Goal: Task Accomplishment & Management: Use online tool/utility

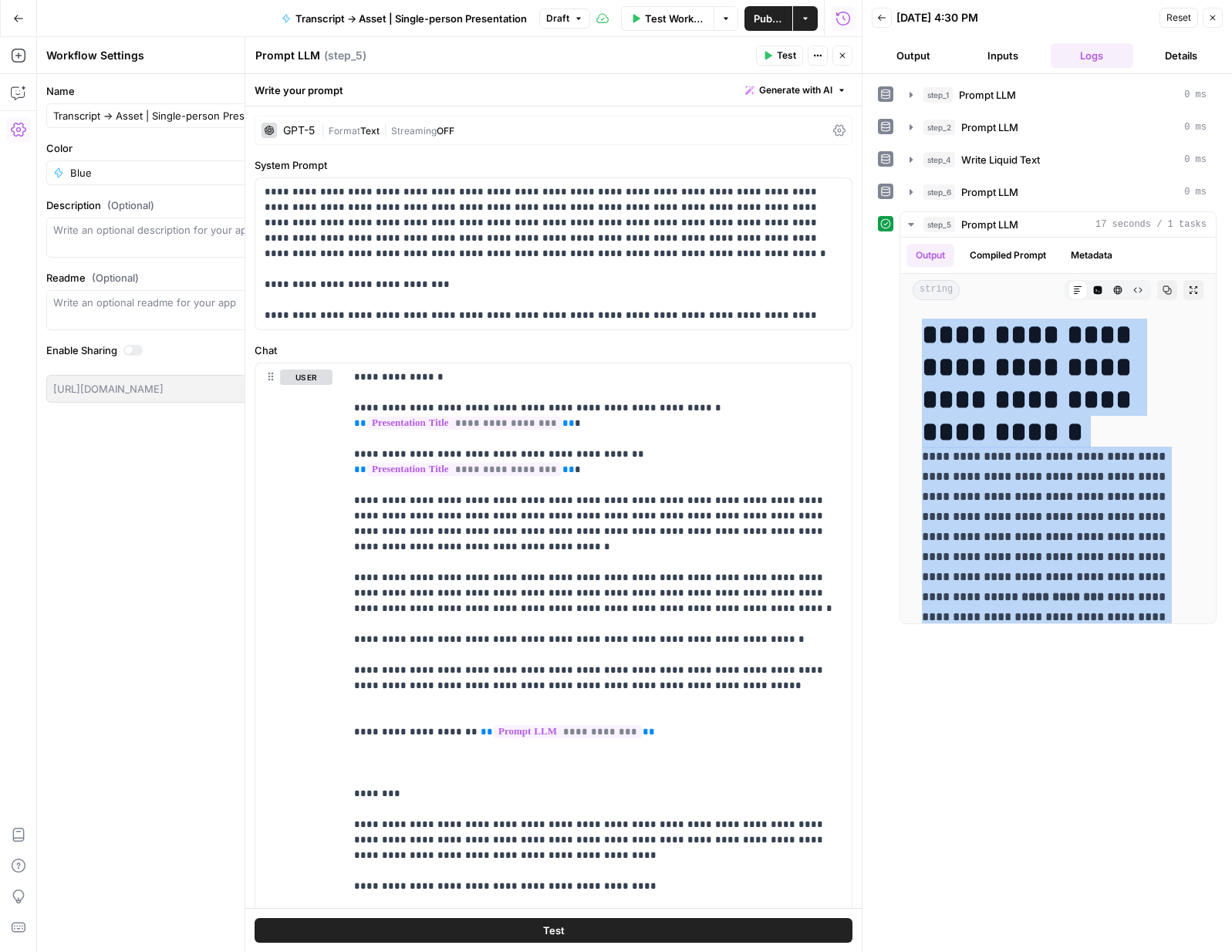
scroll to position [3949, 0]
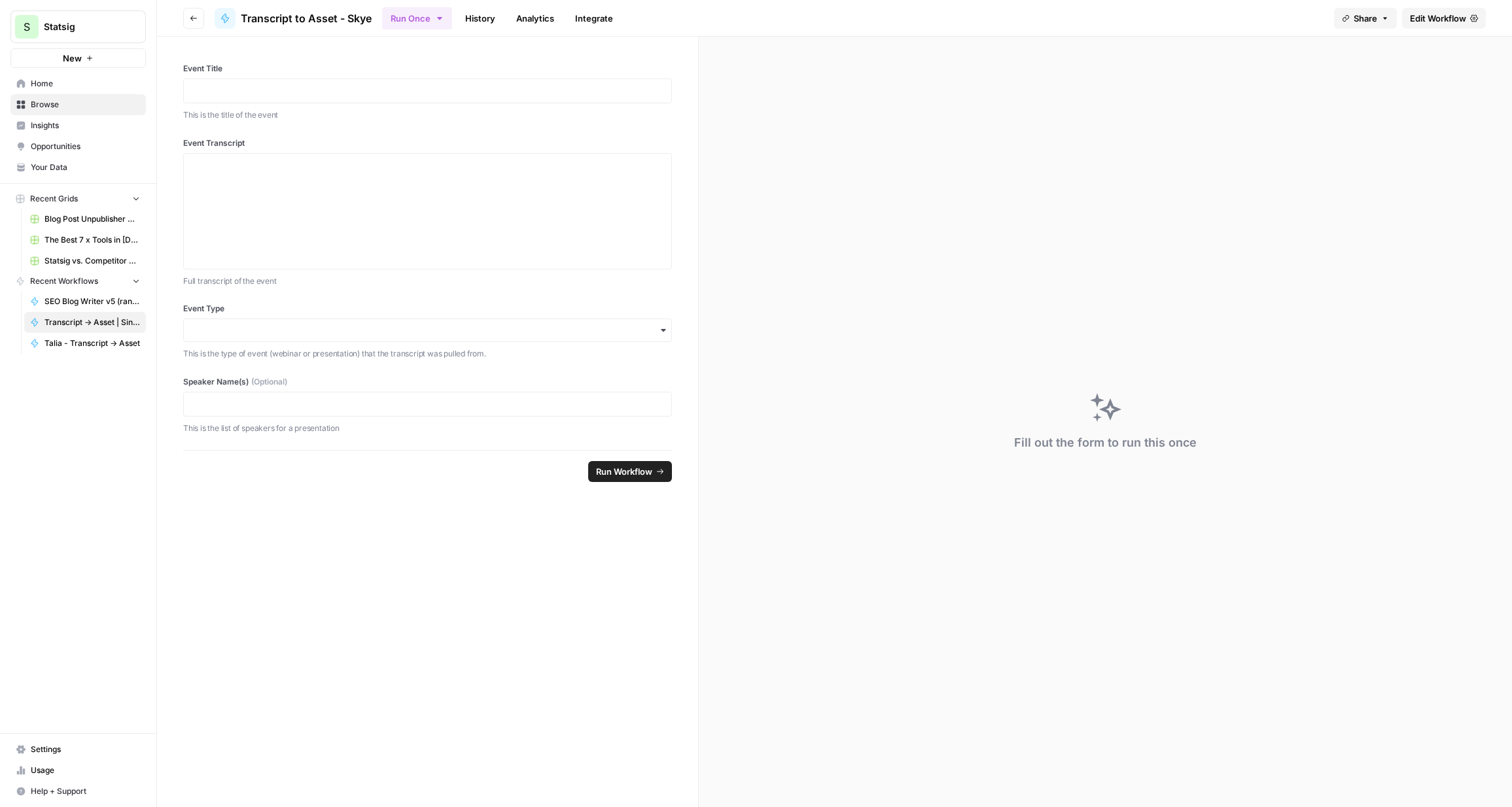
click at [1044, 80] on div "Fill out the form to run this once" at bounding box center [1105, 421] width 813 height 770
click at [1044, 20] on span "Edit Workflow" at bounding box center [1438, 19] width 56 height 13
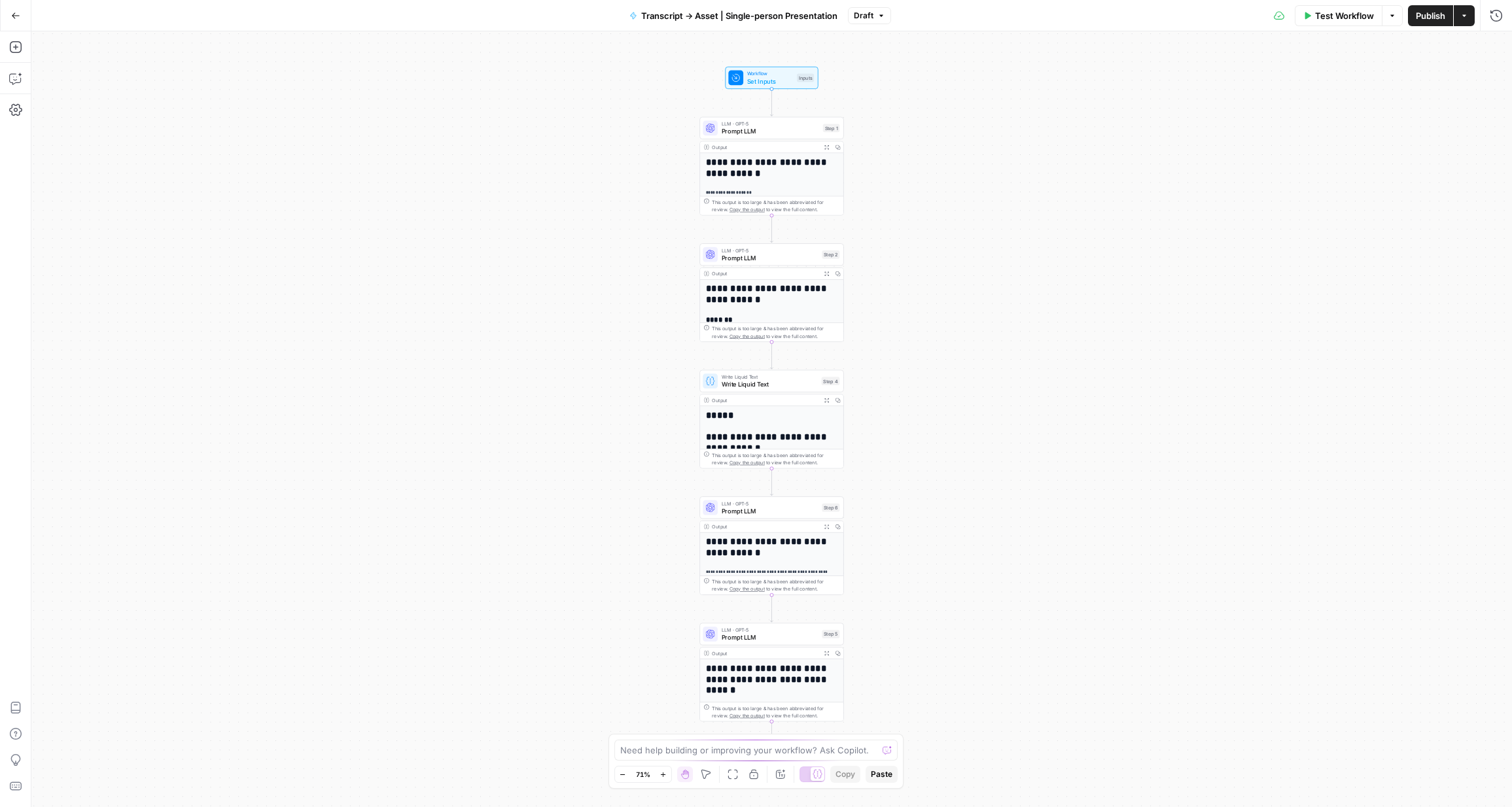
click at [1044, 19] on icon "button" at bounding box center [1464, 16] width 8 height 8
click at [1044, 14] on span "Publish" at bounding box center [1430, 16] width 29 height 13
click at [105, 111] on div "**********" at bounding box center [771, 419] width 1481 height 776
click at [17, 9] on button "Go Back" at bounding box center [15, 15] width 23 height 23
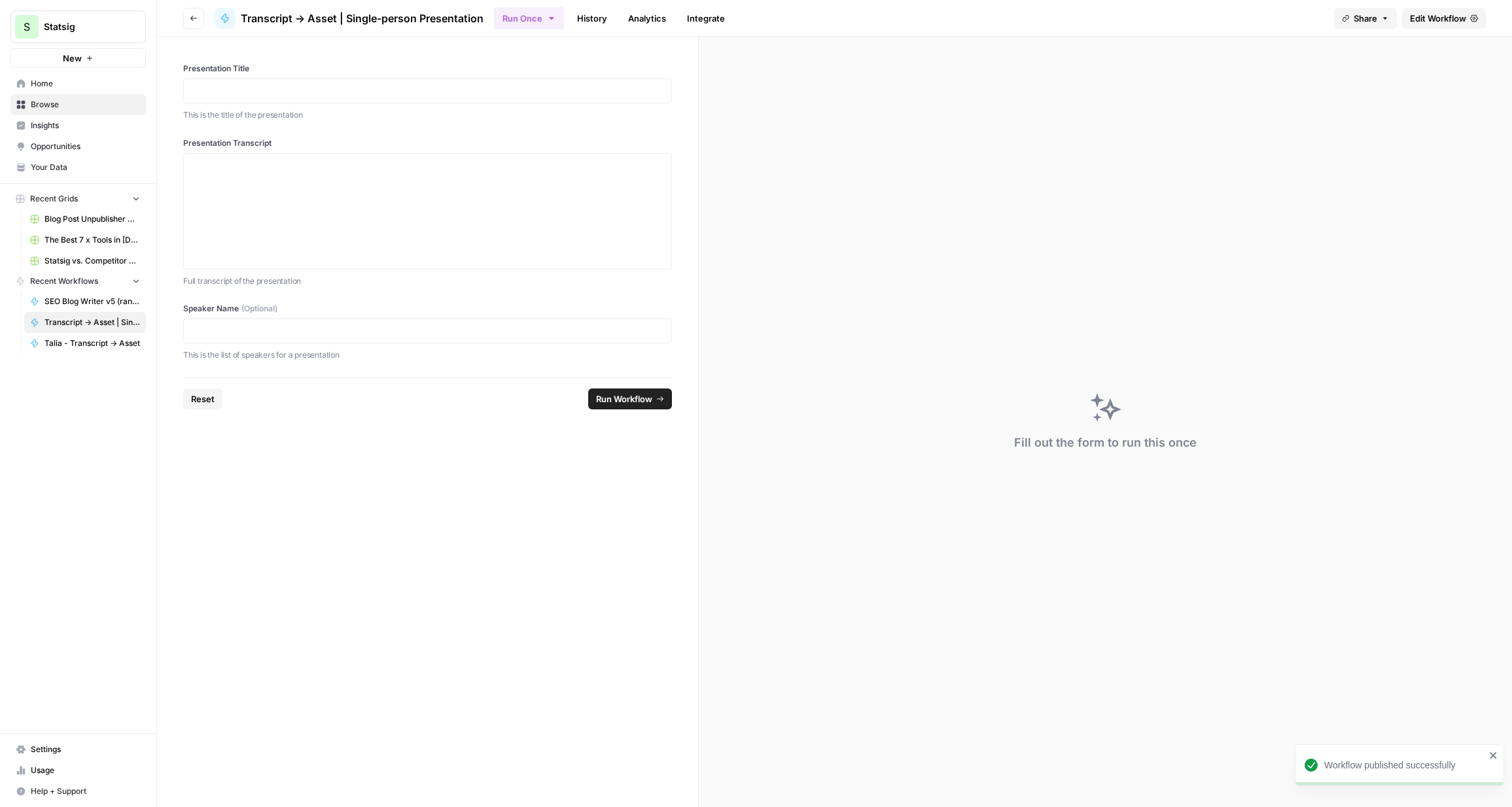
click at [1044, 17] on span "Share" at bounding box center [1365, 19] width 23 height 13
click at [1044, 58] on div at bounding box center [1400, 53] width 13 height 13
click at [1044, 23] on span "Edit Workflow" at bounding box center [1438, 19] width 56 height 13
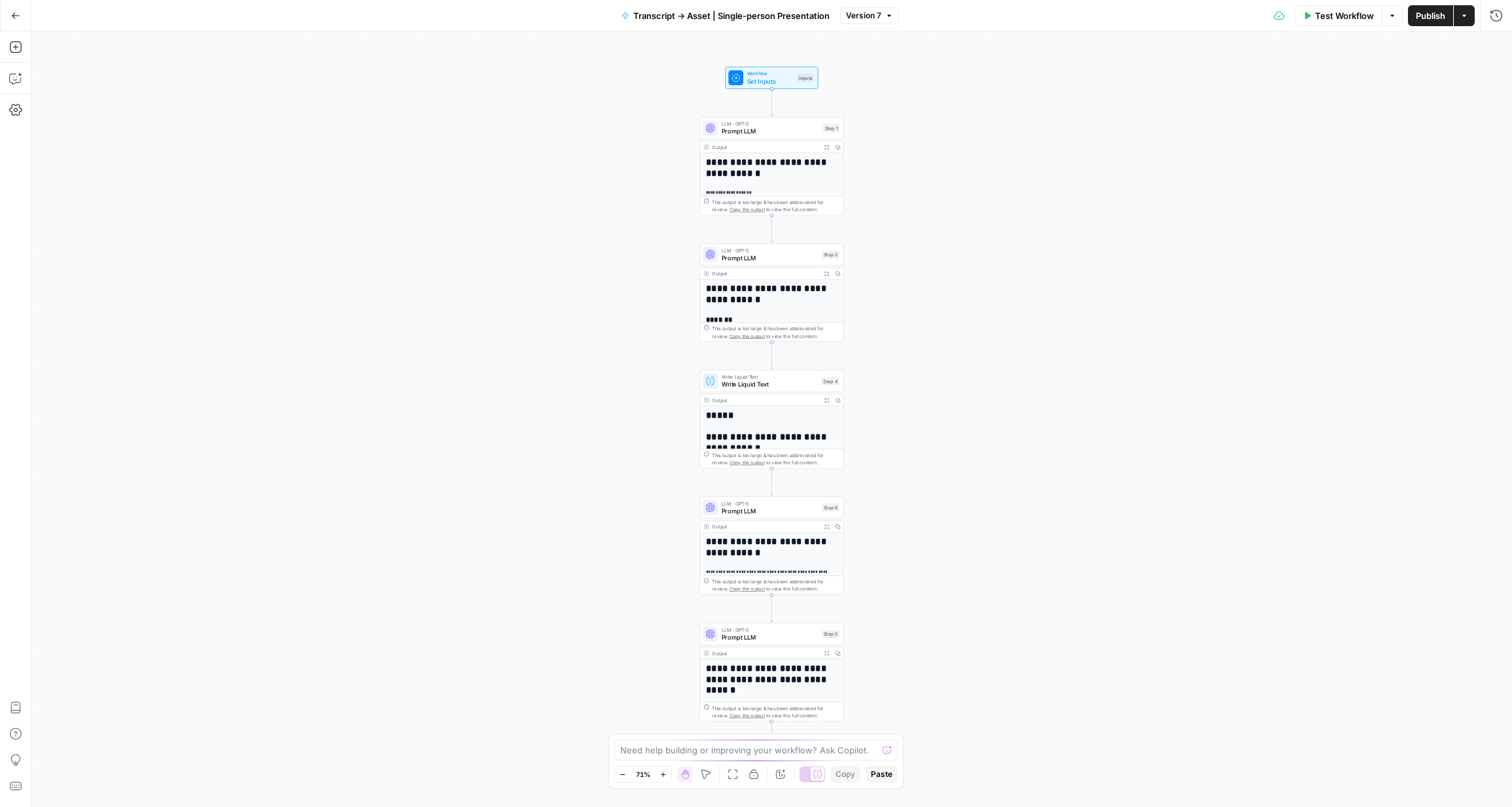
click at [739, 21] on span "Transcript -> Asset | Single-person Presentation" at bounding box center [731, 16] width 196 height 13
click at [13, 18] on icon "button" at bounding box center [16, 16] width 9 height 9
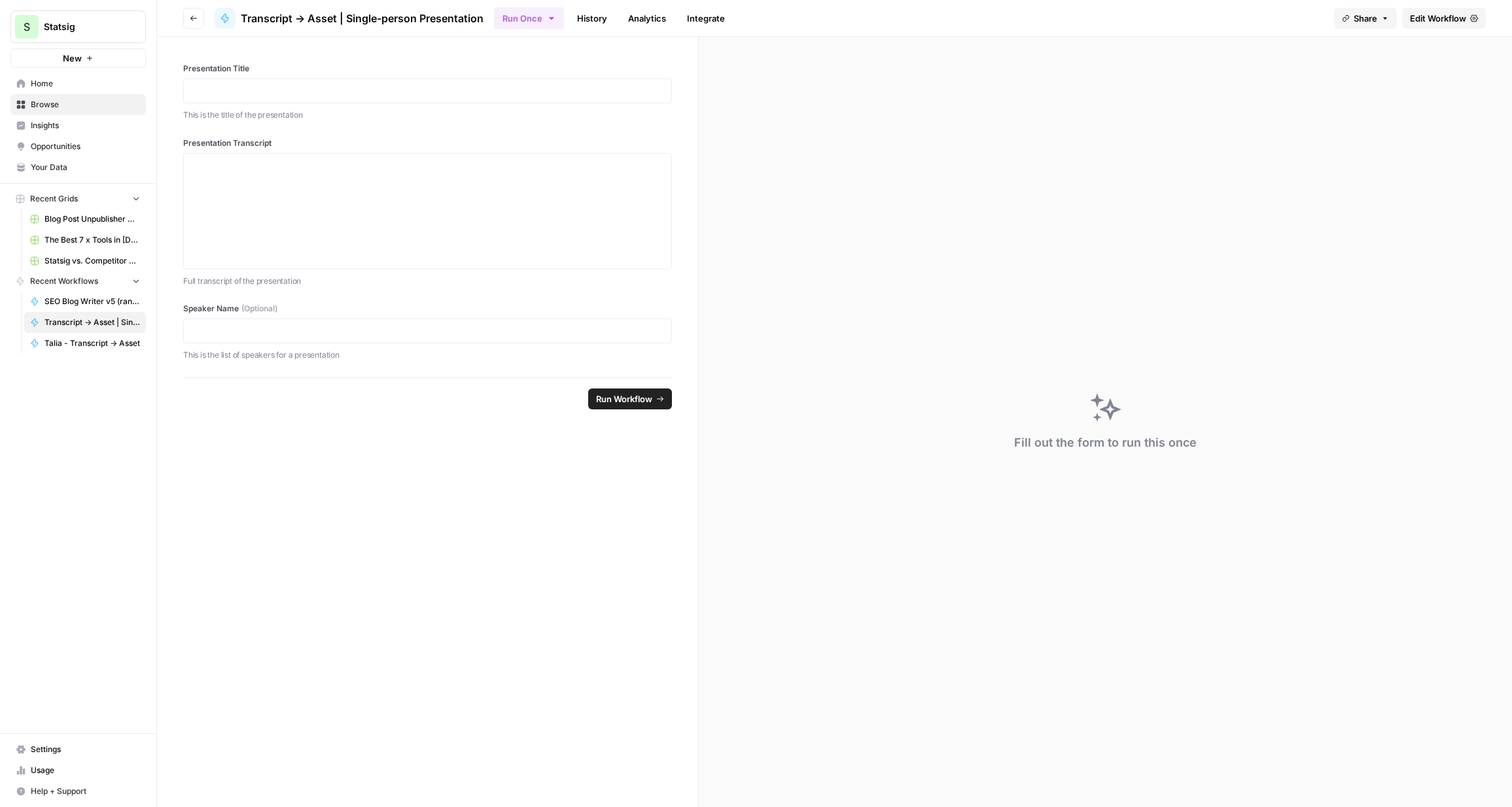
click at [23, 78] on link "Home" at bounding box center [78, 84] width 135 height 21
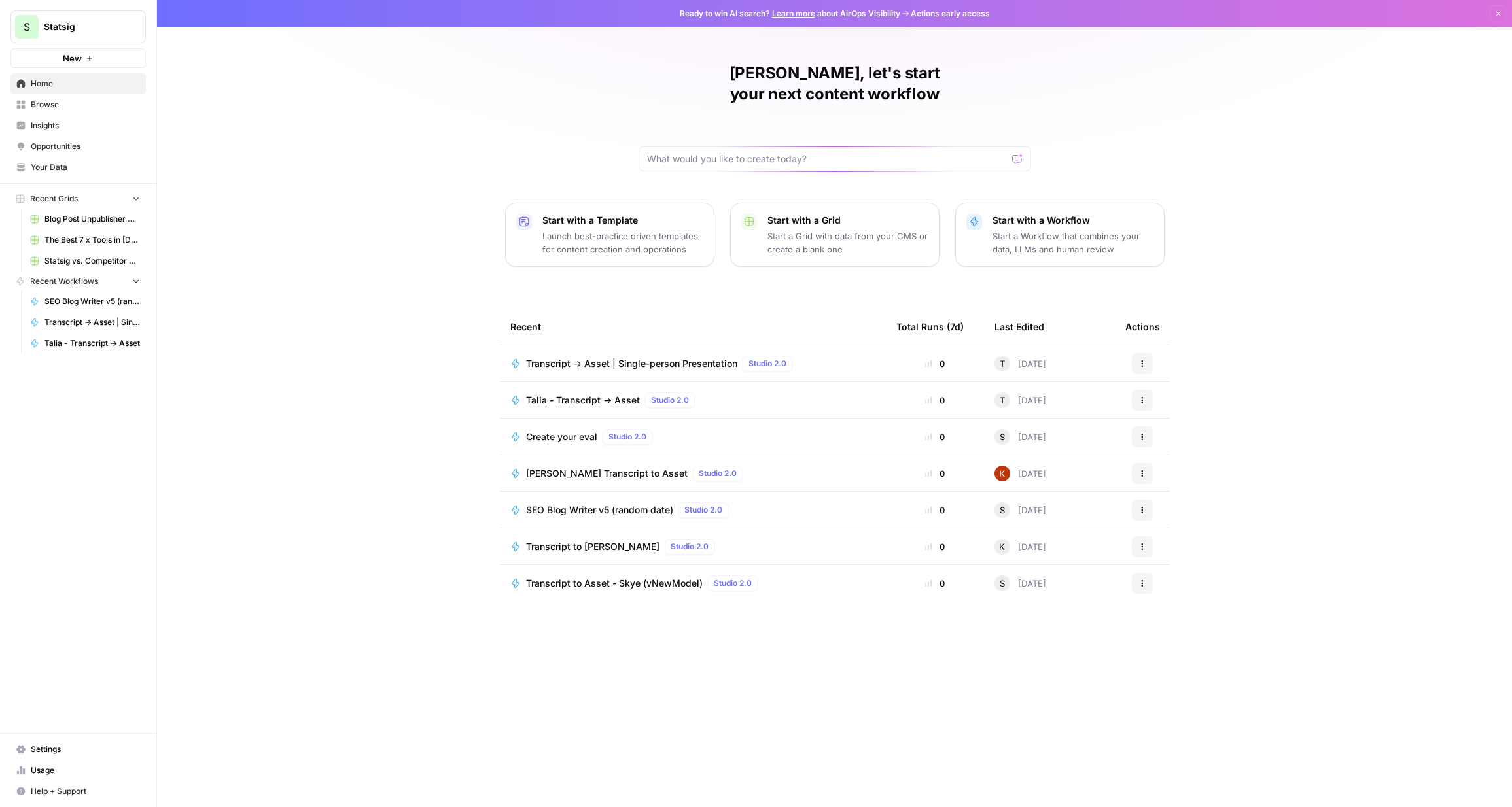
click at [1044, 360] on icon "button" at bounding box center [1142, 364] width 8 height 8
click at [1044, 458] on span "Duplicate" at bounding box center [1210, 458] width 105 height 13
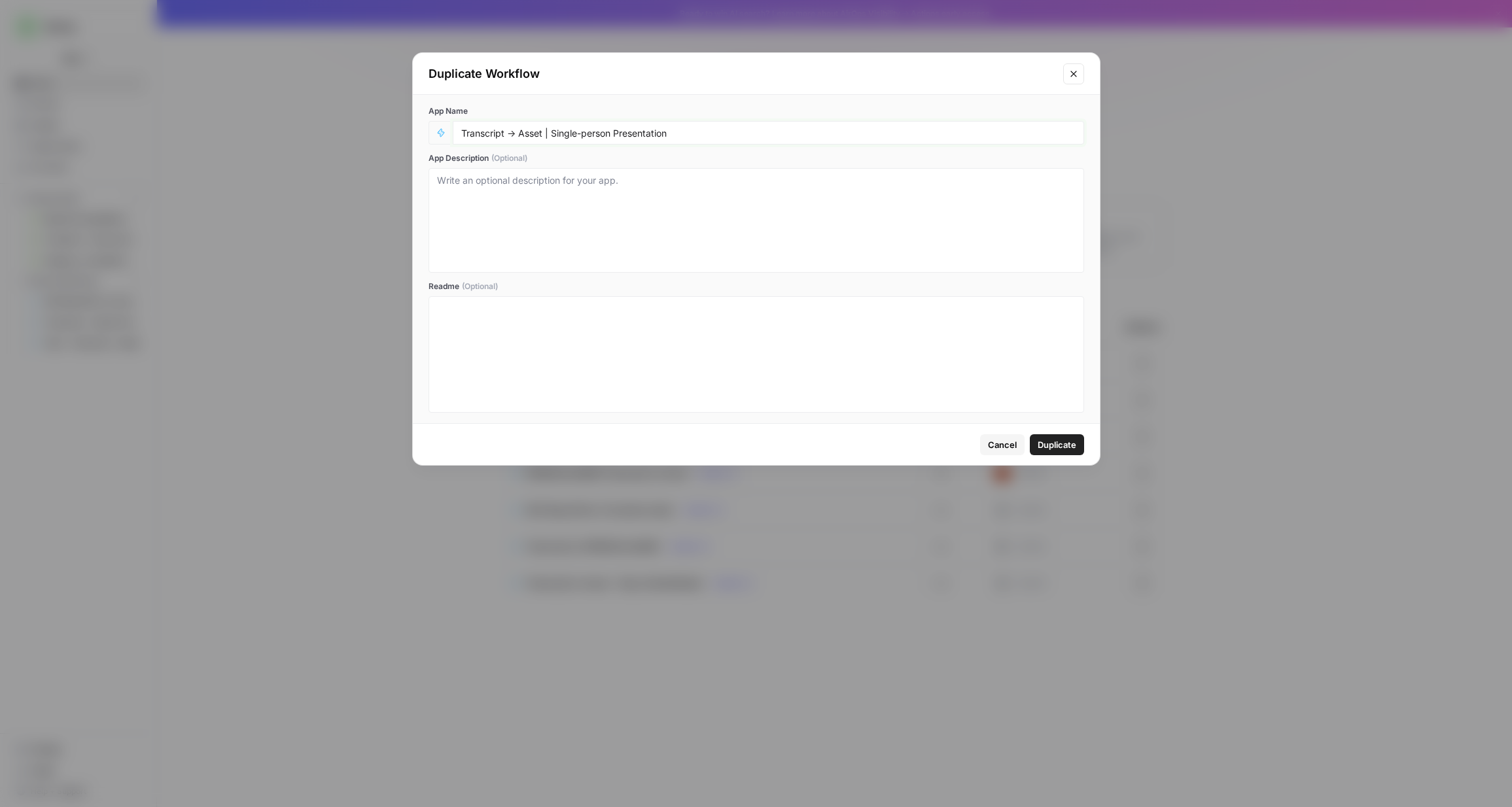
drag, startPoint x: 601, startPoint y: 135, endPoint x: 571, endPoint y: 135, distance: 30.0
click at [571, 135] on input "Transcript -> Asset | Single-person Presentation" at bounding box center [769, 133] width 615 height 12
click at [569, 135] on input "Transcript -> Asset | Single-person Presentation" at bounding box center [769, 133] width 615 height 12
type input "Transcript -> Asset | Multi-person Presentation"
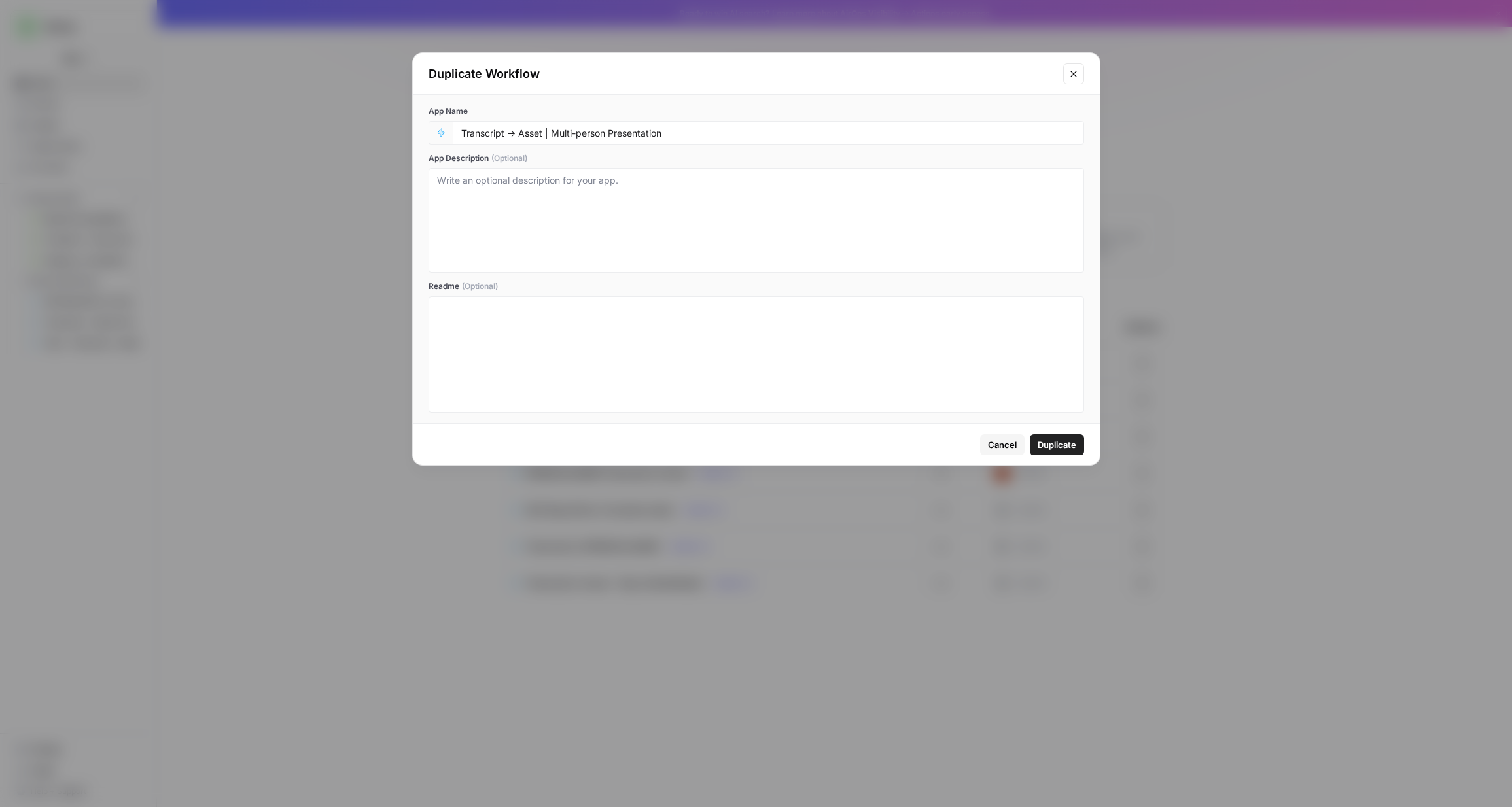
click at [1044, 443] on span "Duplicate" at bounding box center [1057, 445] width 38 height 13
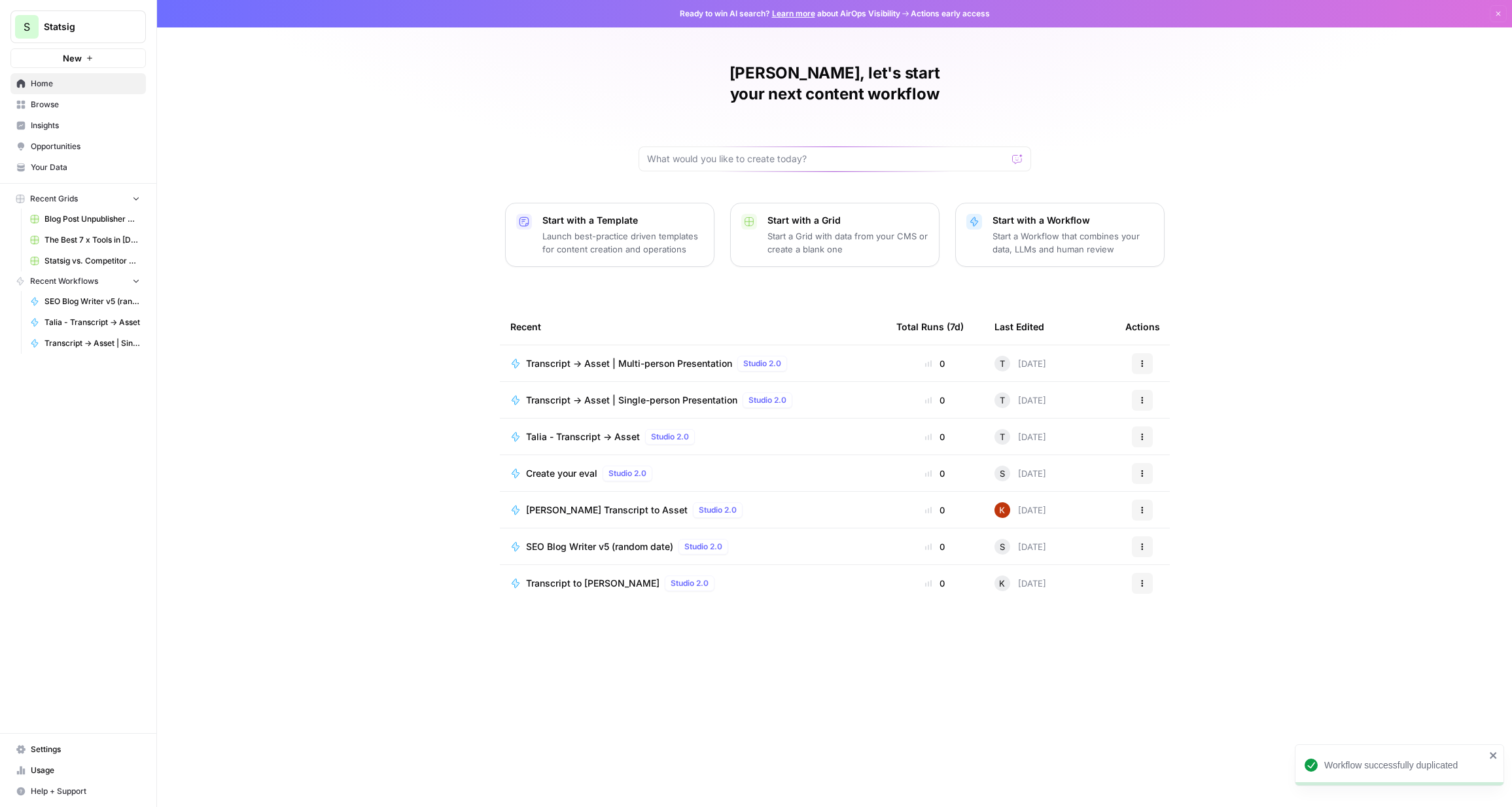
click at [687, 357] on span "Transcript -> Asset | Multi-person Presentation" at bounding box center [629, 364] width 206 height 13
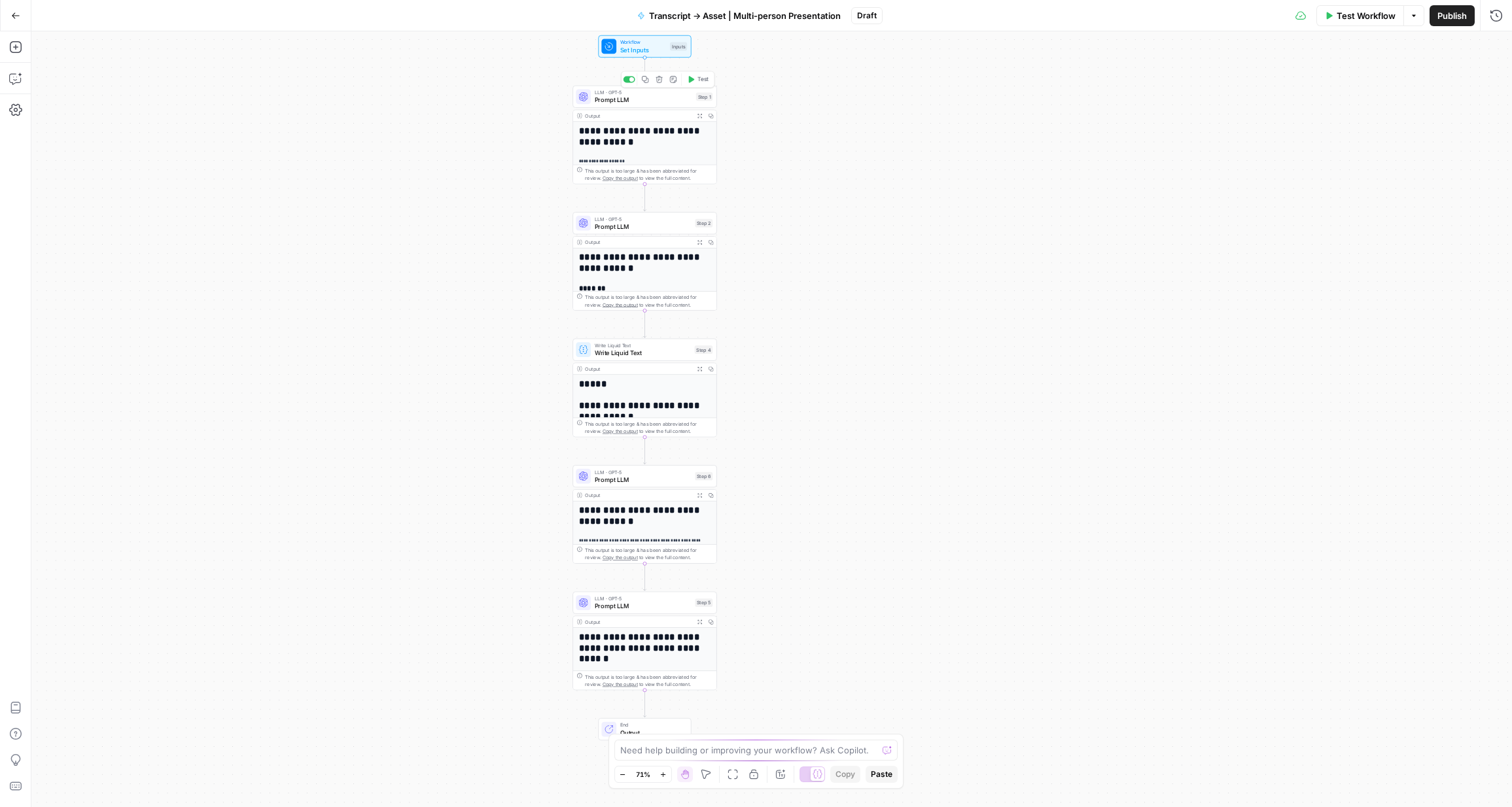
click at [661, 98] on span "Prompt LLM" at bounding box center [643, 100] width 98 height 9
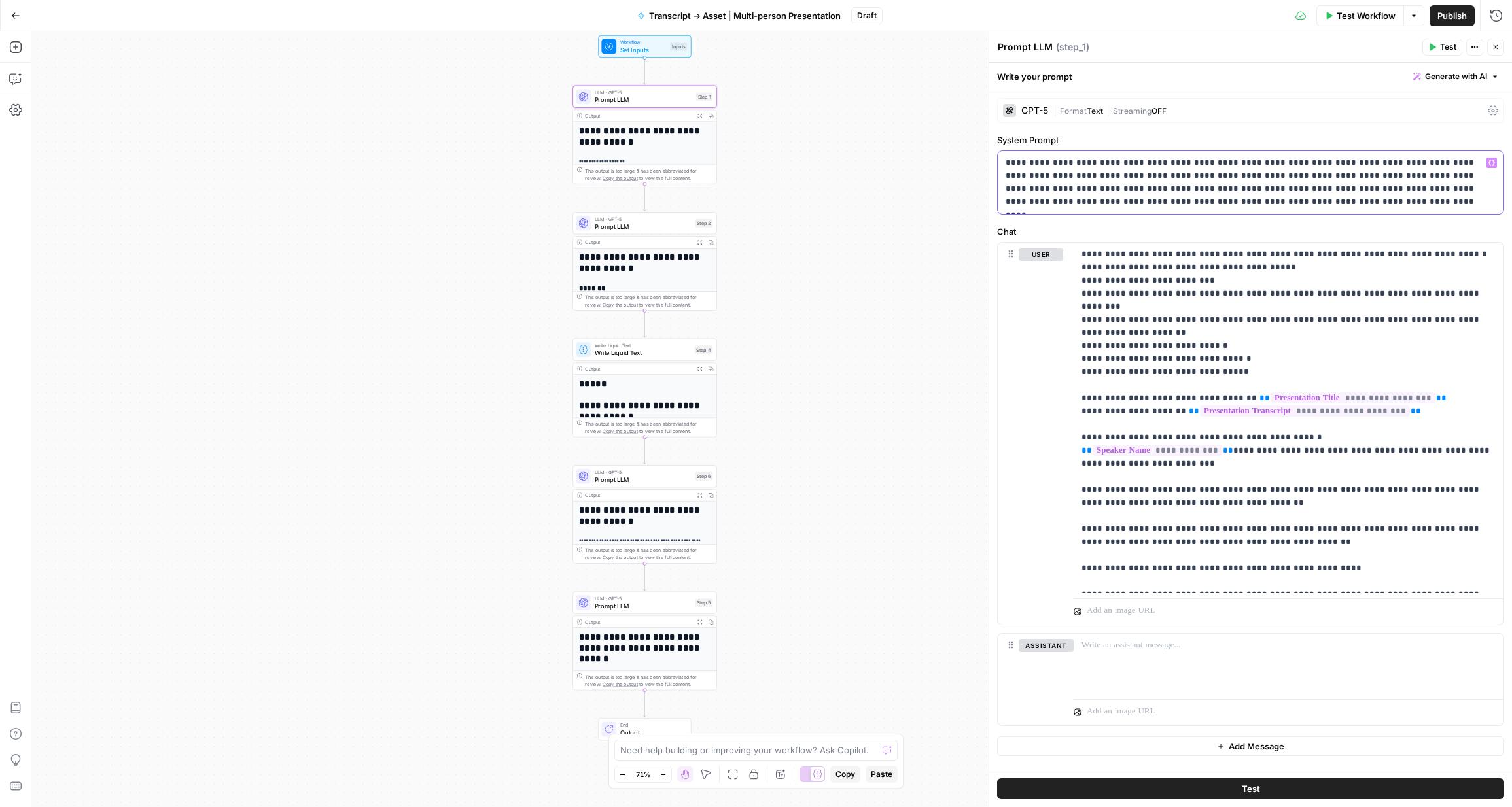
click at [1035, 177] on p "**********" at bounding box center [1250, 183] width 490 height 52
drag, startPoint x: 1285, startPoint y: 163, endPoint x: 1240, endPoint y: 163, distance: 45.0
click at [1044, 163] on p "**********" at bounding box center [1250, 183] width 490 height 52
click at [1044, 164] on p "**********" at bounding box center [1250, 183] width 490 height 52
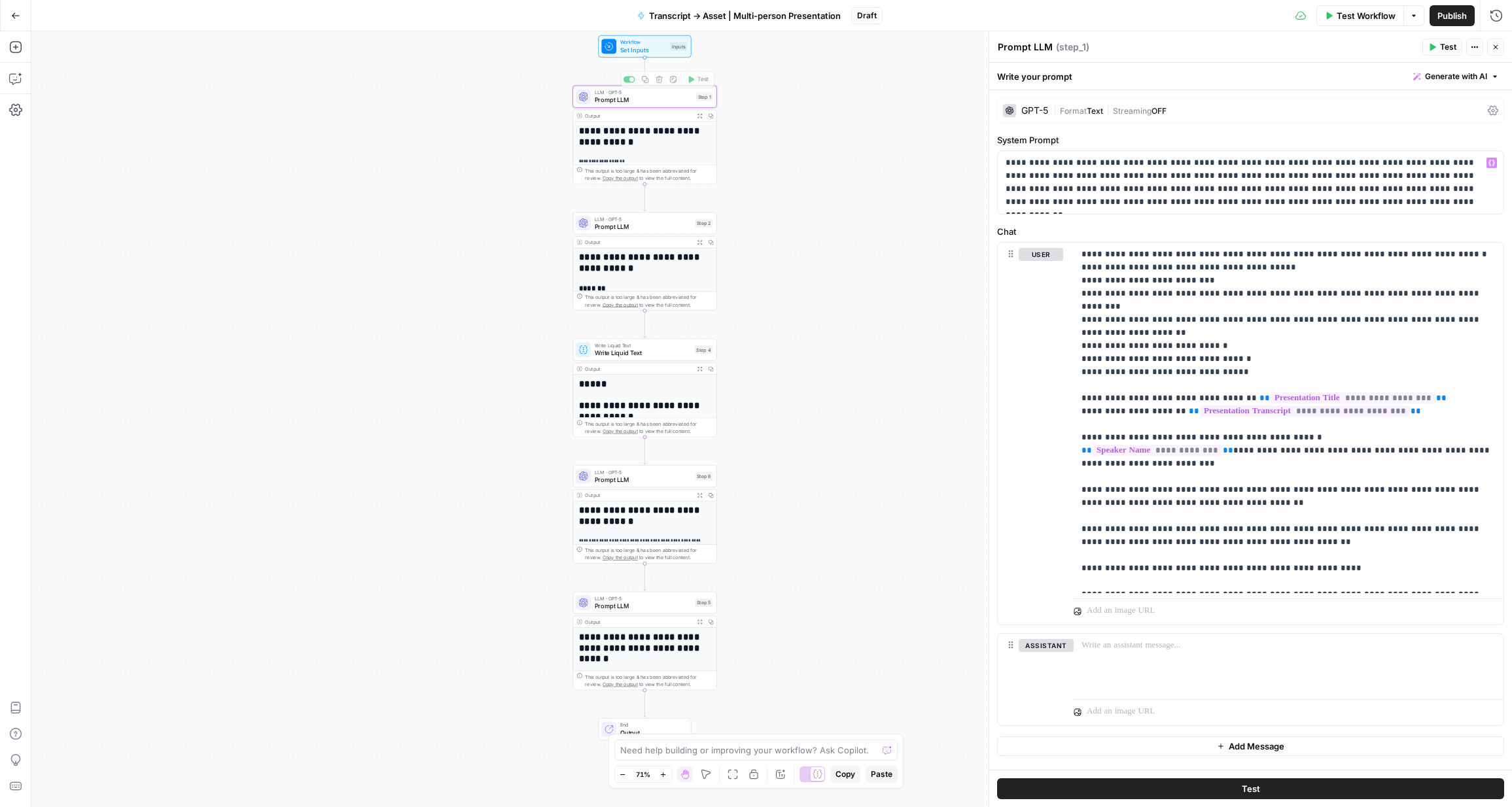
click at [642, 52] on span "Set Inputs" at bounding box center [643, 50] width 46 height 9
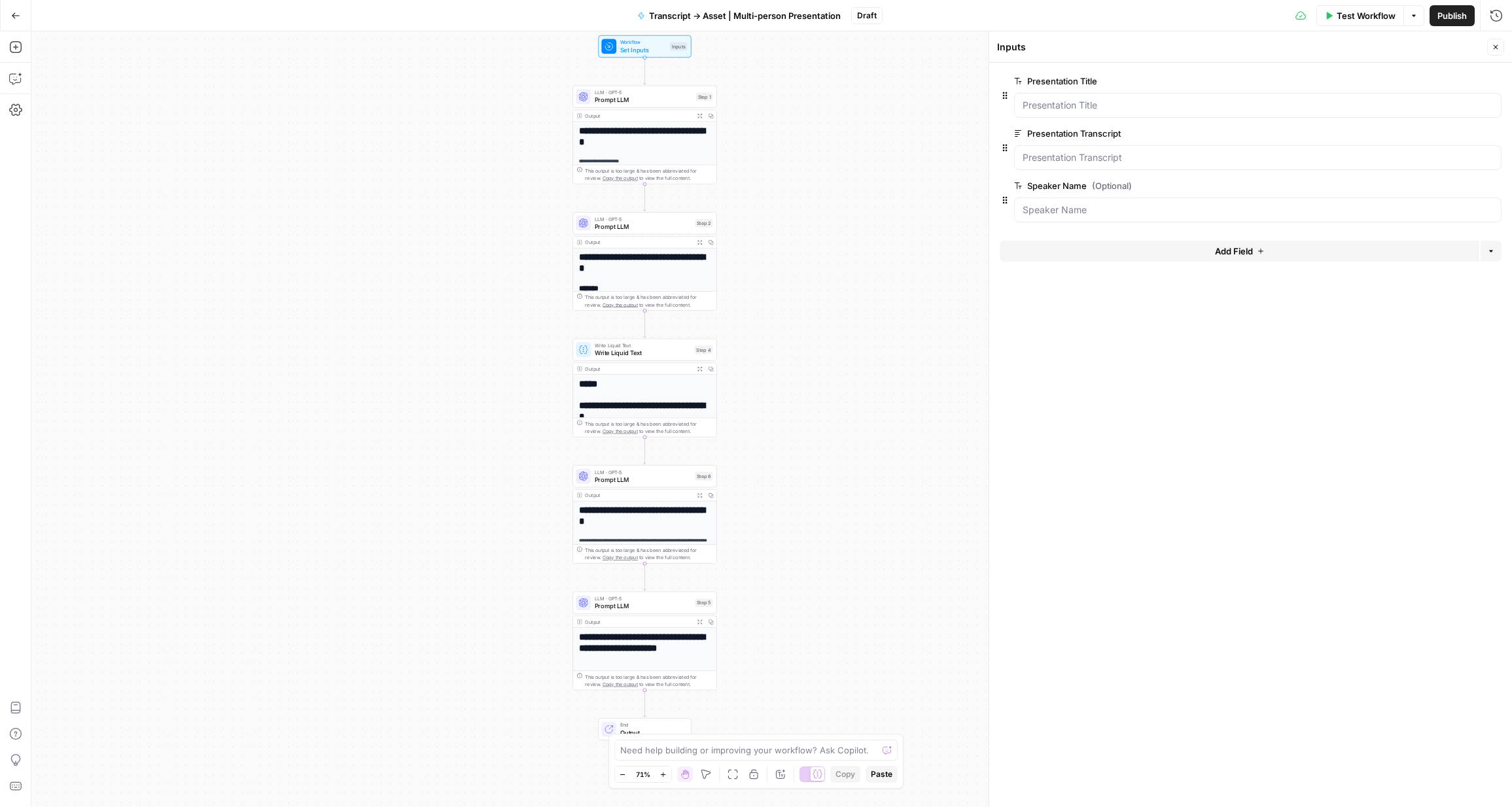
click at [1044, 186] on span "edit field" at bounding box center [1452, 186] width 29 height 11
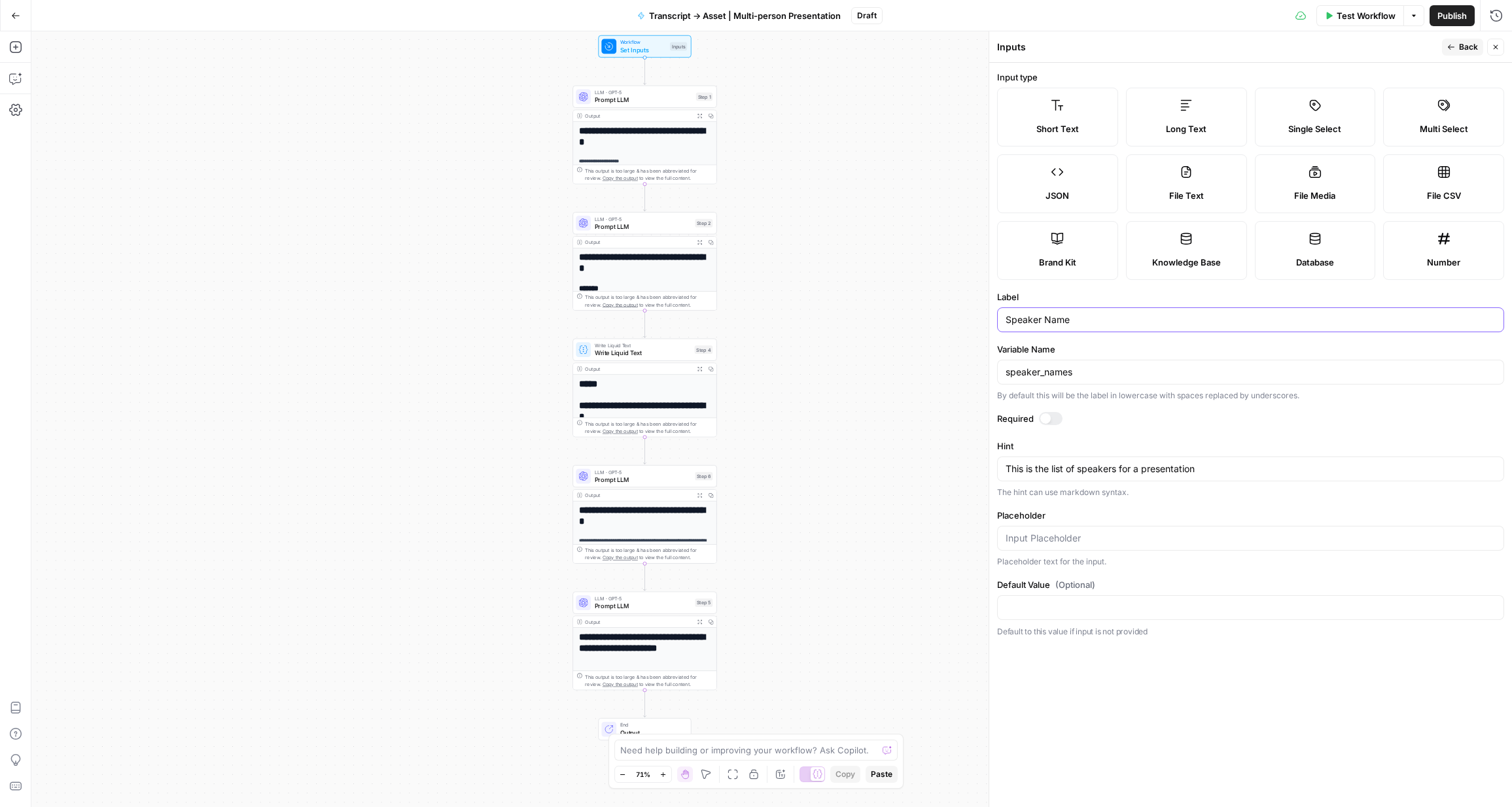
click at [1044, 321] on input "Speaker Name" at bounding box center [1250, 320] width 490 height 13
type input "Speaker Names"
click at [1044, 374] on input "speaker_names" at bounding box center [1250, 372] width 490 height 13
type input "speaker_names"
click at [1044, 540] on input "Placeholder" at bounding box center [1250, 538] width 490 height 13
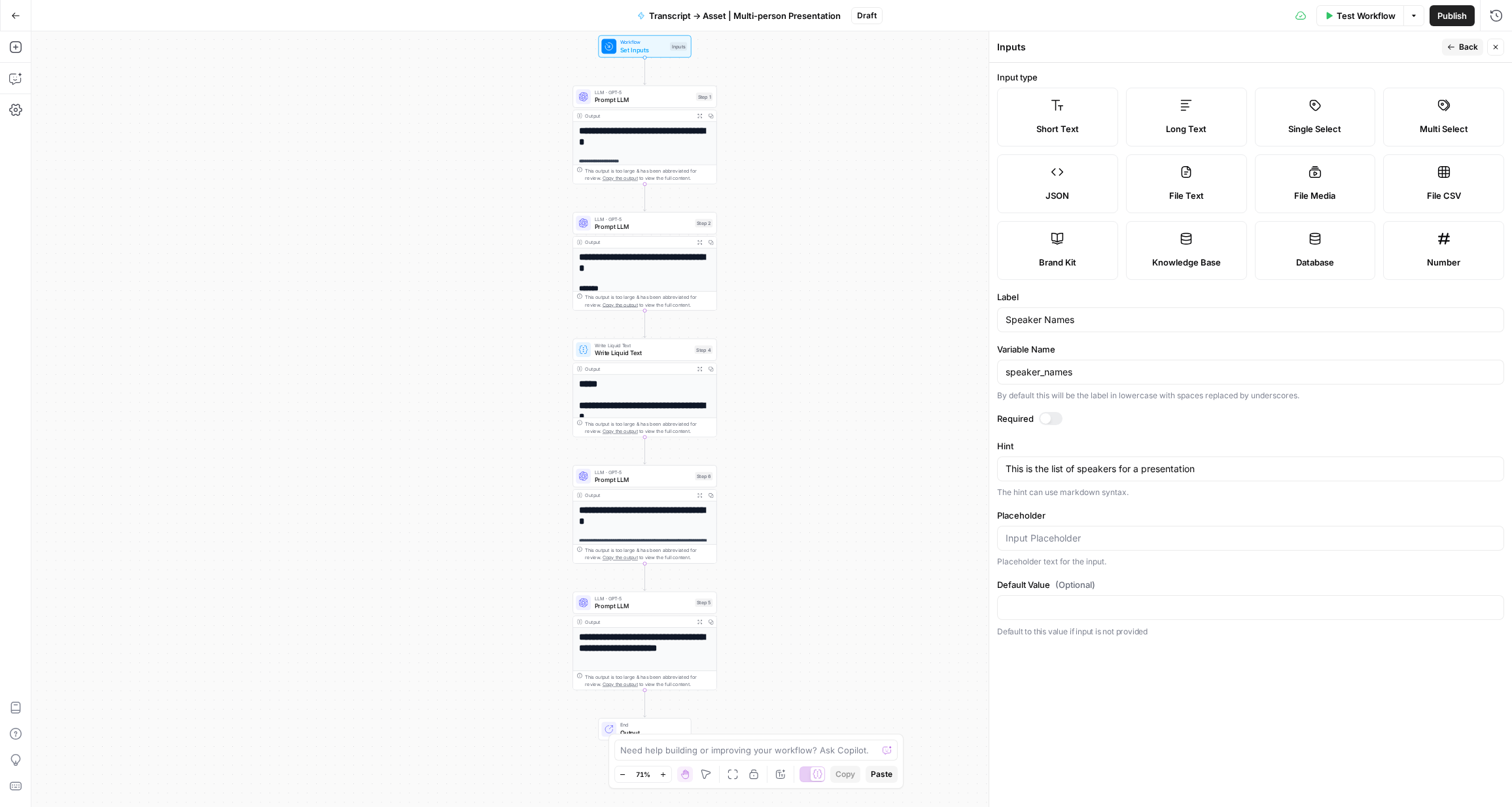
click at [1044, 438] on form "Input type Short Text Long Text Single Select Multi Select JSON File Text File …" at bounding box center [1250, 435] width 523 height 745
click at [1044, 468] on textarea "This is the list of speakers for a presentation" at bounding box center [1250, 469] width 490 height 13
type textarea "This is the list of speakers for a presentation in order, separated by comma"
click at [1044, 44] on span "Back" at bounding box center [1468, 47] width 19 height 12
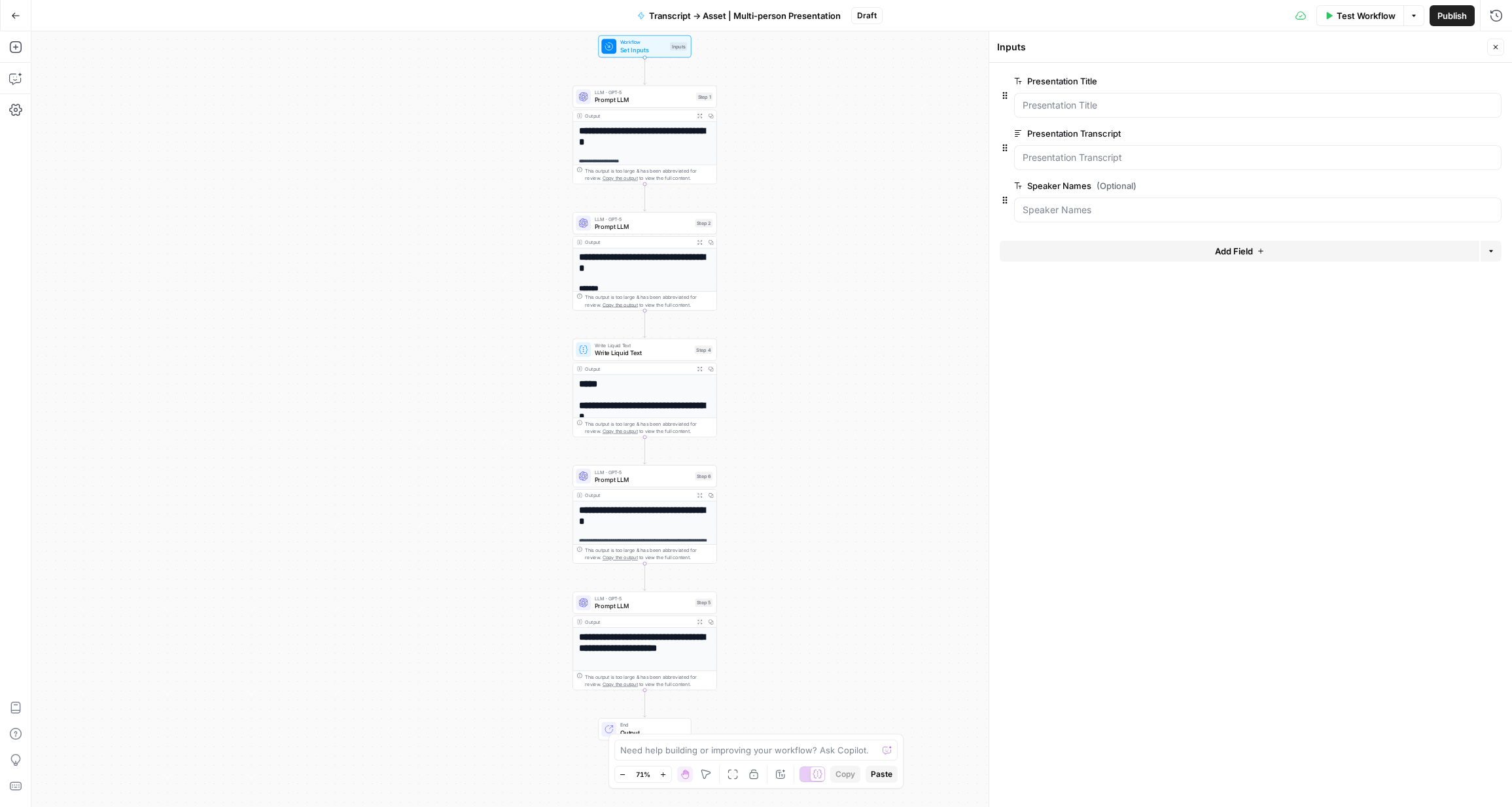
click at [1044, 149] on div at bounding box center [1258, 157] width 487 height 25
click at [644, 96] on span "Prompt LLM" at bounding box center [643, 100] width 98 height 9
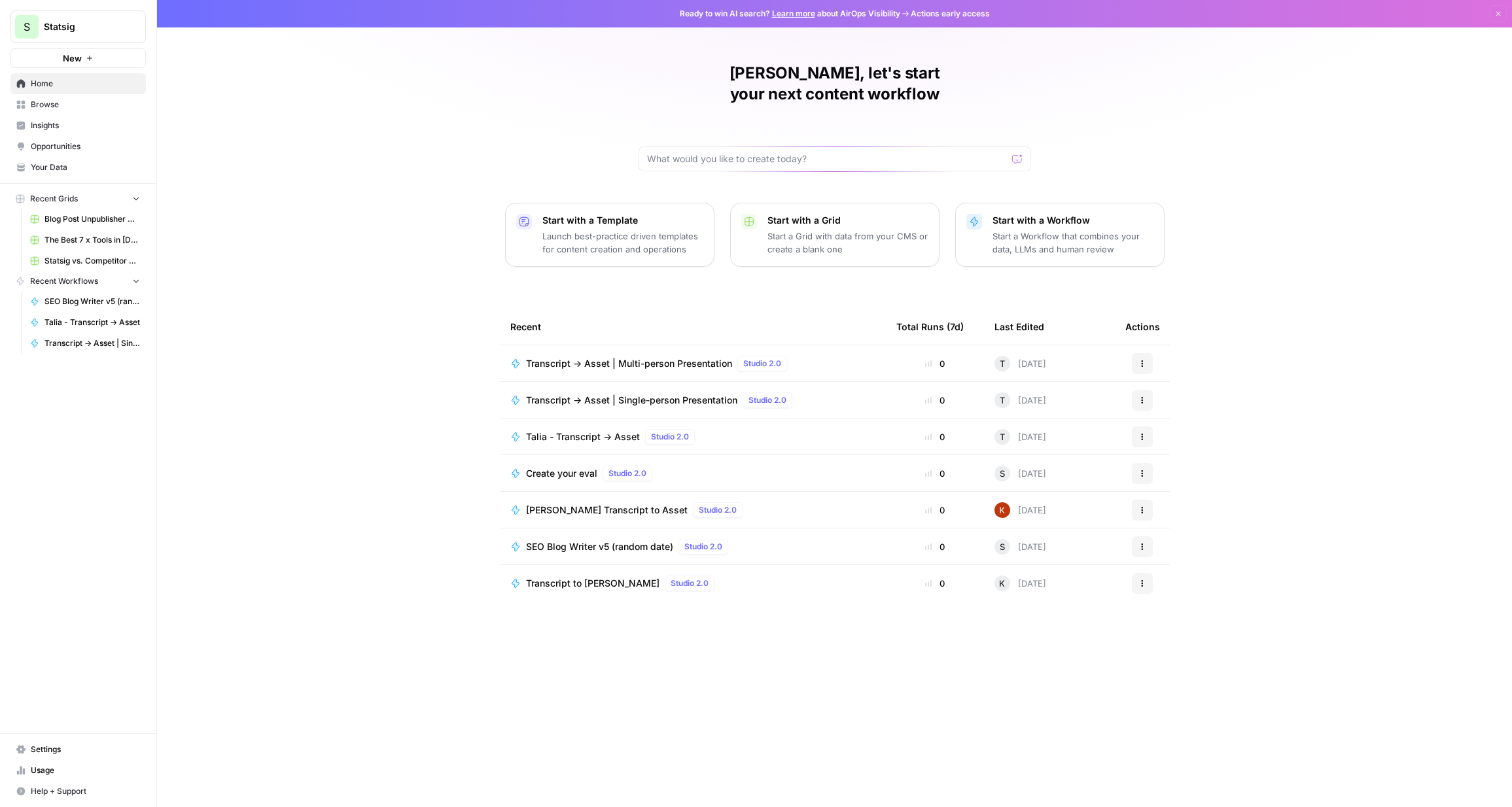
click at [1044, 360] on icon "button" at bounding box center [1142, 364] width 8 height 8
click at [1044, 309] on div "Talia, let's start your next content workflow Start with a Template Launch best…" at bounding box center [835, 404] width 1355 height 807
click at [1044, 396] on icon "button" at bounding box center [1142, 400] width 8 height 8
click at [1044, 495] on span "Duplicate" at bounding box center [1210, 494] width 105 height 13
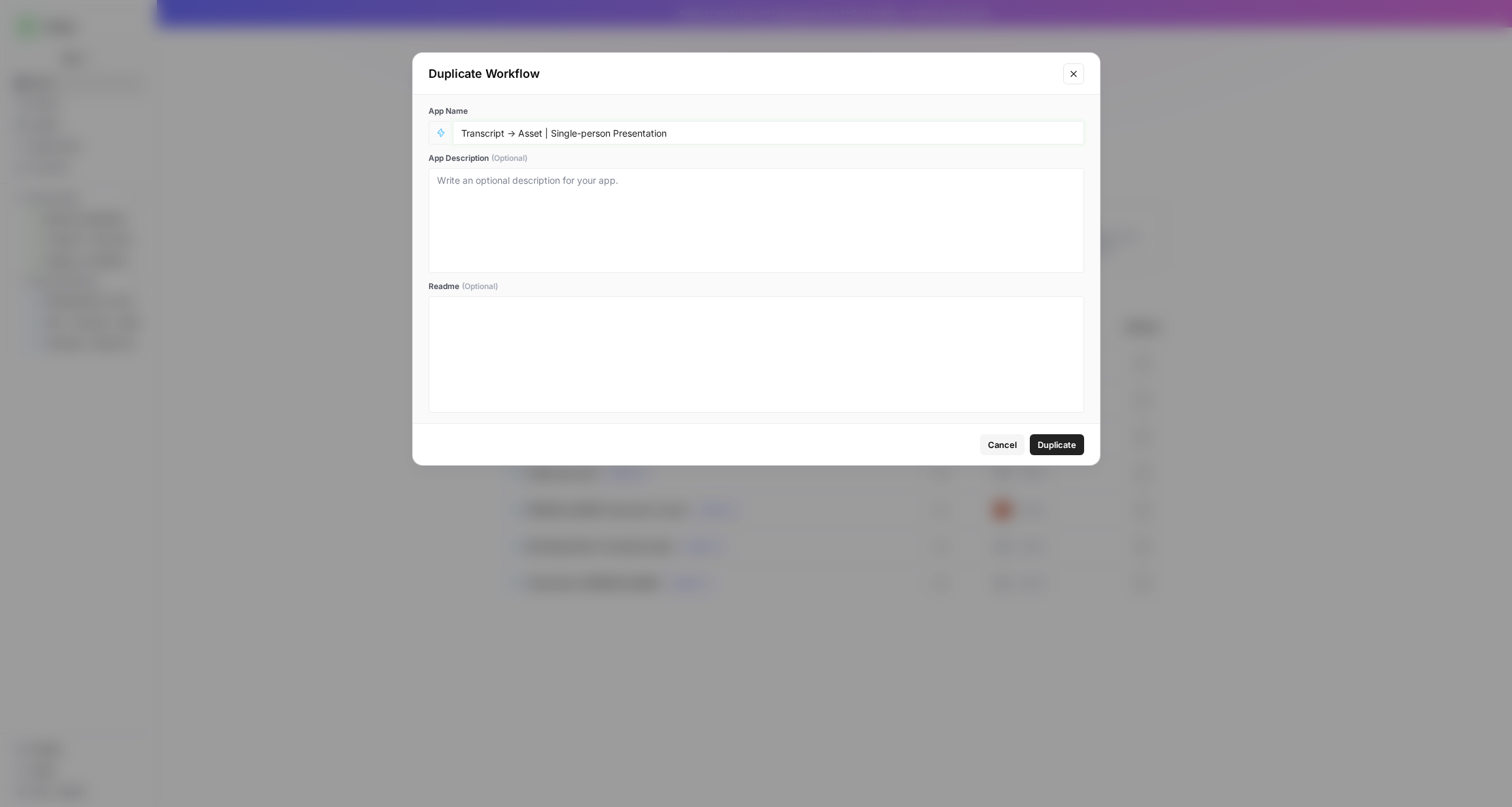
drag, startPoint x: 695, startPoint y: 133, endPoint x: 561, endPoint y: 127, distance: 134.1
click at [561, 127] on input "Transcript -> Asset | Single-person Presentation" at bounding box center [769, 133] width 615 height 12
type input "Transcript -> Asset | Webinar"
click at [1044, 439] on span "Duplicate" at bounding box center [1057, 445] width 38 height 13
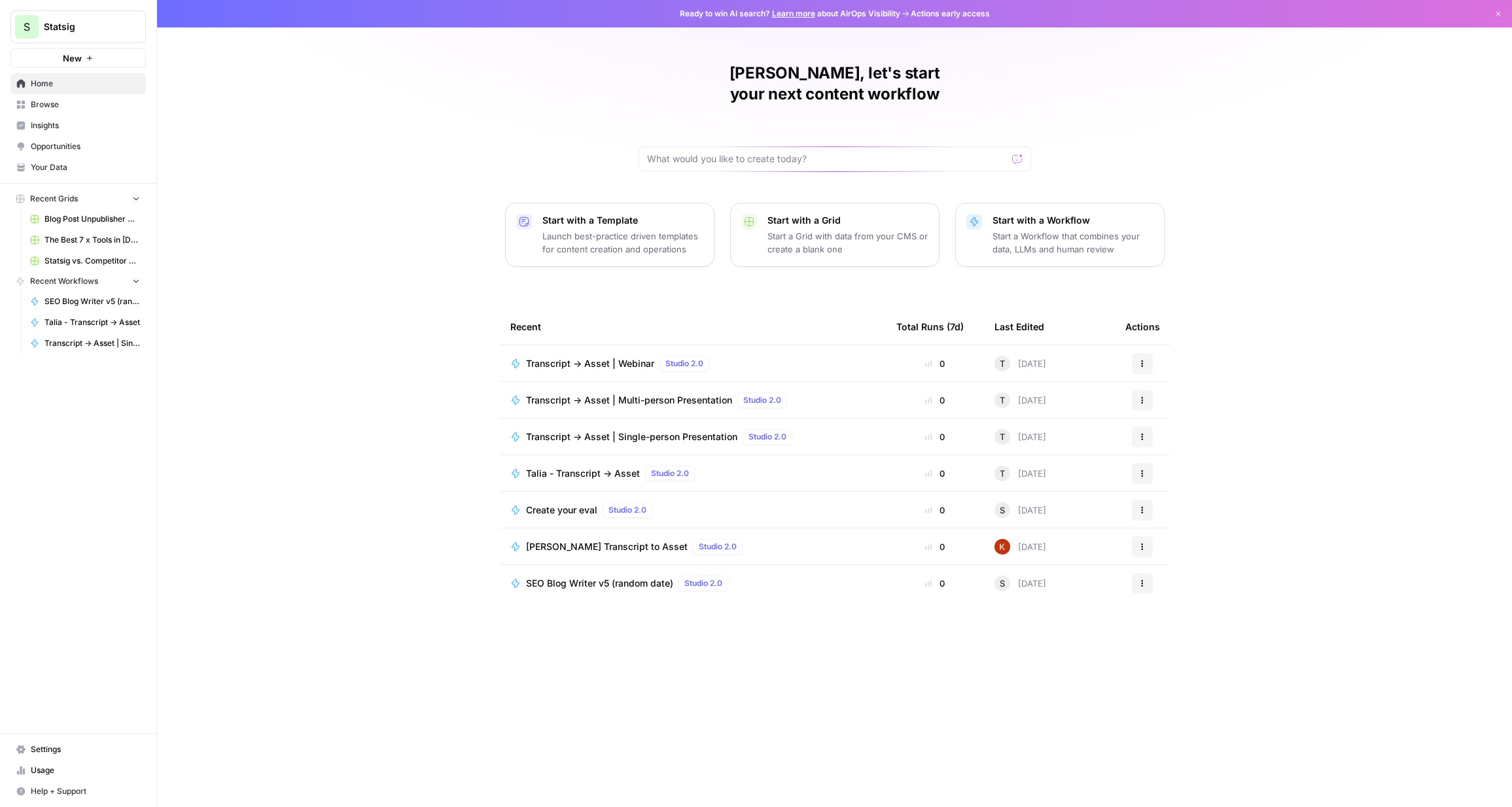
click at [1044, 433] on icon "button" at bounding box center [1142, 437] width 8 height 8
click at [674, 429] on div "Transcript -> Asset | Single-person Presentation Studio 2.0" at bounding box center [662, 437] width 271 height 16
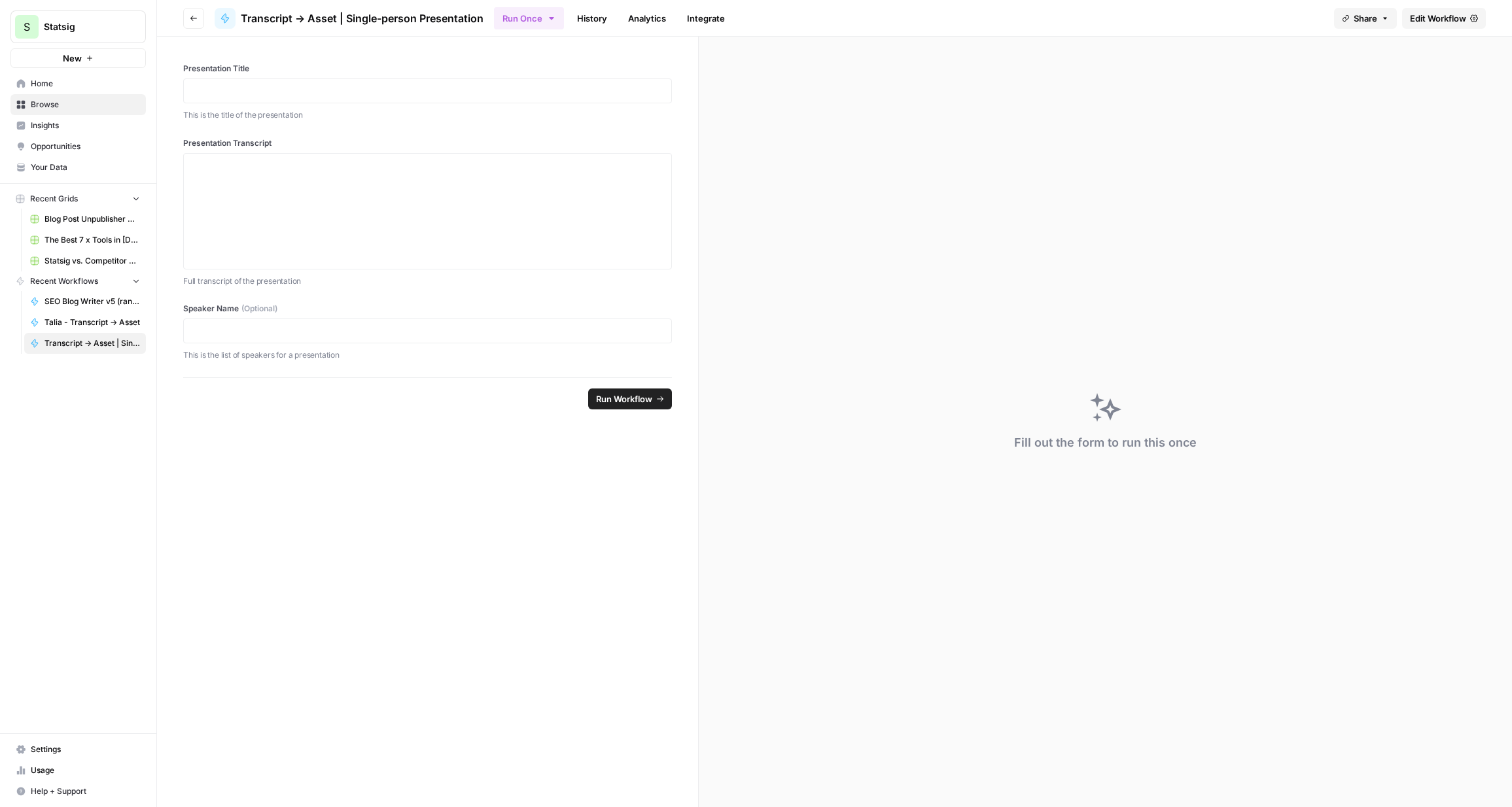
click at [1044, 15] on button "Share" at bounding box center [1365, 19] width 63 height 21
click at [1044, 79] on button "Copy" at bounding box center [1390, 82] width 42 height 13
click at [1027, 283] on div "Fill out the form to run this once" at bounding box center [1105, 421] width 813 height 770
click at [1044, 13] on span "Edit Workflow" at bounding box center [1438, 19] width 56 height 13
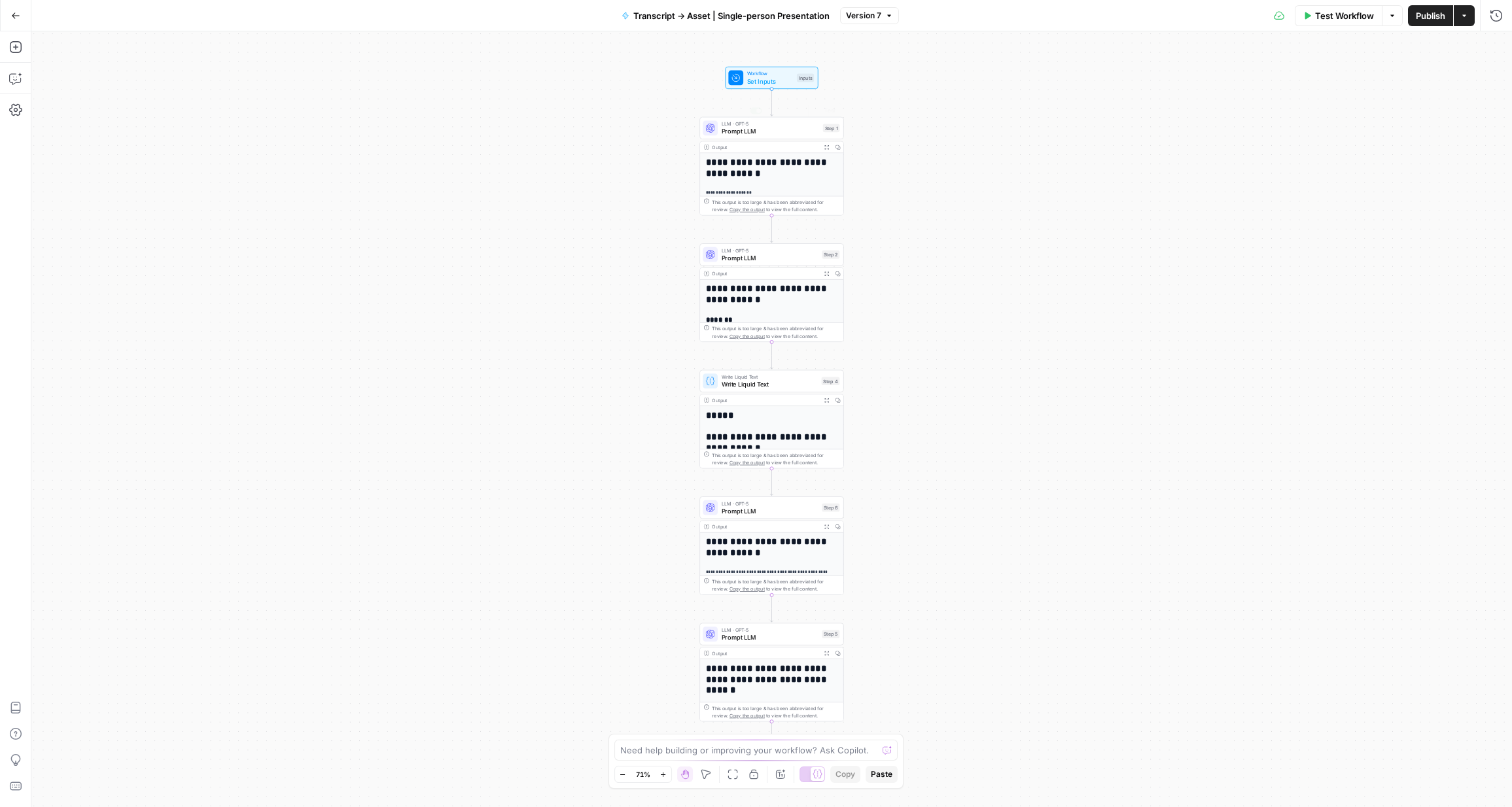
click at [779, 80] on span "Set Inputs" at bounding box center [770, 81] width 46 height 9
click at [1044, 188] on icon "button" at bounding box center [1474, 186] width 7 height 7
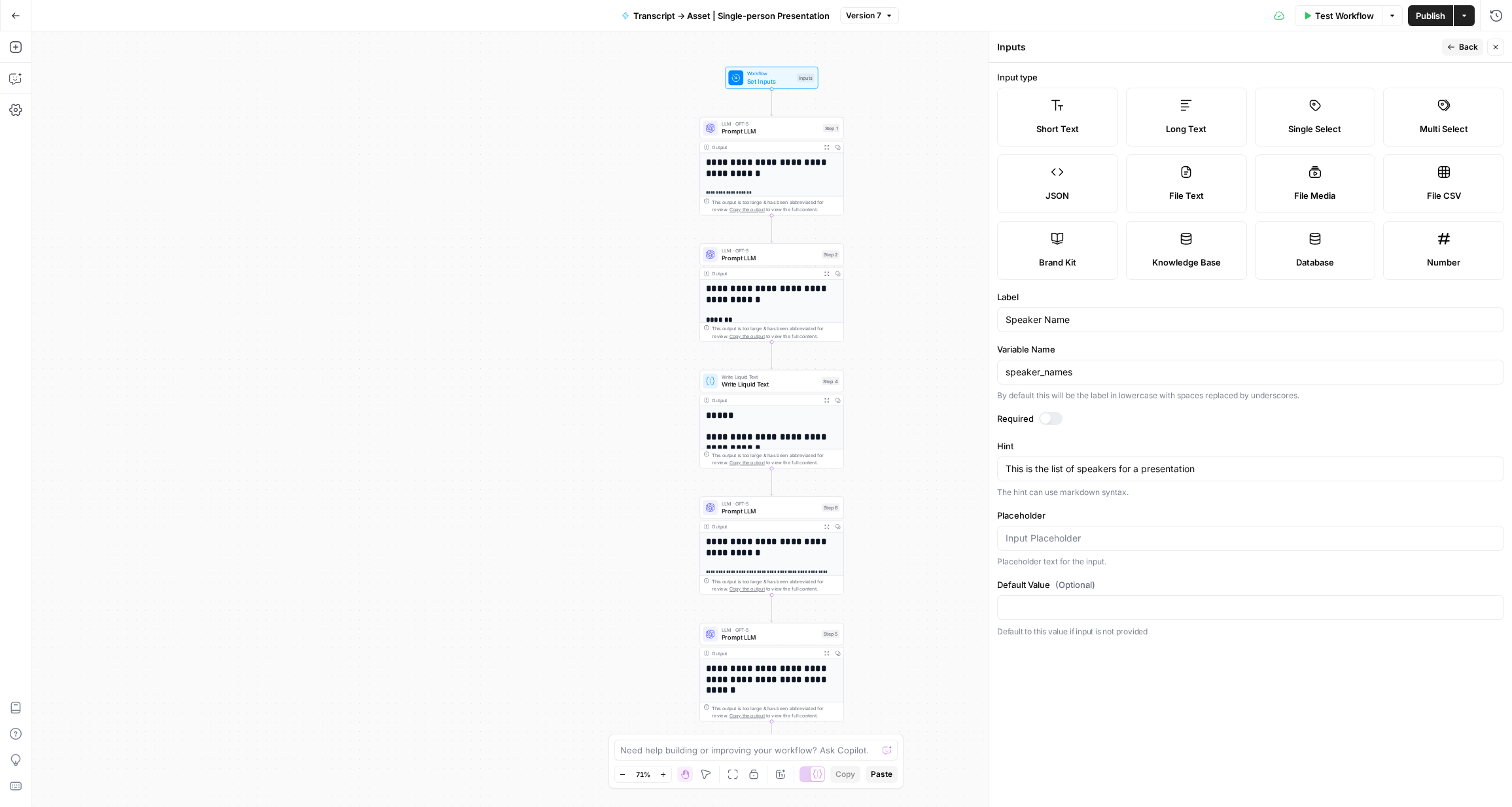
click at [1044, 44] on icon "button" at bounding box center [1452, 47] width 8 height 8
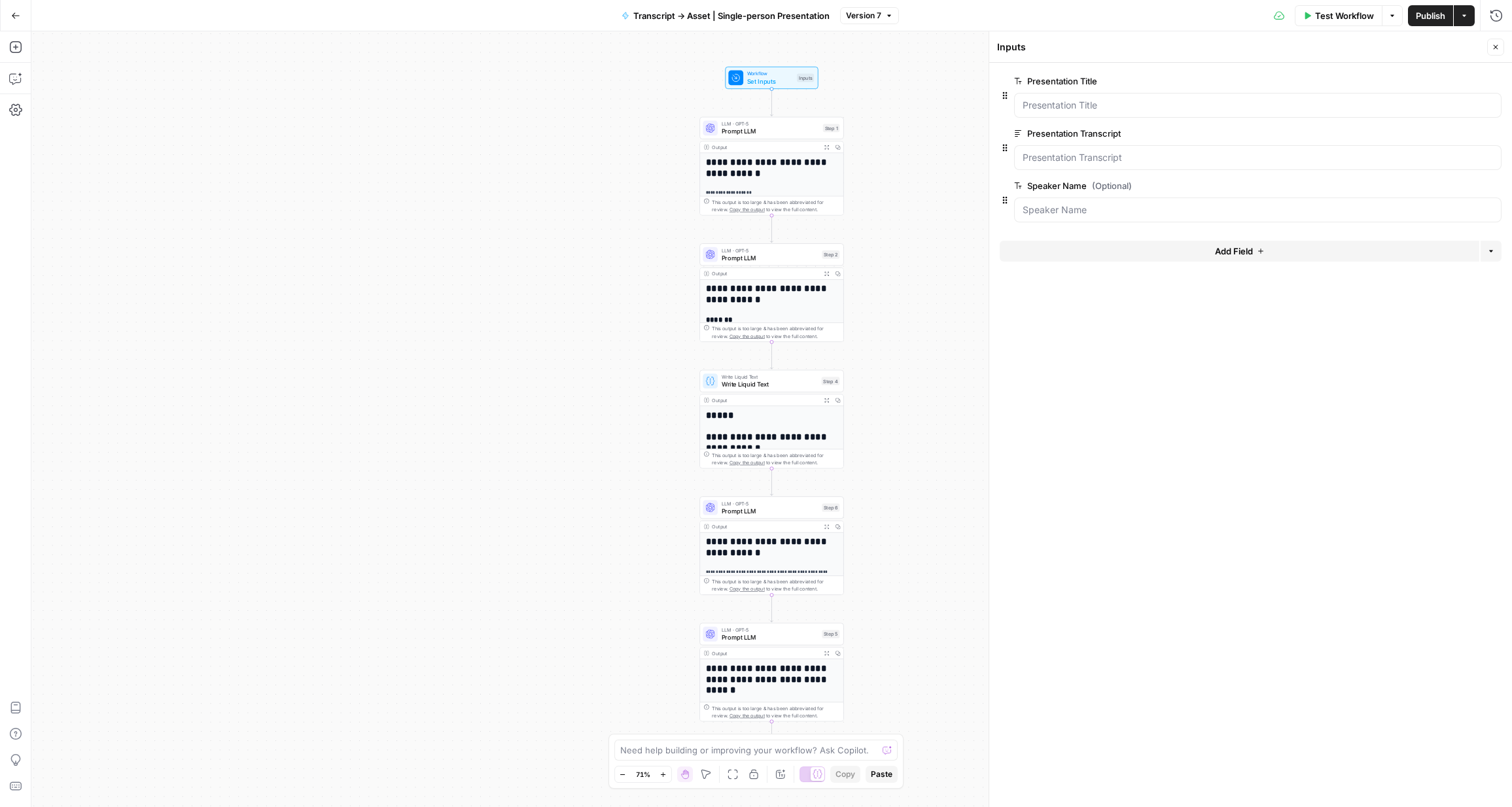
click at [1044, 188] on span "edit field" at bounding box center [1452, 186] width 29 height 11
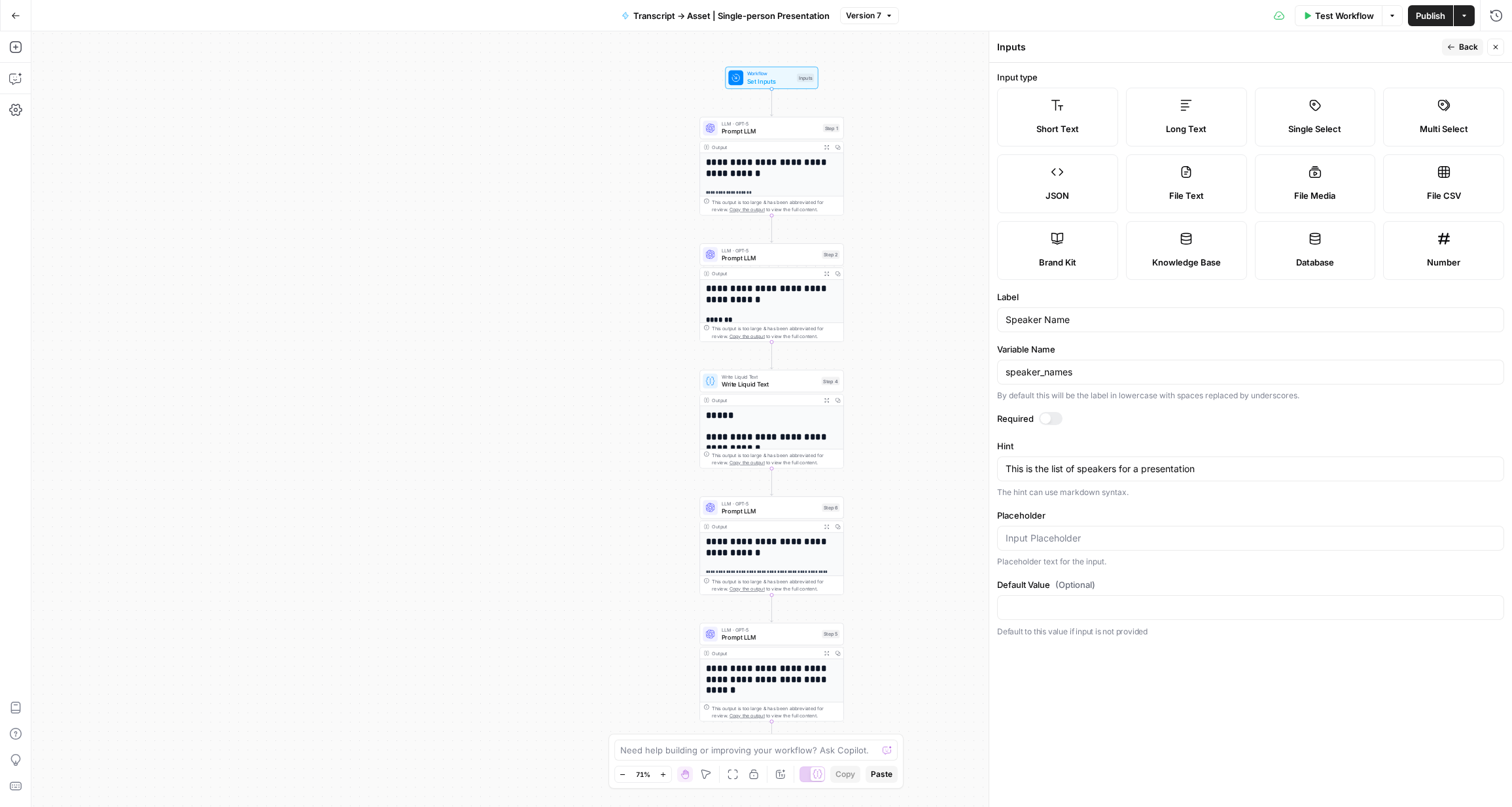
click at [1043, 415] on div at bounding box center [1045, 419] width 11 height 11
click at [1043, 417] on div at bounding box center [1050, 419] width 23 height 13
click at [1044, 17] on span "Publish" at bounding box center [1430, 16] width 29 height 13
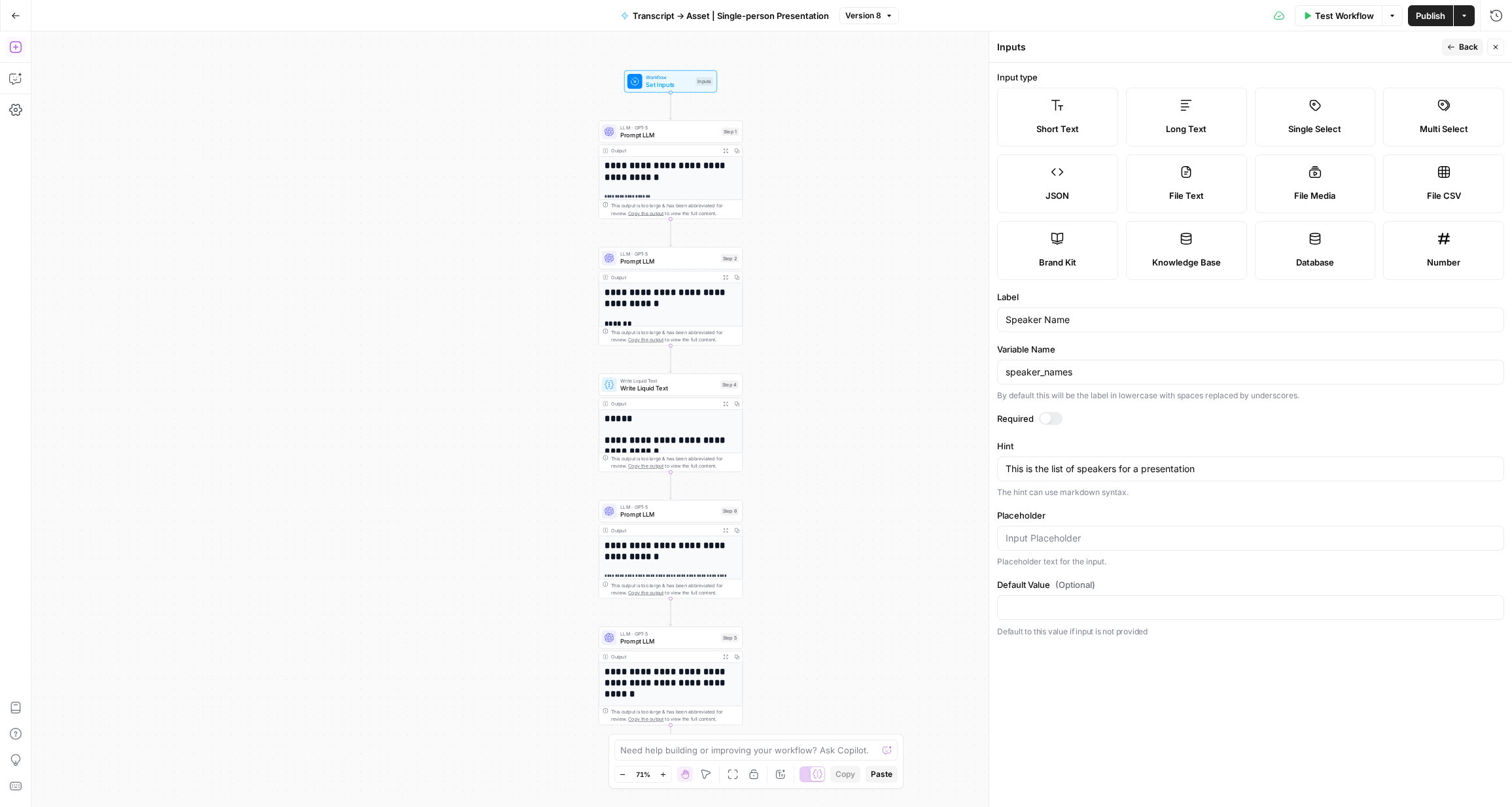
click at [11, 15] on icon "button" at bounding box center [16, 16] width 9 height 9
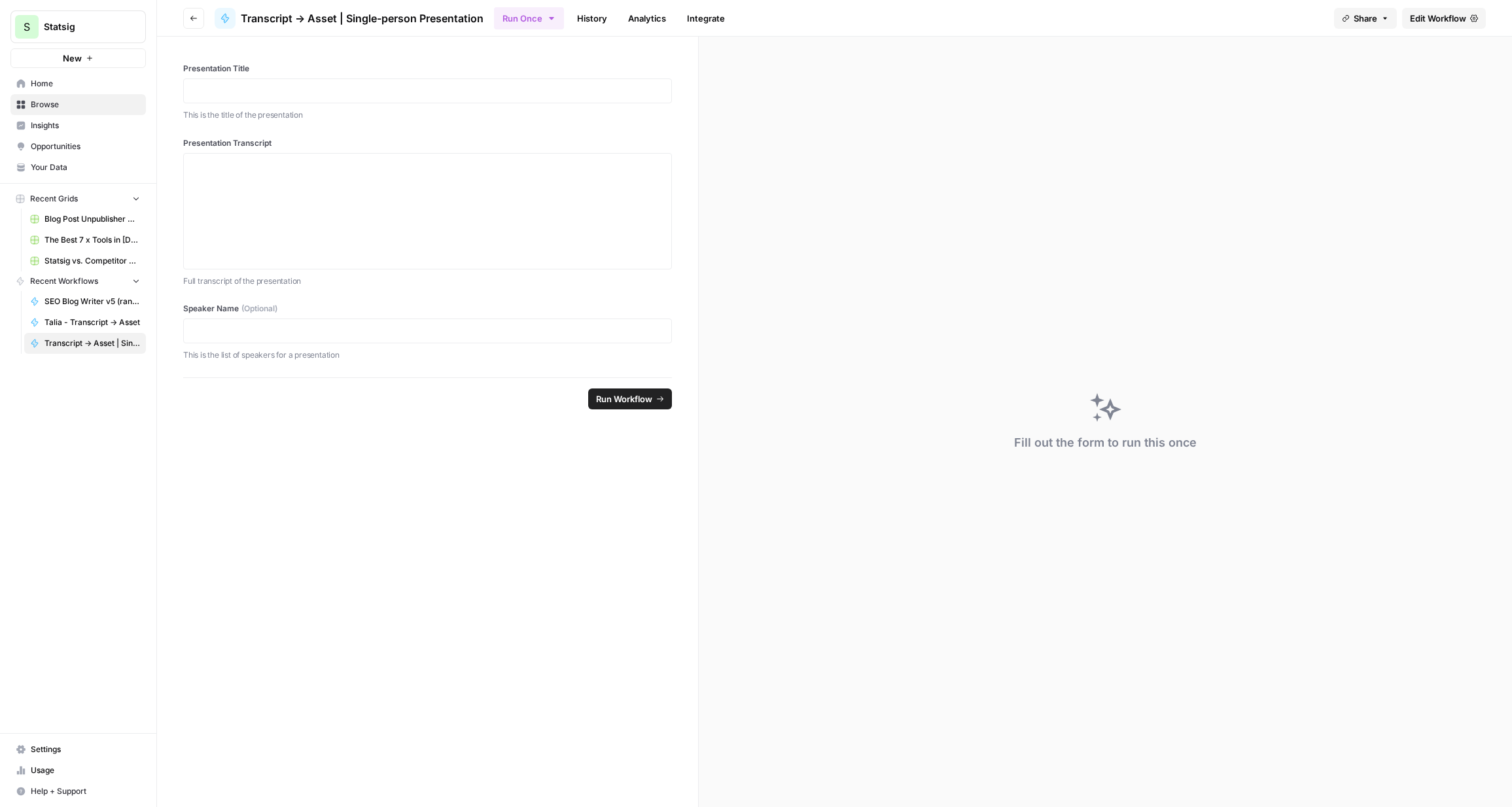
click at [50, 89] on span "Home" at bounding box center [85, 84] width 110 height 12
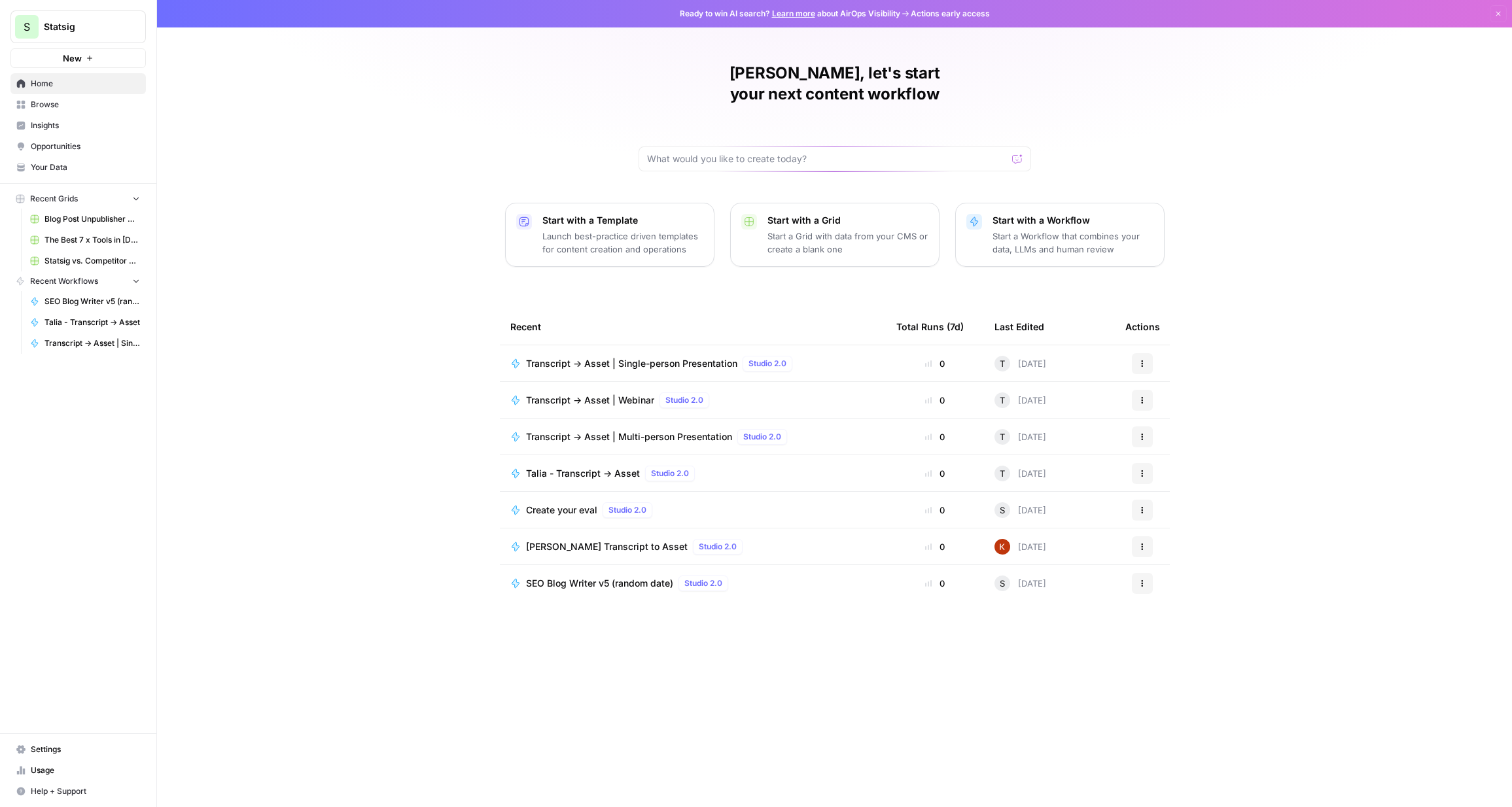
click at [627, 431] on span "Transcript -> Asset | Multi-person Presentation" at bounding box center [629, 437] width 206 height 13
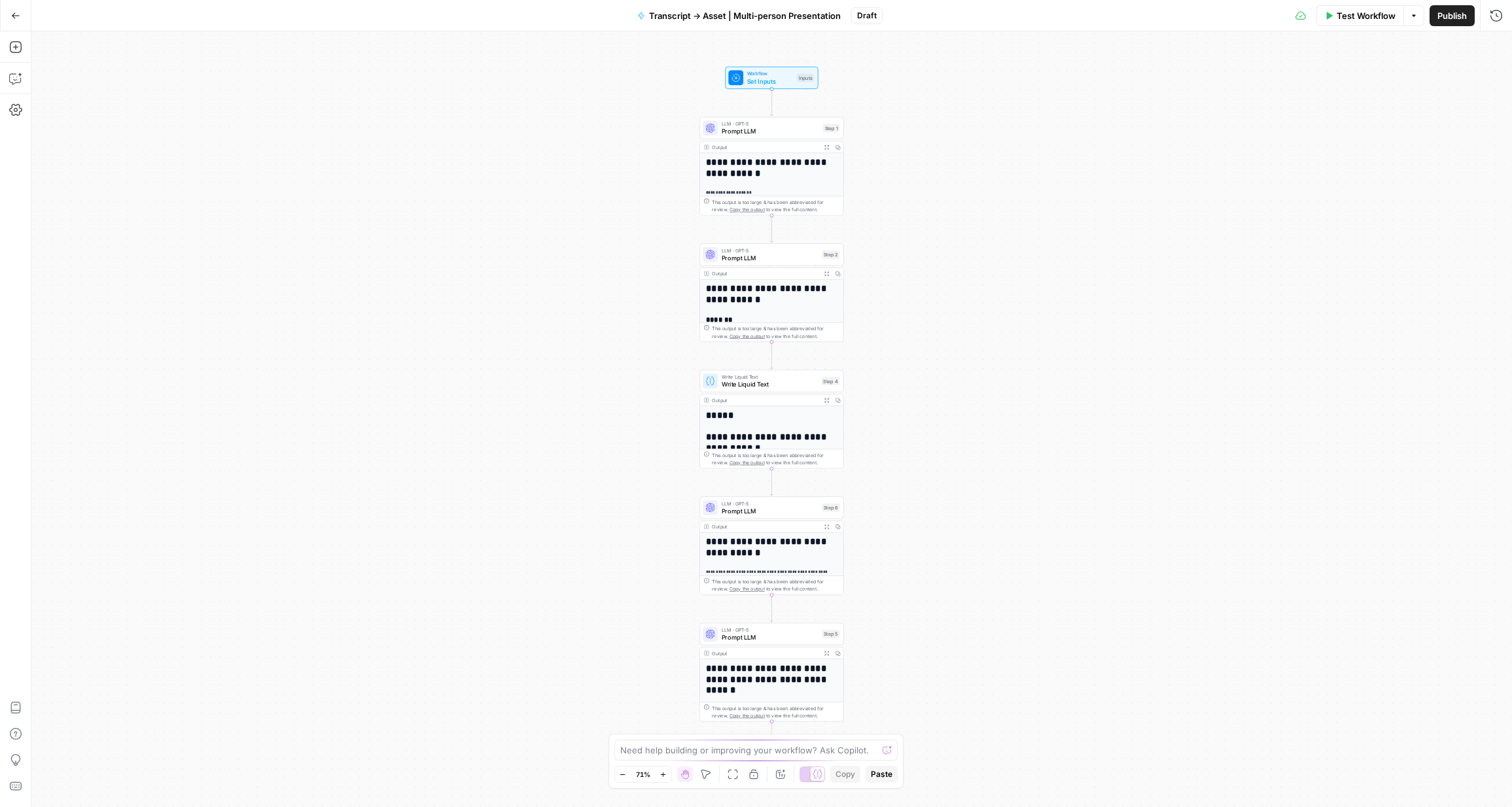
click at [753, 81] on span "Set Inputs" at bounding box center [770, 81] width 46 height 9
click at [768, 132] on span "Prompt LLM" at bounding box center [770, 131] width 98 height 9
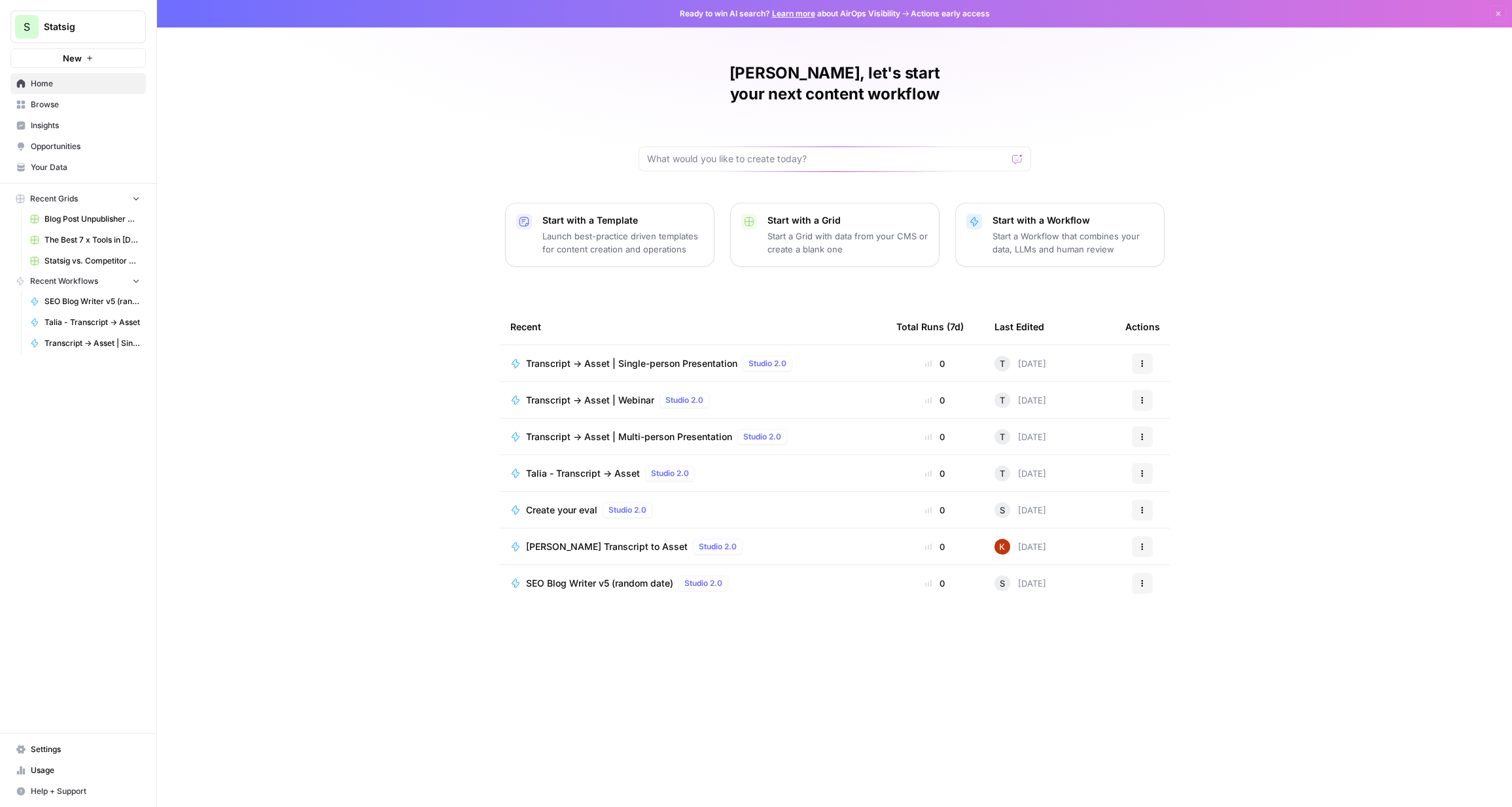
click at [605, 431] on span "Transcript -> Asset | Multi-person Presentation" at bounding box center [629, 437] width 206 height 13
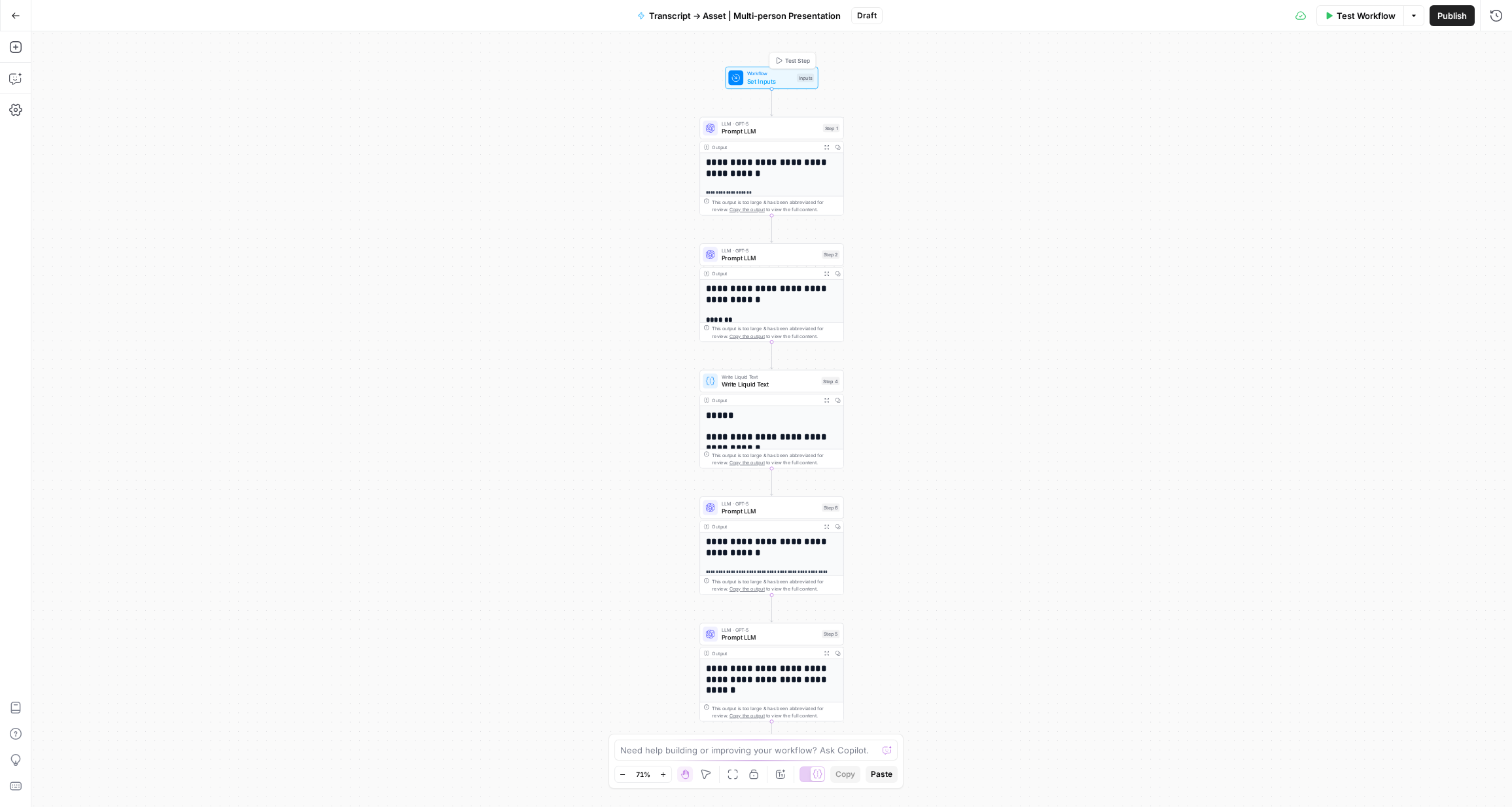
click at [757, 74] on span "Workflow" at bounding box center [770, 73] width 46 height 7
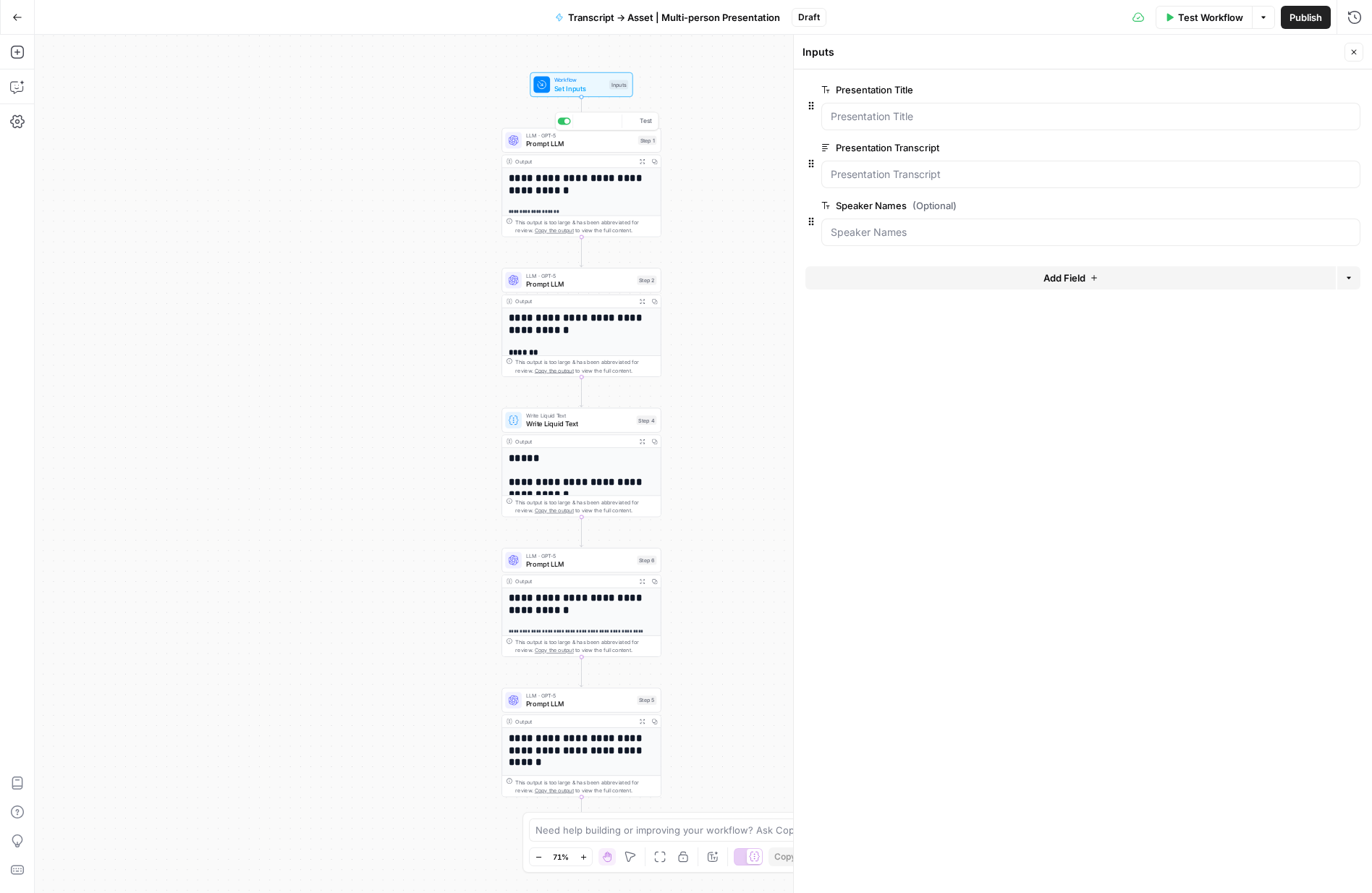
click at [560, 142] on span "Prompt LLM" at bounding box center [580, 144] width 108 height 10
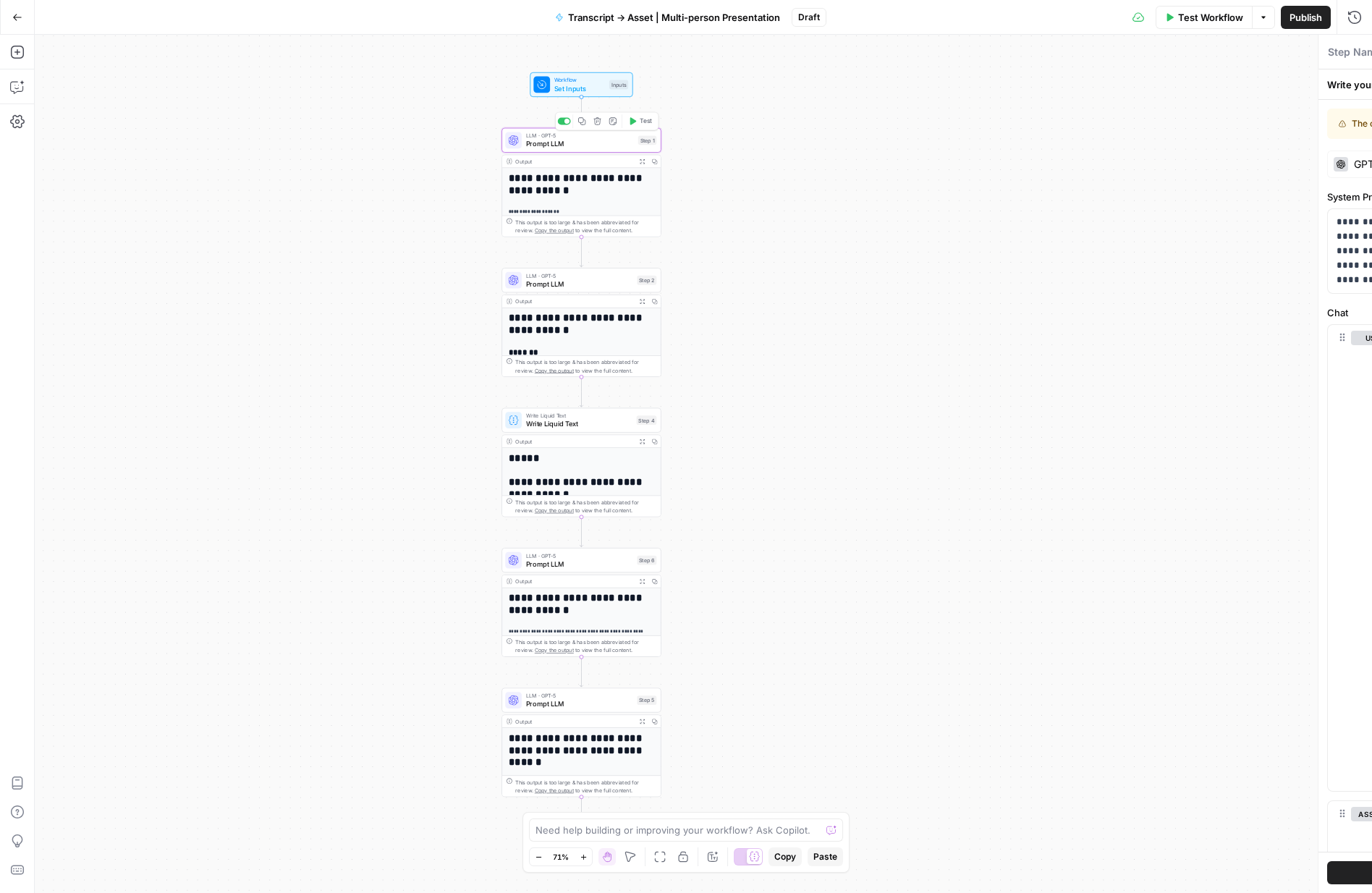
type textarea "Prompt LLM"
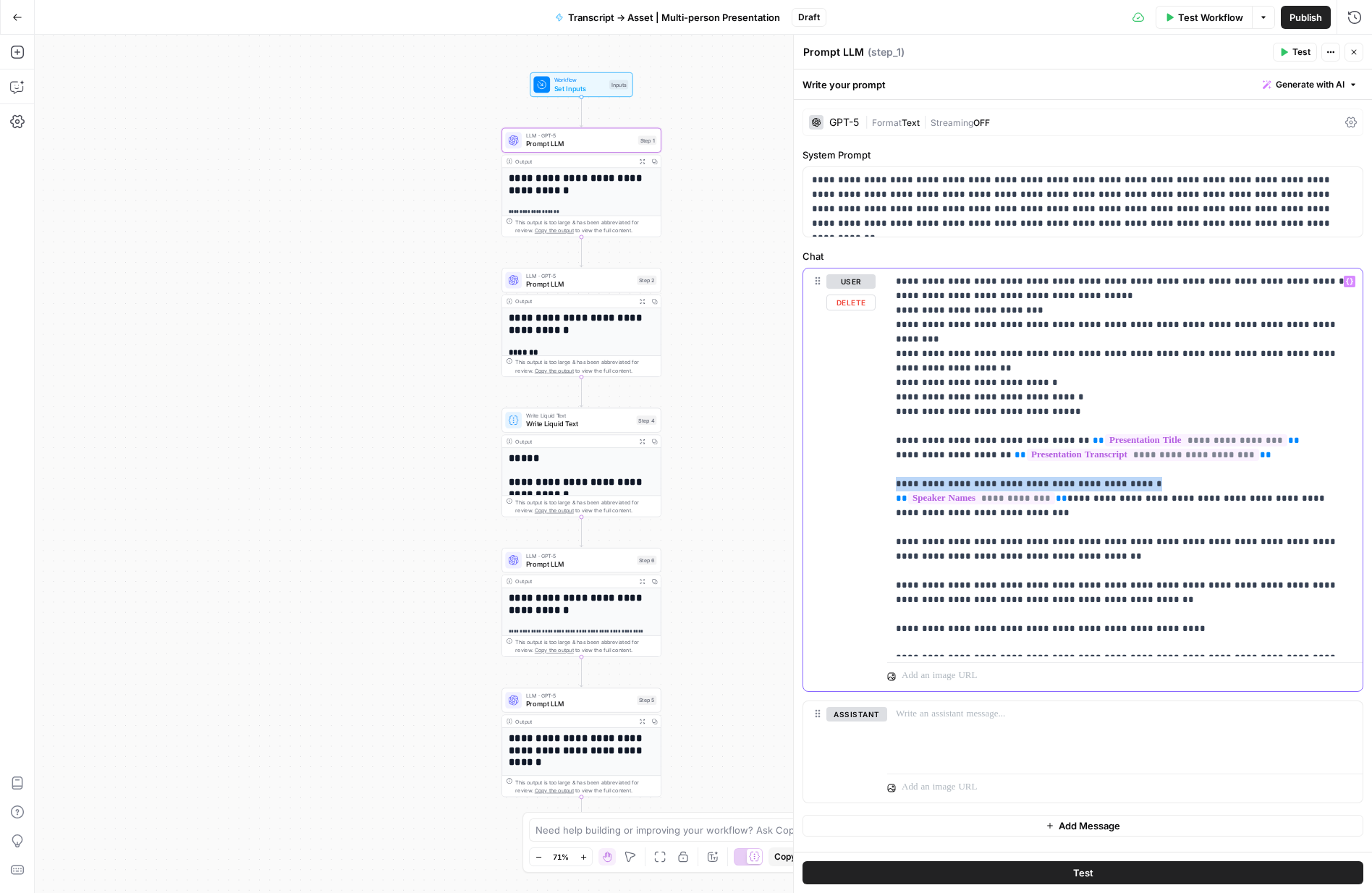
drag, startPoint x: 1128, startPoint y: 471, endPoint x: 896, endPoint y: 475, distance: 232.0
click at [896, 475] on p "**********" at bounding box center [1125, 463] width 458 height 377
click at [1333, 471] on p "**********" at bounding box center [1125, 463] width 458 height 377
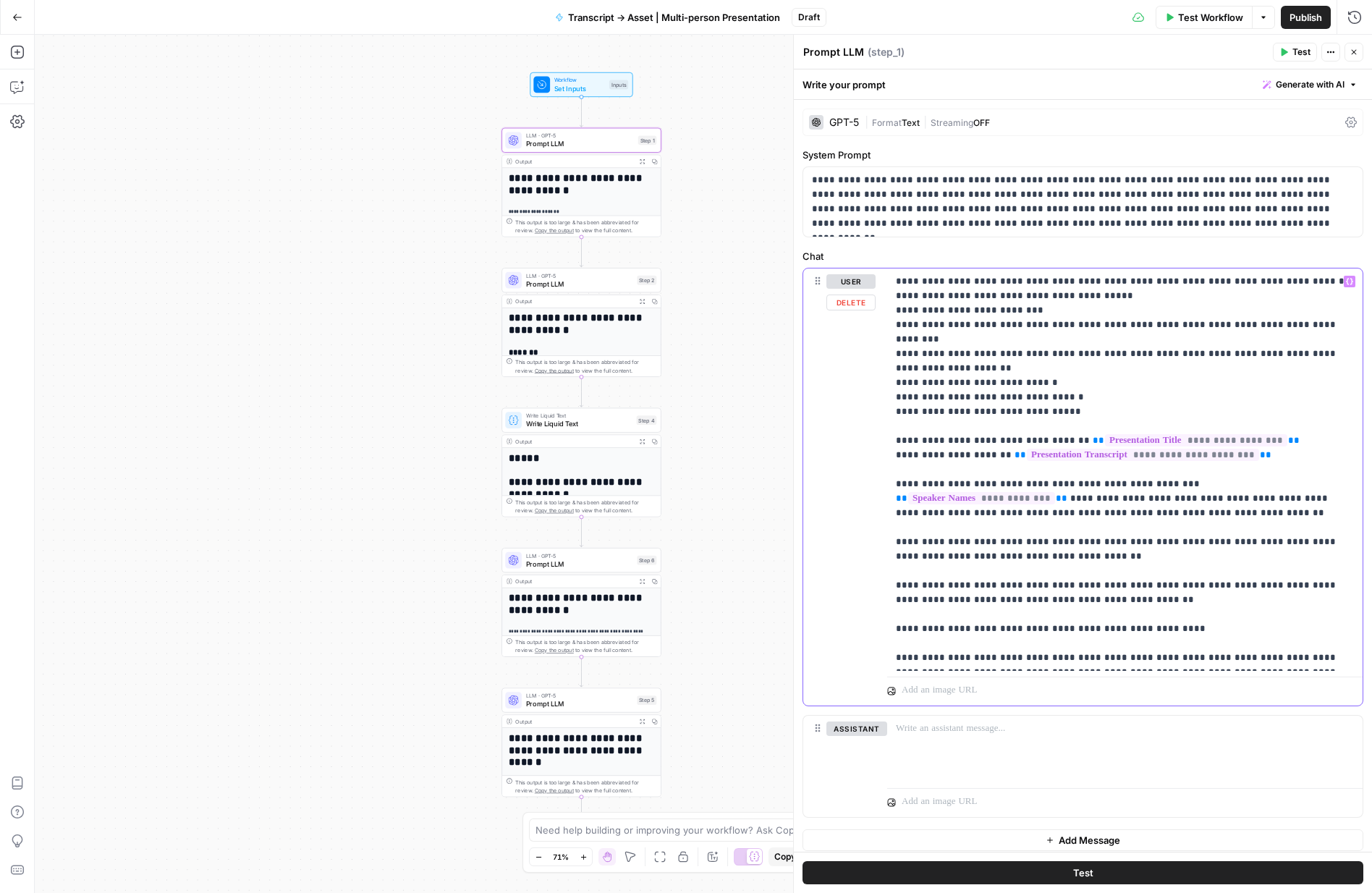
click at [997, 483] on p "**********" at bounding box center [1125, 470] width 458 height 391
click at [1296, 59] on button "Test" at bounding box center [1295, 52] width 44 height 19
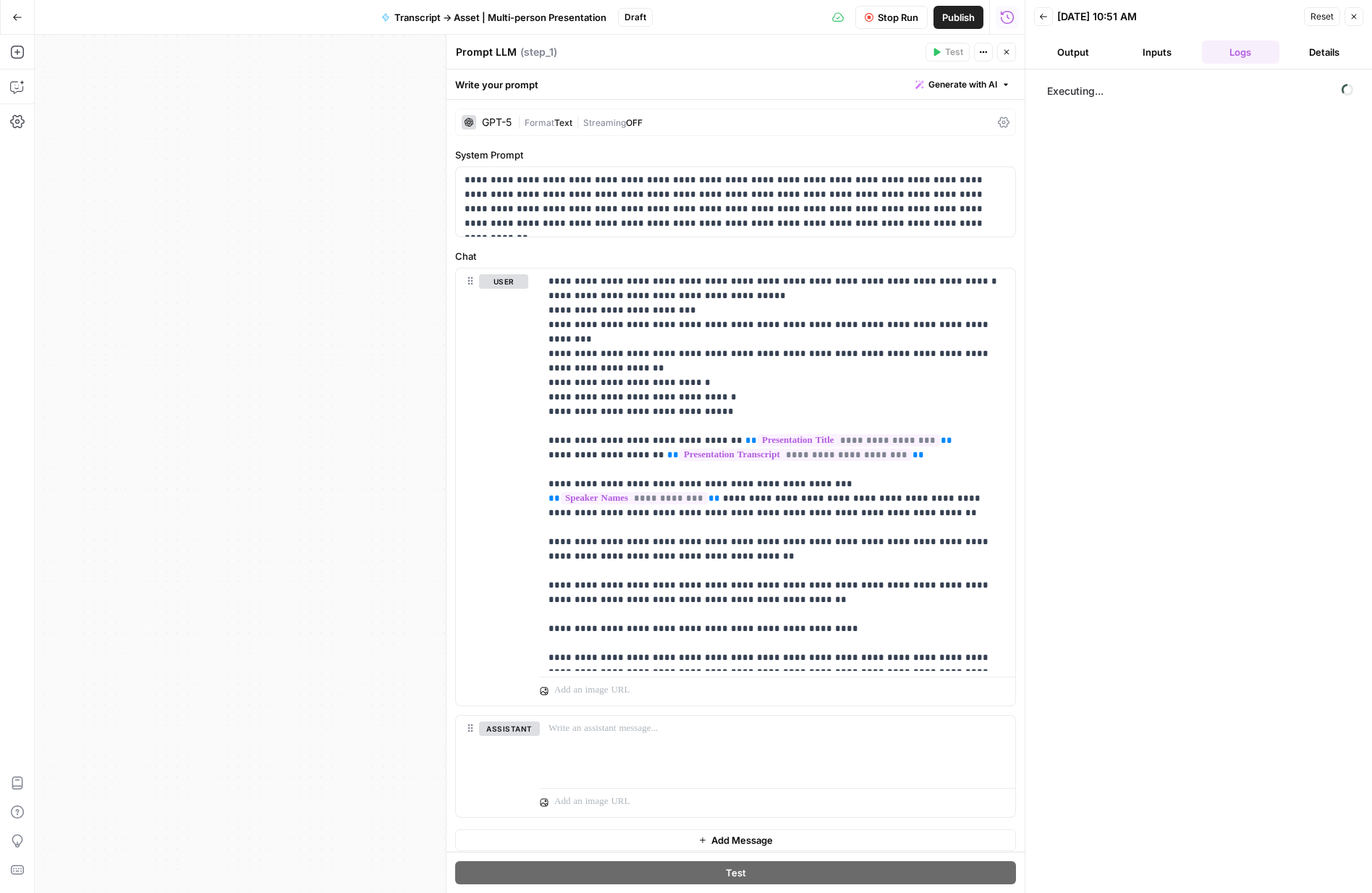
click at [890, 13] on span "Stop Run" at bounding box center [898, 18] width 40 height 15
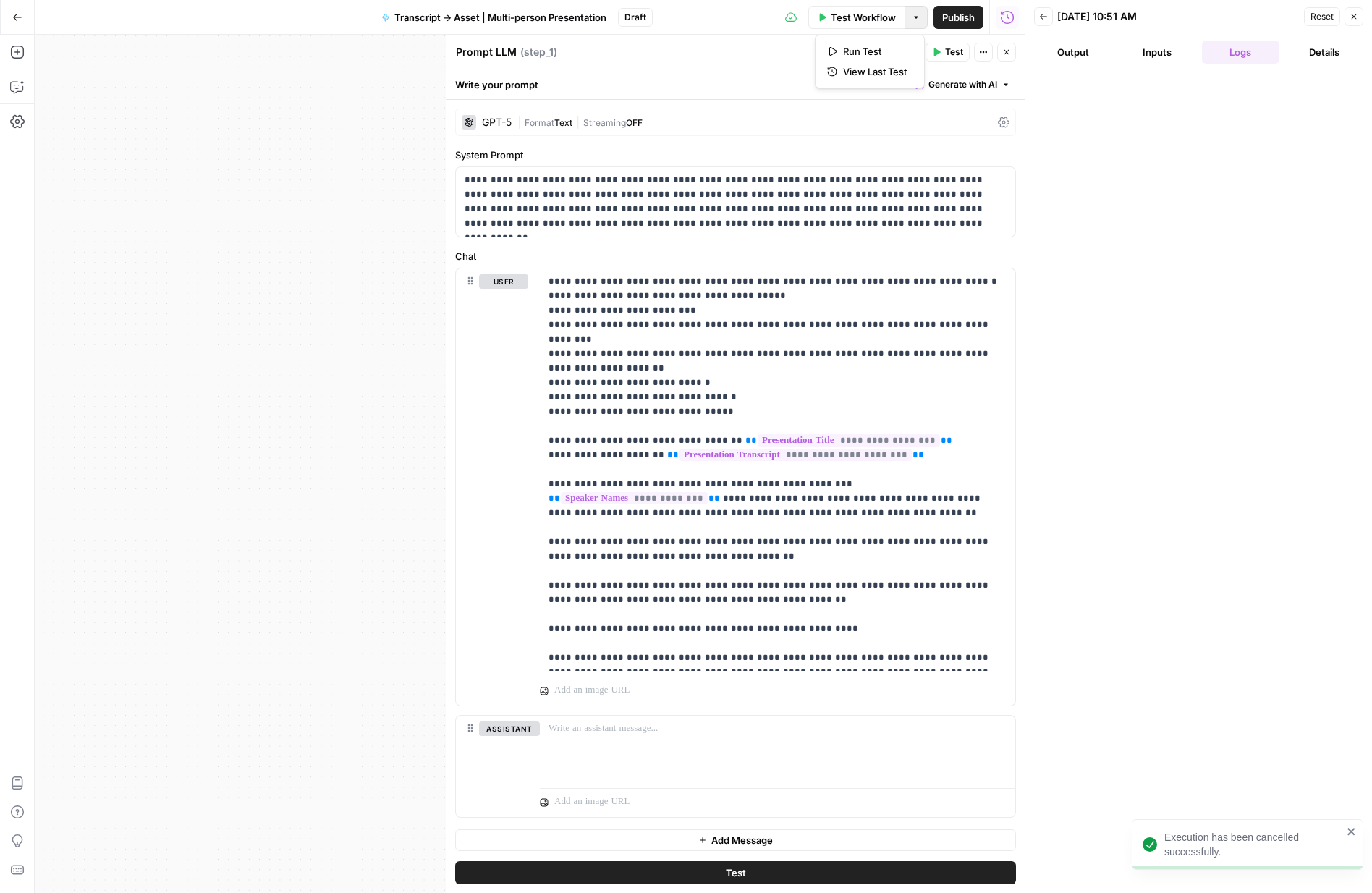
click at [914, 21] on icon "button" at bounding box center [916, 18] width 9 height 9
click at [857, 54] on span "Run Test" at bounding box center [874, 51] width 64 height 15
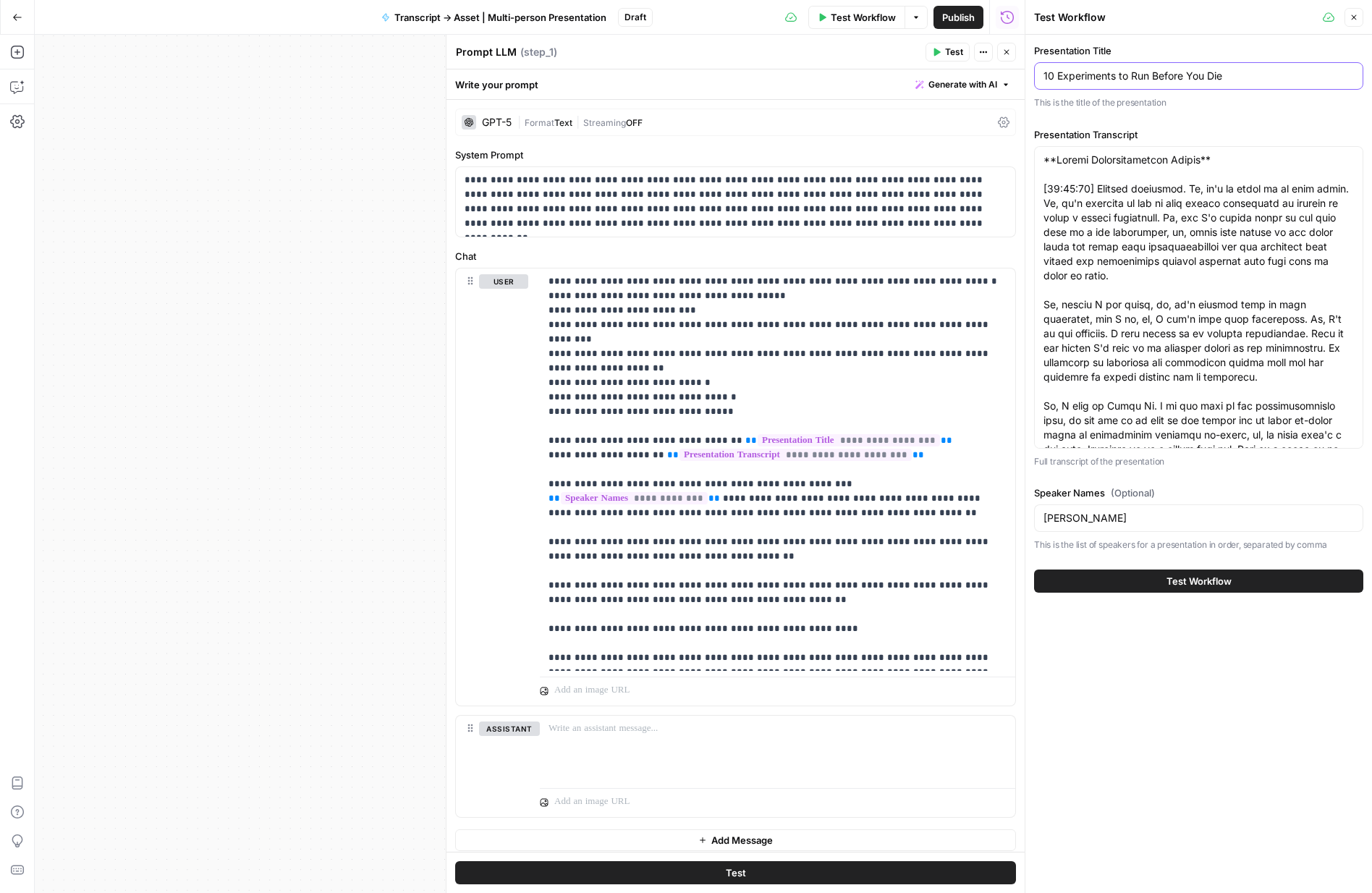
click at [1139, 76] on input "10 Experiments to Run Before You Die" at bounding box center [1198, 76] width 311 height 15
paste input "Exp + Causal Inference Debate Transcript"
click at [1107, 75] on input "Exp + Causal Inference Debate Transcript" at bounding box center [1198, 76] width 311 height 15
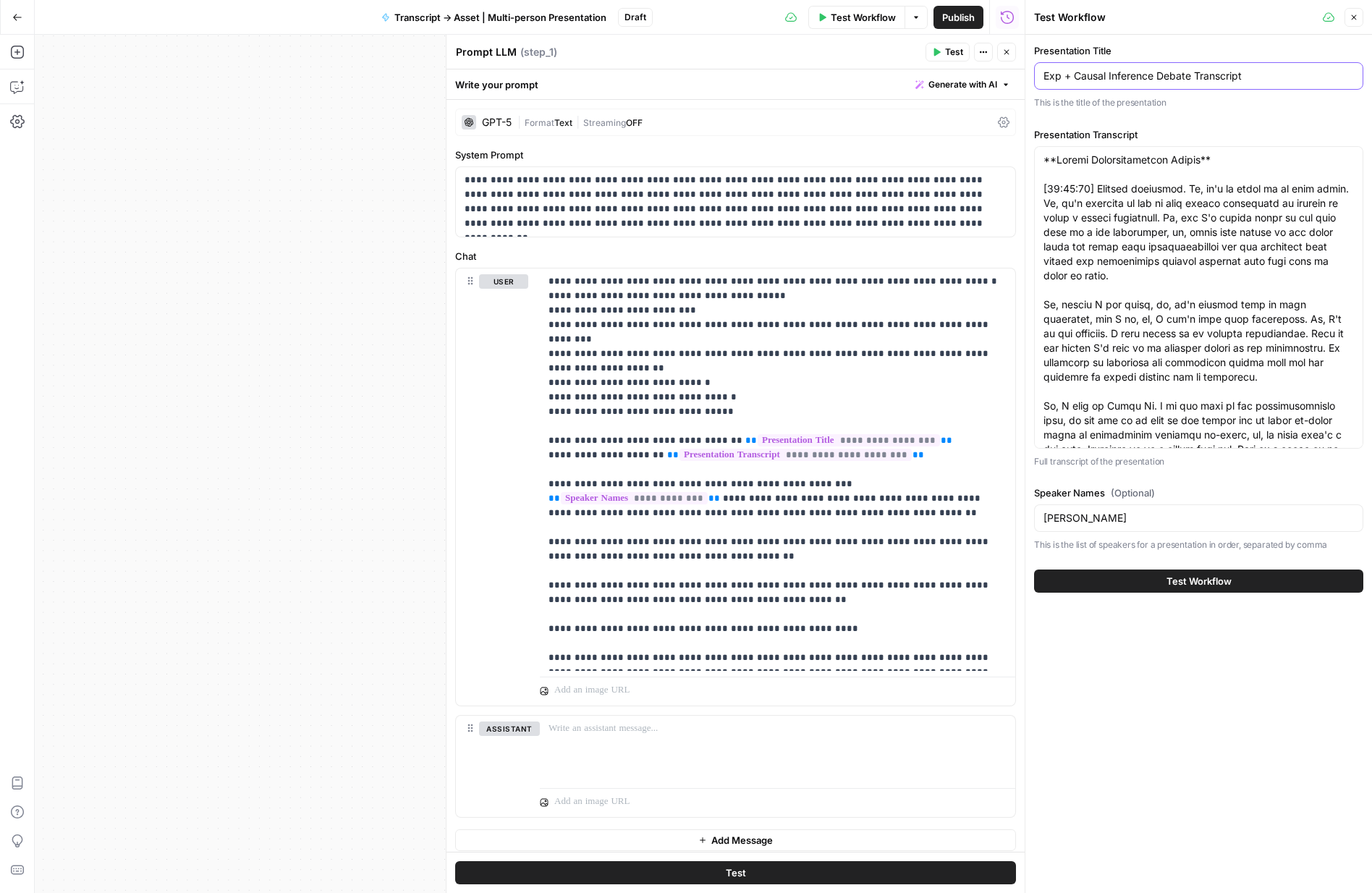
click at [1107, 75] on input "Exp + Causal Inference Debate Transcript" at bounding box center [1198, 76] width 311 height 15
type input "Experimentation and Causal Inference Debate"
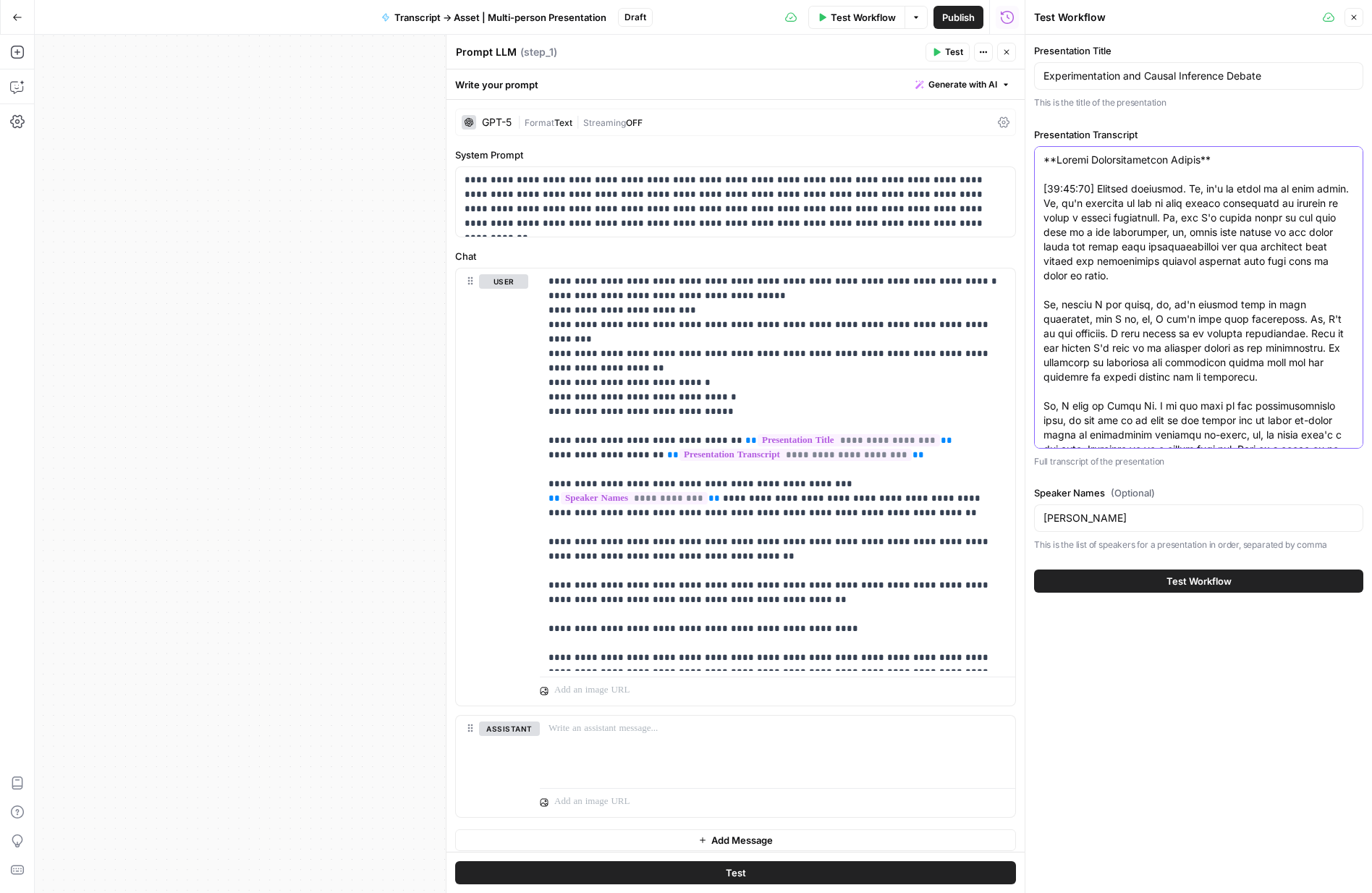
drag, startPoint x: 1042, startPoint y: 160, endPoint x: 1227, endPoint y: 250, distance: 205.7
click at [1227, 250] on div at bounding box center [1199, 297] width 330 height 303
drag, startPoint x: 1230, startPoint y: 433, endPoint x: 1072, endPoint y: 10, distance: 451.5
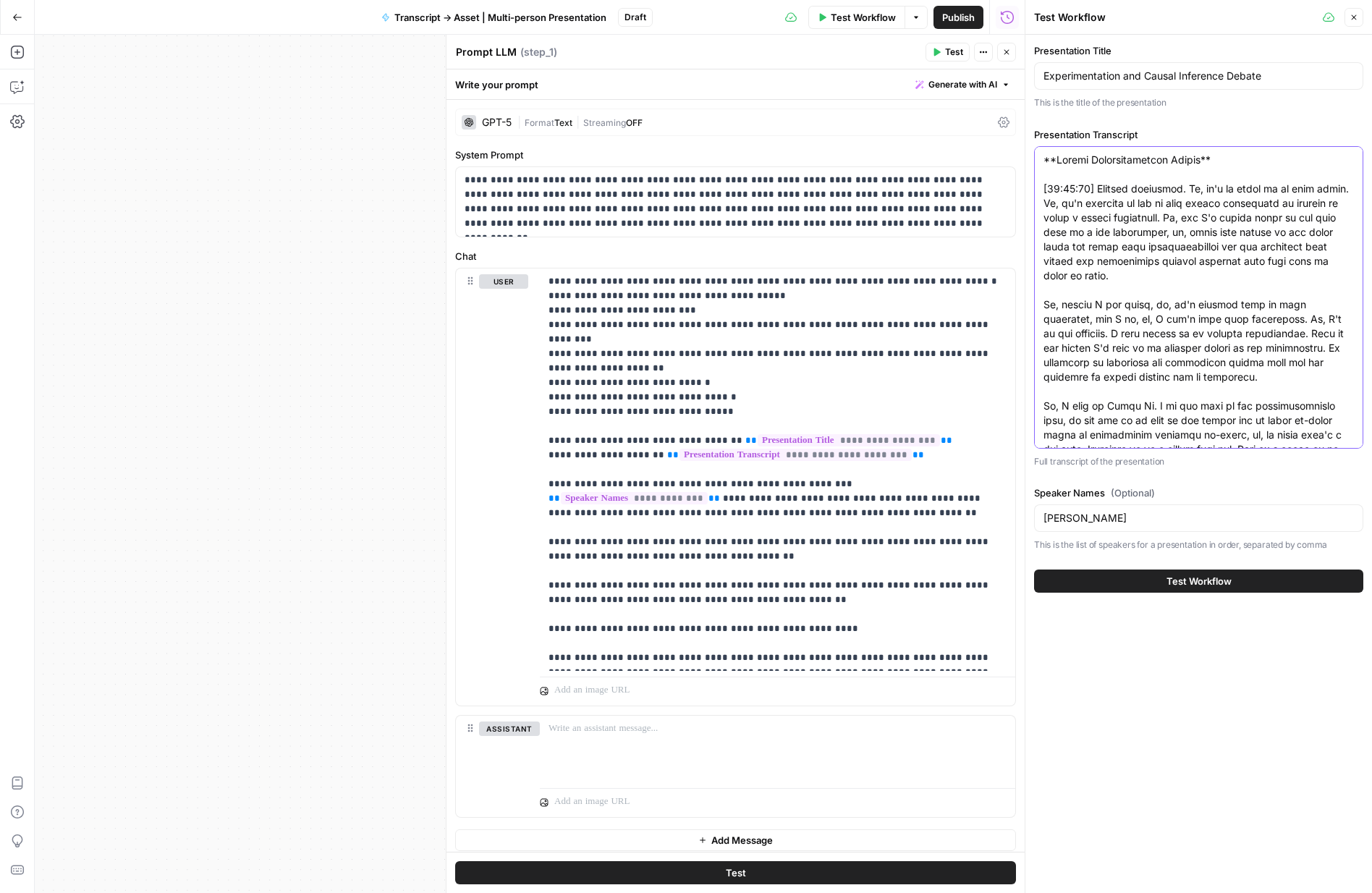
click at [1072, 10] on div "Test Workflow Close Presentation Title Experimentation and Causal Inference Deb…" at bounding box center [1198, 446] width 347 height 893
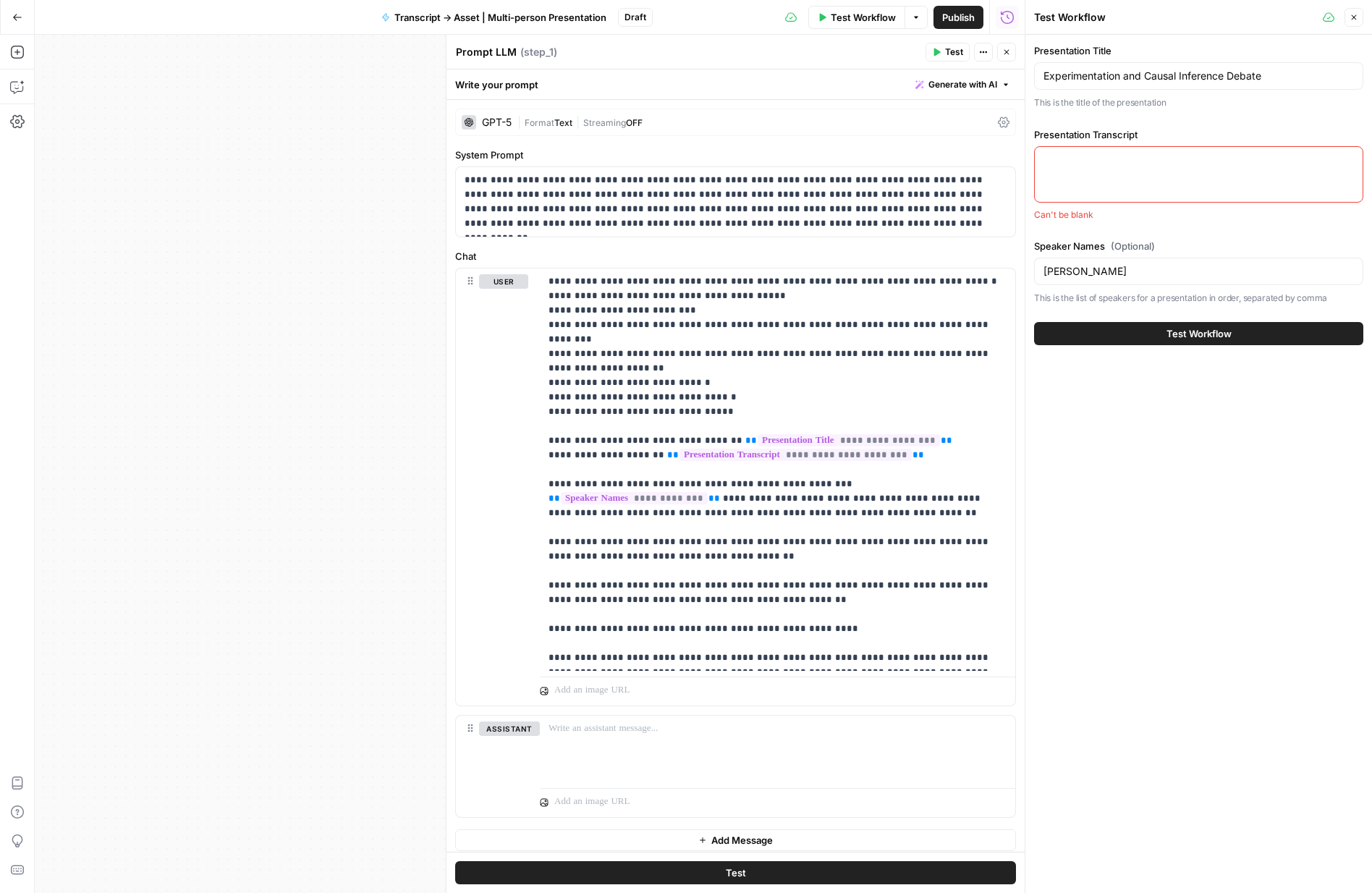
paste textarea "**Introduction and Guest Welcome** **YZ:** [00:00:00] let's welcome the guest. …"
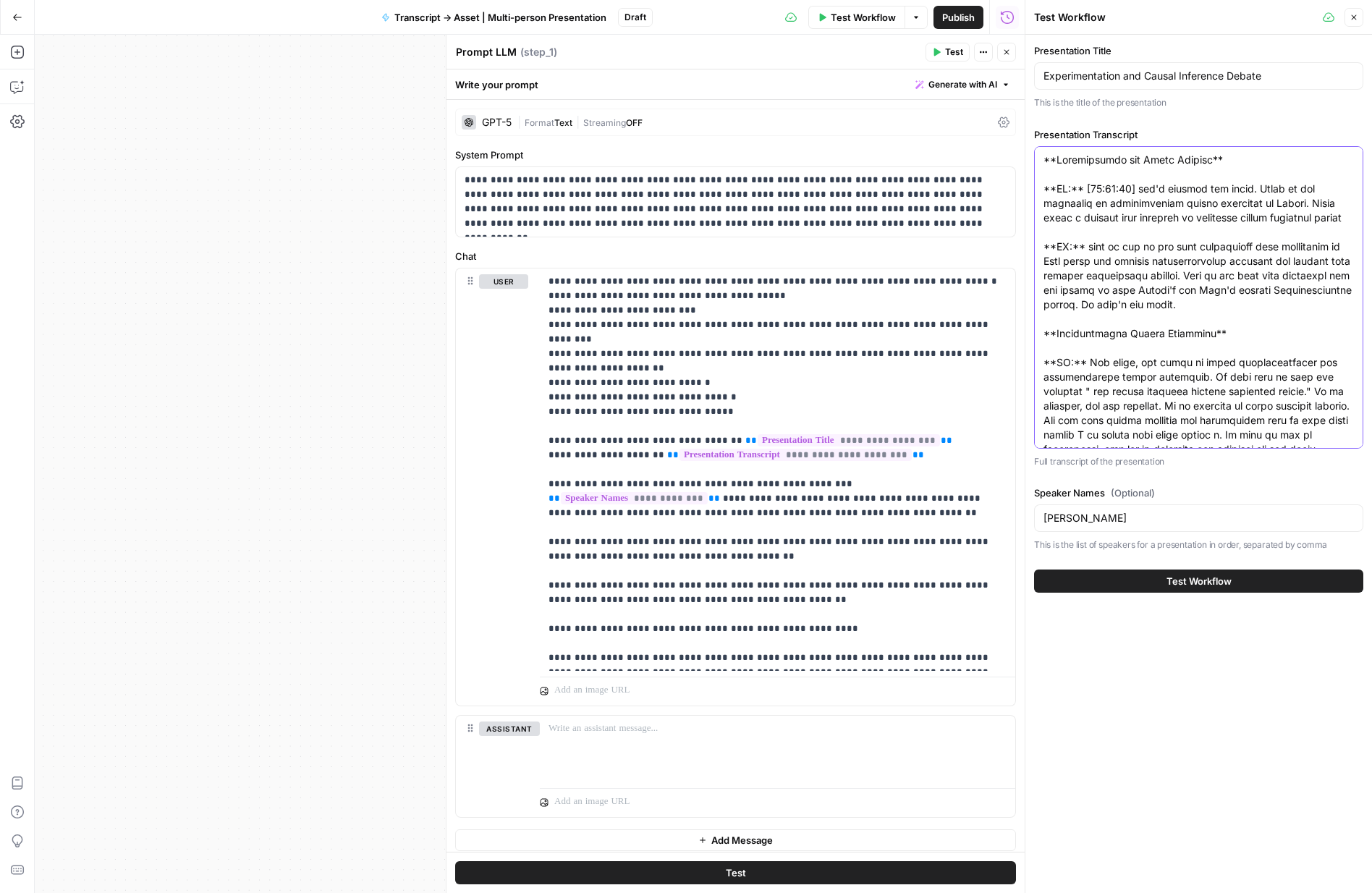
type textarea "**Introduction and Guest Welcome** **YZ:** [00:00:00] let's welcome the guest. …"
click at [1078, 522] on input "Craig Sexauer" at bounding box center [1198, 518] width 311 height 15
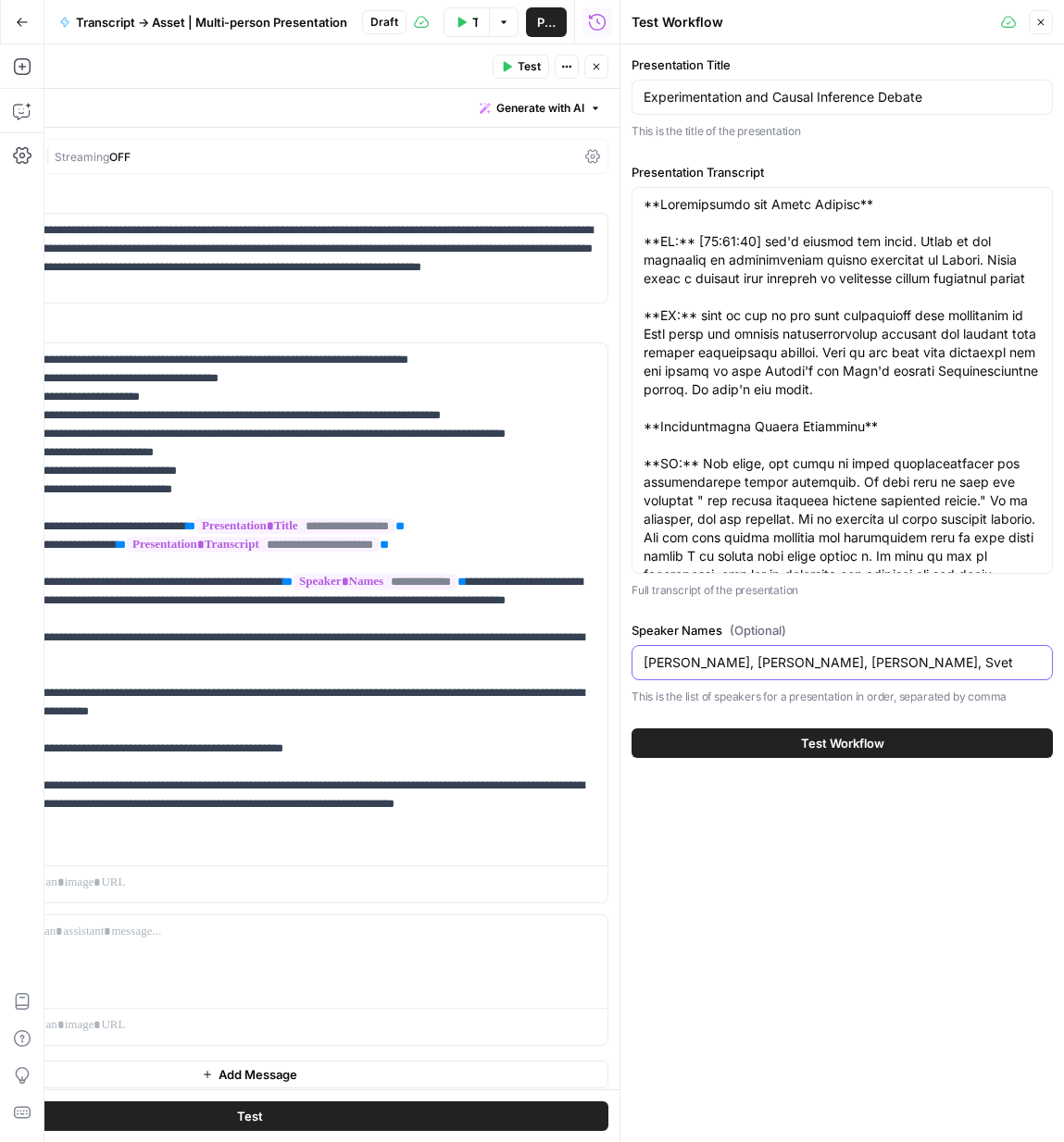
click at [657, 661] on input "YZ Sun, Chris, John, Svet" at bounding box center [841, 663] width 397 height 19
click at [763, 659] on input "Yuzheng Sun, Chris, John, Svet" at bounding box center [841, 663] width 397 height 19
drag, startPoint x: 863, startPoint y: 660, endPoint x: 927, endPoint y: 660, distance: 64.0
click at [863, 660] on input "Yuzheng Sun, Chris Khawand, John, Svet" at bounding box center [841, 663] width 397 height 19
click at [958, 660] on input "Yuzheng Sun, Chris Khawand, John Meakin, Svet" at bounding box center [841, 663] width 397 height 19
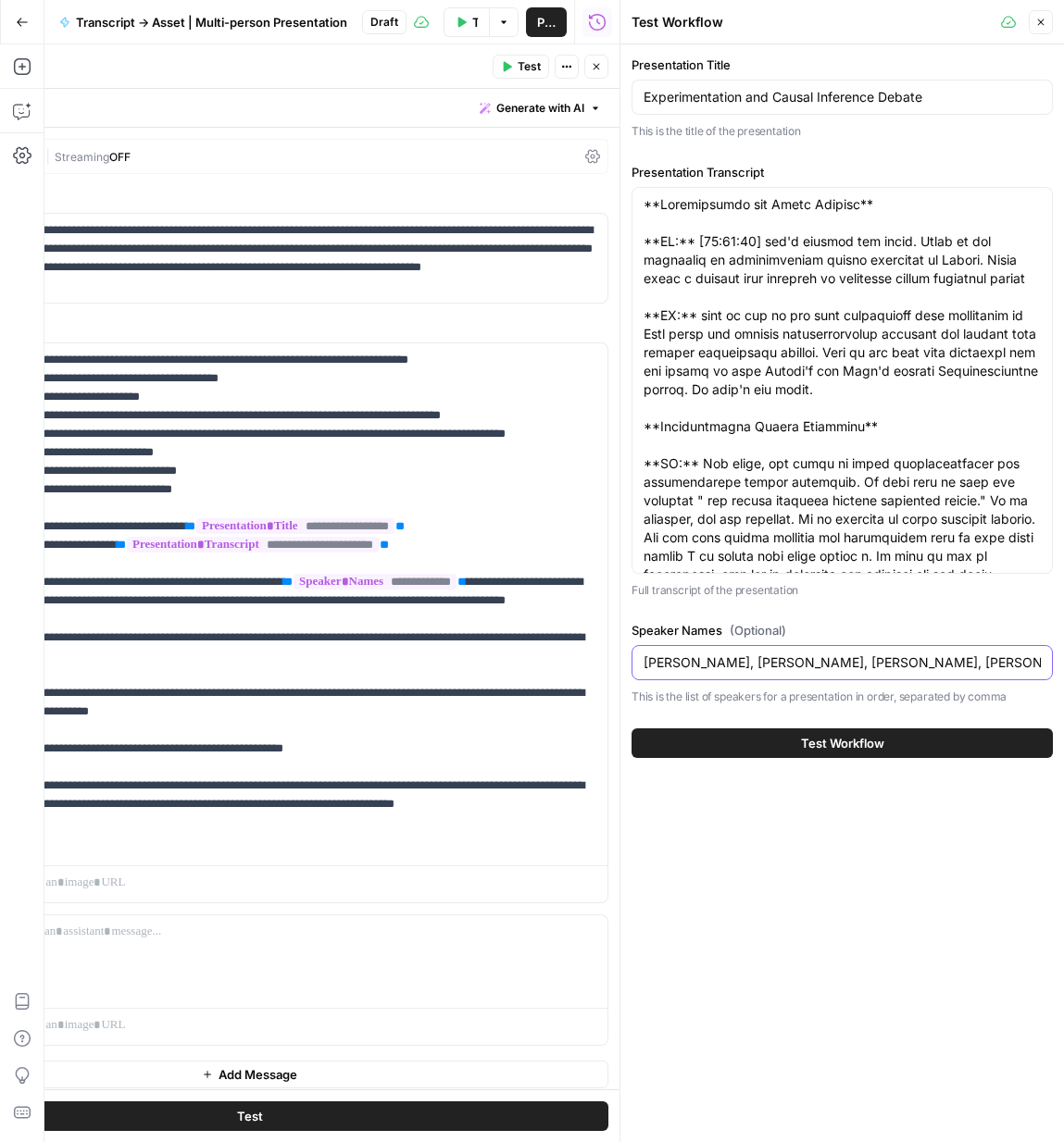
type input "Yuzheng Sun, Chris Khawand, John Meakin, Svet Semov"
click at [829, 747] on span "Test Workflow" at bounding box center [842, 744] width 84 height 19
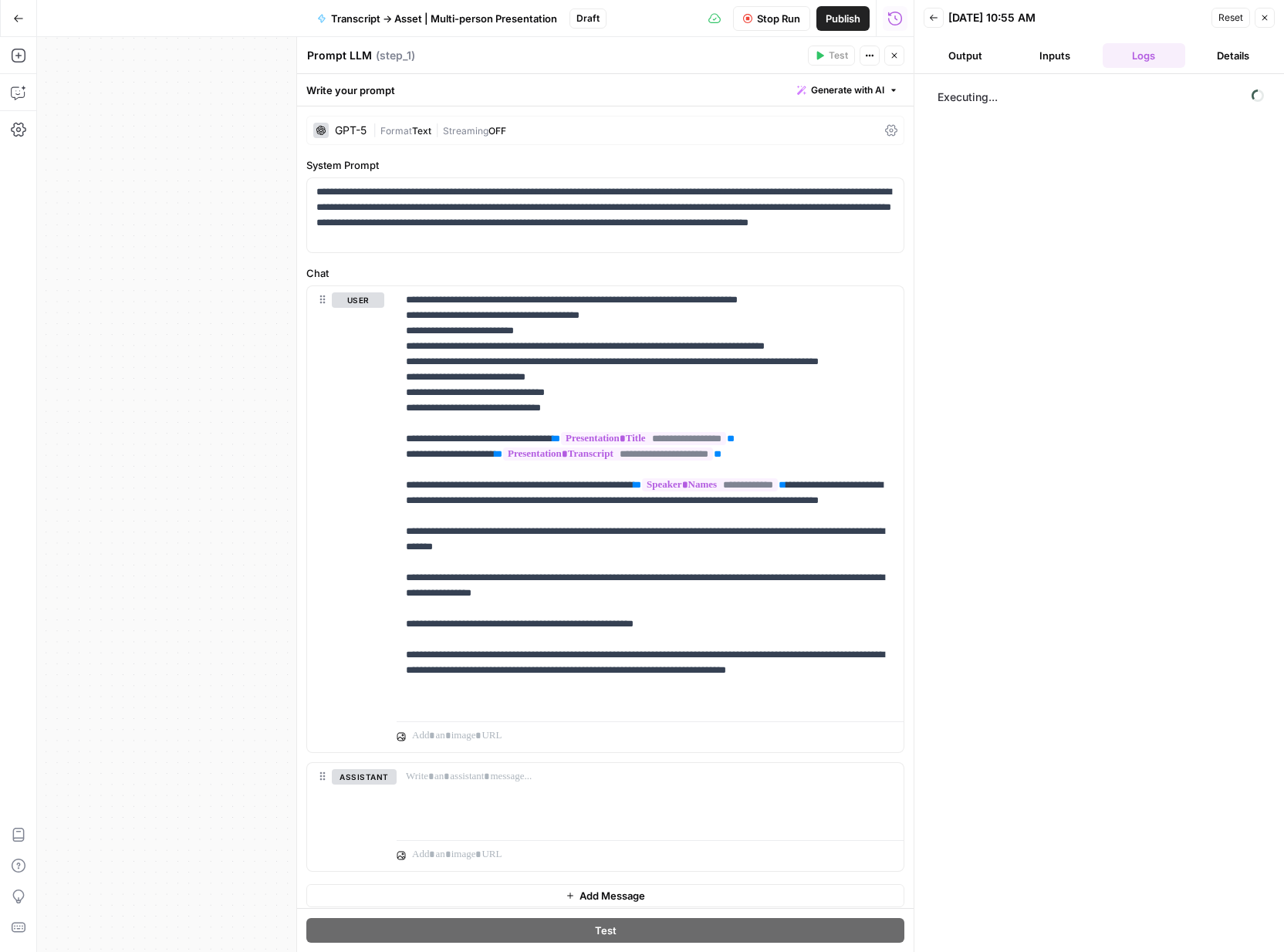
click at [964, 67] on button "Output" at bounding box center [965, 56] width 83 height 25
click at [760, 22] on span "Stop Run" at bounding box center [778, 19] width 43 height 16
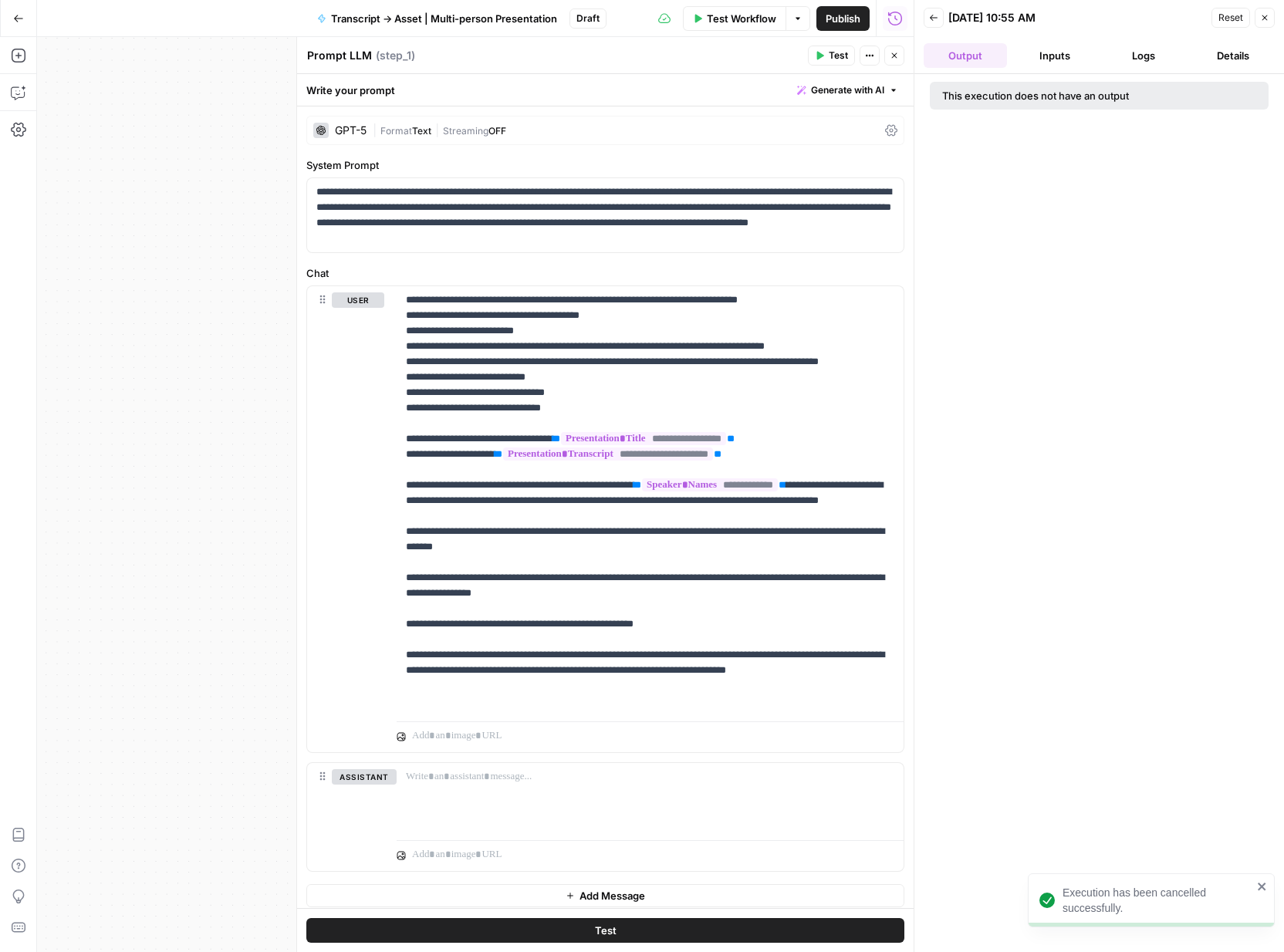
click at [501, 27] on button "Transcript -> Asset | Multi-person Presentation" at bounding box center [437, 19] width 258 height 25
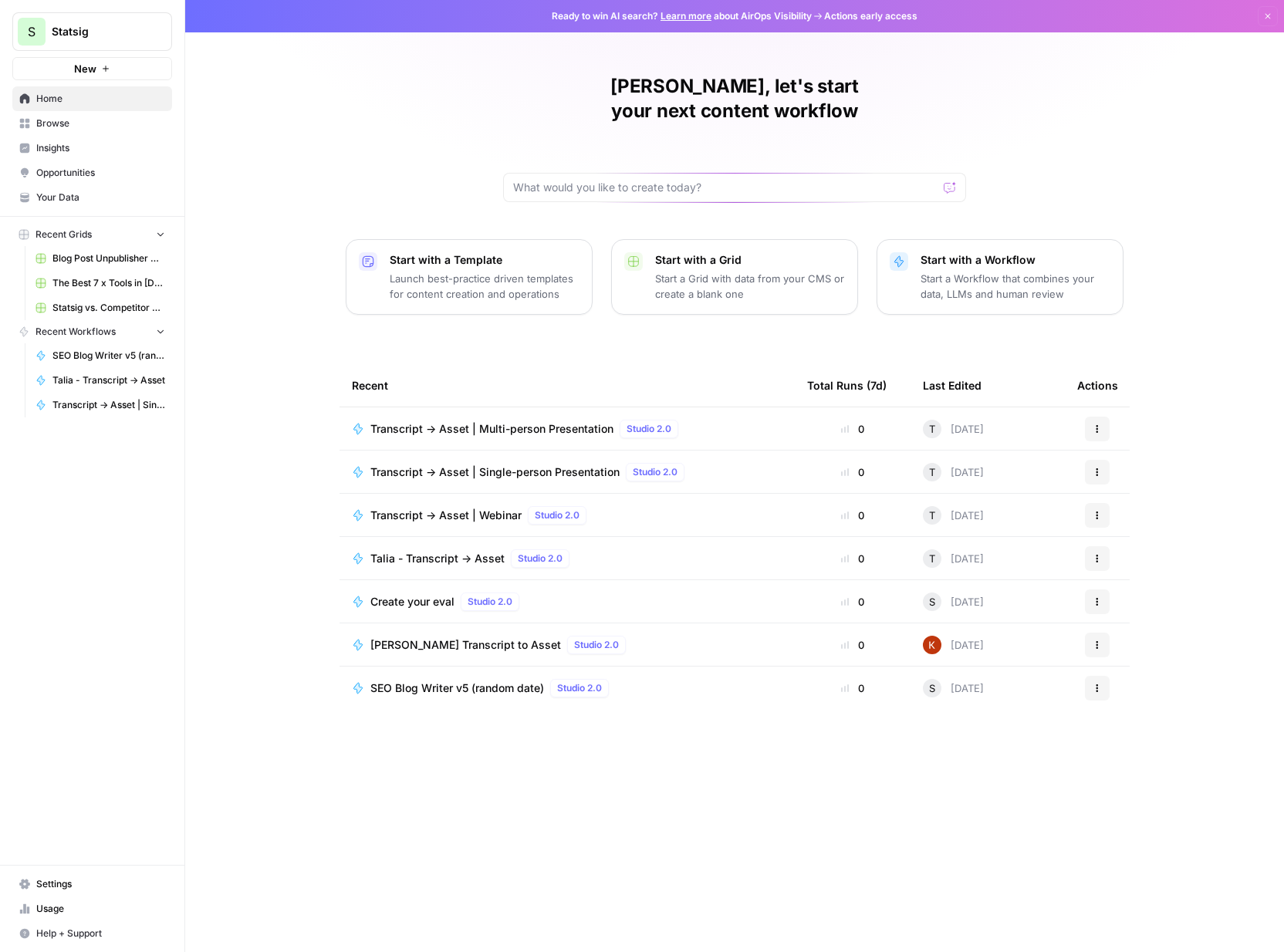
click at [516, 421] on span "Transcript -> Asset | Multi-person Presentation" at bounding box center [492, 429] width 243 height 16
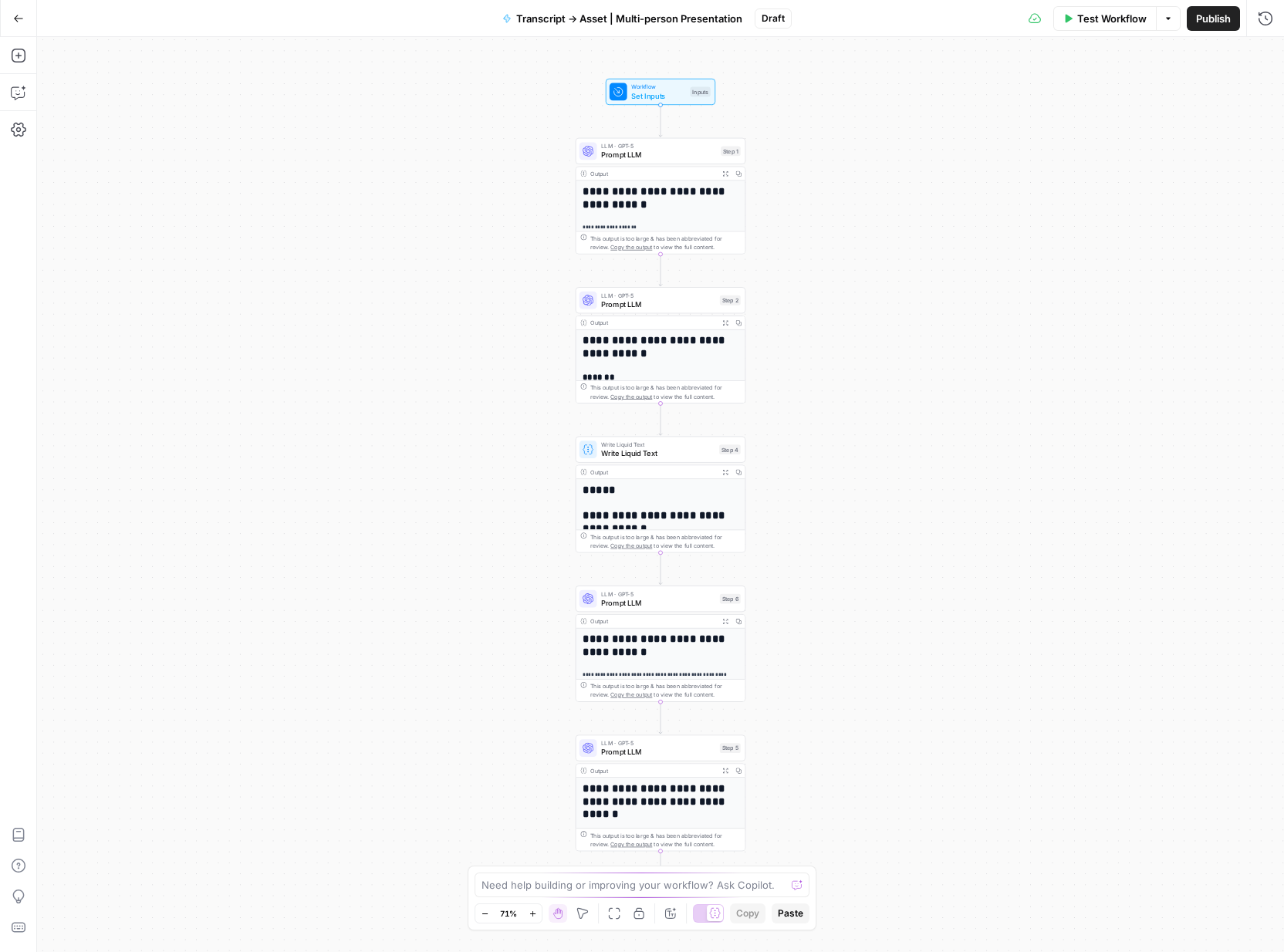
click at [655, 157] on span "Prompt LLM" at bounding box center [658, 155] width 115 height 11
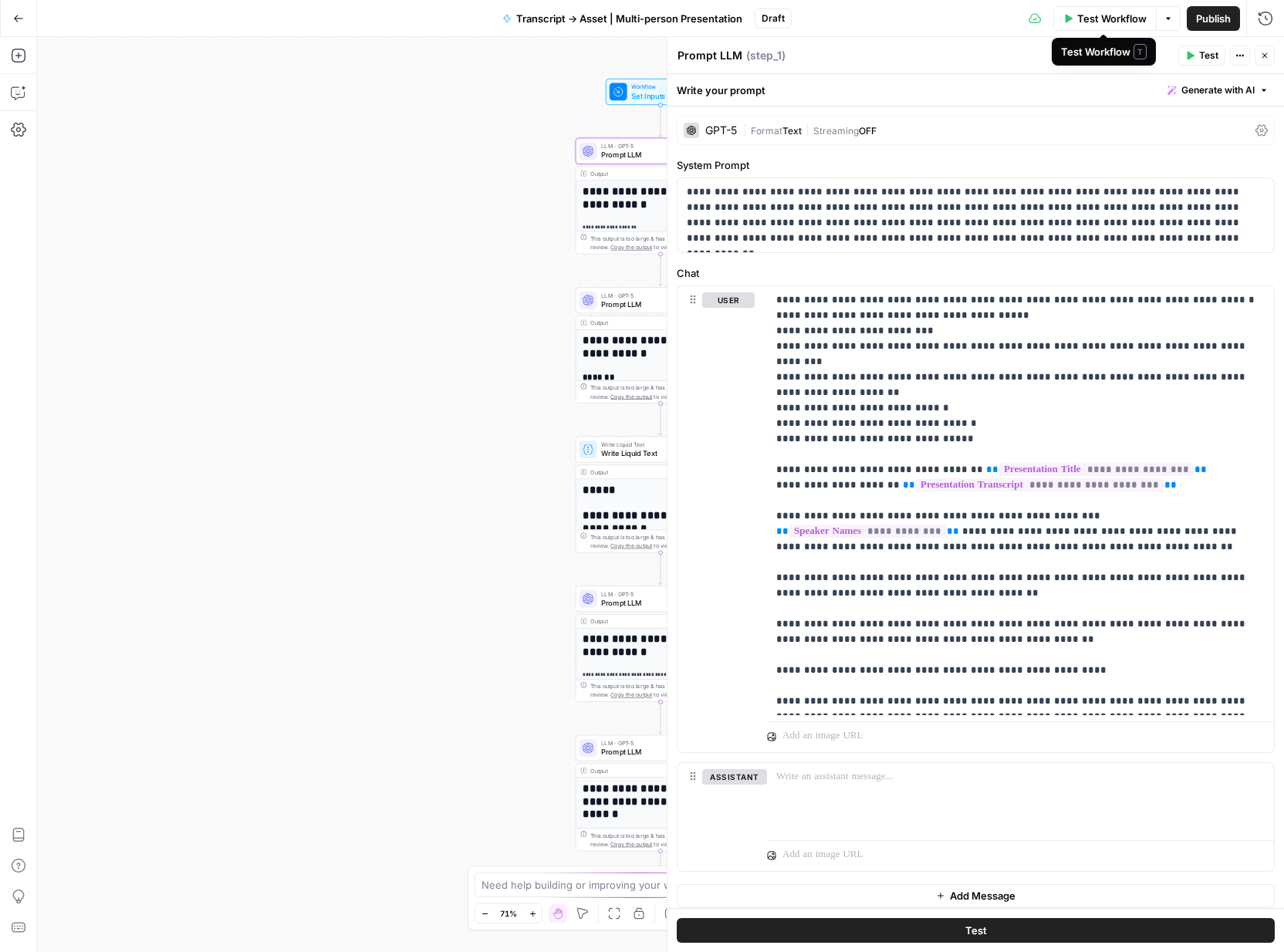
click at [1133, 27] on button "Test Workflow" at bounding box center [1105, 19] width 103 height 25
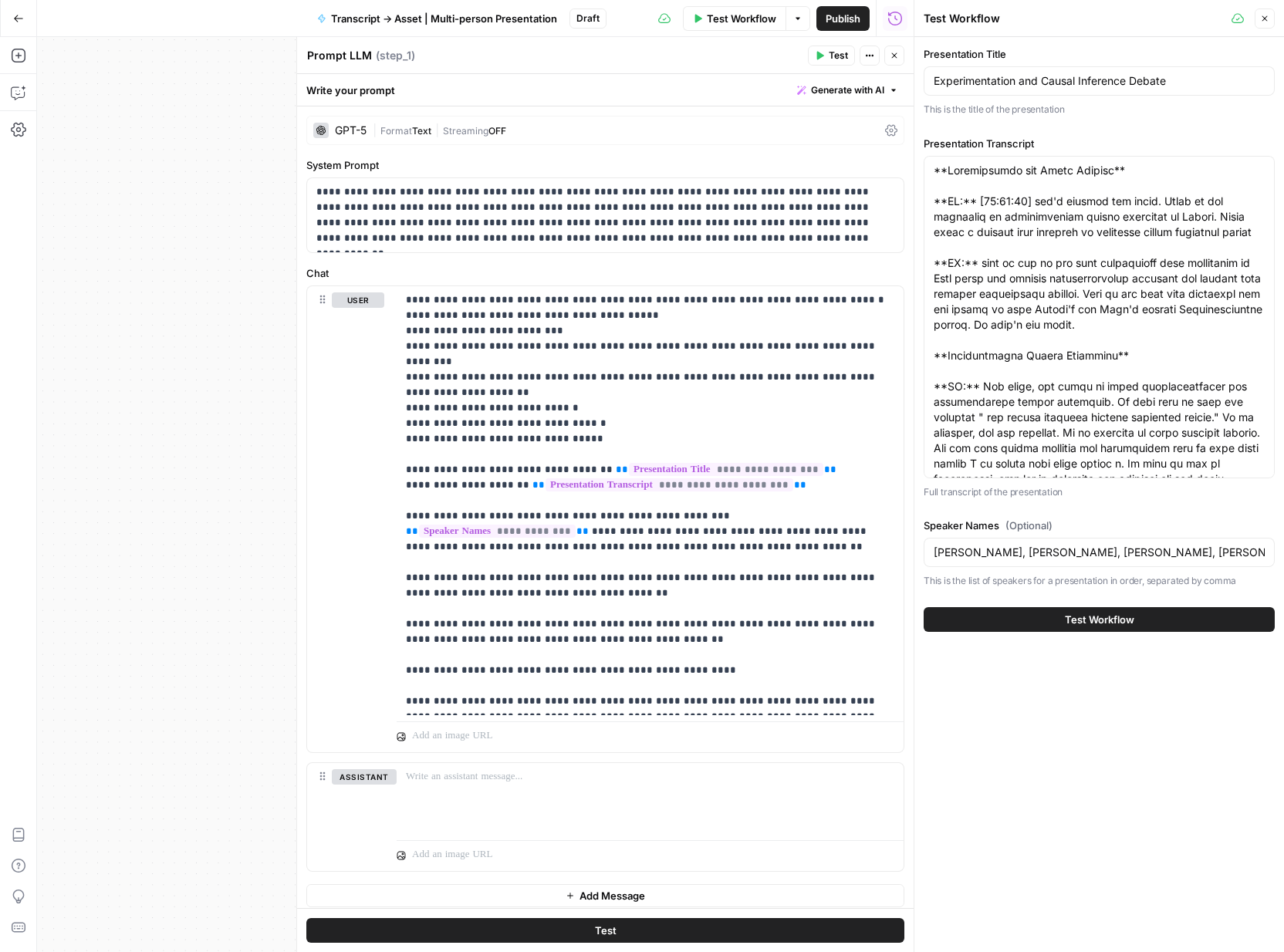
click at [829, 61] on span "Test" at bounding box center [839, 56] width 20 height 14
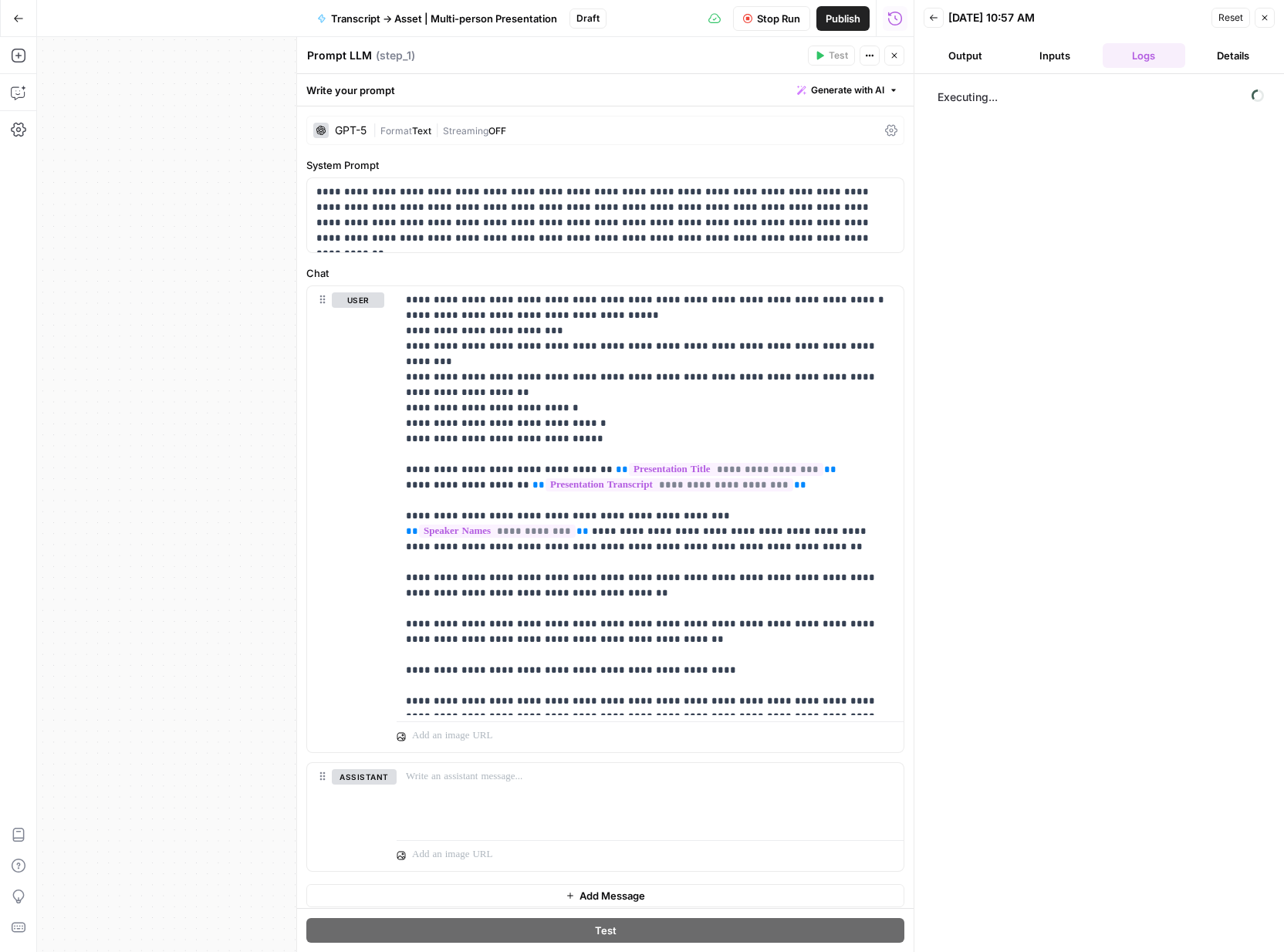
click at [964, 48] on button "Output" at bounding box center [965, 56] width 83 height 25
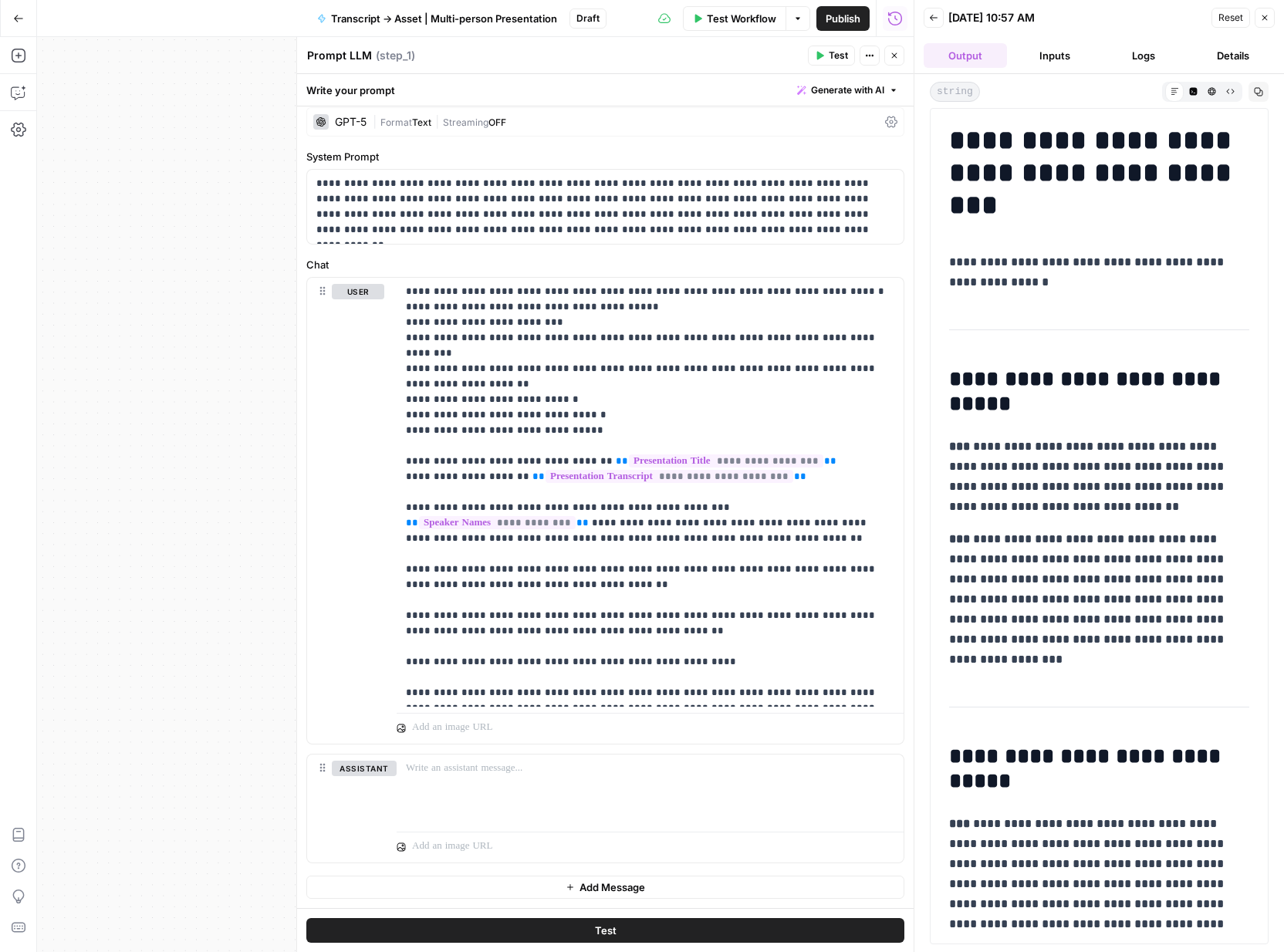
click at [1076, 438] on p "**********" at bounding box center [1098, 477] width 300 height 81
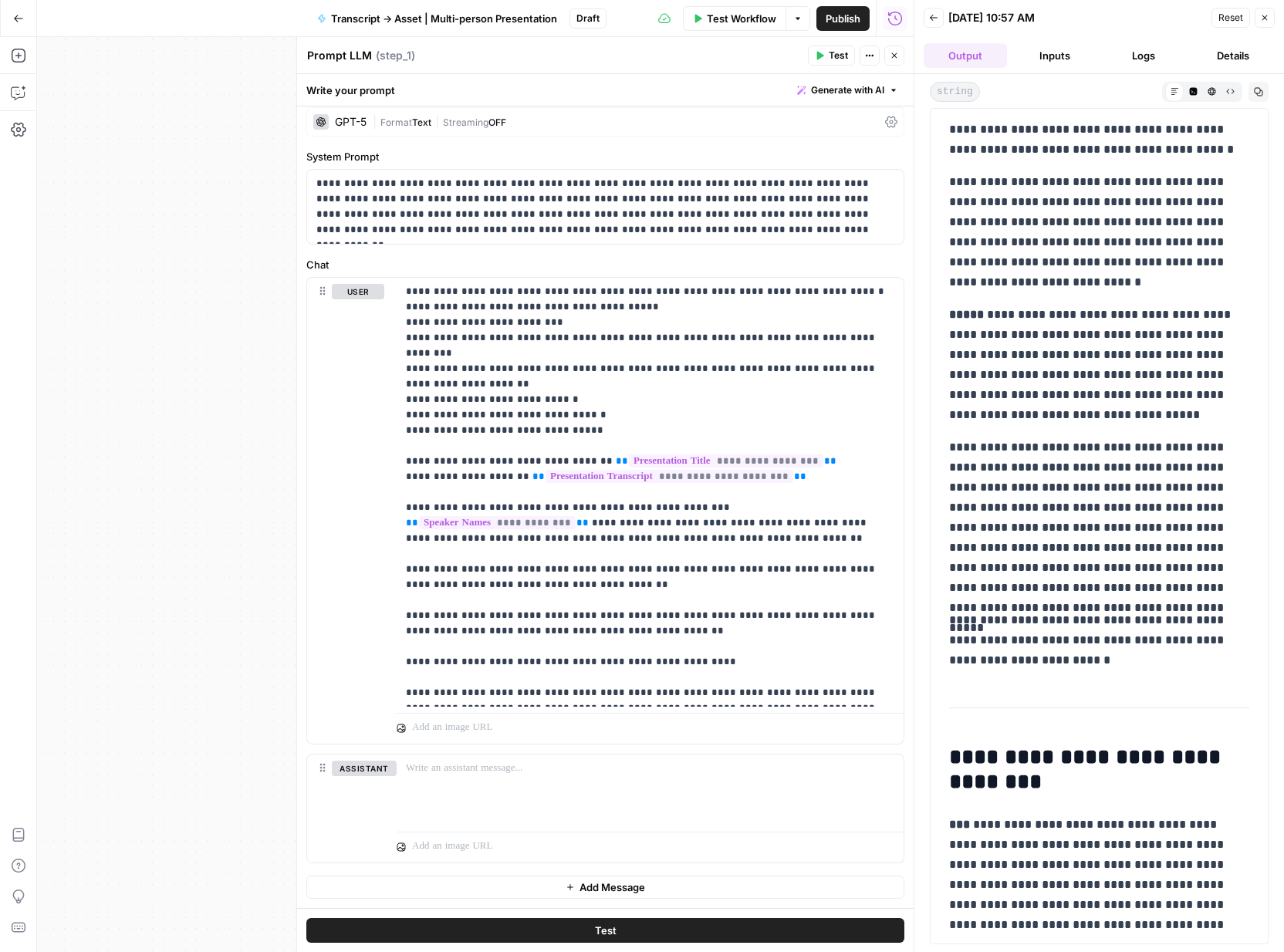
scroll to position [17184, 0]
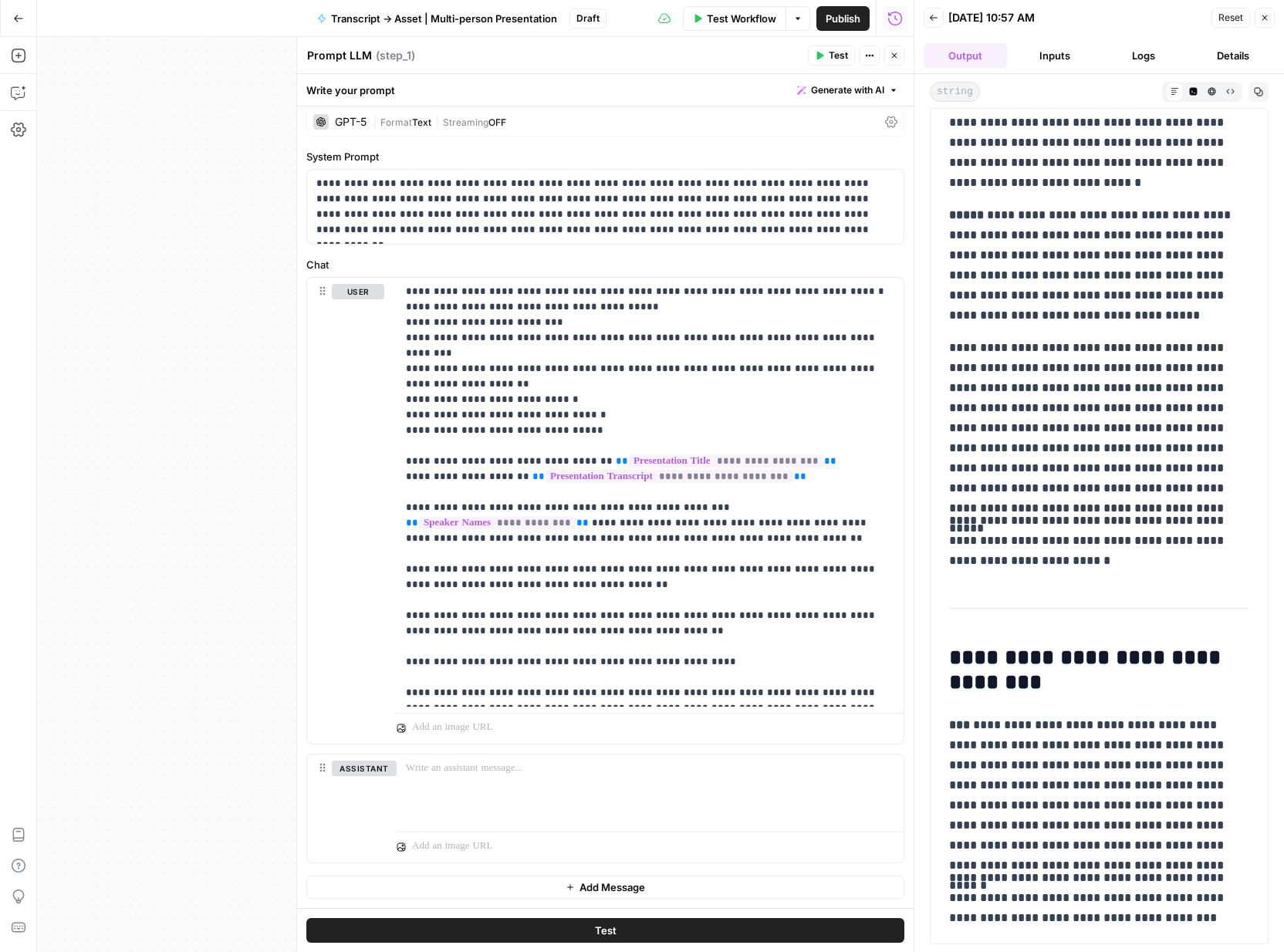
drag, startPoint x: 949, startPoint y: 130, endPoint x: 1233, endPoint y: 919, distance: 838.6
copy div "**********"
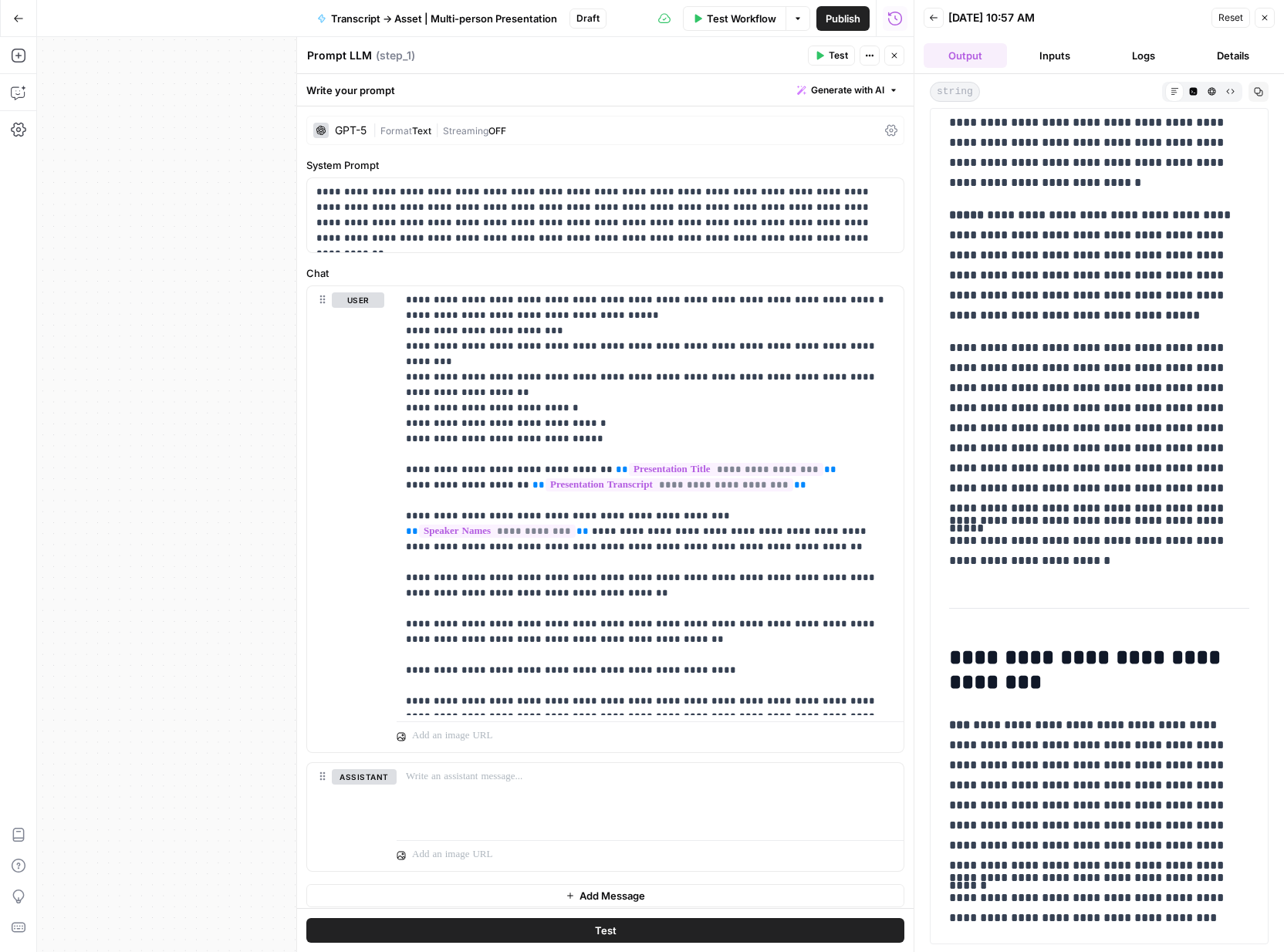
click at [1263, 16] on icon "button" at bounding box center [1265, 18] width 9 height 9
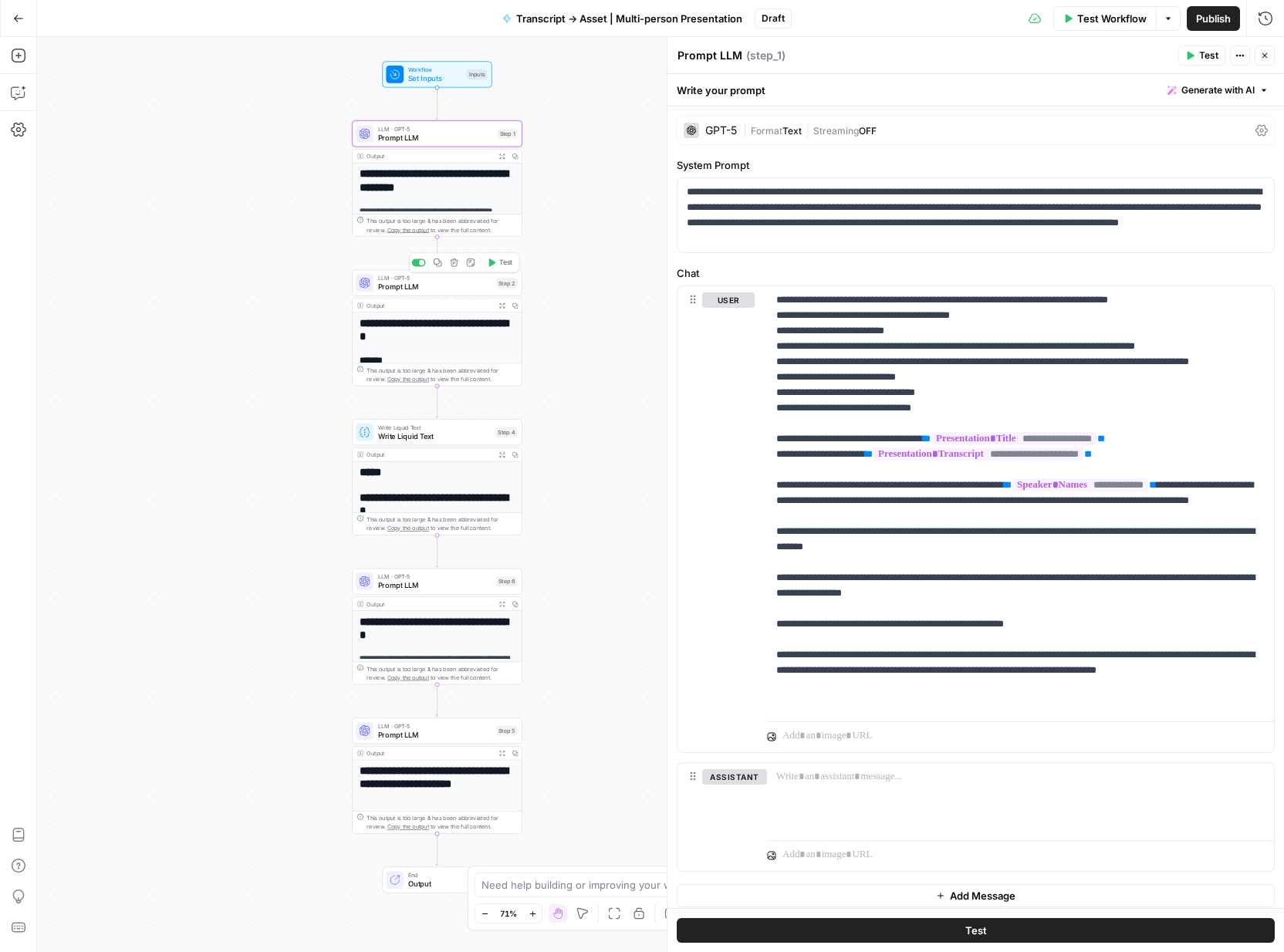
click at [430, 292] on div "LLM · GPT-5 Prompt LLM Step 2 Copy step Delete step Add Note Test" at bounding box center [437, 283] width 170 height 27
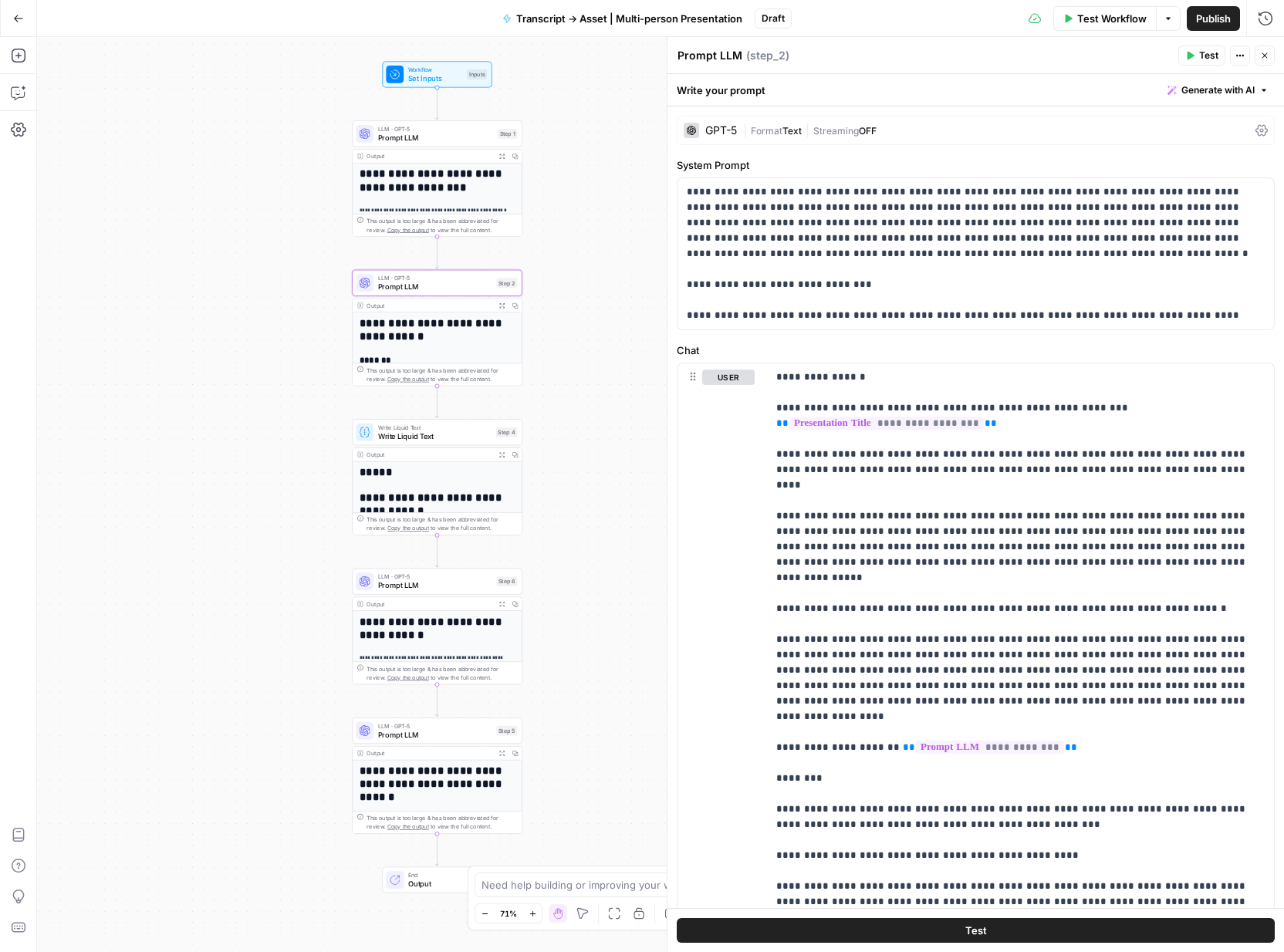
click at [1001, 929] on button "Test" at bounding box center [976, 931] width 598 height 25
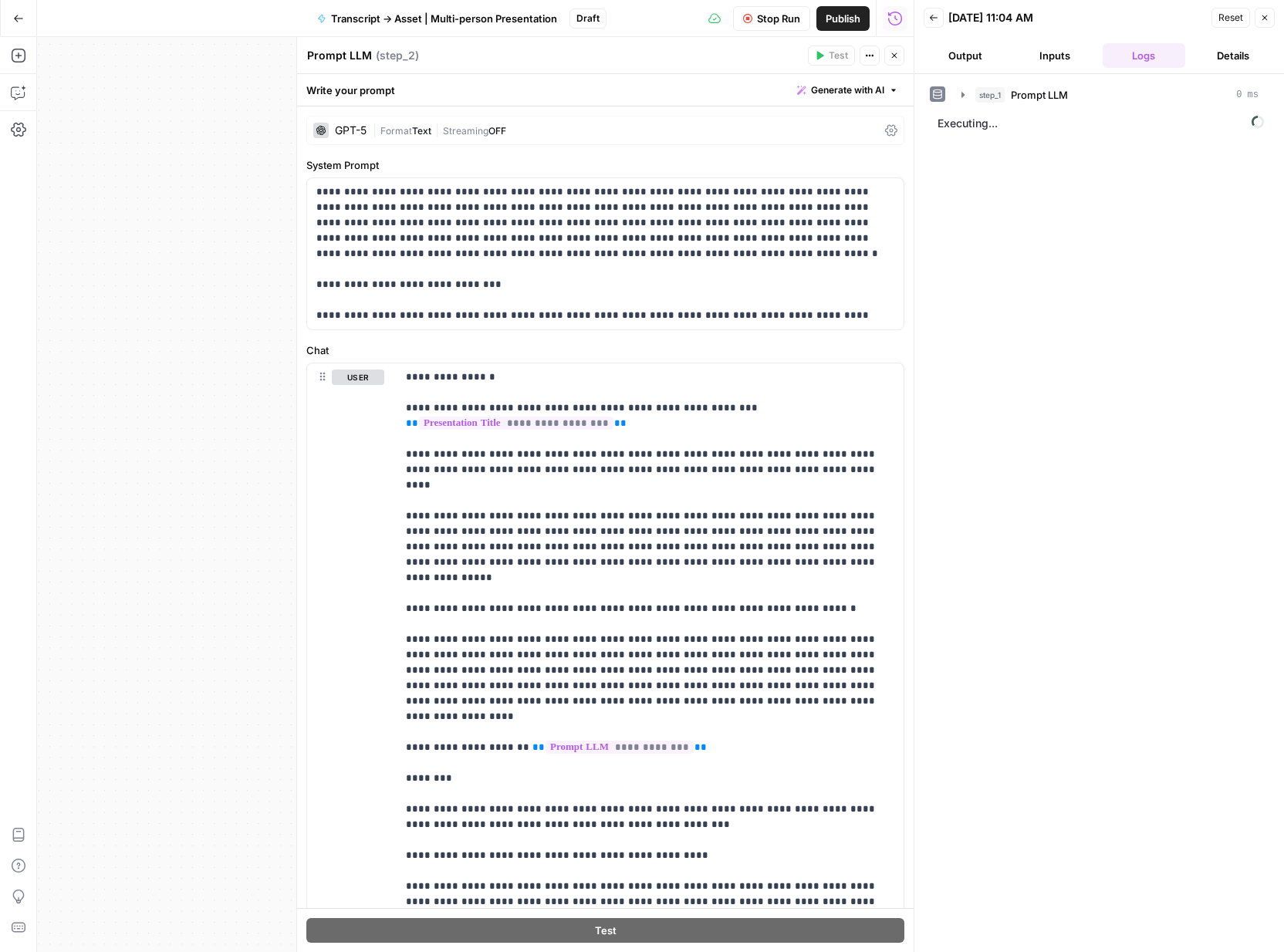
click at [974, 49] on button "Output" at bounding box center [965, 56] width 83 height 25
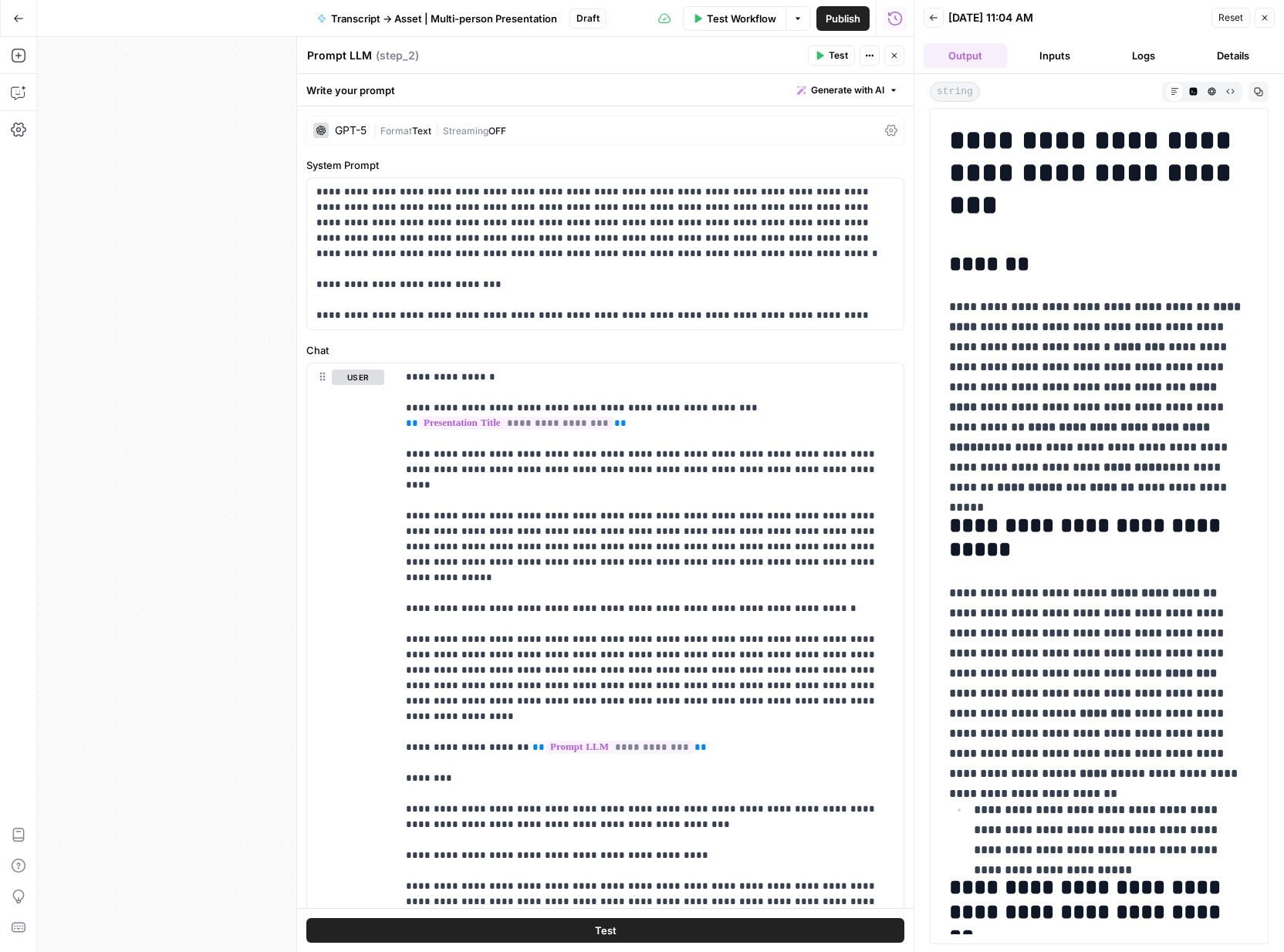
drag, startPoint x: 1207, startPoint y: 915, endPoint x: 950, endPoint y: 127, distance: 828.9
copy div "**********"
click at [1270, 13] on button "Close" at bounding box center [1265, 18] width 20 height 20
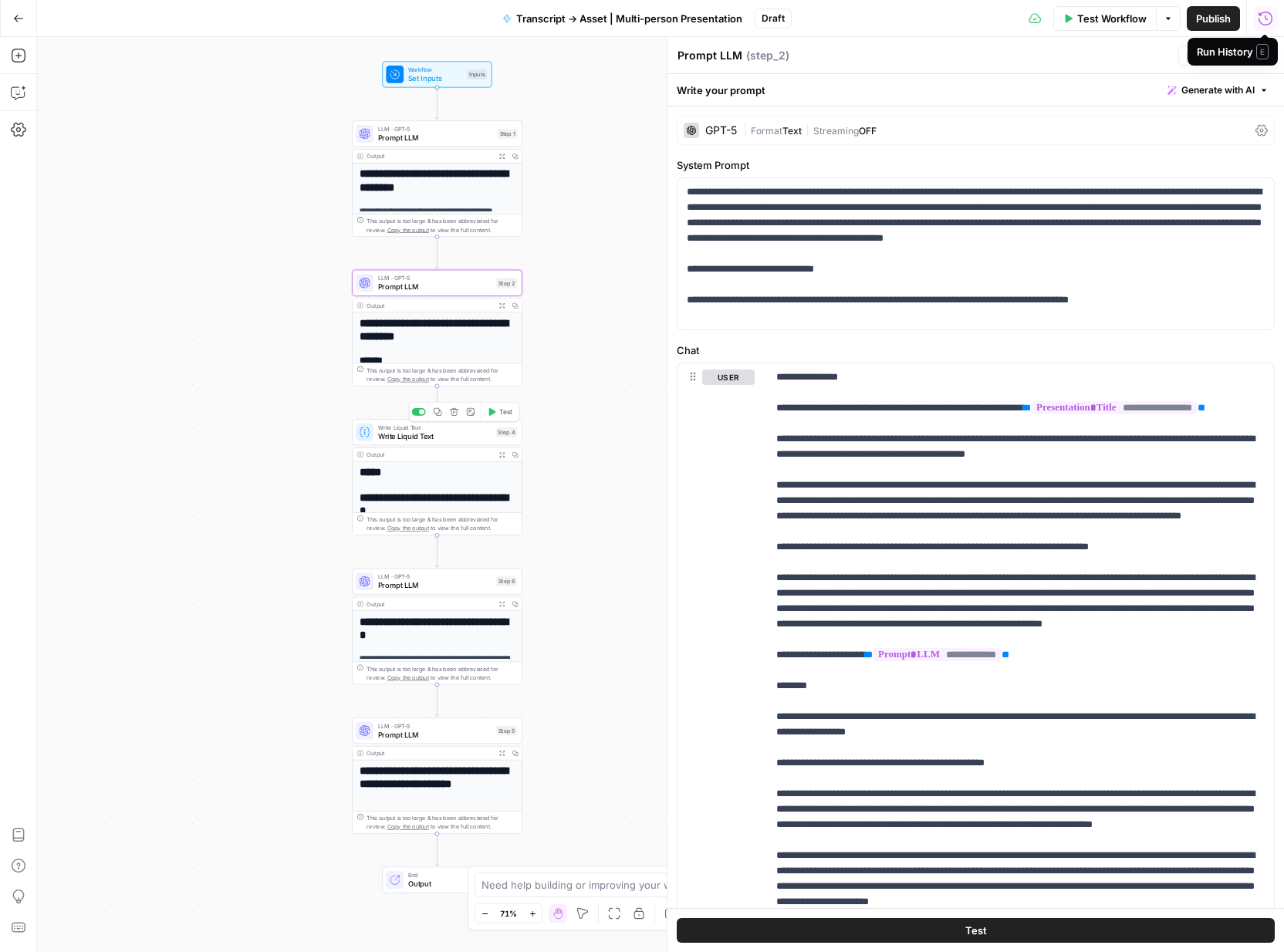
click at [461, 440] on span "Write Liquid Text" at bounding box center [435, 436] width 114 height 11
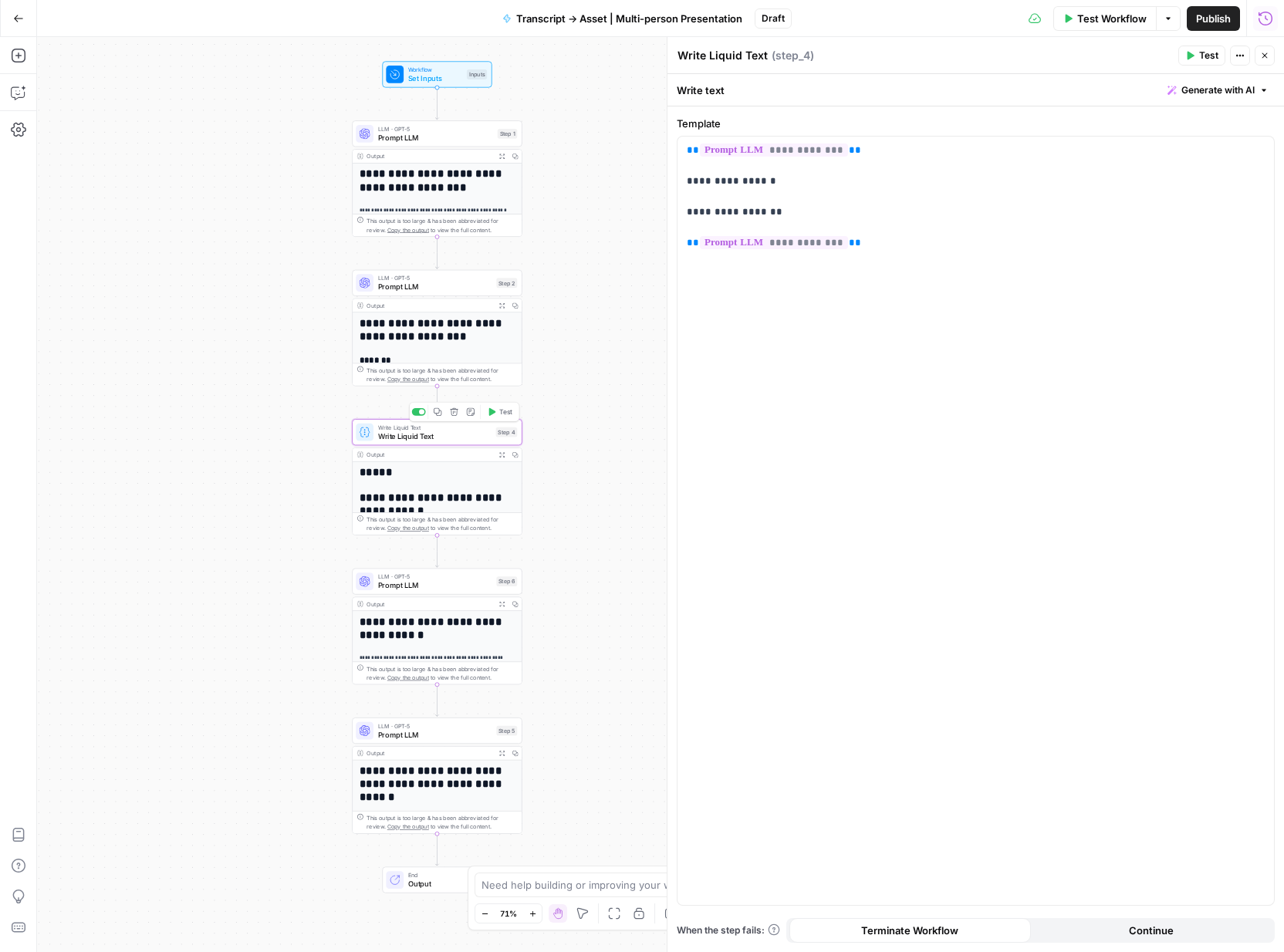
click at [498, 413] on button "Test" at bounding box center [500, 413] width 34 height 14
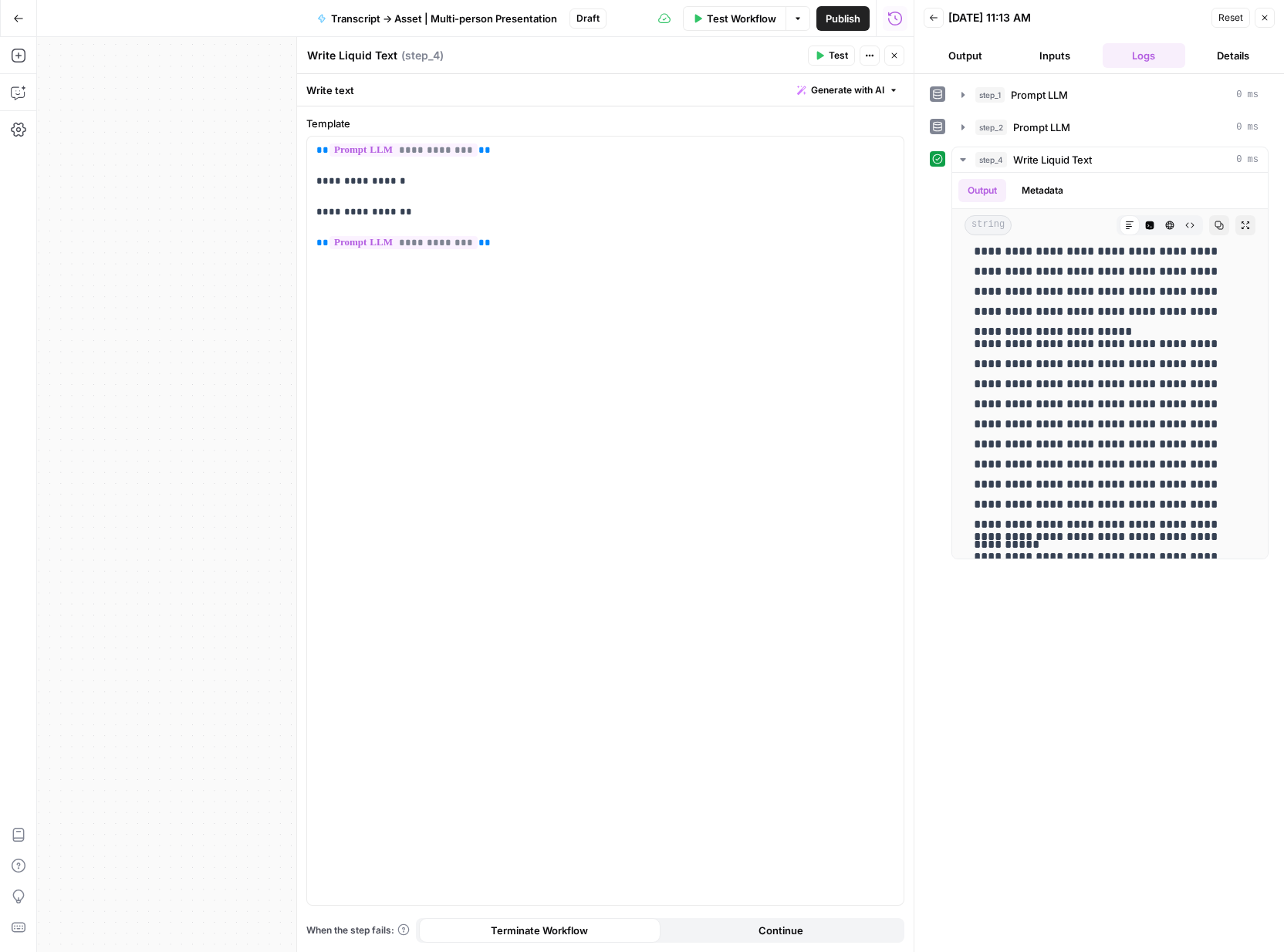
scroll to position [25016, 0]
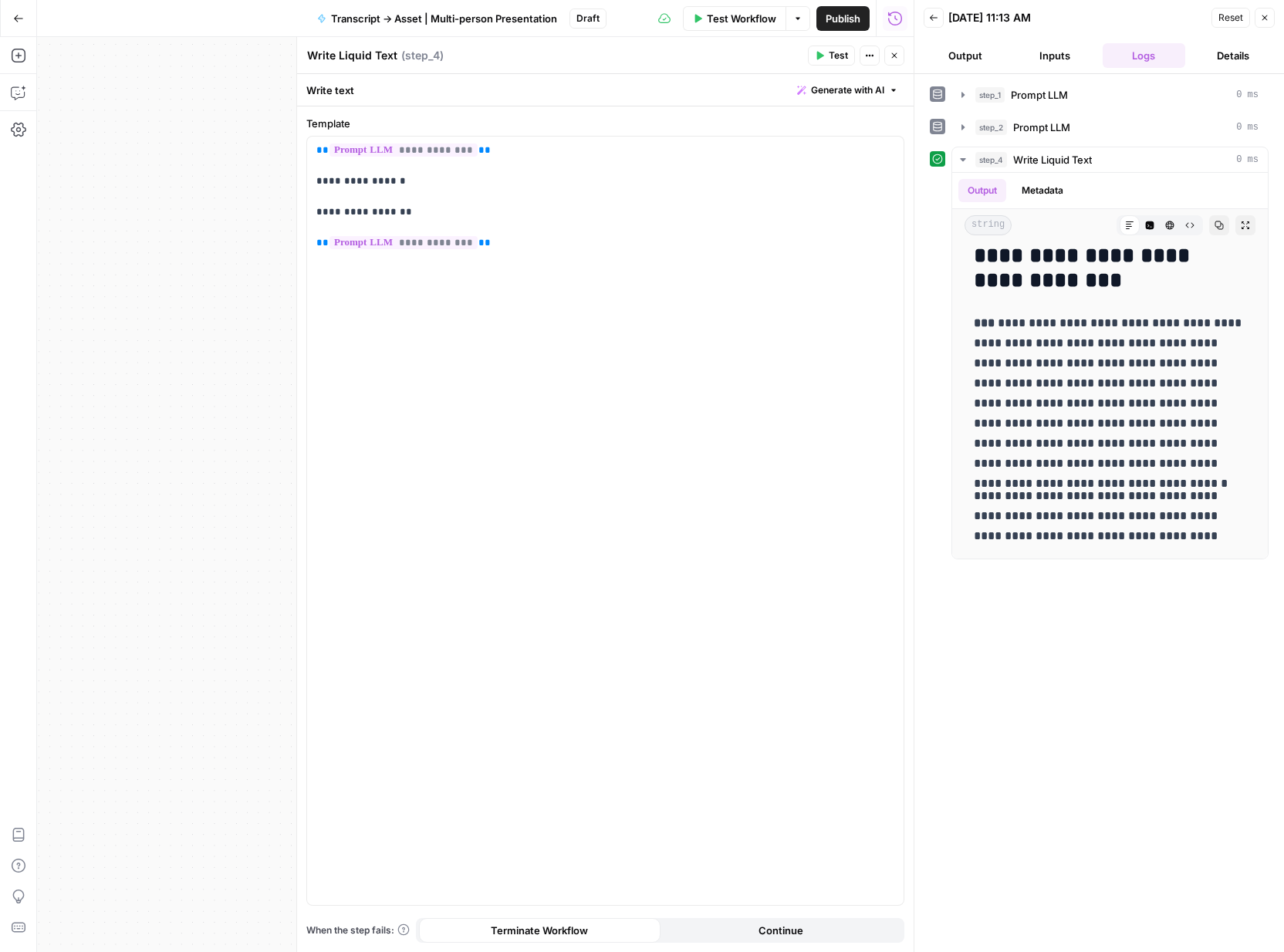
drag, startPoint x: 971, startPoint y: 269, endPoint x: 1084, endPoint y: 608, distance: 357.3
click at [1084, 608] on div "**********" at bounding box center [1099, 513] width 339 height 863
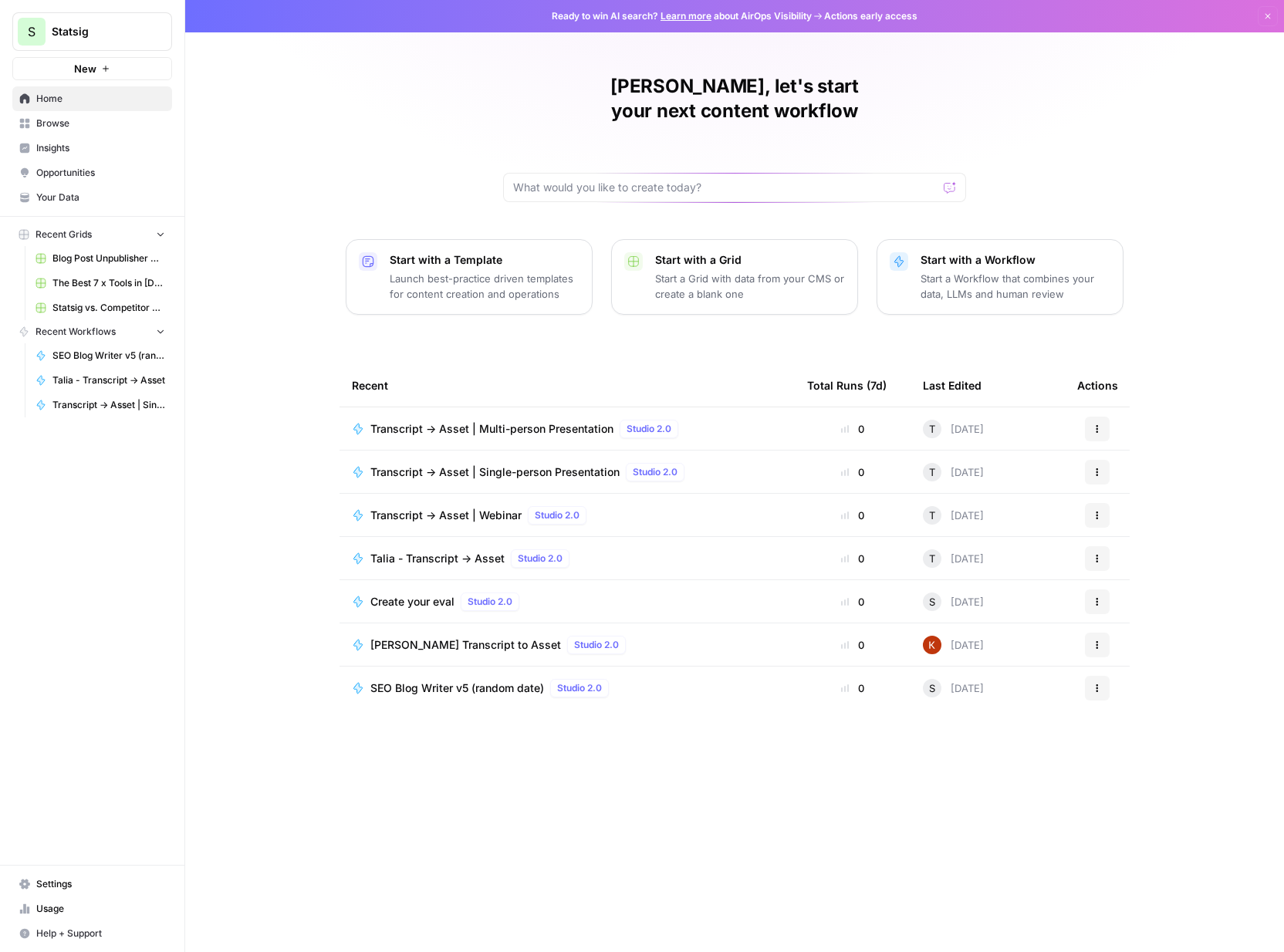
click at [537, 420] on div "Transcript -> Asset | Multi-person Presentation Studio 2.0" at bounding box center [527, 429] width 314 height 19
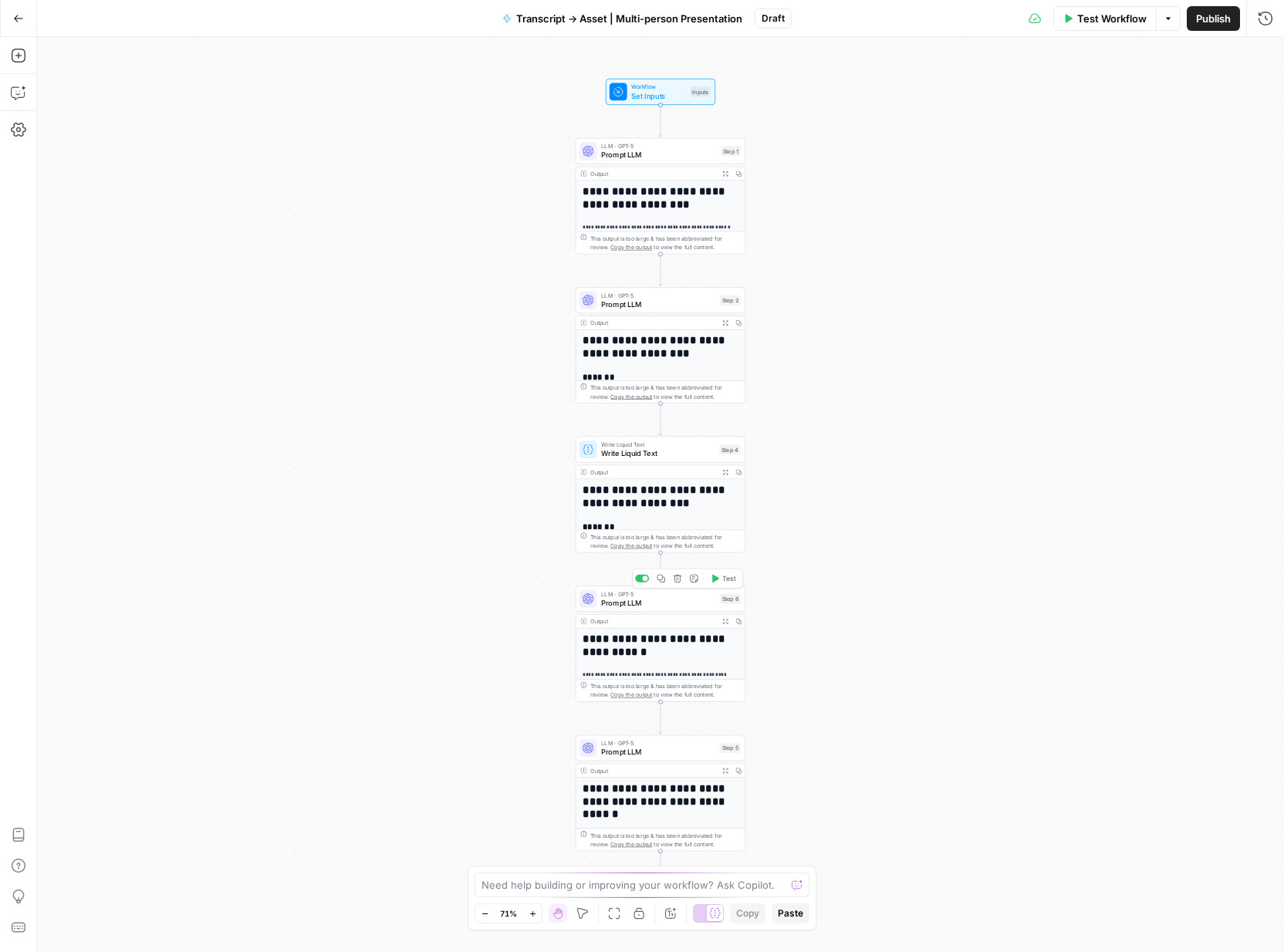
click at [658, 607] on span "Prompt LLM" at bounding box center [658, 603] width 114 height 11
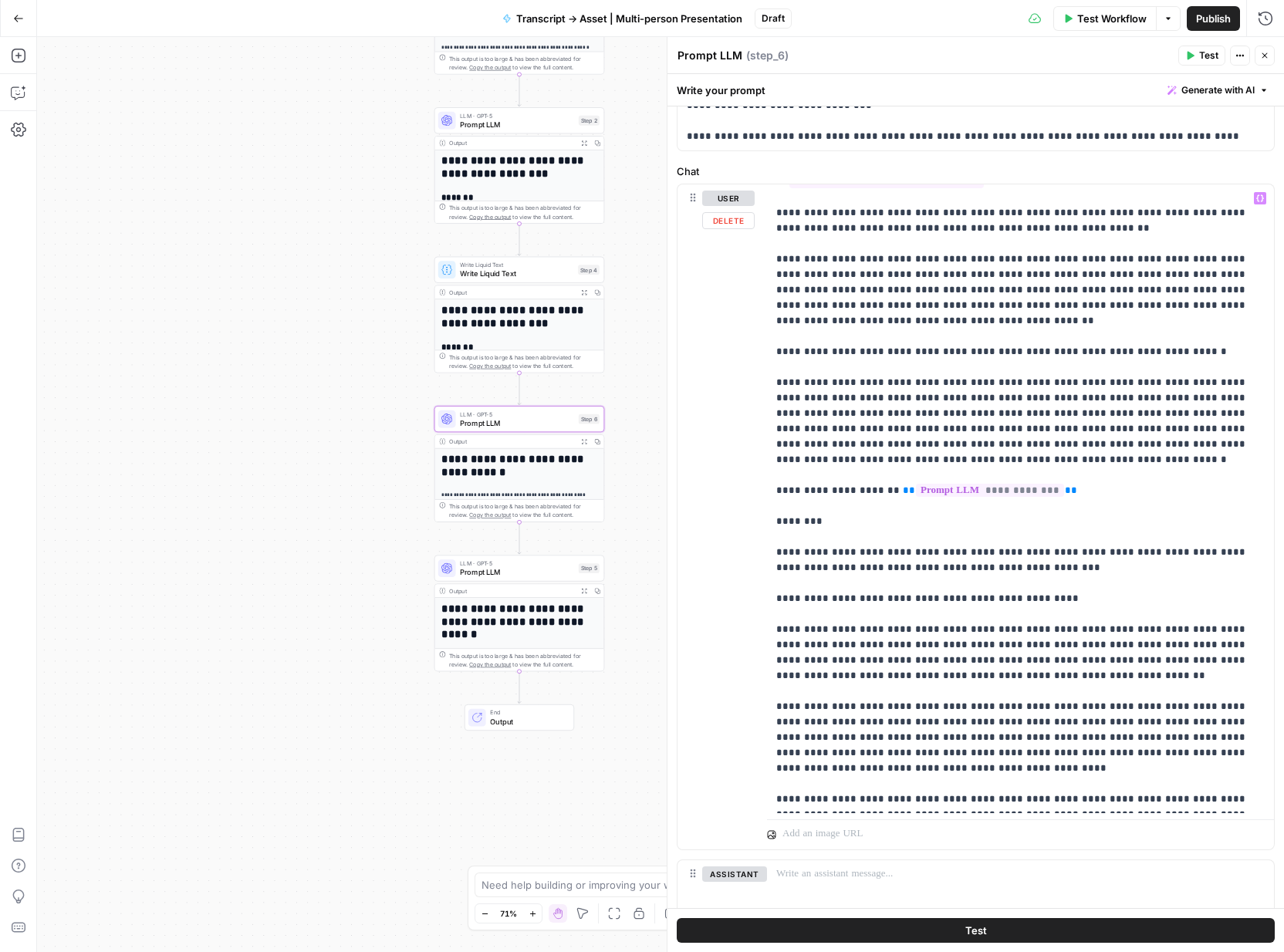
scroll to position [285, 0]
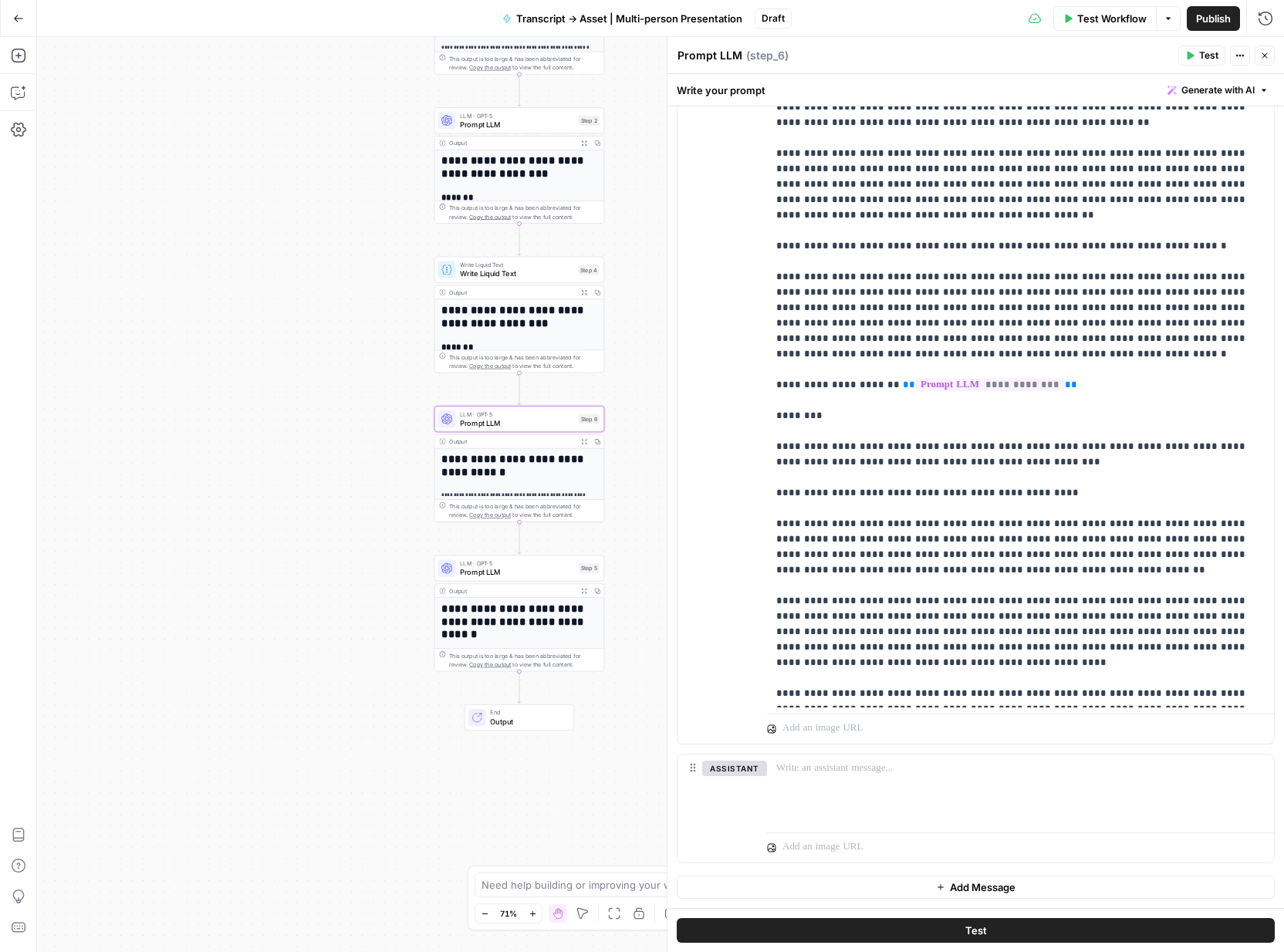
click at [1048, 936] on button "Test" at bounding box center [976, 931] width 598 height 25
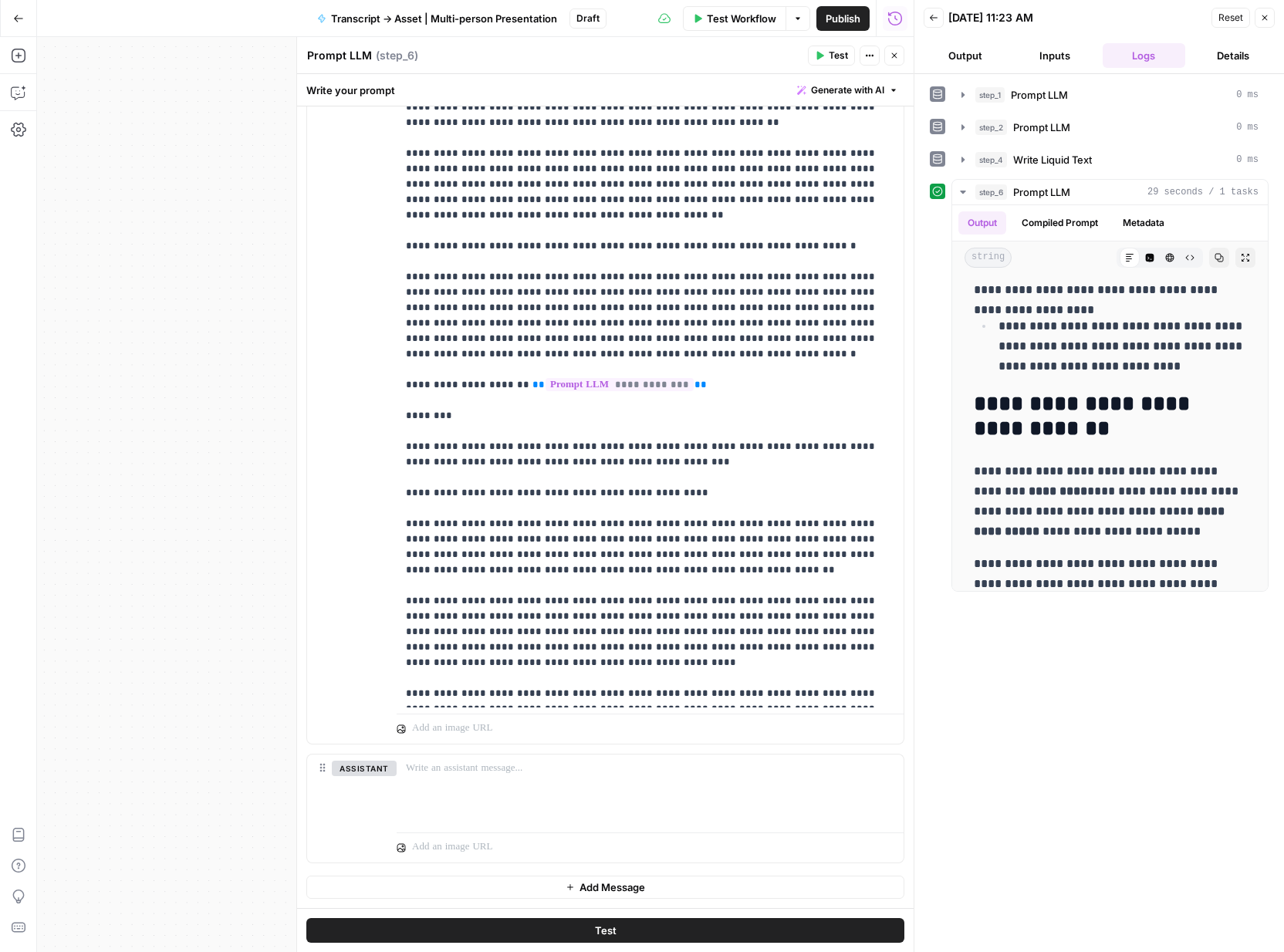
scroll to position [3144, 0]
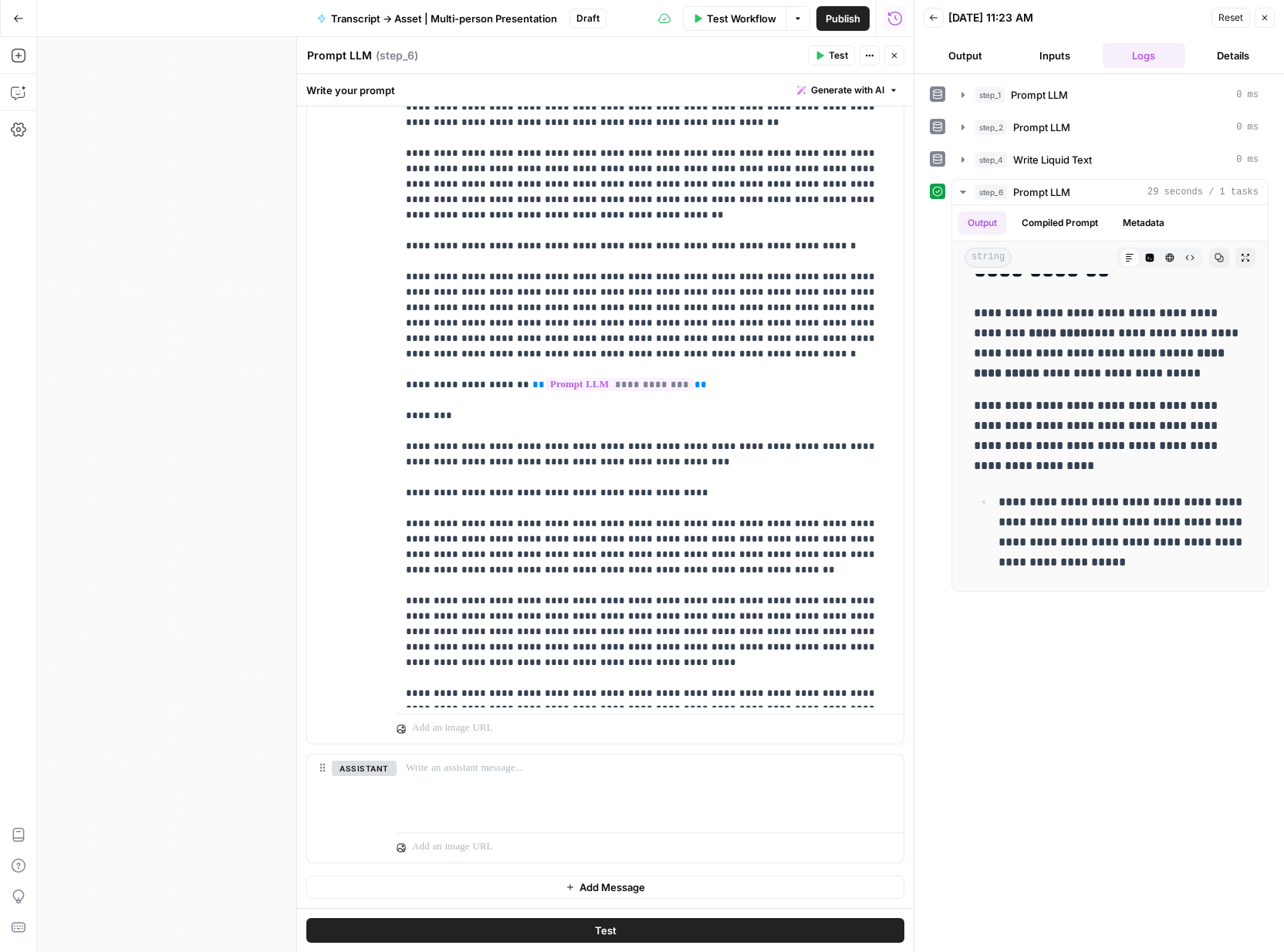
drag, startPoint x: 971, startPoint y: 298, endPoint x: 1115, endPoint y: 629, distance: 361.0
click at [1115, 629] on div "**********" at bounding box center [1099, 513] width 339 height 863
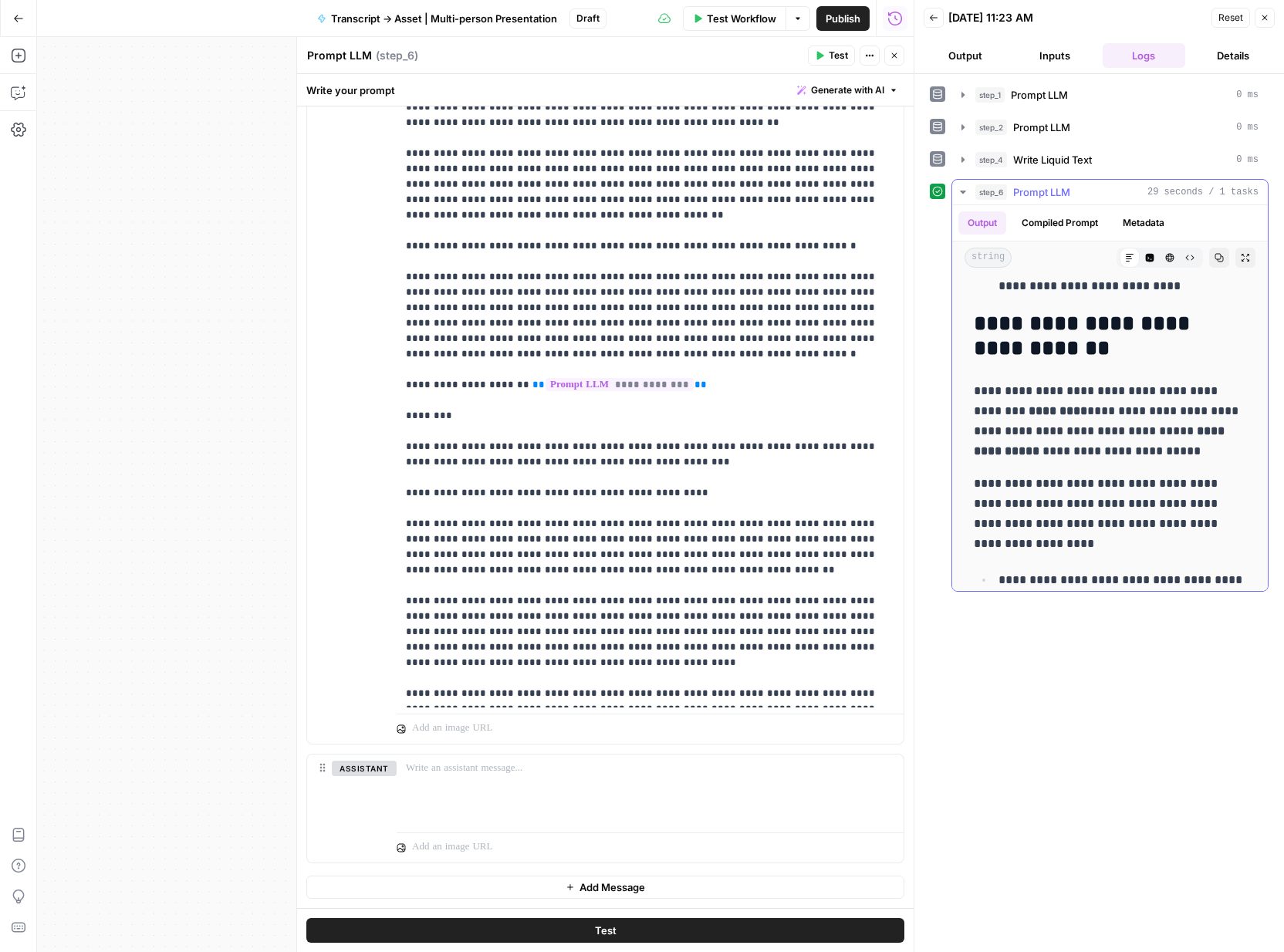
scroll to position [3060, 0]
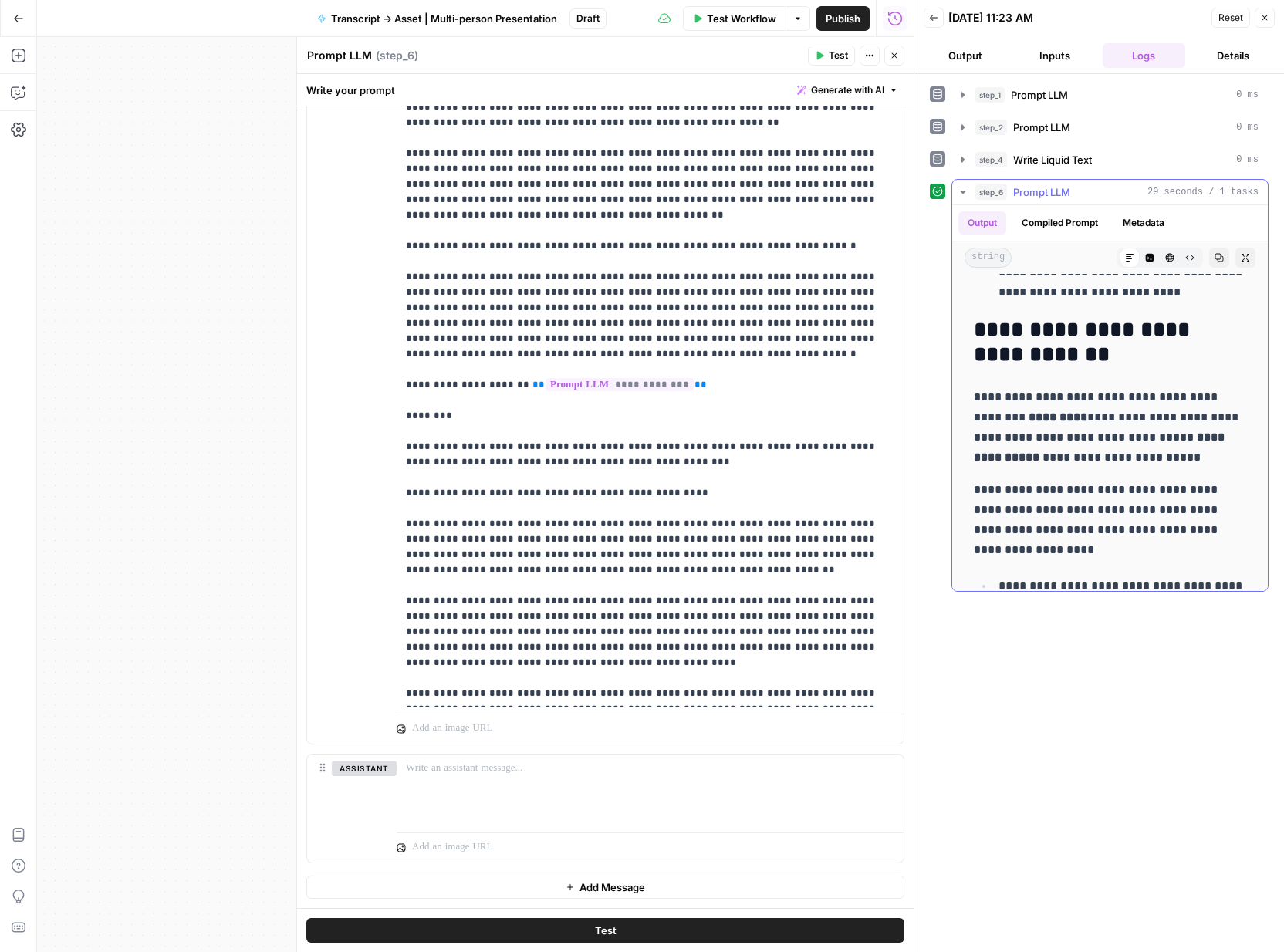
copy div "**********"
click at [1269, 20] on icon "button" at bounding box center [1265, 18] width 9 height 9
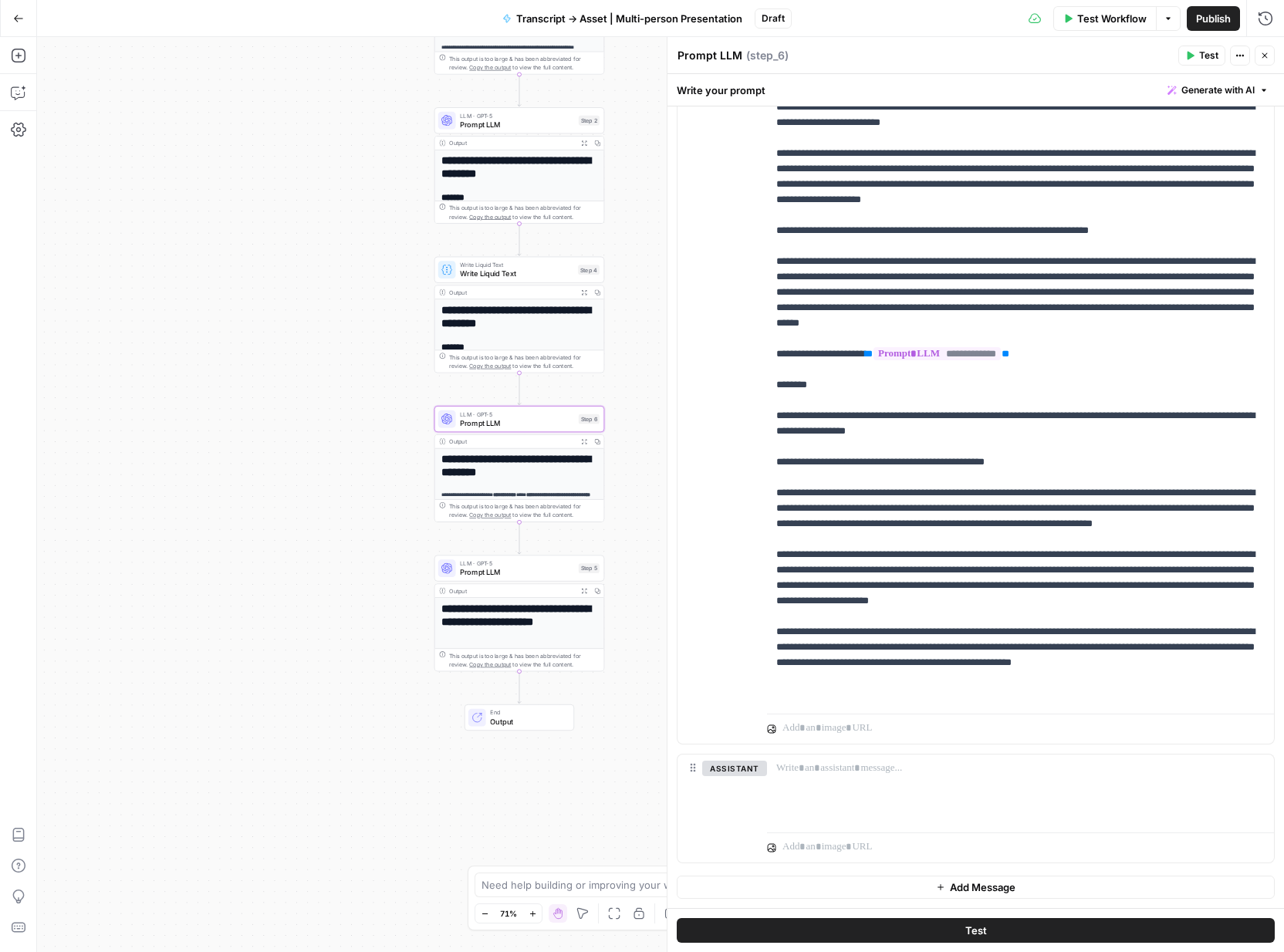
click at [509, 572] on span "Prompt LLM" at bounding box center [518, 572] width 114 height 11
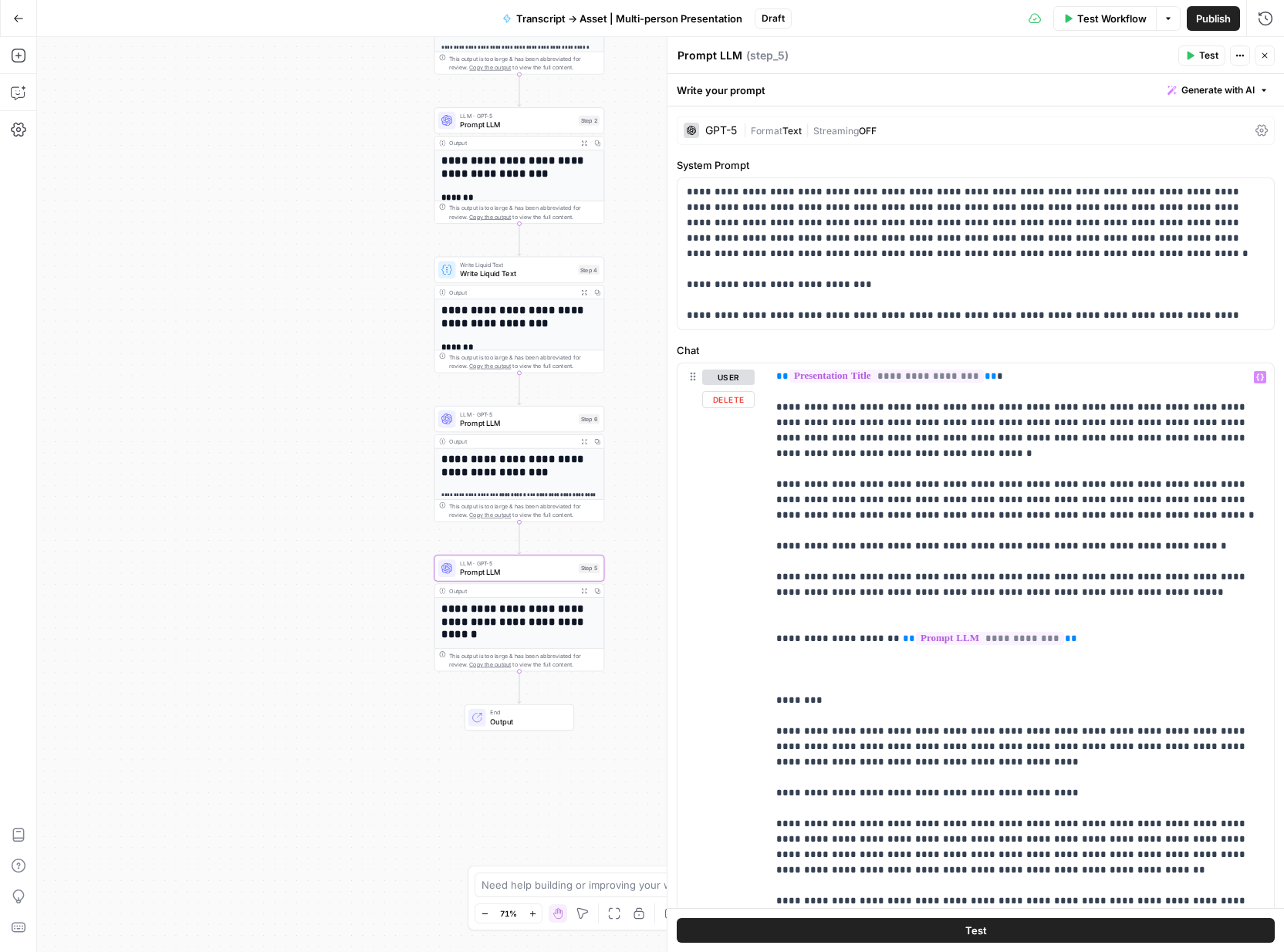
scroll to position [285, 0]
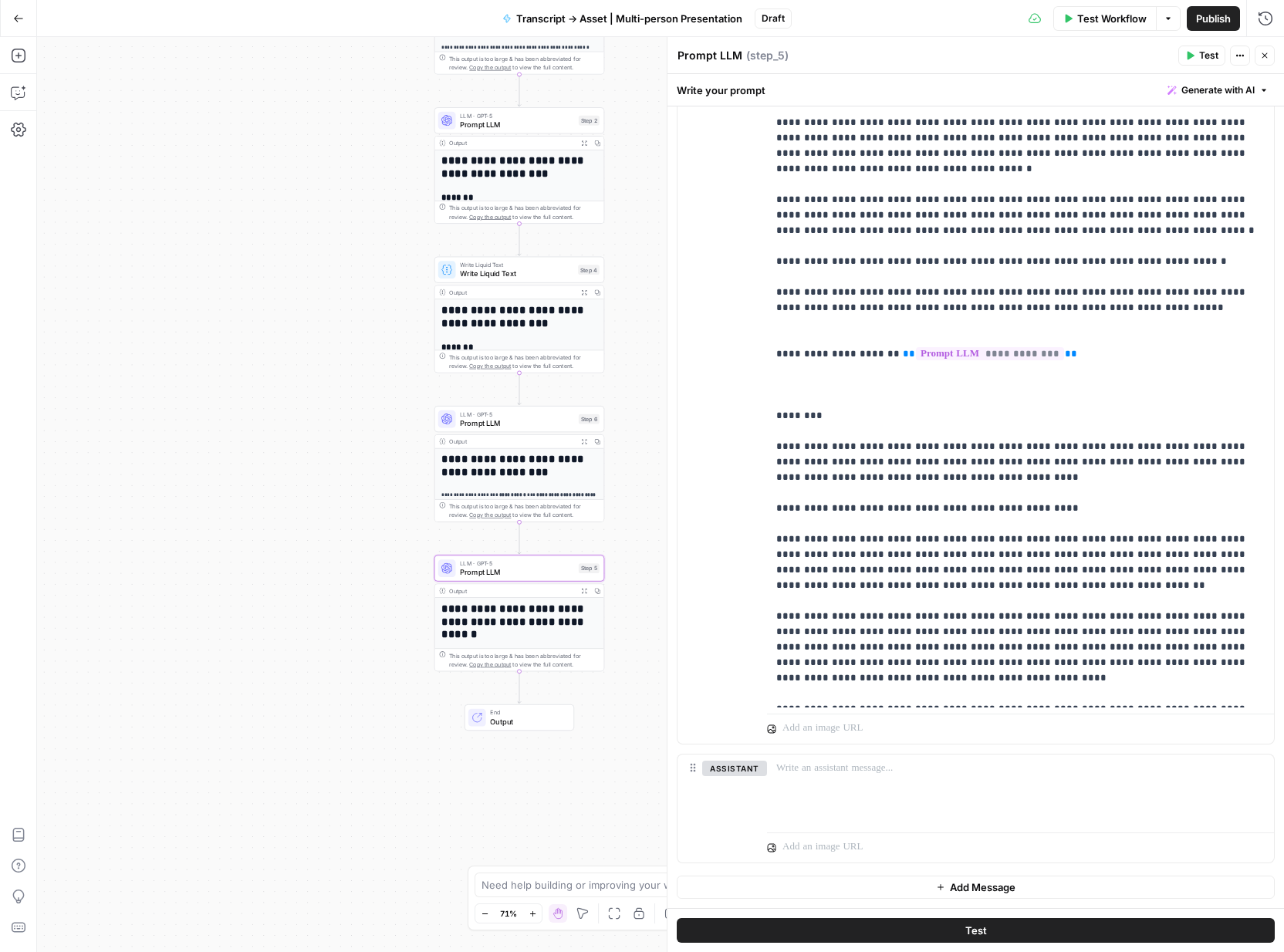
click at [1206, 56] on span "Test" at bounding box center [1209, 56] width 20 height 14
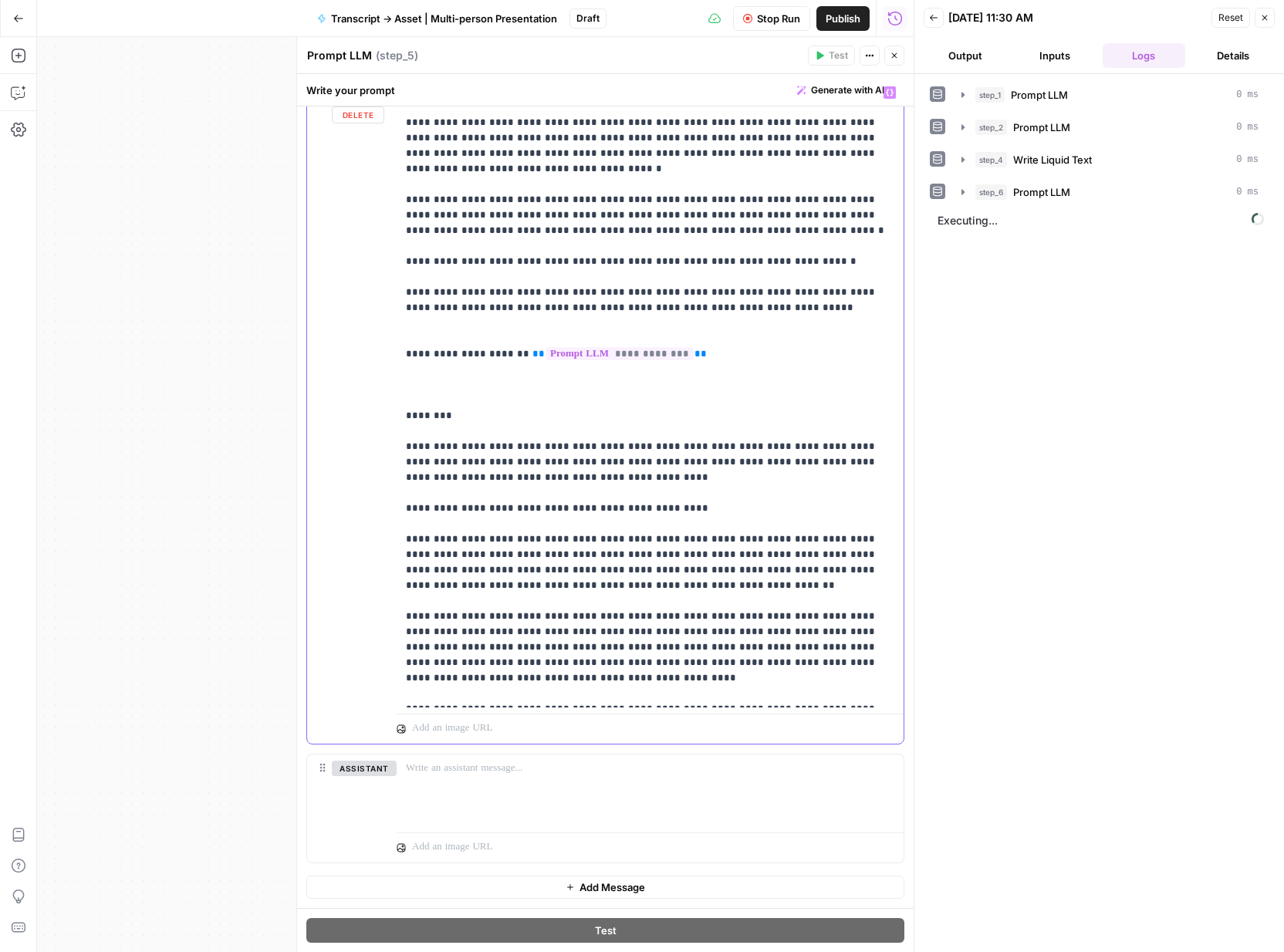
click at [502, 498] on p "**********" at bounding box center [651, 346] width 489 height 710
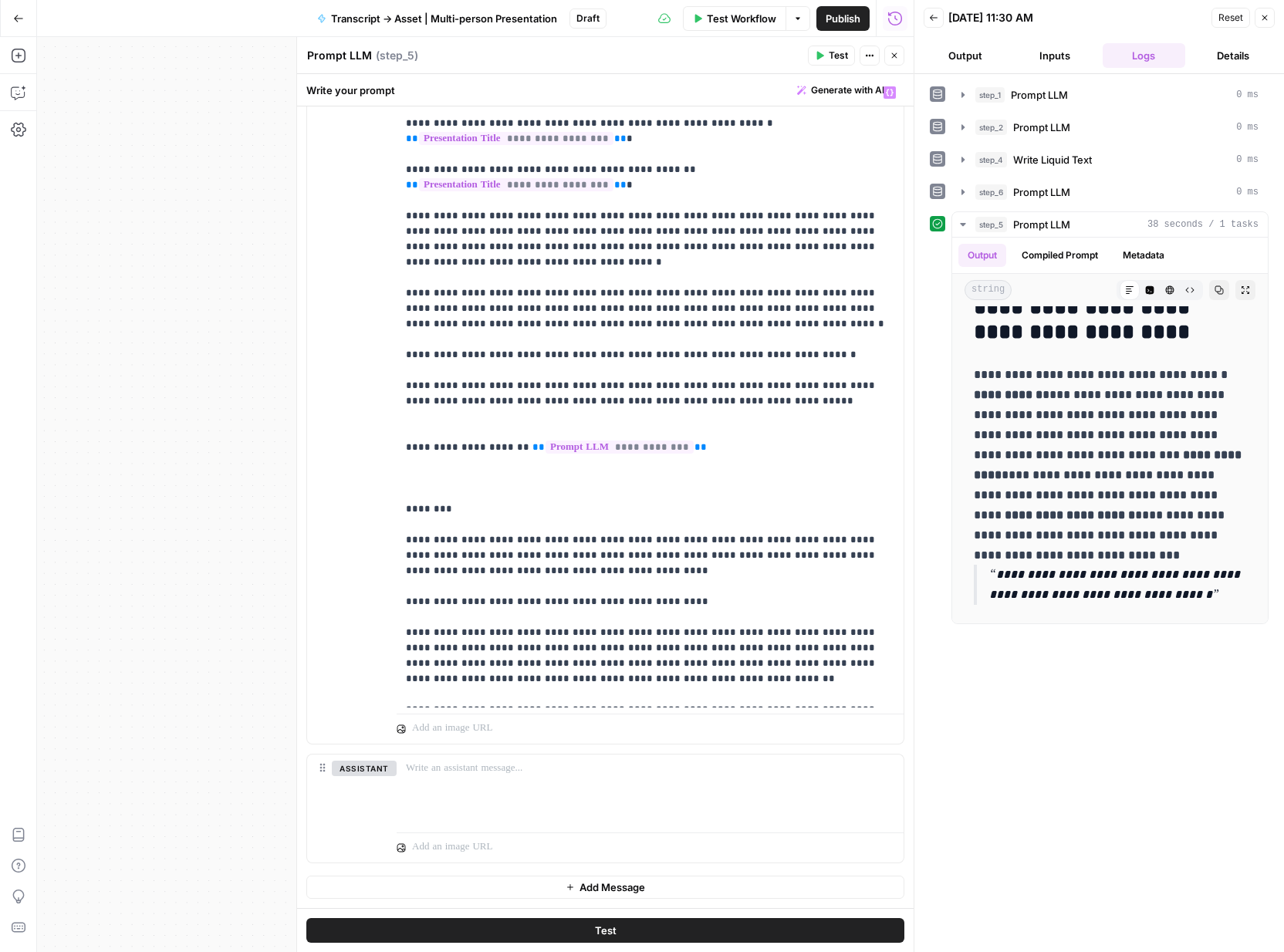
scroll to position [4325, 0]
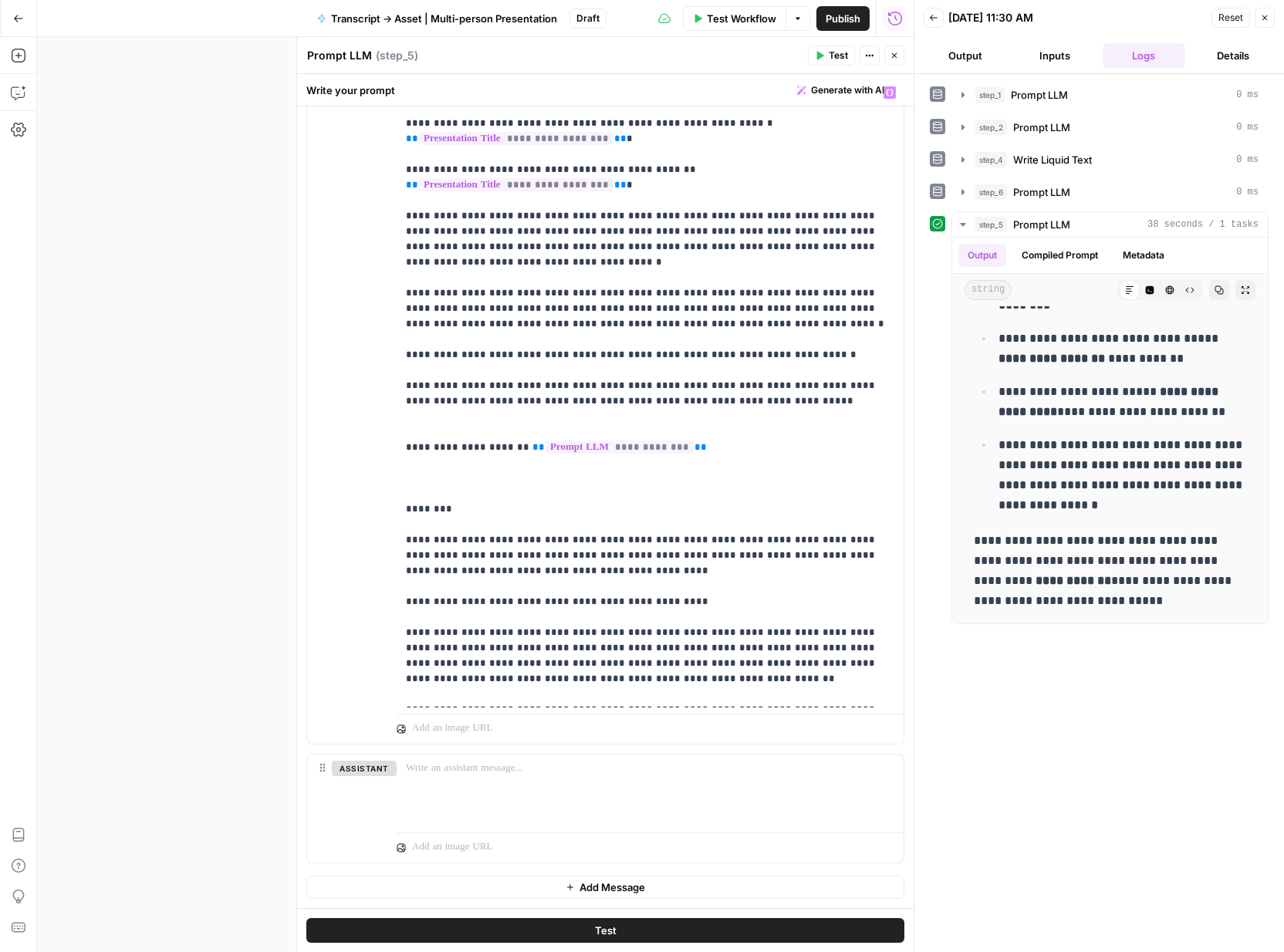
drag, startPoint x: 993, startPoint y: 345, endPoint x: 1136, endPoint y: 747, distance: 426.7
click at [1136, 747] on div "**********" at bounding box center [1099, 513] width 339 height 863
copy div "**********"
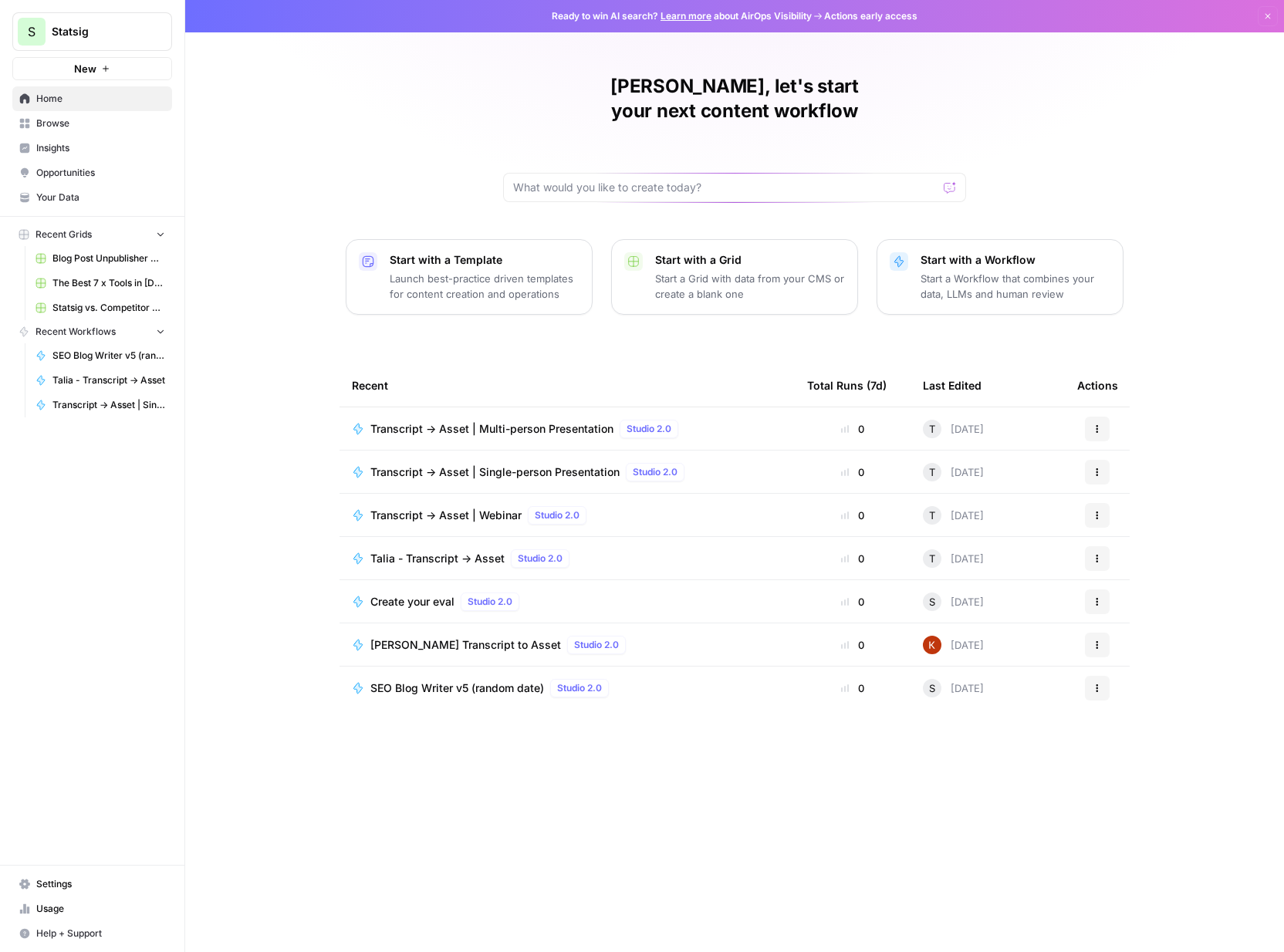
click at [470, 508] on span "Transcript -> Asset | Webinar" at bounding box center [445, 516] width 151 height 16
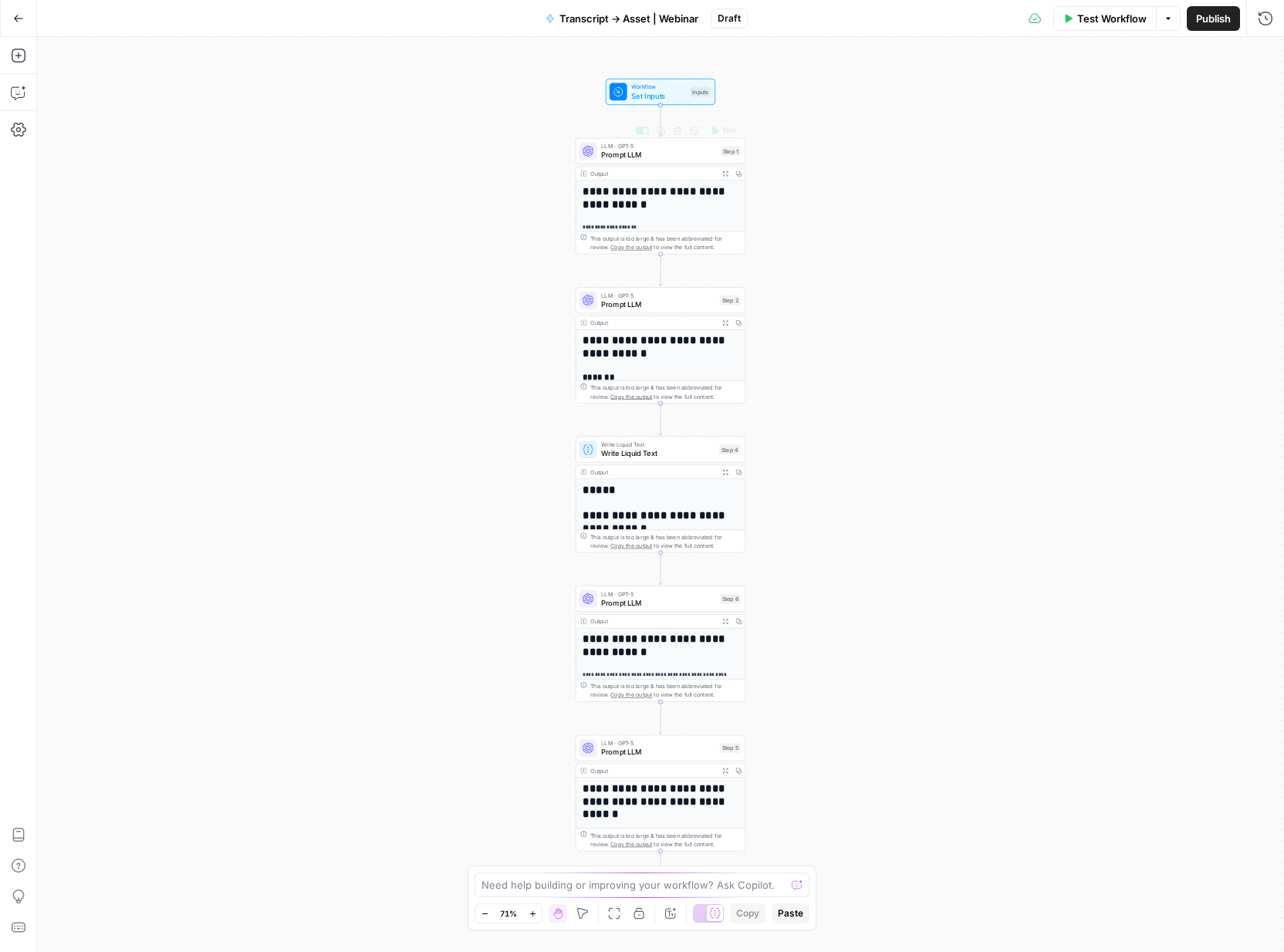
click at [629, 138] on div "LLM · GPT-5 Prompt LLM Step 1 Copy step Delete step Add Note Test" at bounding box center [660, 151] width 170 height 27
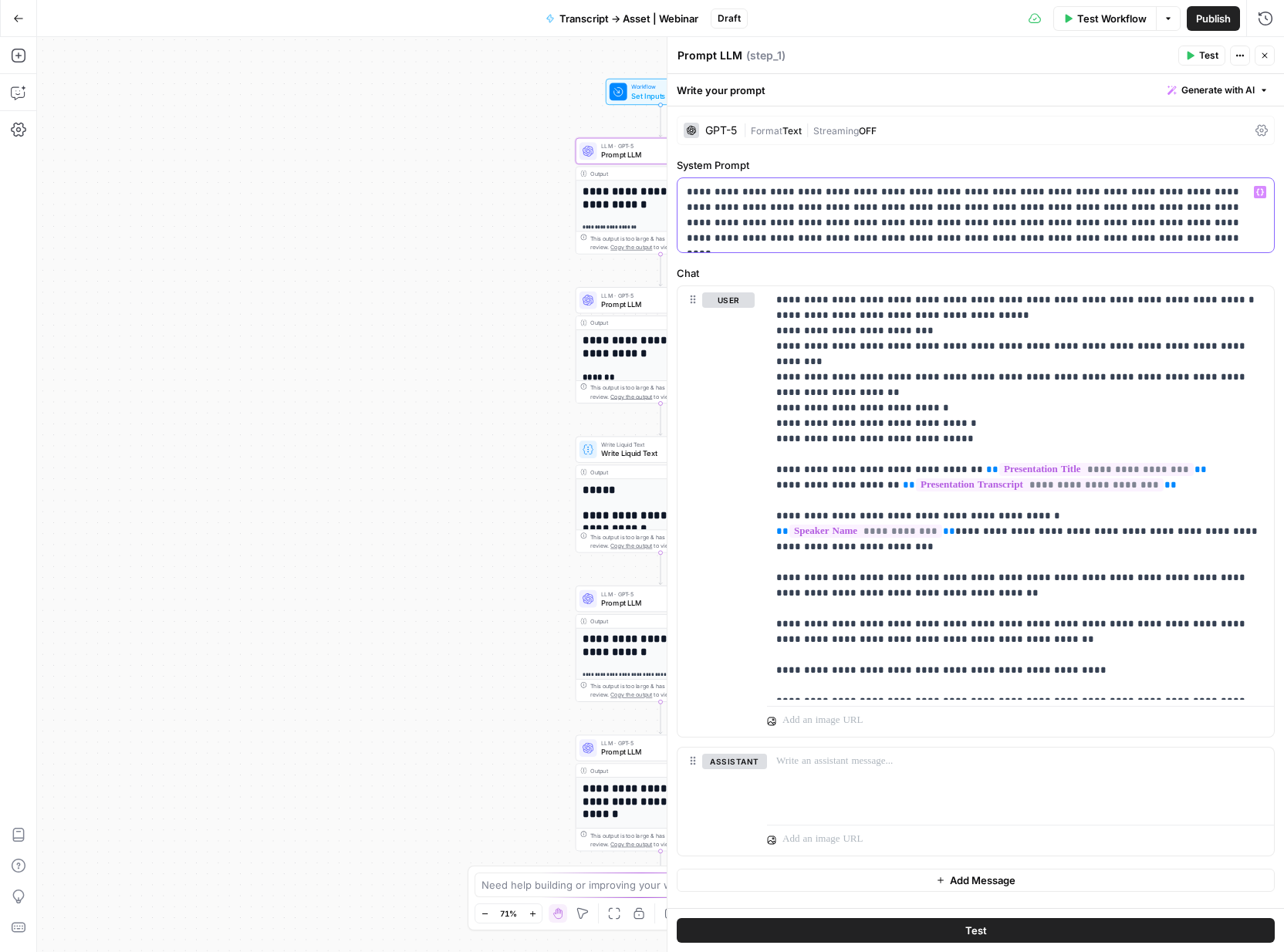
click at [893, 193] on p "**********" at bounding box center [976, 215] width 578 height 62
click at [647, 98] on span "Set Inputs" at bounding box center [658, 96] width 54 height 11
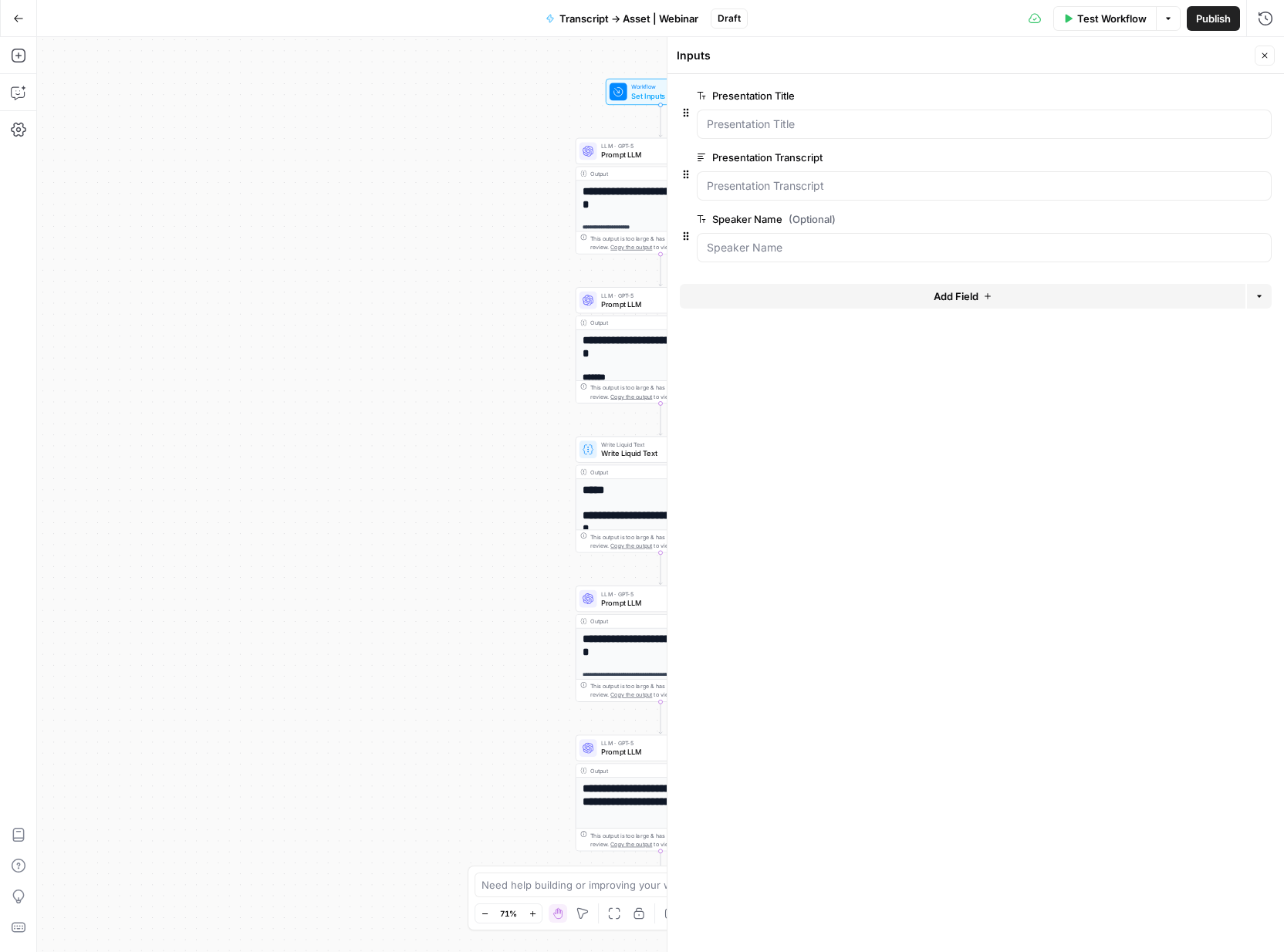
click at [1211, 94] on span "edit field" at bounding box center [1214, 96] width 34 height 13
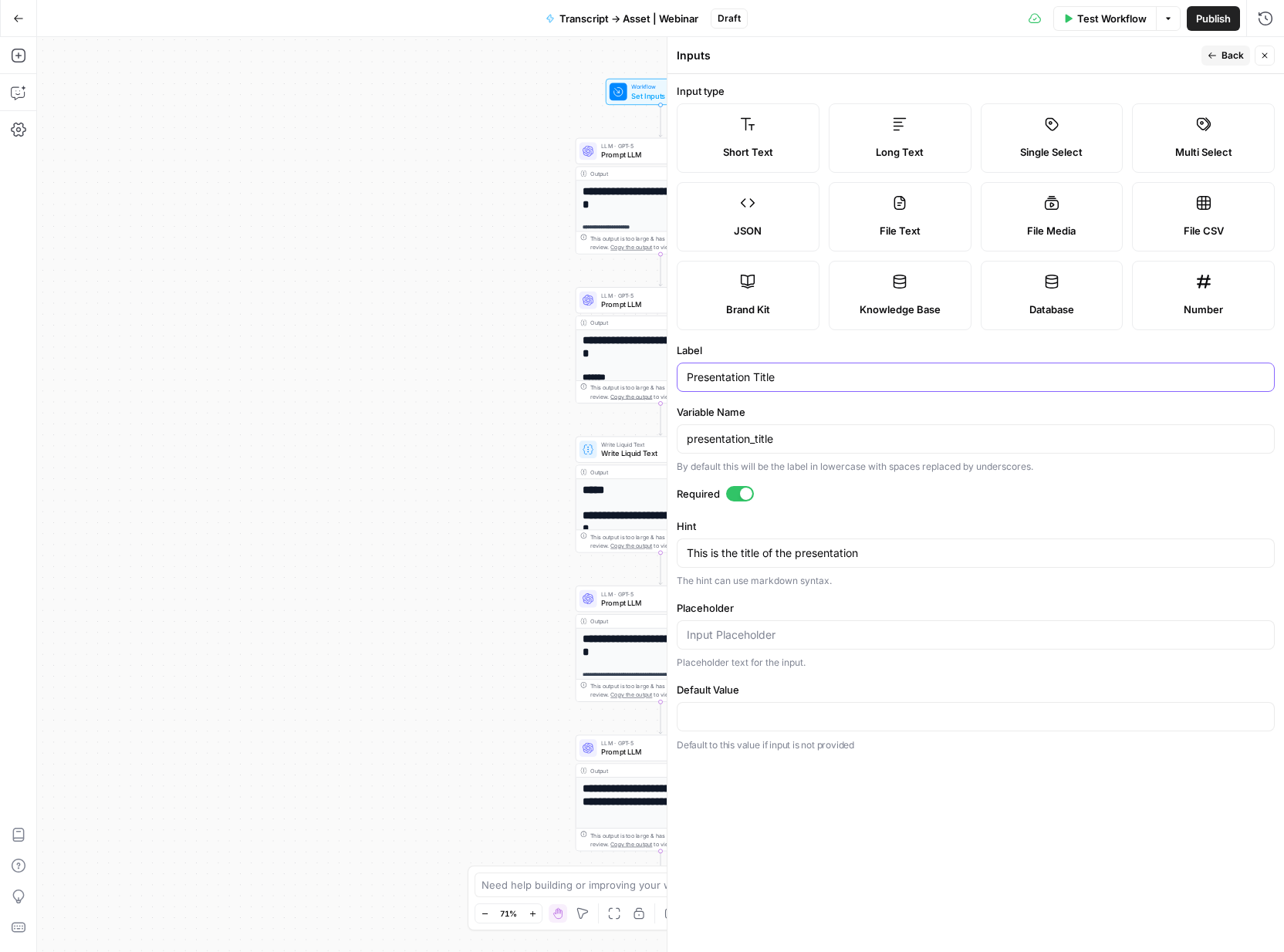
click at [730, 374] on input "Presentation Title" at bounding box center [976, 377] width 578 height 16
type input "w"
type input "Webinar Title"
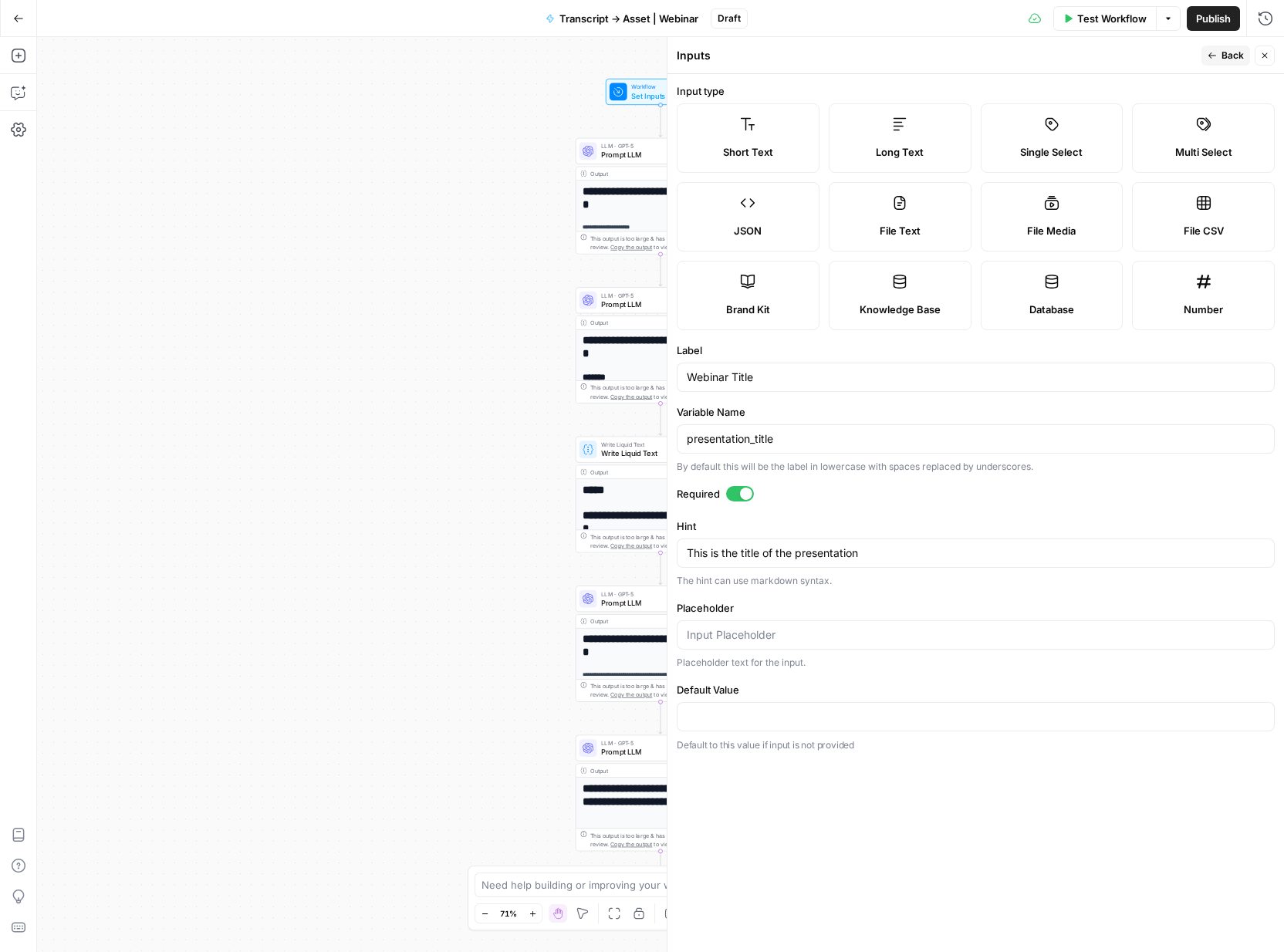
click at [737, 430] on div "presentation_title" at bounding box center [976, 438] width 598 height 29
click at [730, 446] on input "presentation_title" at bounding box center [976, 439] width 578 height 16
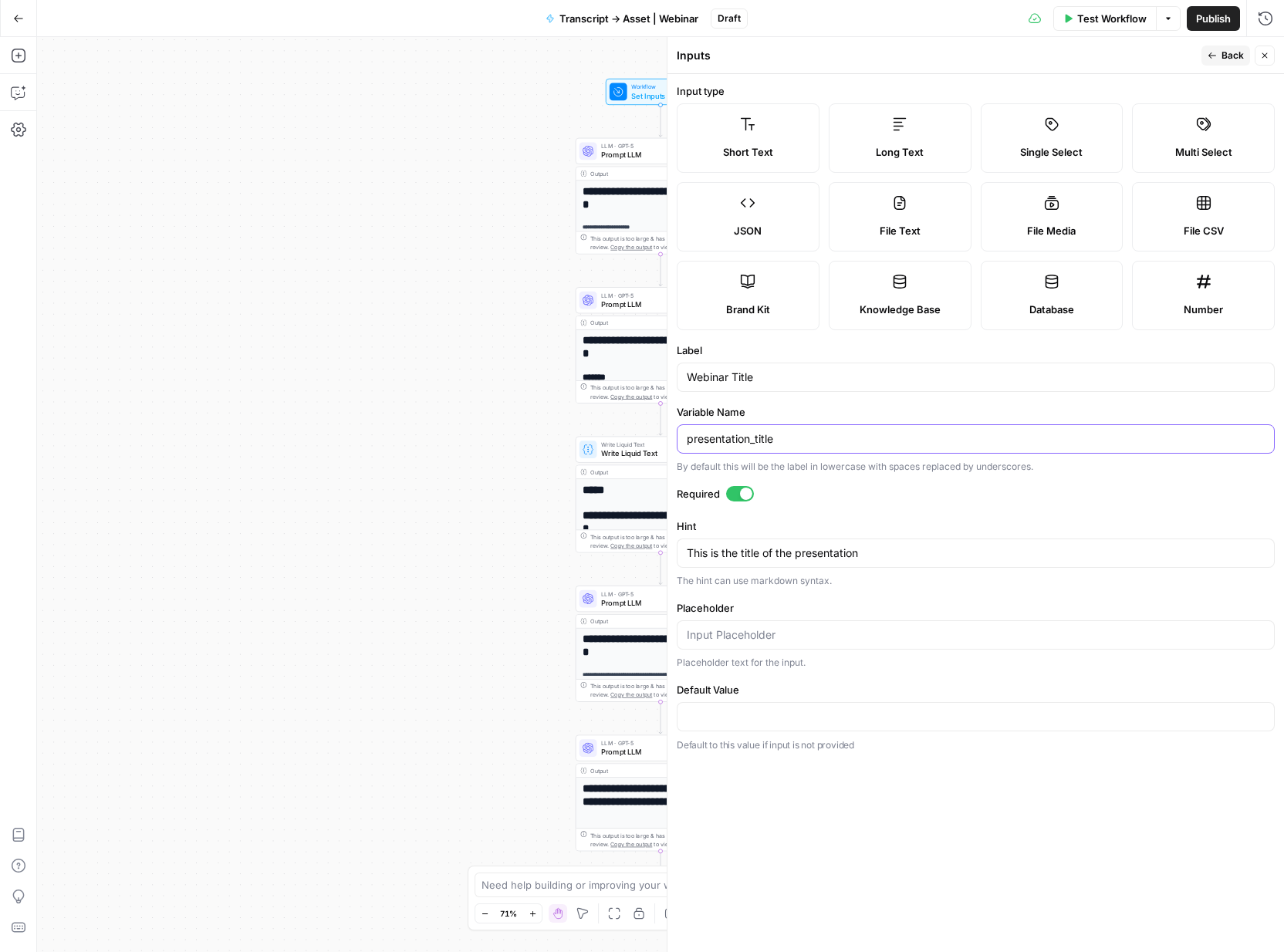
click at [730, 446] on input "presentation_title" at bounding box center [976, 439] width 578 height 16
type input "webinar_title"
click at [711, 555] on textarea "This is the title of the presentation" at bounding box center [976, 554] width 578 height 16
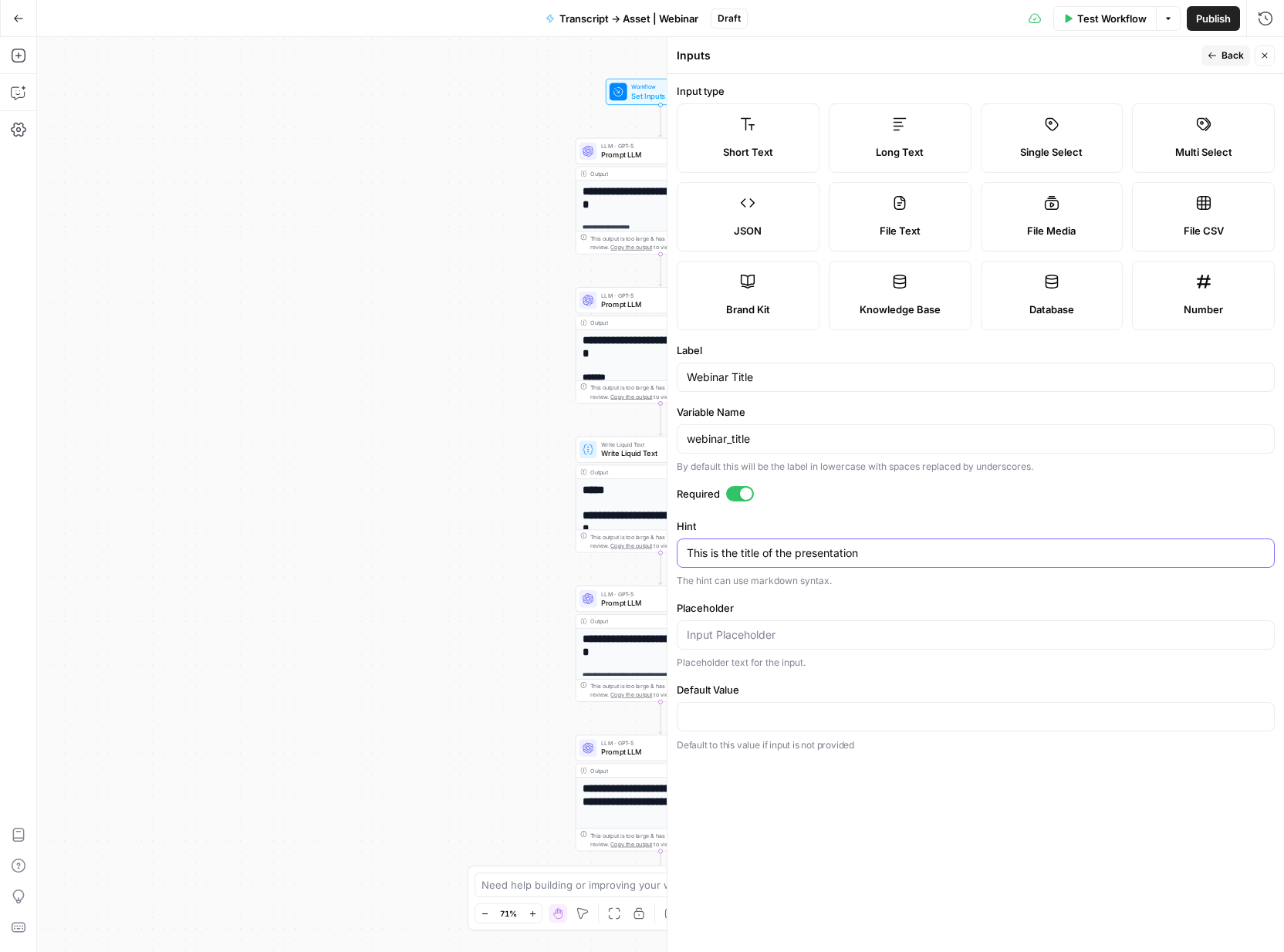
click at [711, 555] on textarea "This is the title of the presentation" at bounding box center [976, 554] width 578 height 16
type textarea "W"
type textarea "This is the title of the webinar"
click at [485, 388] on div "**********" at bounding box center [660, 494] width 1247 height 915
click at [1210, 52] on icon "button" at bounding box center [1213, 56] width 9 height 9
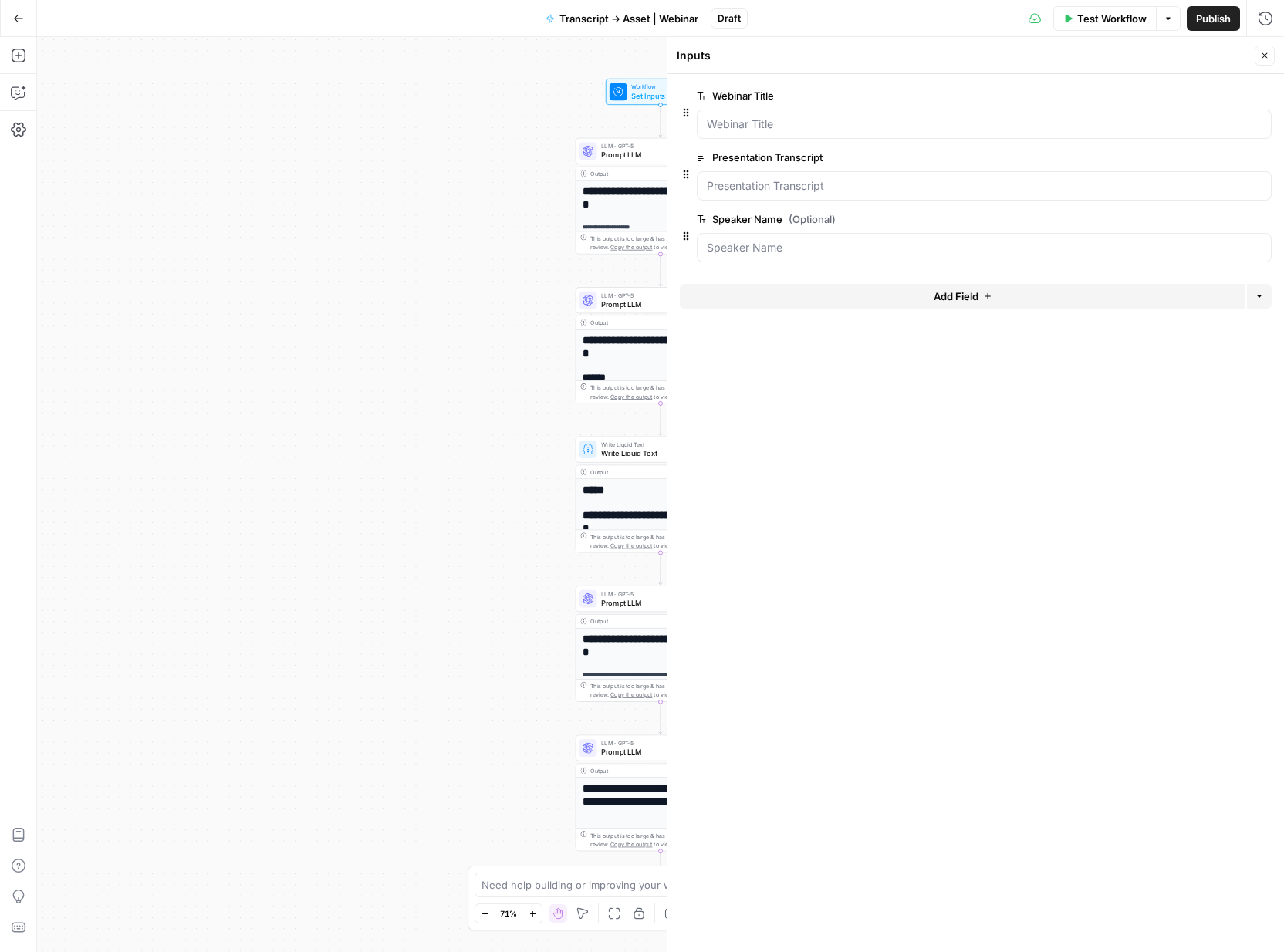
click at [1215, 160] on span "edit field" at bounding box center [1214, 157] width 34 height 13
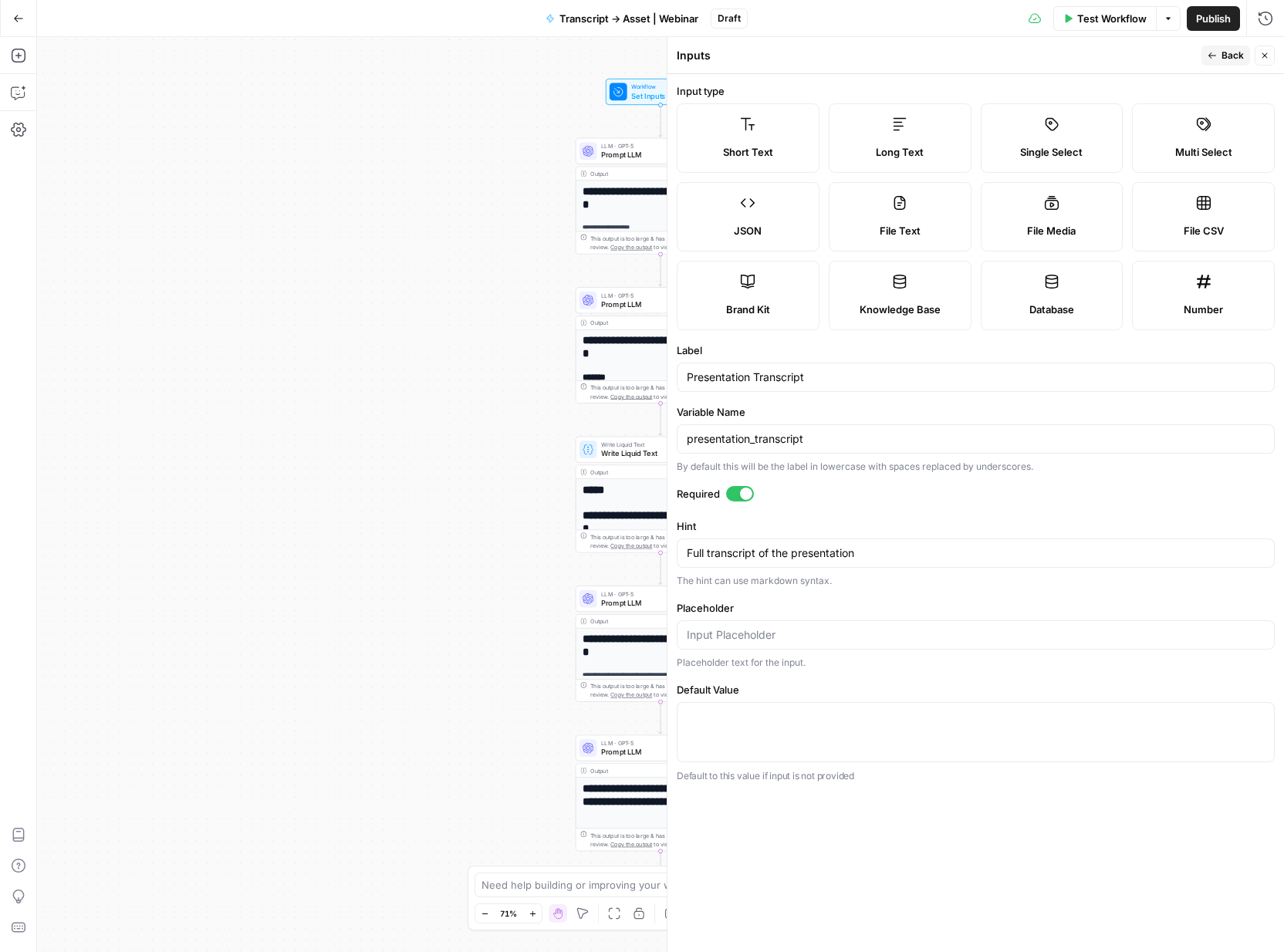
click at [740, 366] on div "Presentation Transcript" at bounding box center [976, 377] width 598 height 29
click at [729, 377] on input "Presentation Transcript" at bounding box center [976, 377] width 578 height 16
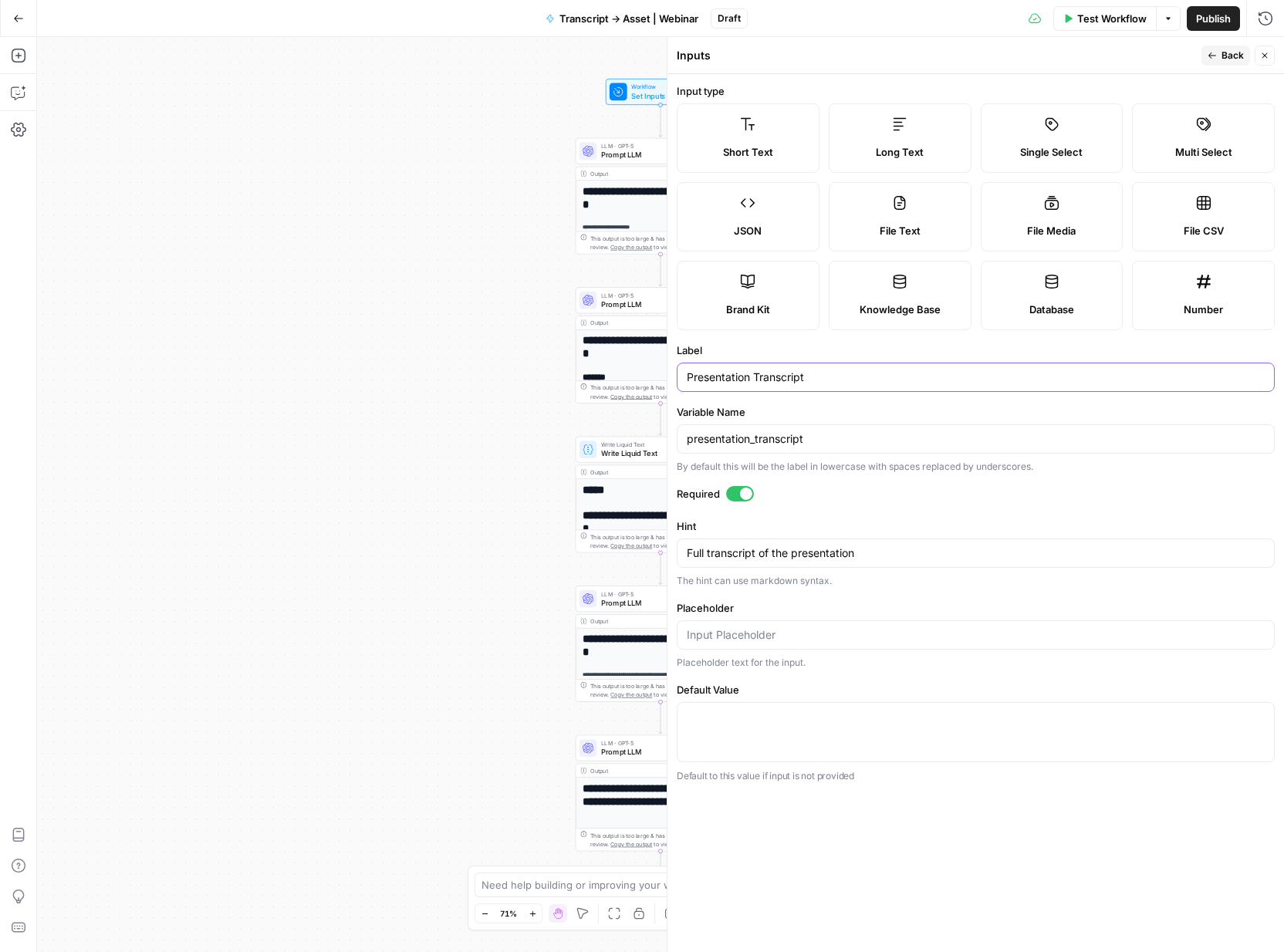
click at [729, 377] on input "Presentation Transcript" at bounding box center [976, 377] width 578 height 16
type input "Webinar Transcript"
click at [731, 437] on input "presentation_transcript" at bounding box center [976, 439] width 578 height 16
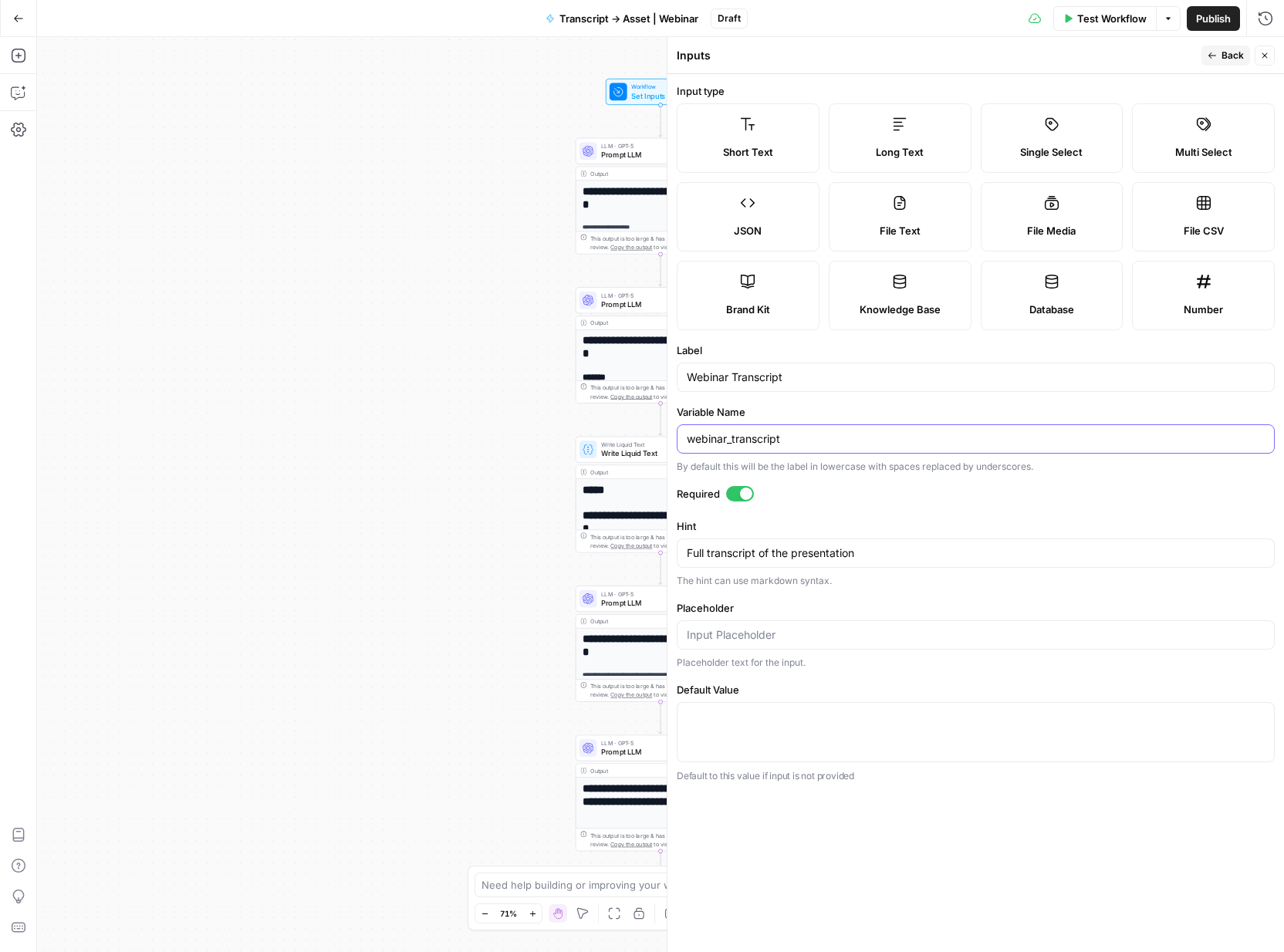
type input "webinar_transcript"
click at [820, 554] on textarea "Full transcript of the presentation" at bounding box center [976, 554] width 578 height 16
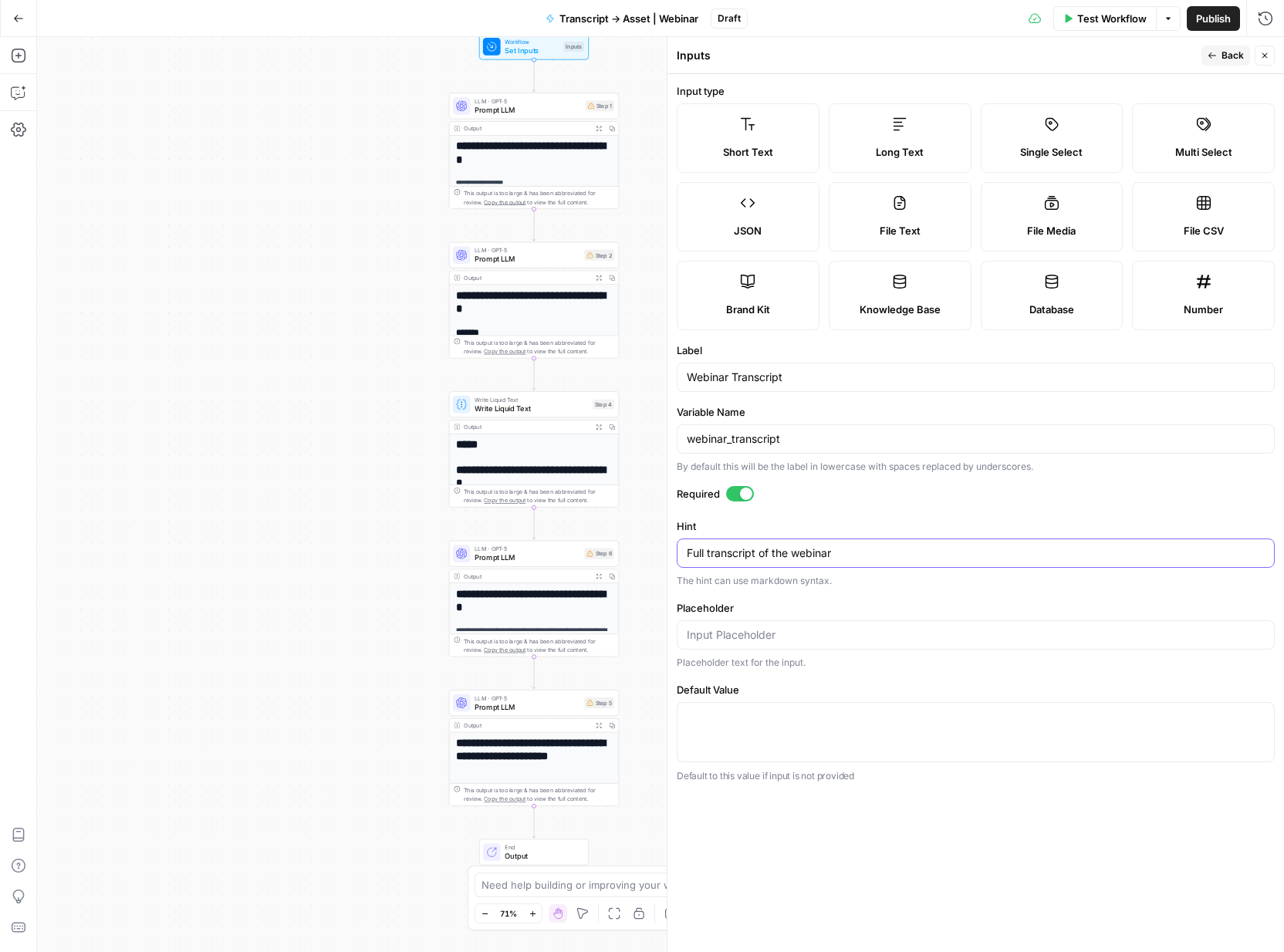
type textarea "Full transcript of the webinar"
click at [1224, 47] on button "Back" at bounding box center [1226, 56] width 49 height 20
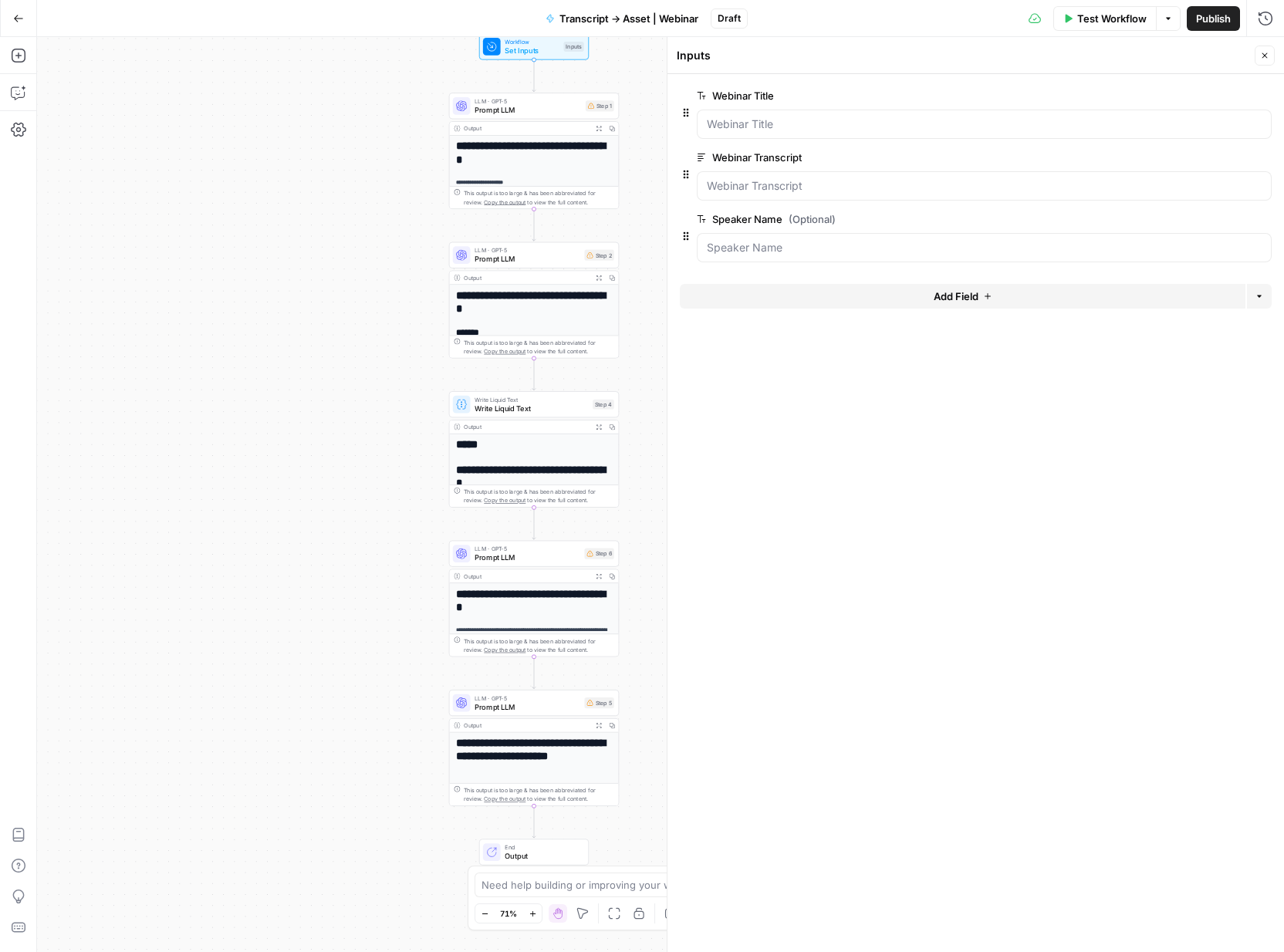
click at [1214, 218] on span "edit field" at bounding box center [1214, 219] width 34 height 13
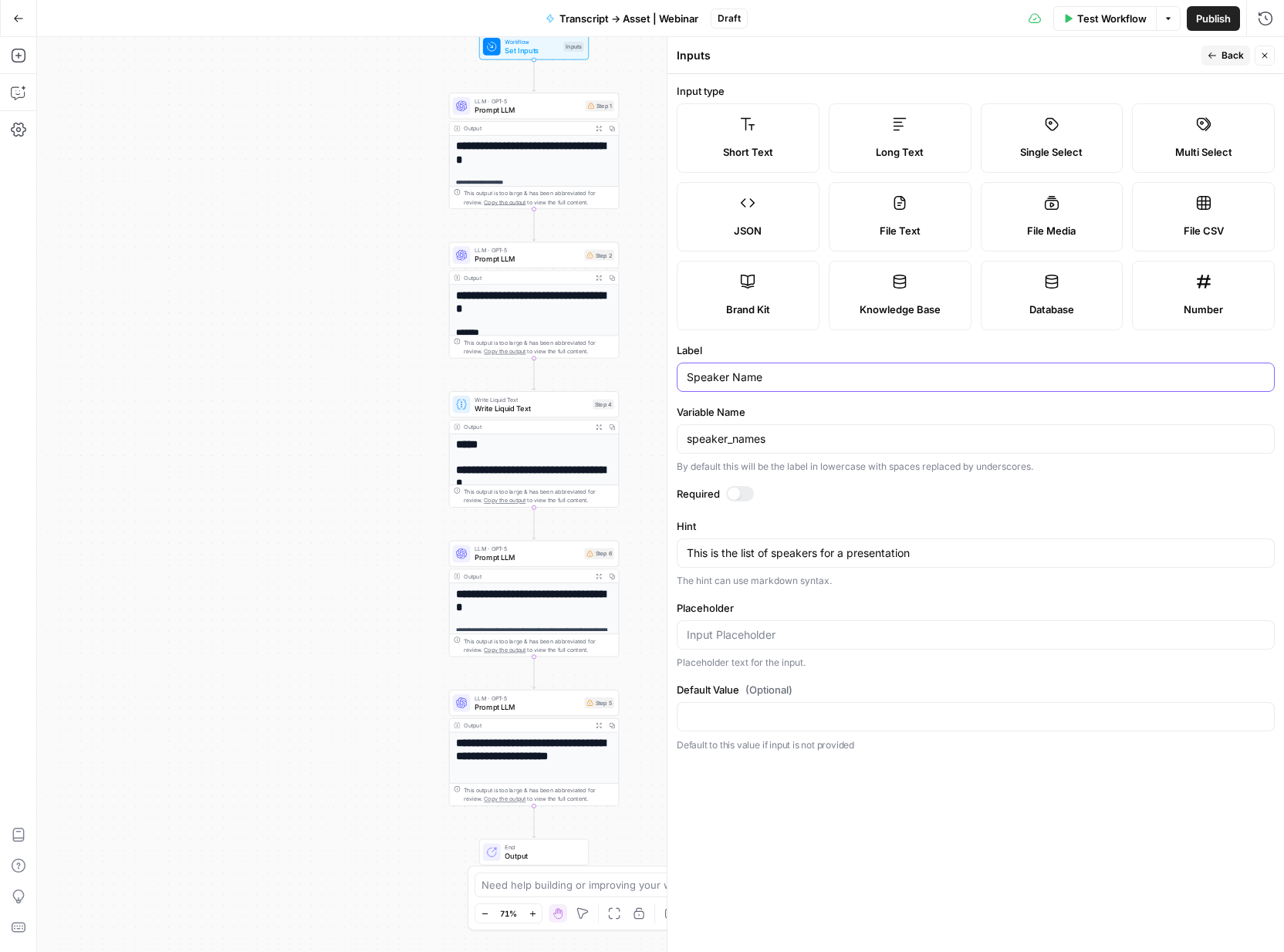
click at [771, 383] on input "Speaker Name" at bounding box center [976, 377] width 578 height 16
type input "Speaker Names"
click at [770, 438] on input "speaker_names" at bounding box center [976, 439] width 578 height 16
click at [885, 554] on textarea "This is the list of speakers for a presentation" at bounding box center [976, 554] width 578 height 16
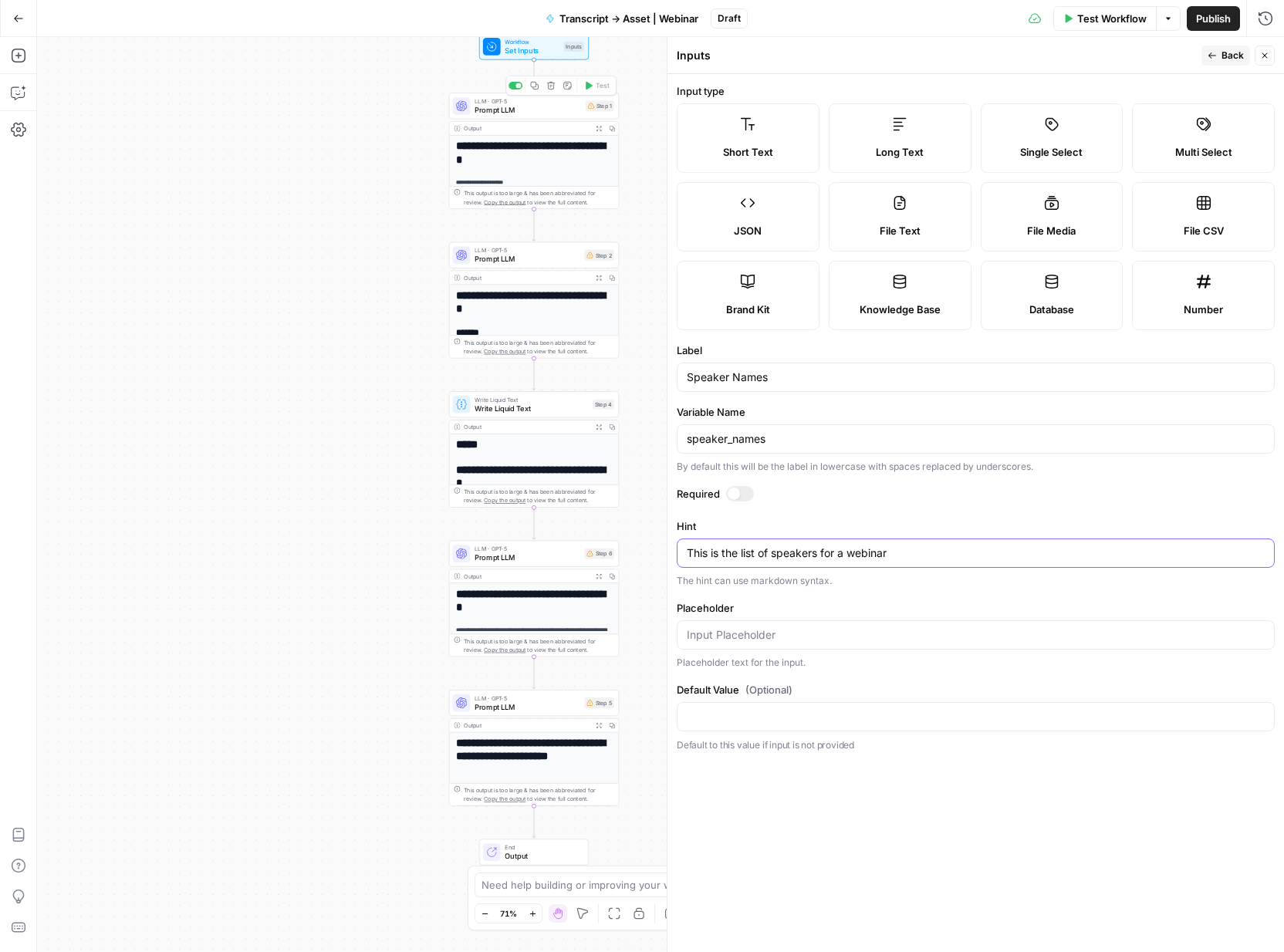
type textarea "This is the list of speakers for a webinar"
click at [555, 105] on span "Prompt LLM" at bounding box center [528, 110] width 106 height 11
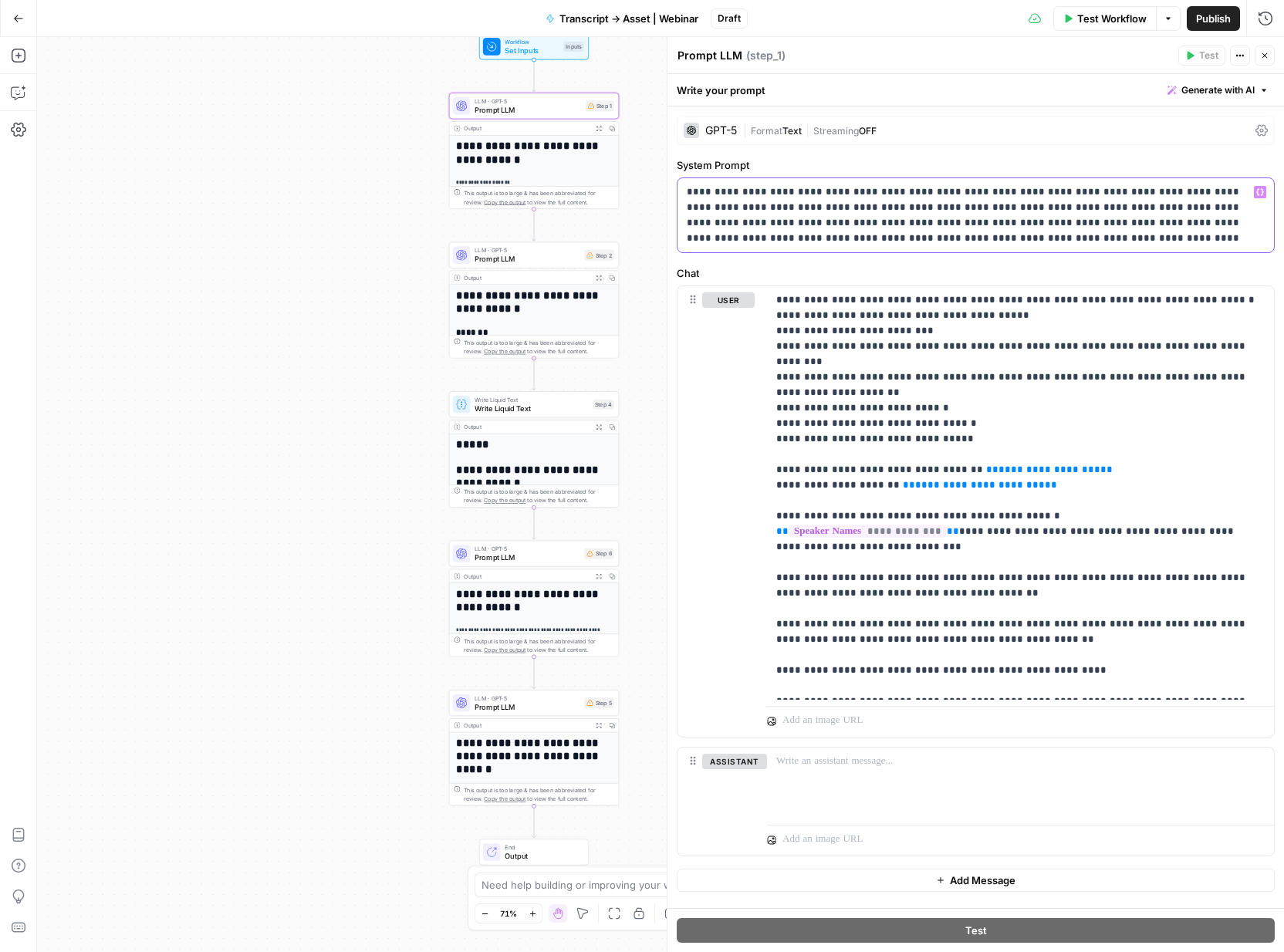
drag, startPoint x: 1058, startPoint y: 194, endPoint x: 894, endPoint y: 189, distance: 164.1
click at [894, 189] on p "**********" at bounding box center [976, 215] width 578 height 62
click at [1111, 191] on p "**********" at bounding box center [976, 215] width 578 height 62
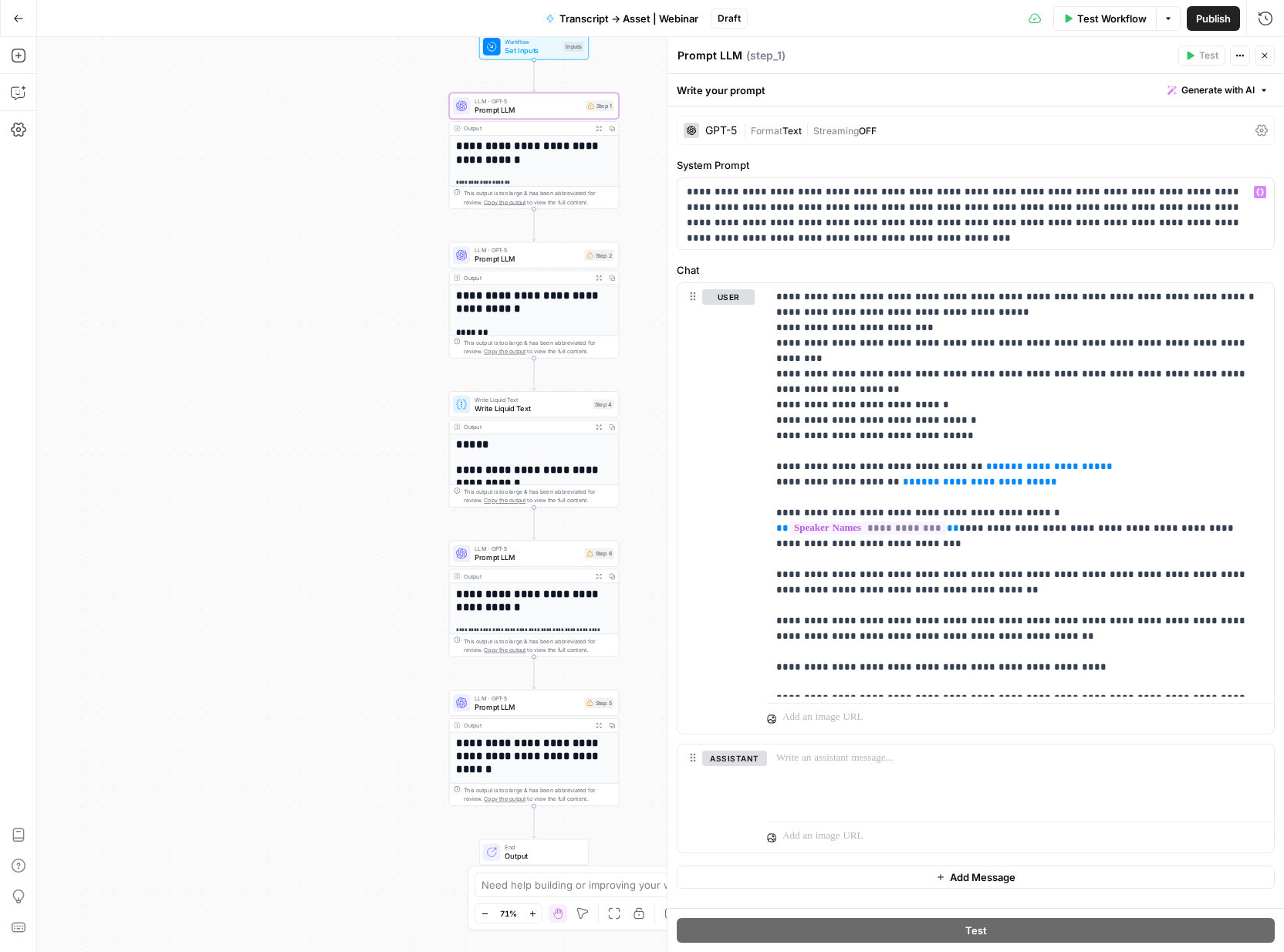
click at [1092, 191] on p "**********" at bounding box center [976, 207] width 578 height 46
click at [893, 450] on p "**********" at bounding box center [1021, 490] width 489 height 402
click at [971, 461] on span "**********" at bounding box center [1022, 466] width 102 height 10
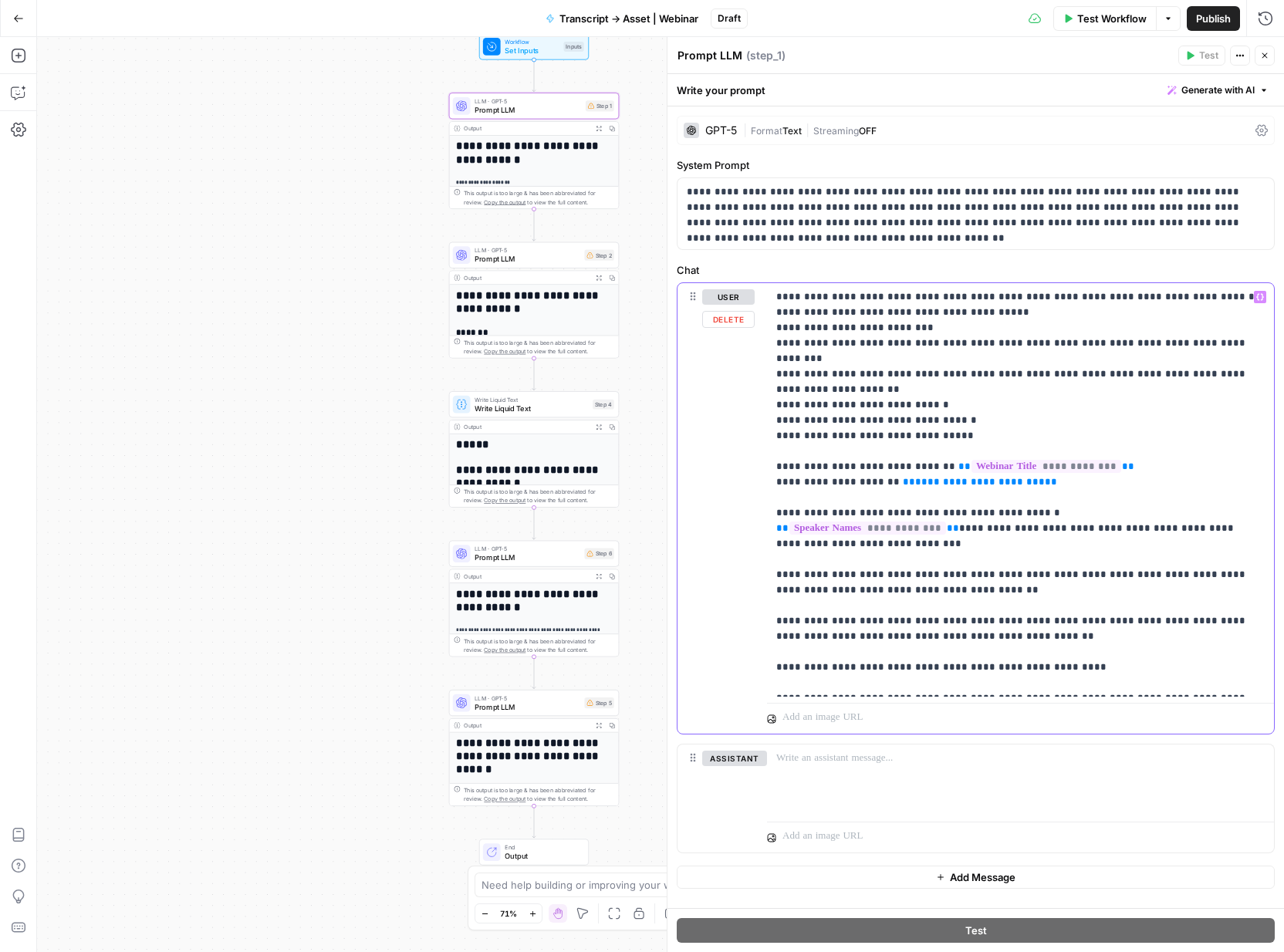
click at [952, 477] on span "**********" at bounding box center [980, 481] width 130 height 10
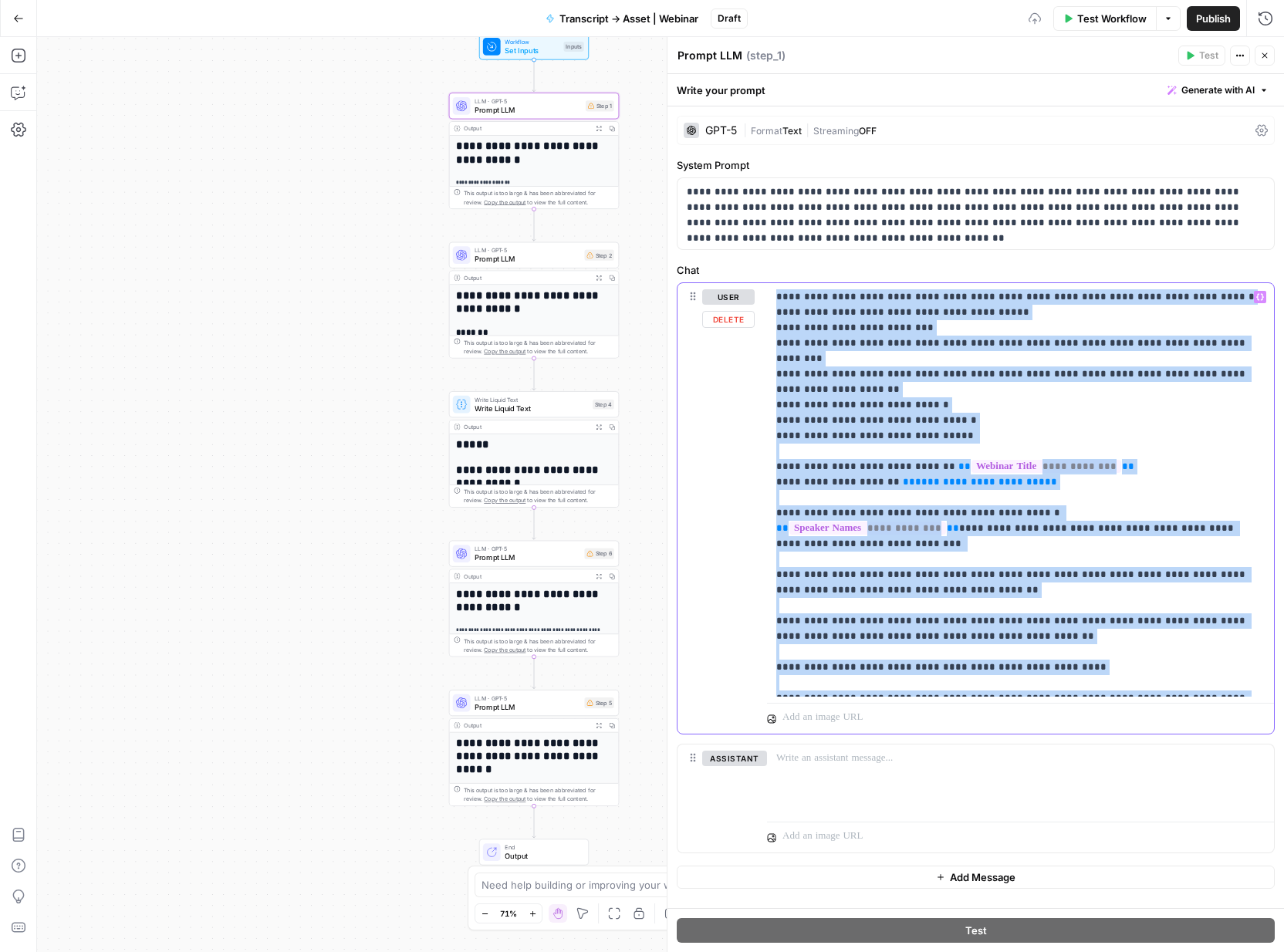
click at [952, 477] on span "**********" at bounding box center [980, 481] width 130 height 10
click at [932, 477] on span "**********" at bounding box center [980, 481] width 130 height 10
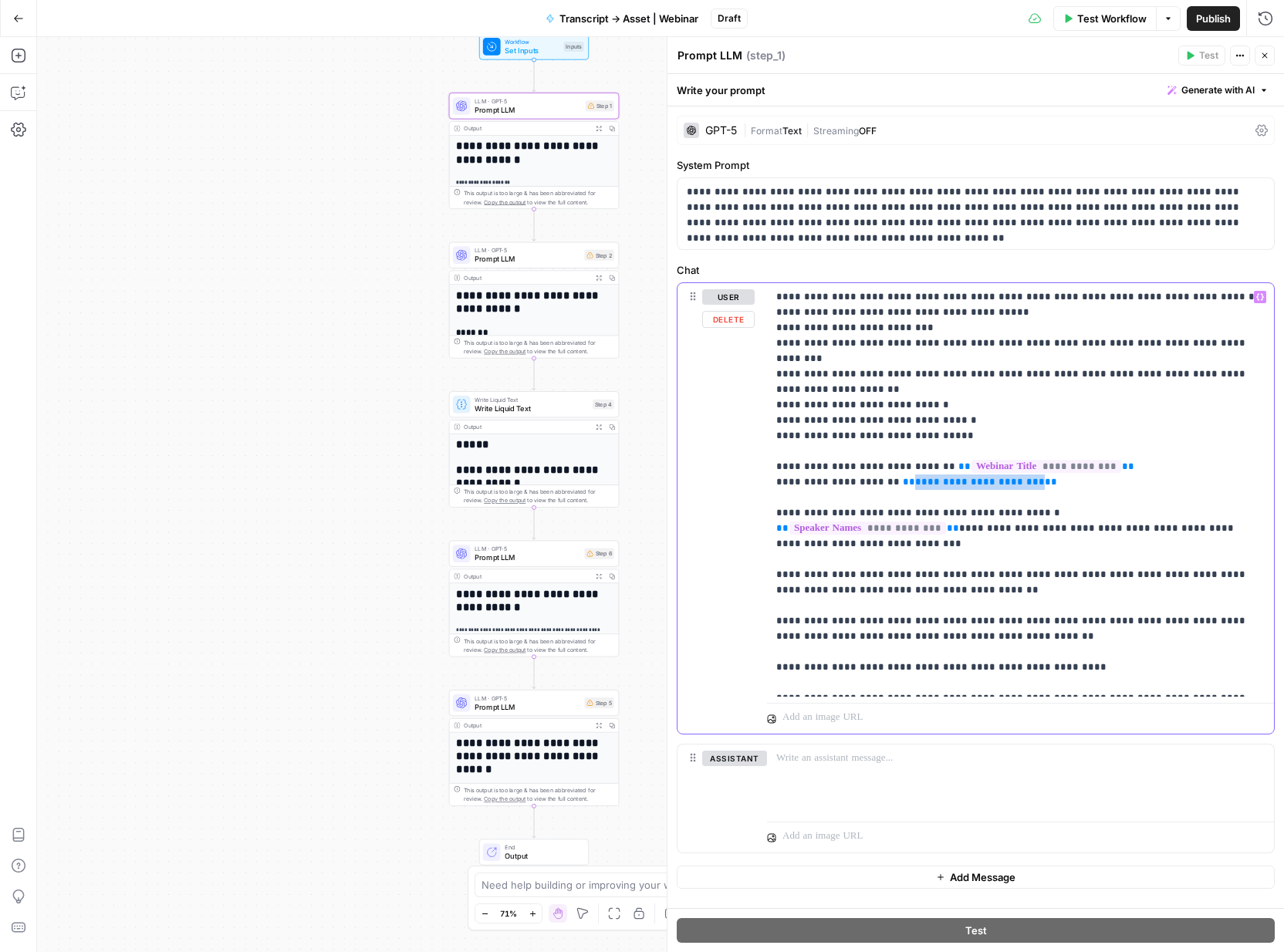
click at [932, 477] on span "**********" at bounding box center [980, 481] width 130 height 10
click at [983, 539] on p "**********" at bounding box center [1021, 490] width 489 height 402
click at [948, 477] on span "**********" at bounding box center [974, 481] width 117 height 10
drag, startPoint x: 1024, startPoint y: 500, endPoint x: 763, endPoint y: 503, distance: 261.0
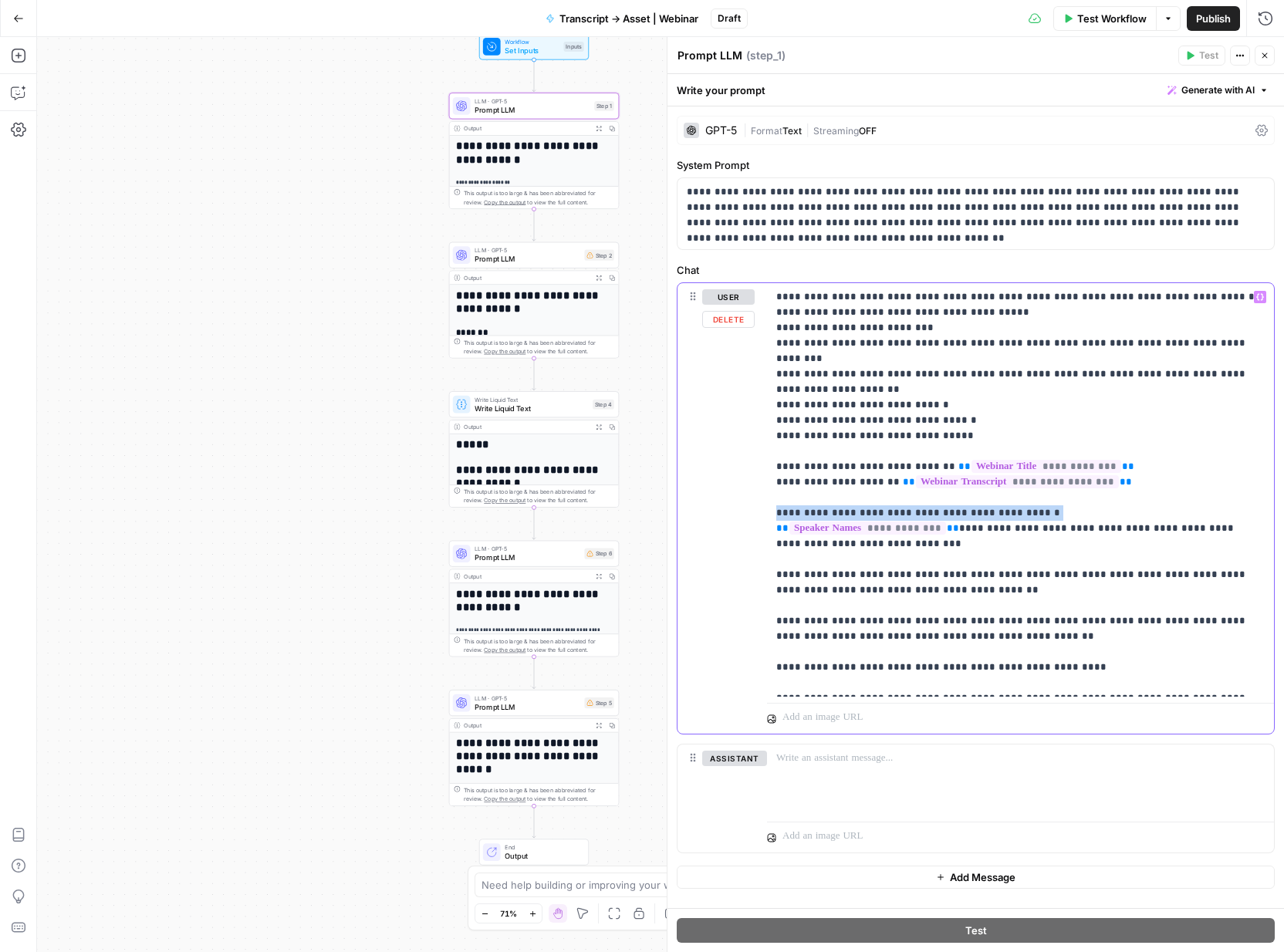
click at [763, 503] on div "**********" at bounding box center [976, 509] width 597 height 451
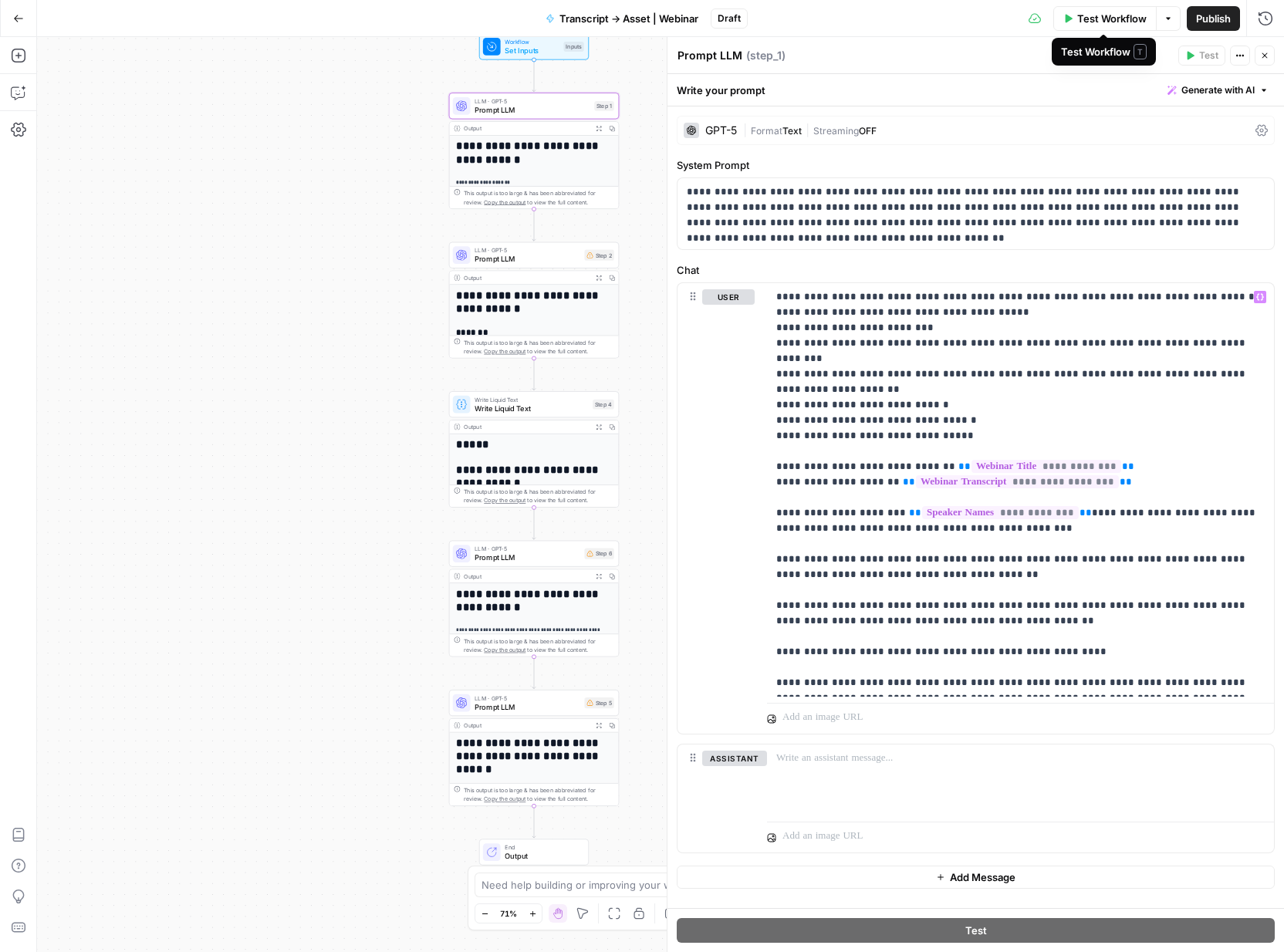
click at [1087, 30] on button "Test Workflow" at bounding box center [1105, 19] width 103 height 25
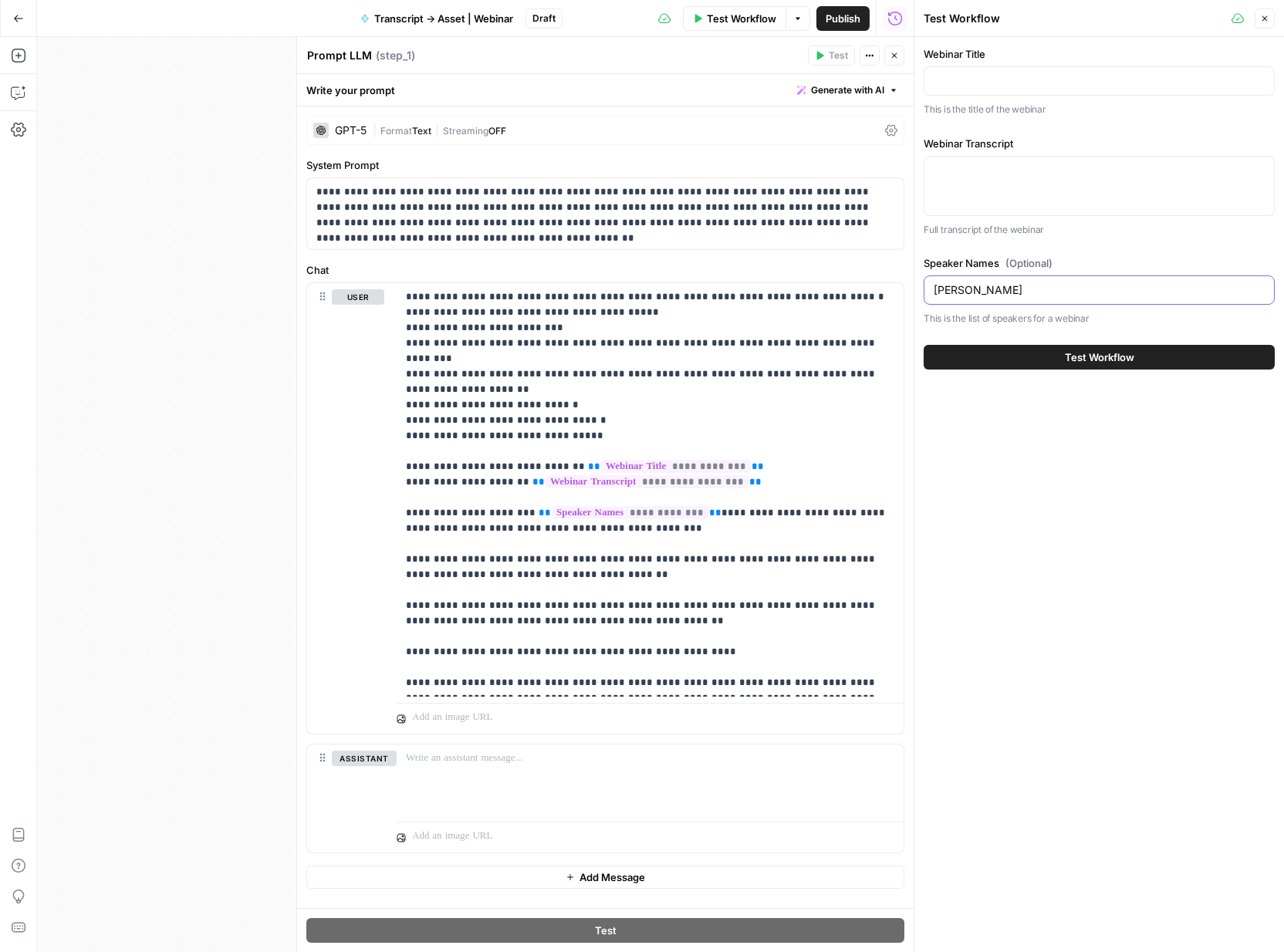
click at [984, 285] on input "Craig Sexauer" at bounding box center [1099, 290] width 331 height 16
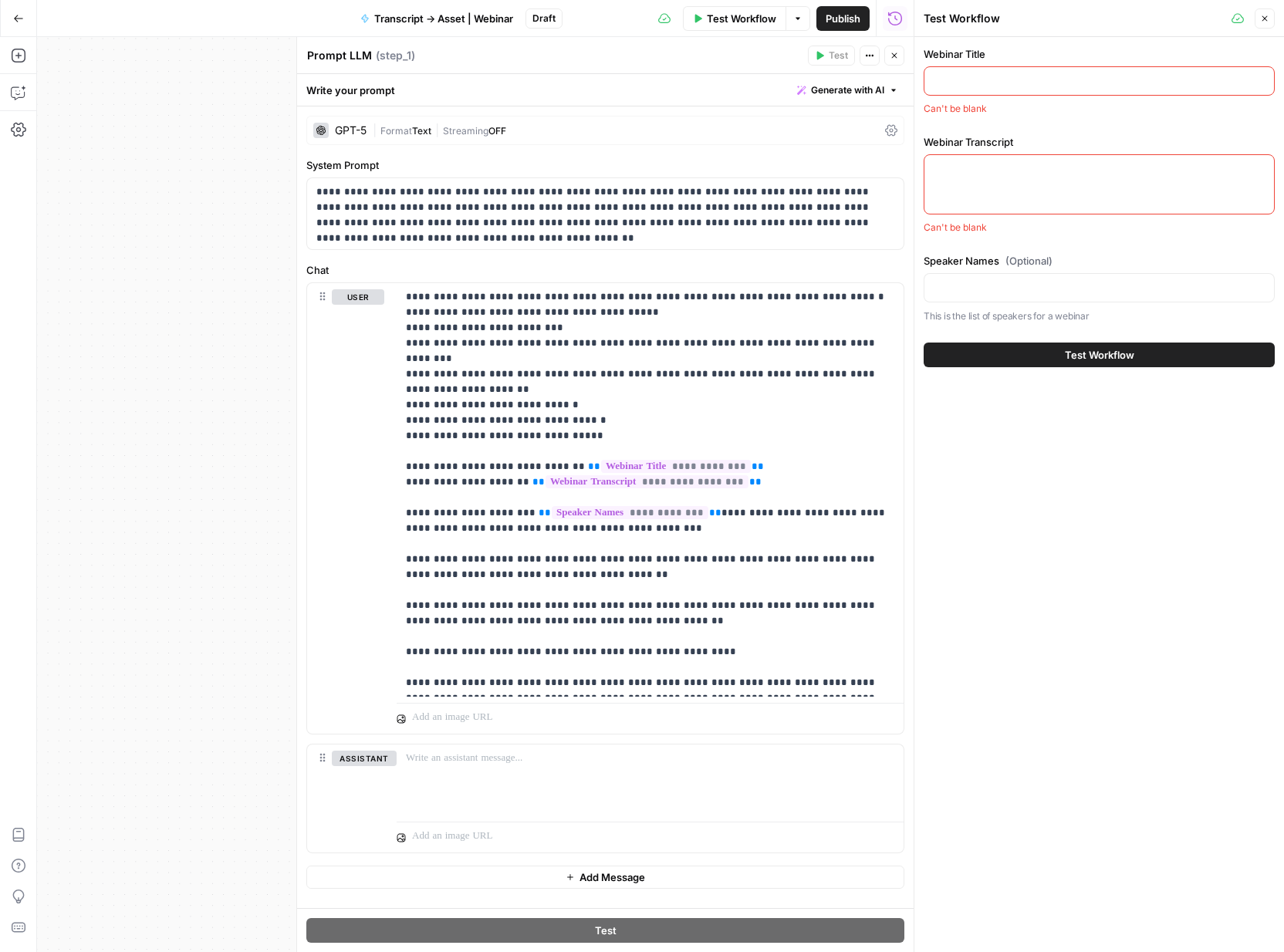
click at [975, 165] on textarea "Webinar Transcript" at bounding box center [1099, 169] width 331 height 16
paste textarea "LOREMI 5 36:73:99.558 --> 62:15:78.254 Dol Sitam (Consect): Adi elits, doe't in…"
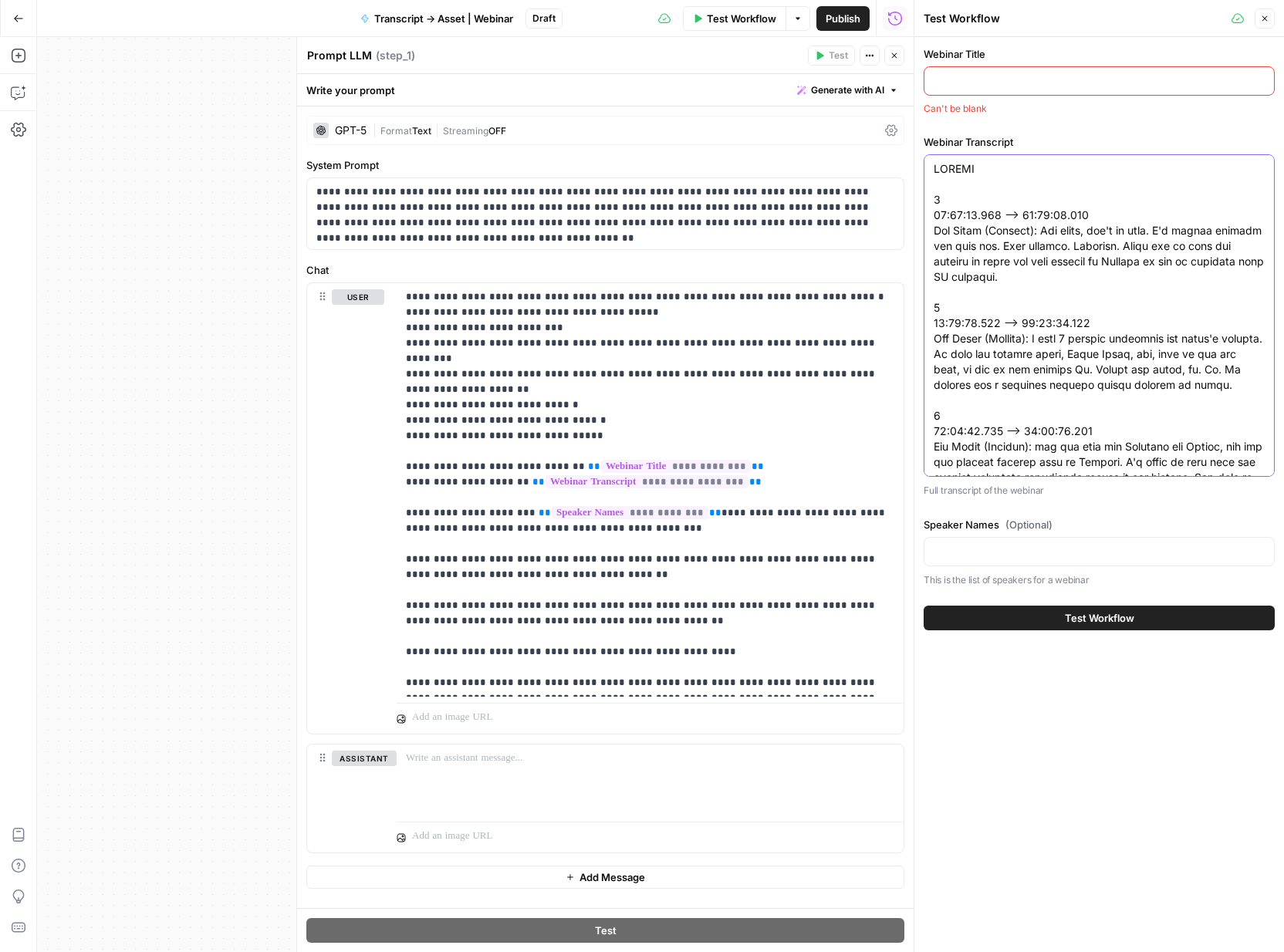
type textarea "LOREMI 5 36:73:99.558 --> 62:15:78.254 Dol Sitam (Consect): Adi elits, doe't in…"
click at [987, 76] on input "Webinar Title" at bounding box center [1099, 81] width 331 height 16
type input "How to optimize your AI products"
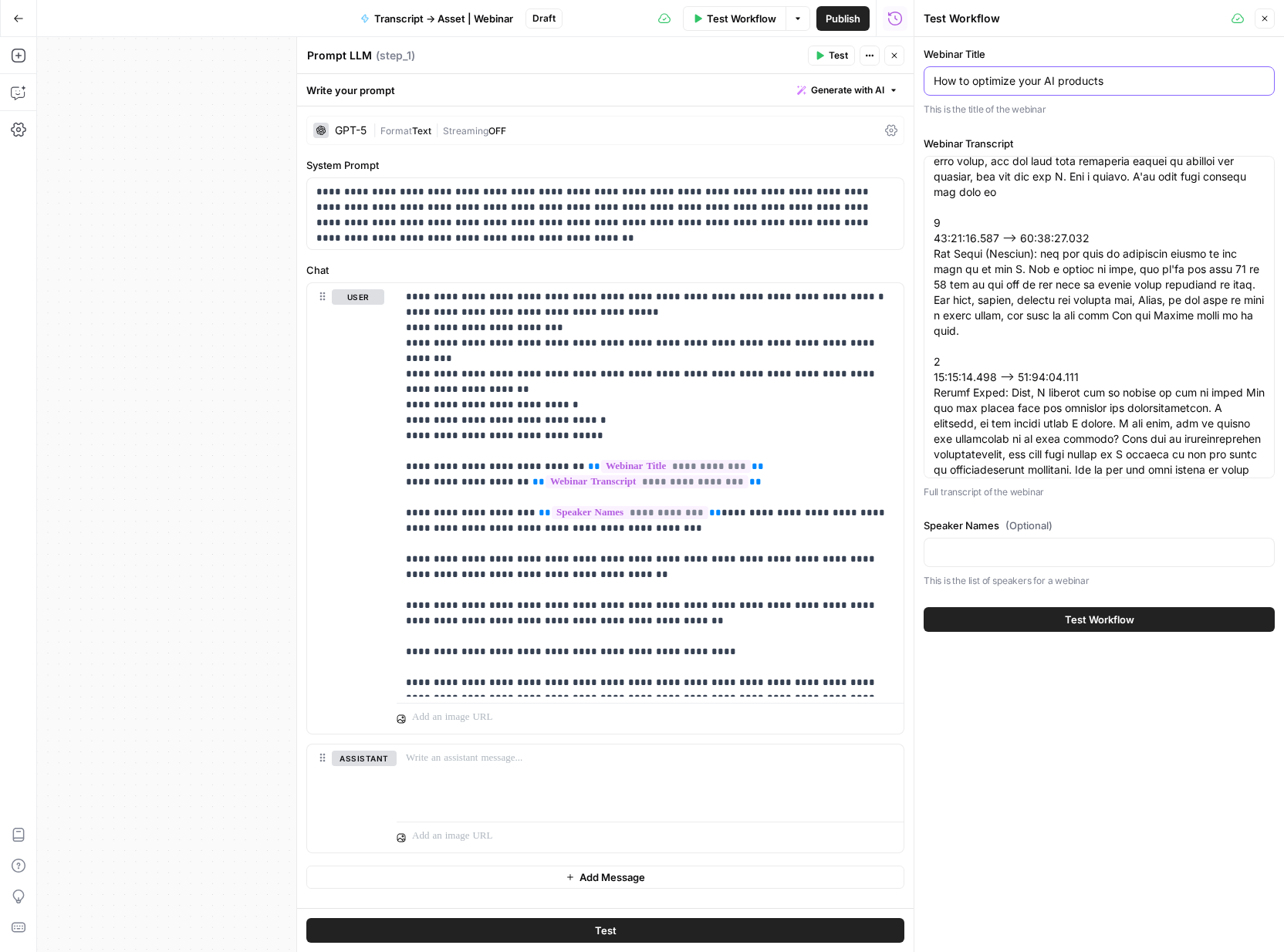
scroll to position [644, 0]
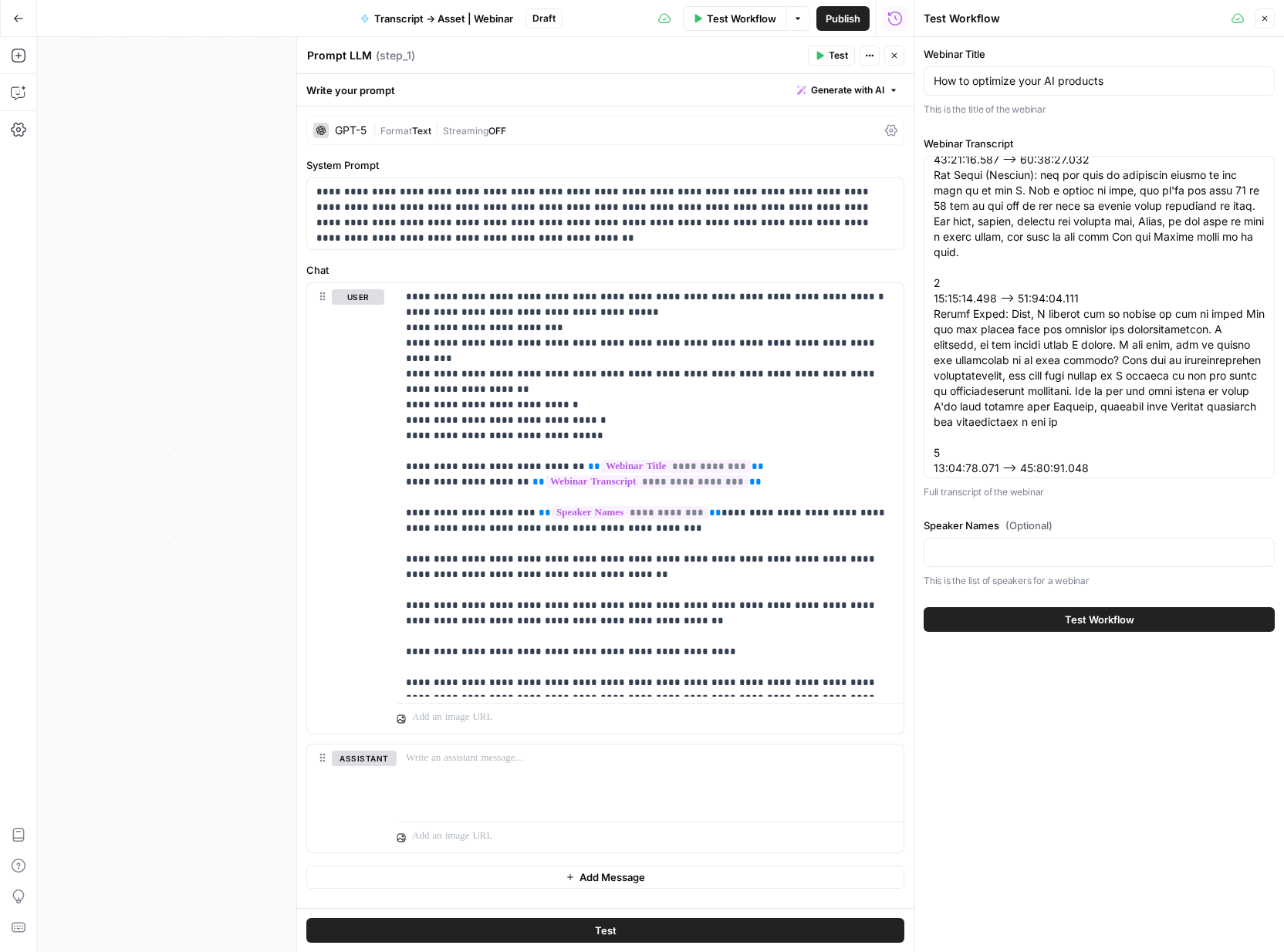
click at [982, 566] on div at bounding box center [1099, 552] width 352 height 29
type input "A"
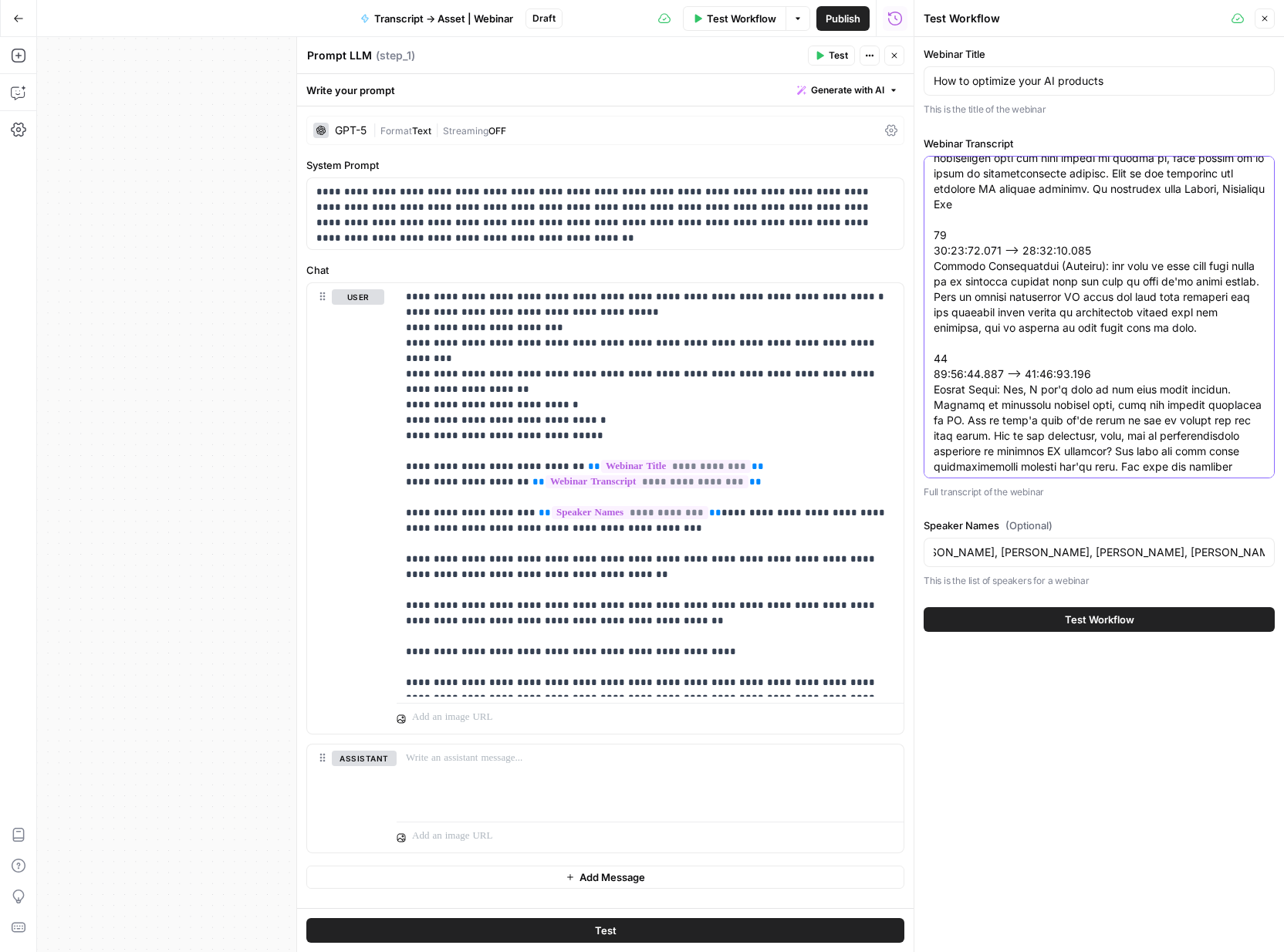
scroll to position [0, 0]
drag, startPoint x: 1057, startPoint y: 268, endPoint x: 935, endPoint y: 271, distance: 122.0
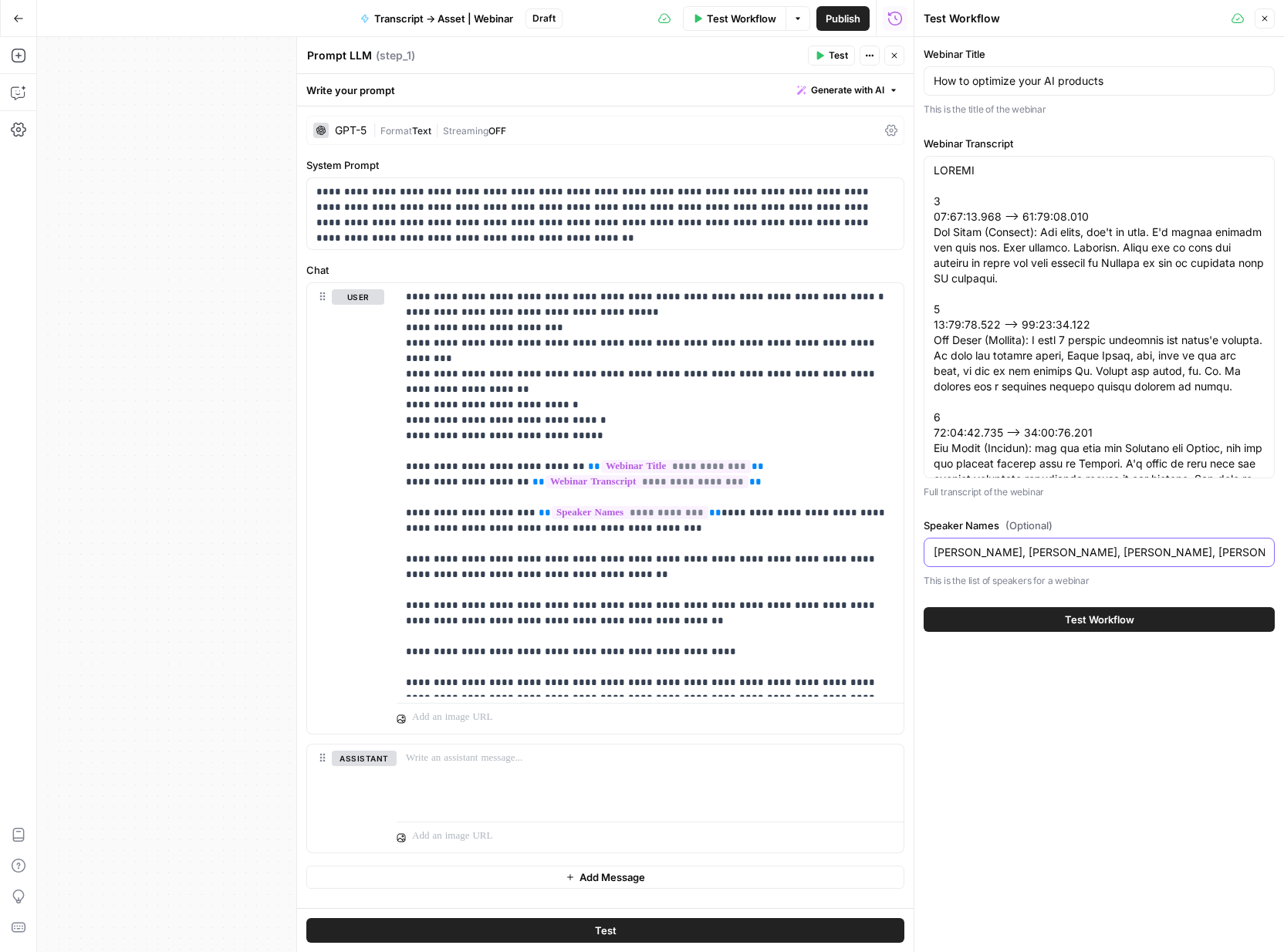
click at [1173, 556] on input "Sid Kumar, Akash Gupta, Margaret-Ann Seger, Vineeth Madhusudanan" at bounding box center [1099, 553] width 331 height 16
drag, startPoint x: 1173, startPoint y: 556, endPoint x: 1279, endPoint y: 550, distance: 106.2
click at [1279, 550] on div "Webinar Title How to optimize your AI products This is the title of the webinar…" at bounding box center [1099, 339] width 370 height 604
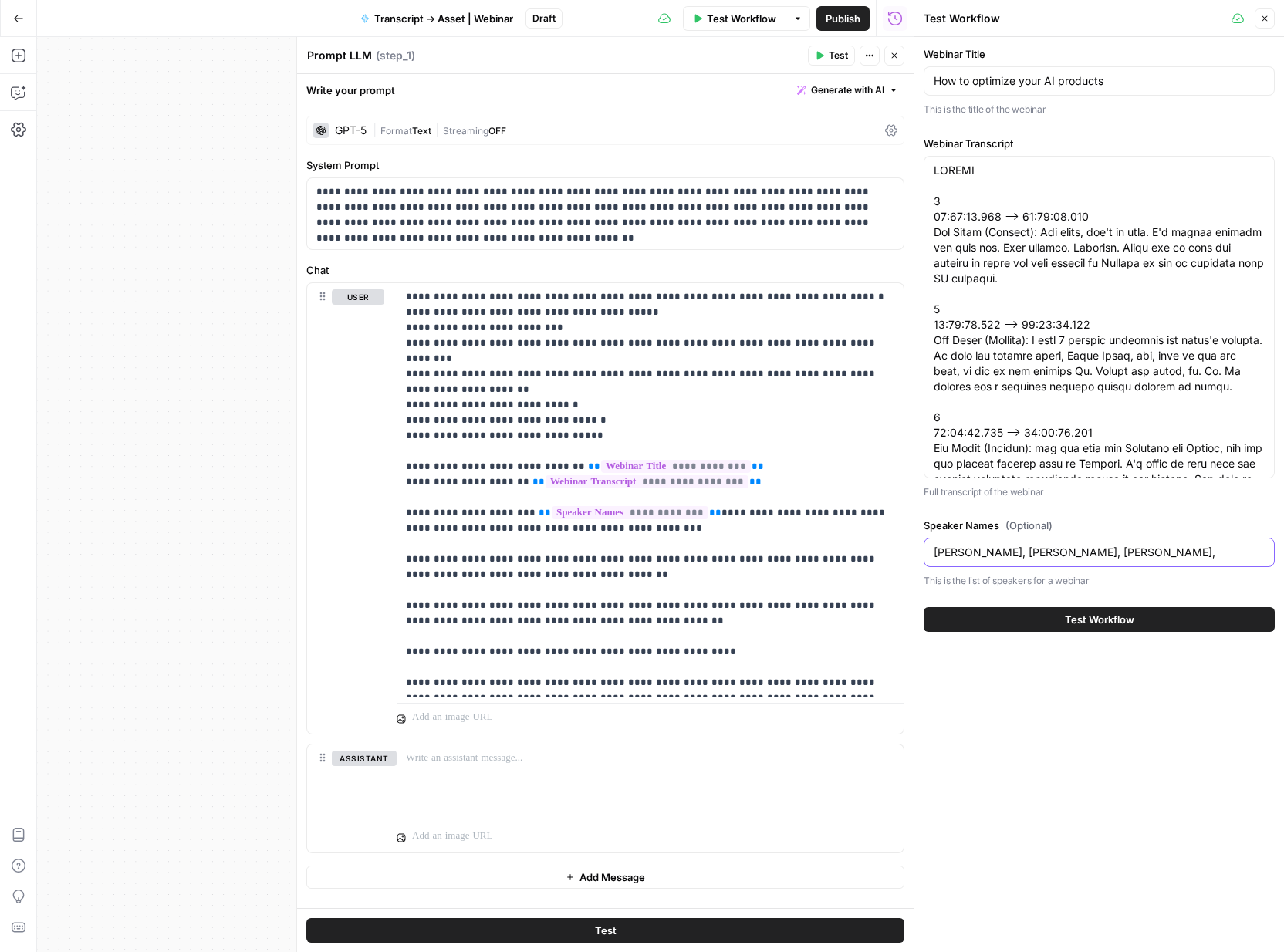
paste input "Vineeth Madhusudanan"
click at [1144, 552] on input "Sid Kumar, Akash Gupta, Margaret-Ann Seger,Vineeth Madhusudanan" at bounding box center [1099, 553] width 331 height 16
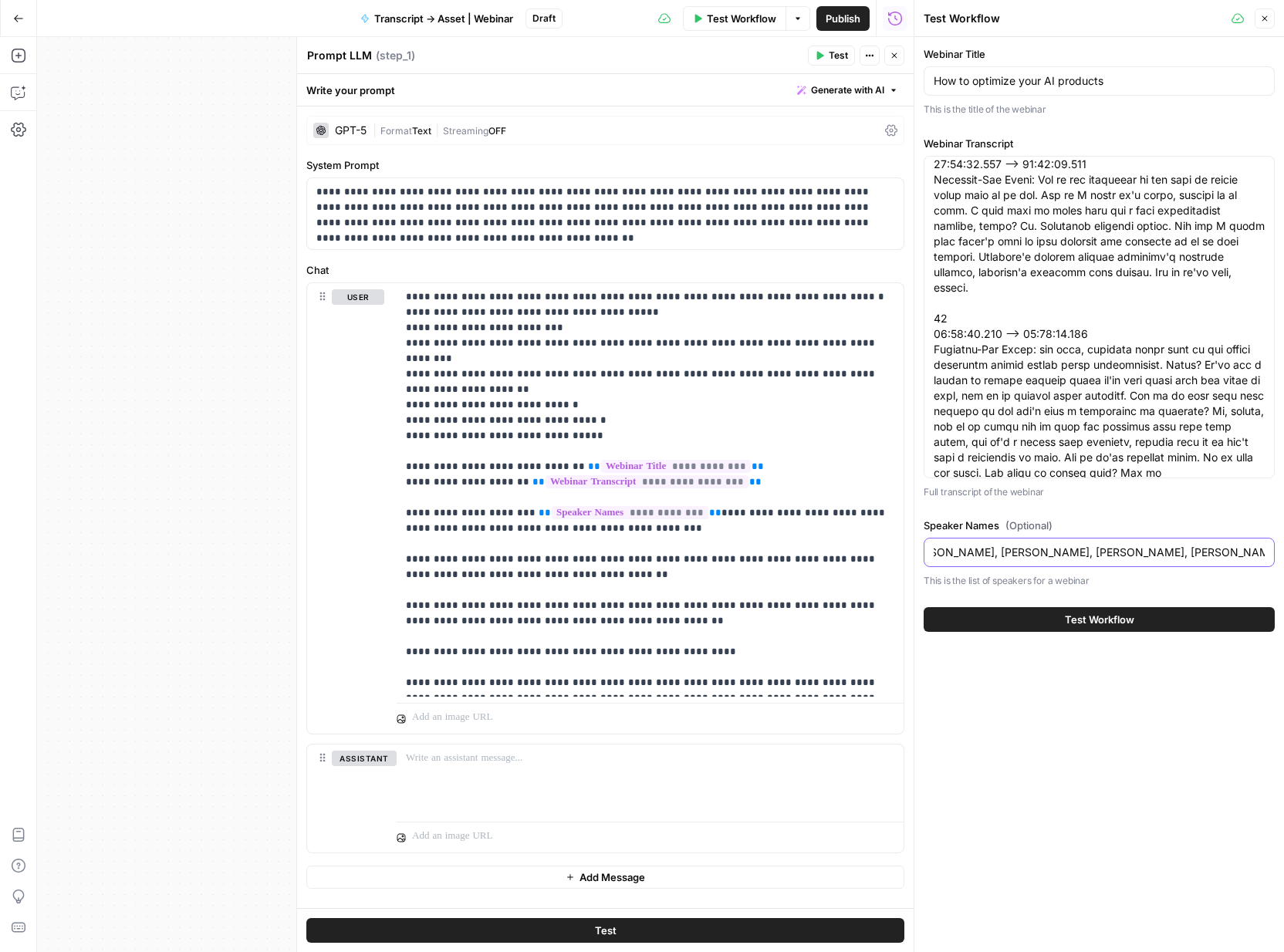
scroll to position [10593, 0]
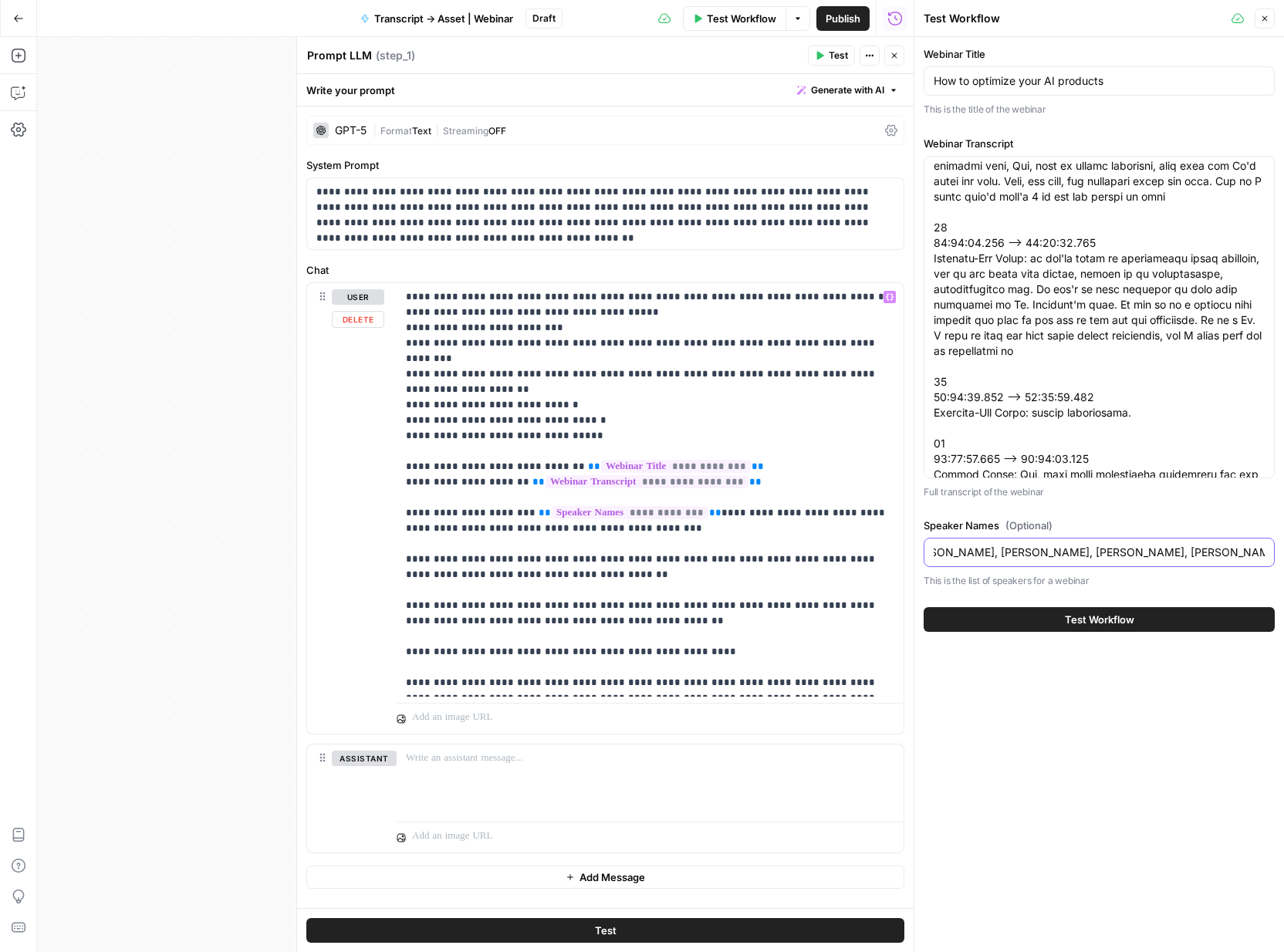
type input "Sid Kumar, Akash Gupta, Margaret-Ann Seger, Vineeth Madhusudanan"
click at [772, 571] on p "**********" at bounding box center [651, 490] width 489 height 402
click at [773, 521] on p "**********" at bounding box center [651, 490] width 489 height 402
click at [716, 492] on p "**********" at bounding box center [651, 490] width 489 height 402
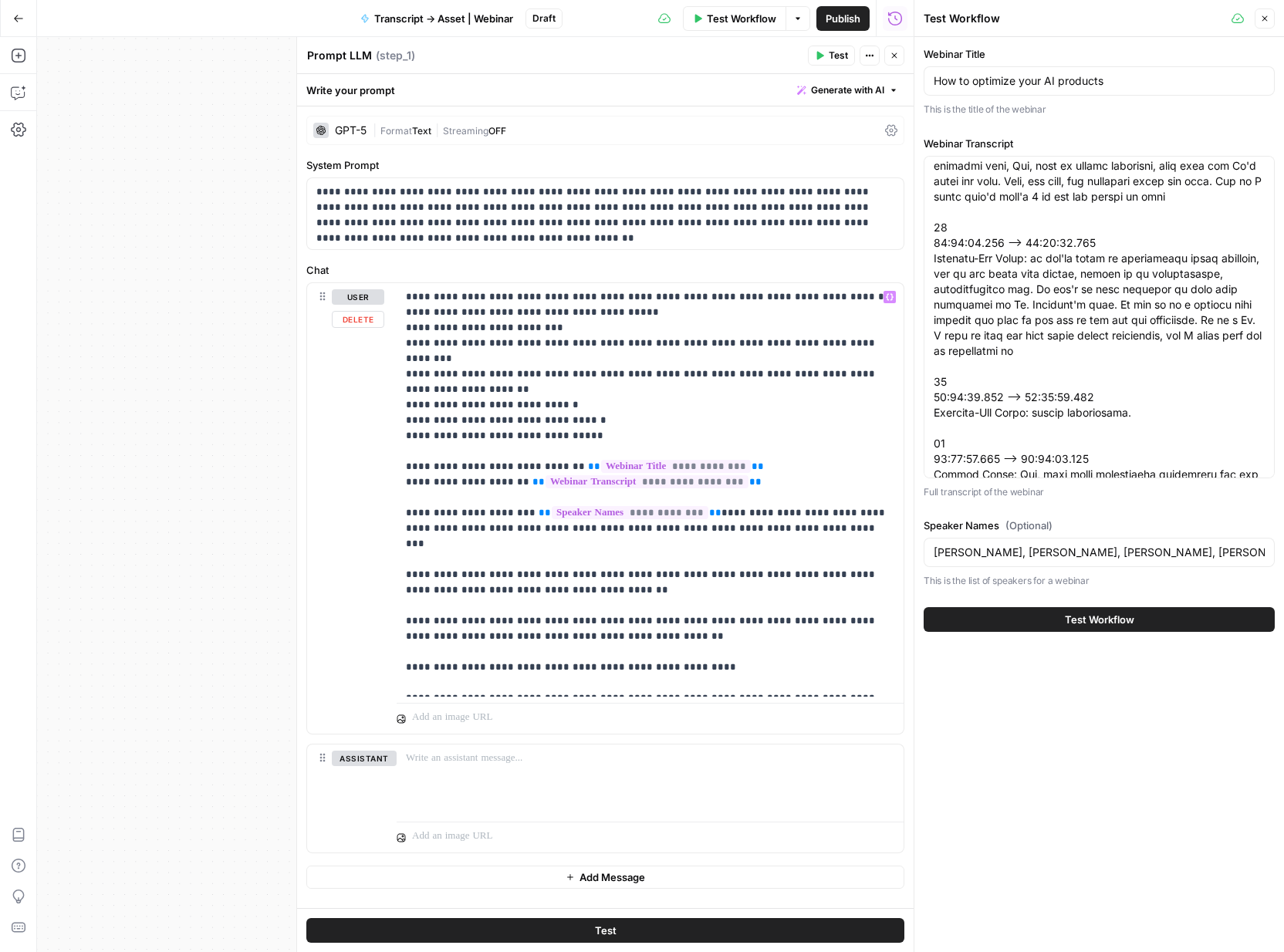
click at [1028, 618] on button "Test Workflow" at bounding box center [1099, 620] width 352 height 25
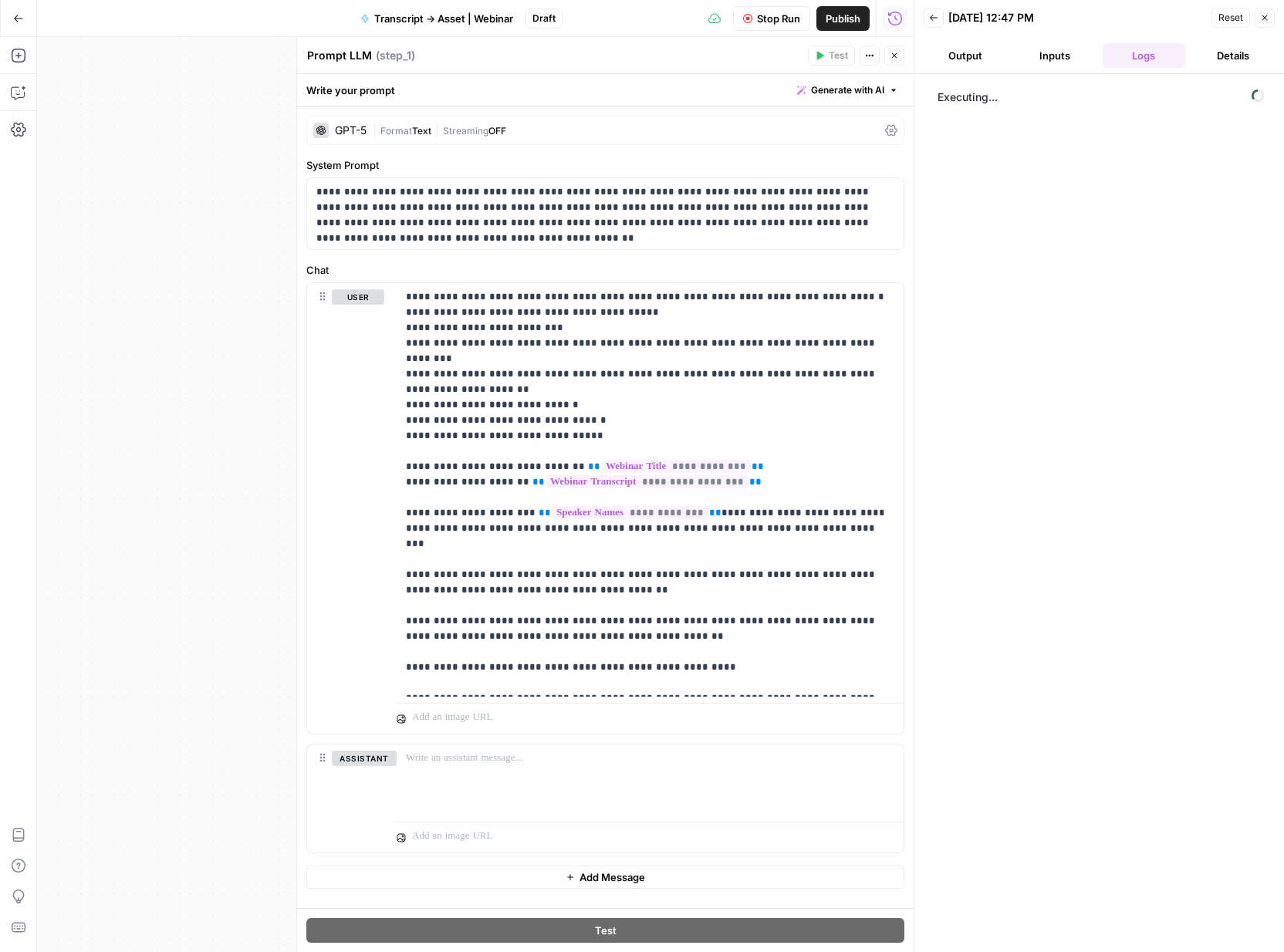
click at [975, 52] on button "Output" at bounding box center [965, 56] width 83 height 25
click at [778, 20] on span "Stop Run" at bounding box center [778, 19] width 43 height 16
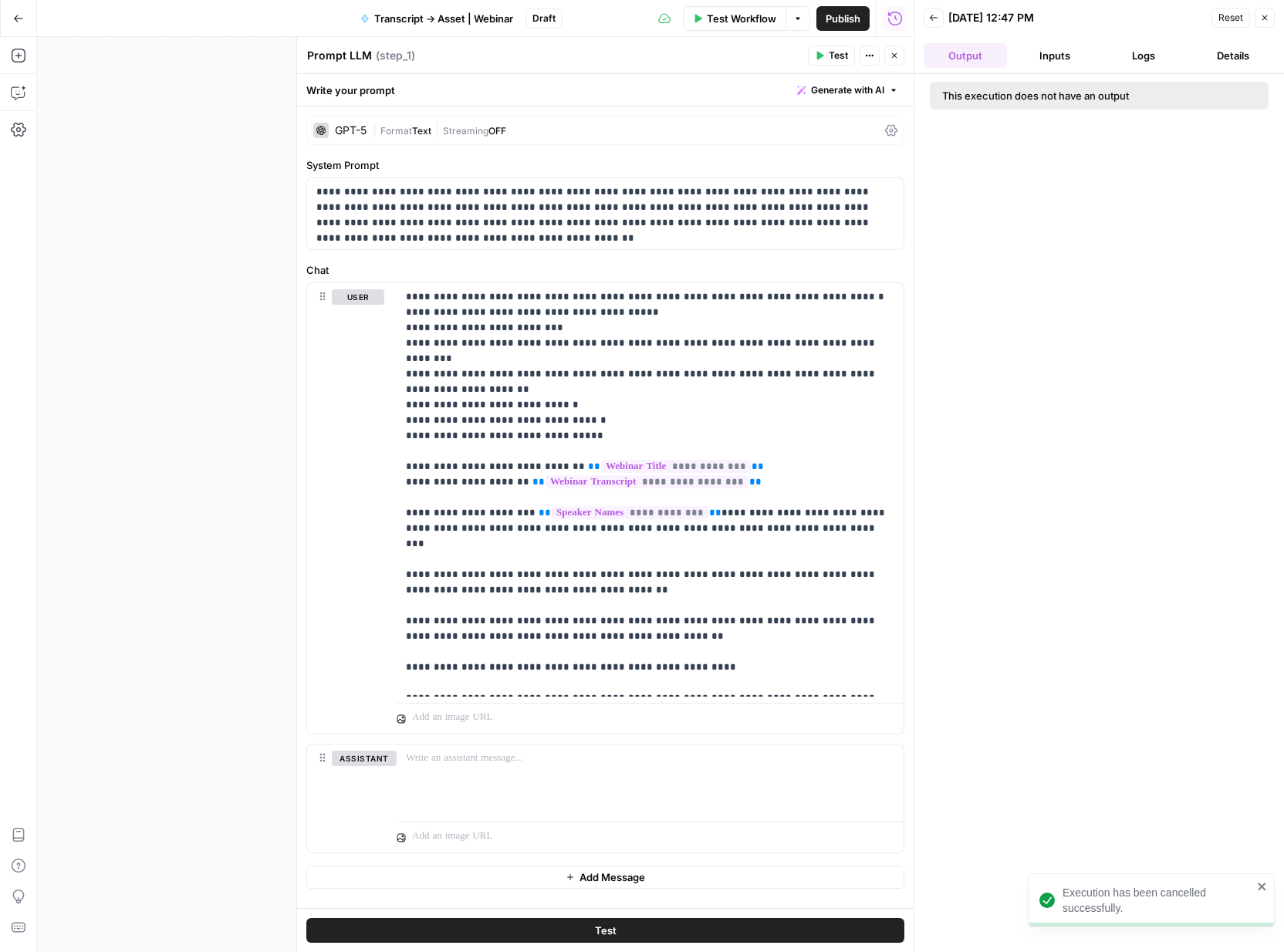
click at [828, 49] on div "Publish P" at bounding box center [842, 52] width 50 height 16
click at [837, 61] on span "Test" at bounding box center [839, 56] width 20 height 14
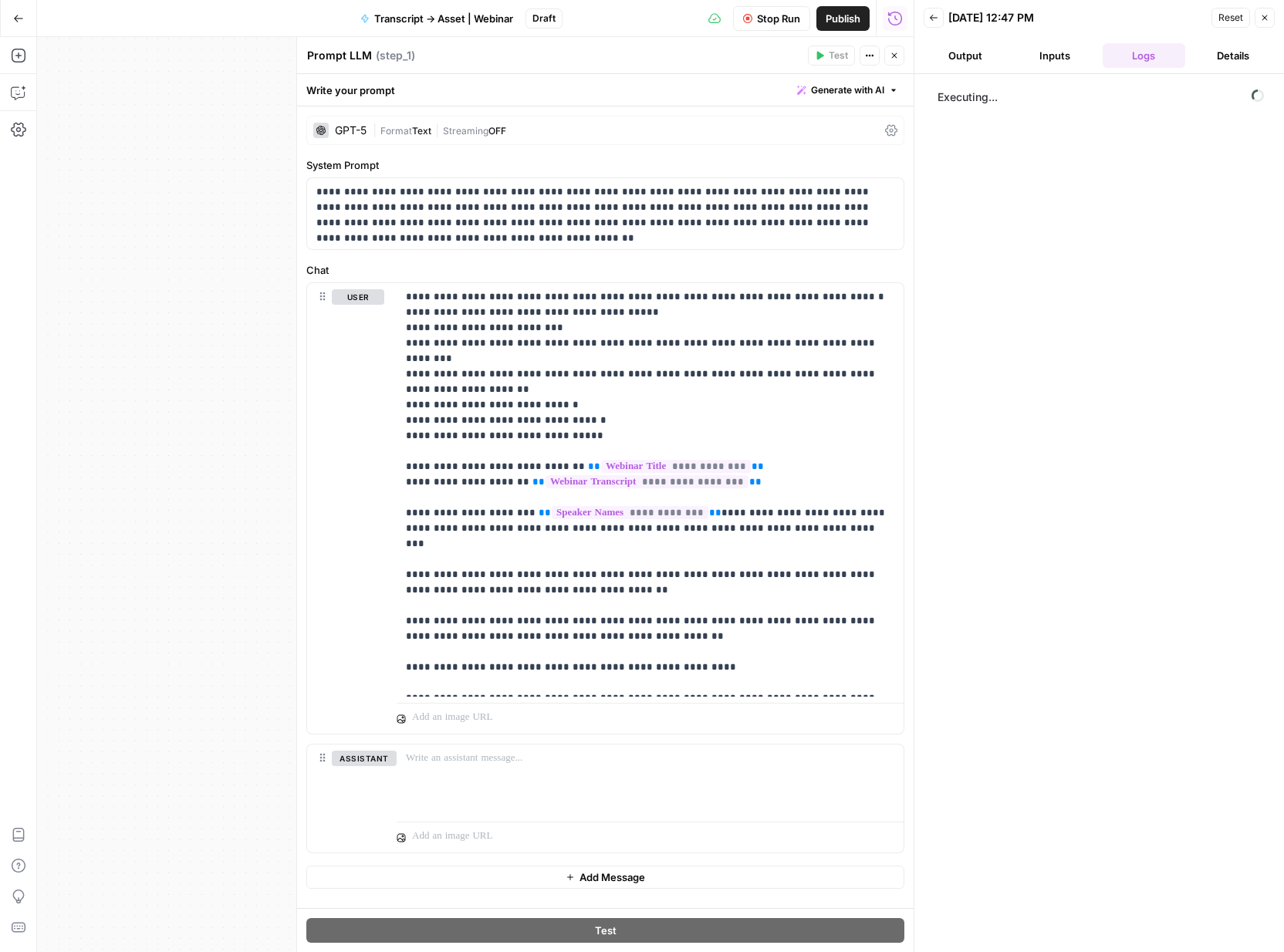
click at [982, 51] on button "Output" at bounding box center [965, 56] width 83 height 25
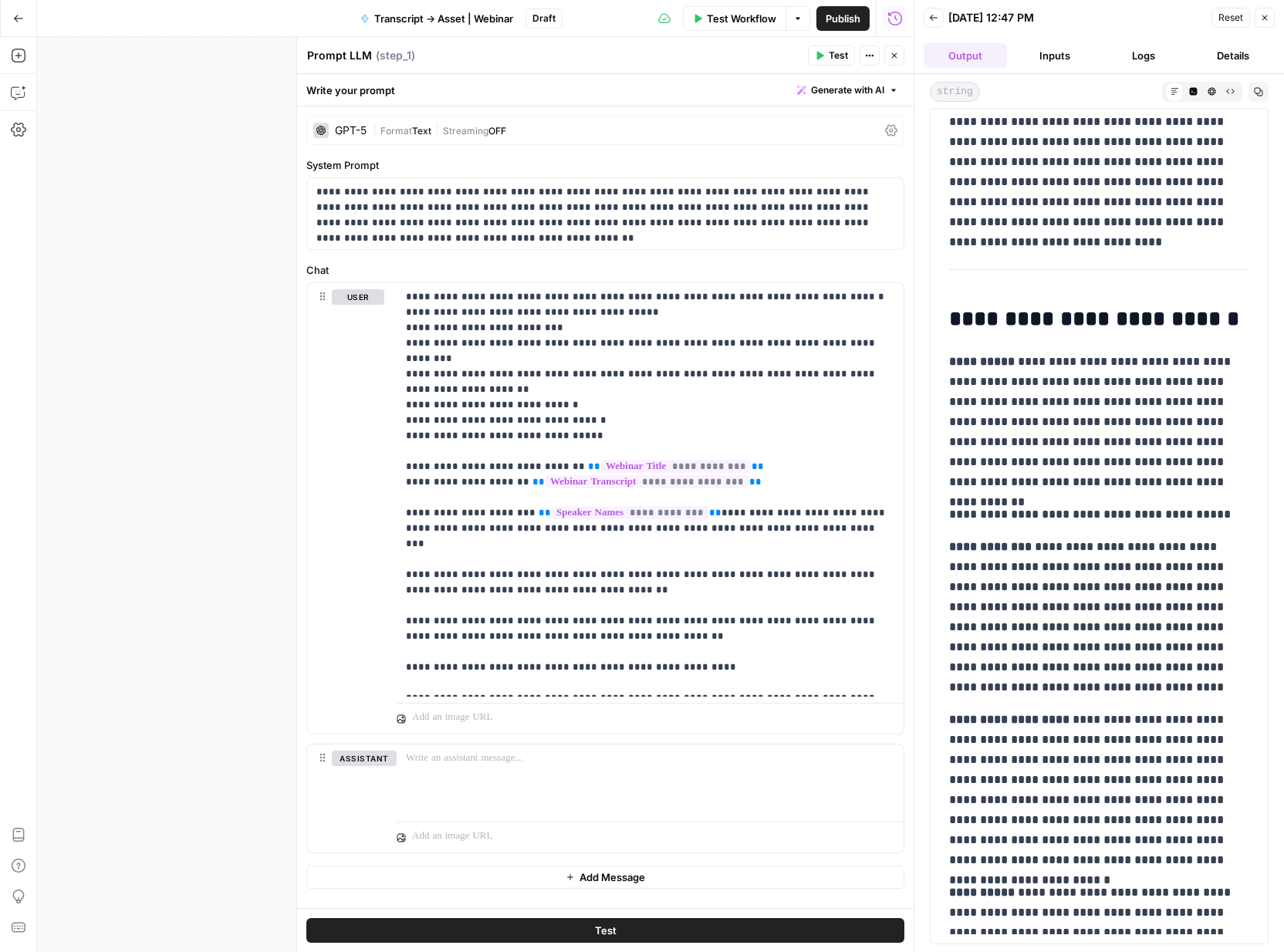
scroll to position [14377, 0]
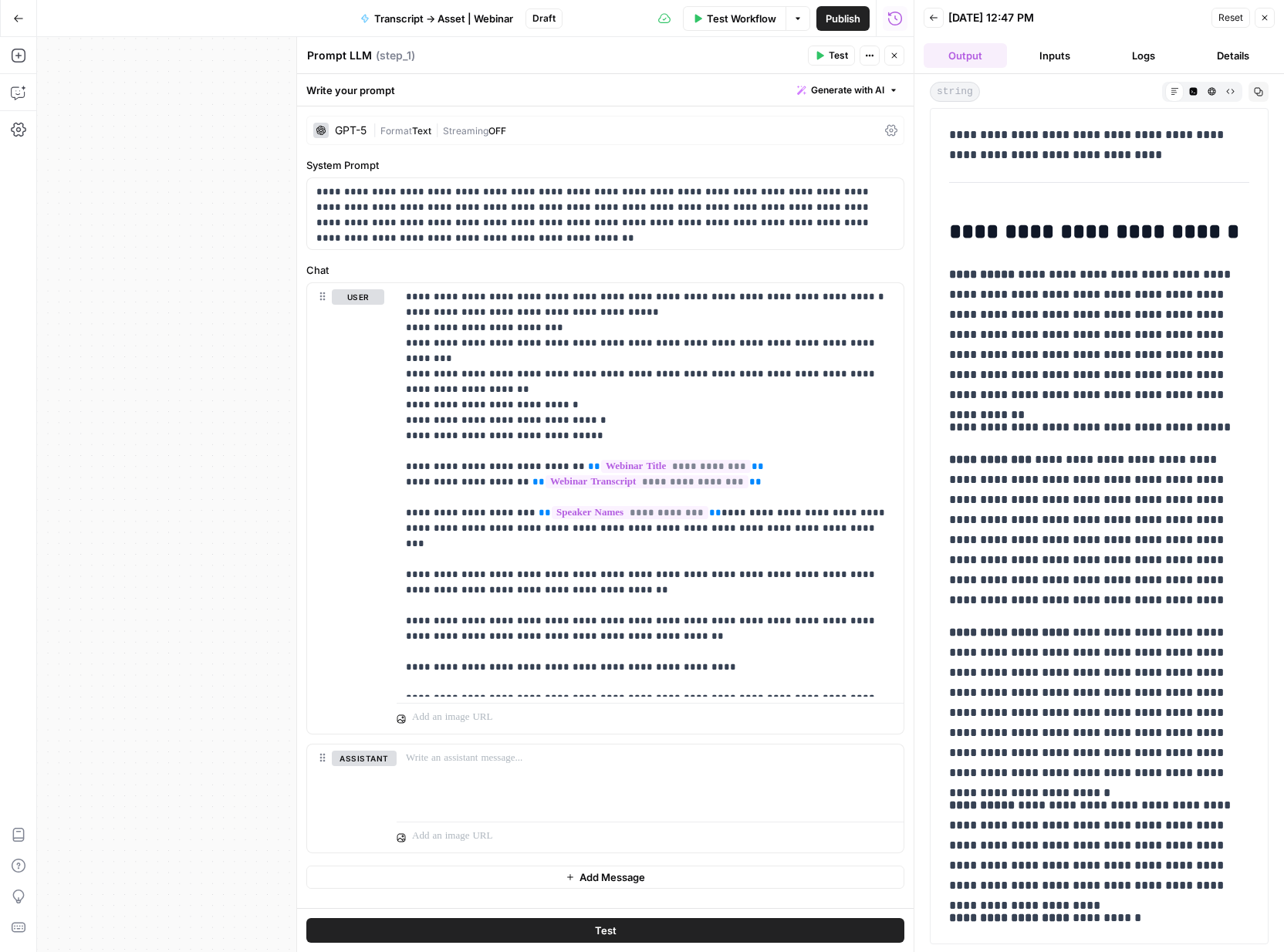
drag, startPoint x: 950, startPoint y: 136, endPoint x: 1274, endPoint y: 939, distance: 865.9
click at [1274, 939] on div "**********" at bounding box center [1099, 514] width 370 height 878
click at [1272, 18] on button "Close" at bounding box center [1265, 18] width 20 height 20
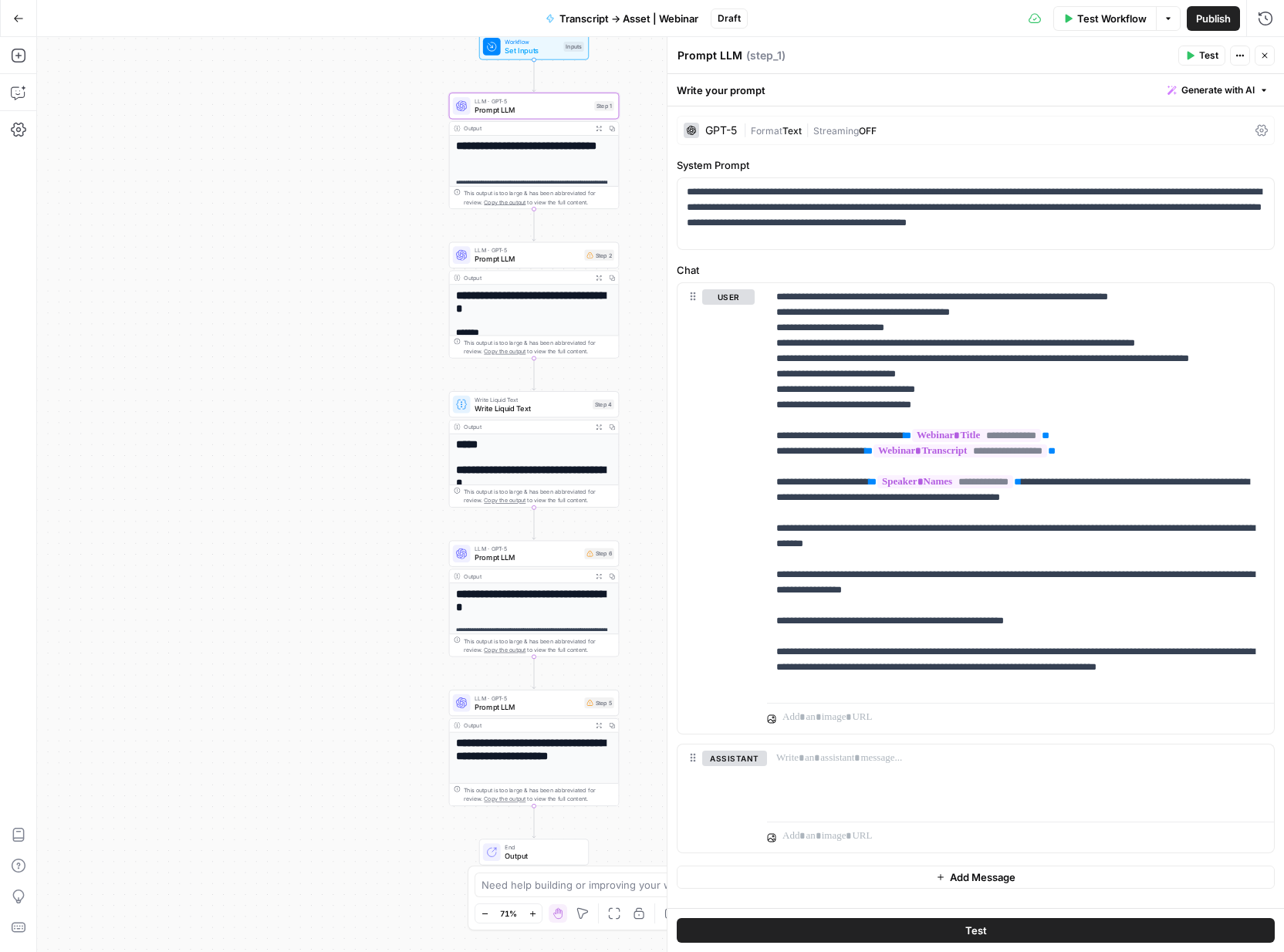
click at [531, 247] on span "LLM · GPT-5" at bounding box center [527, 250] width 106 height 9
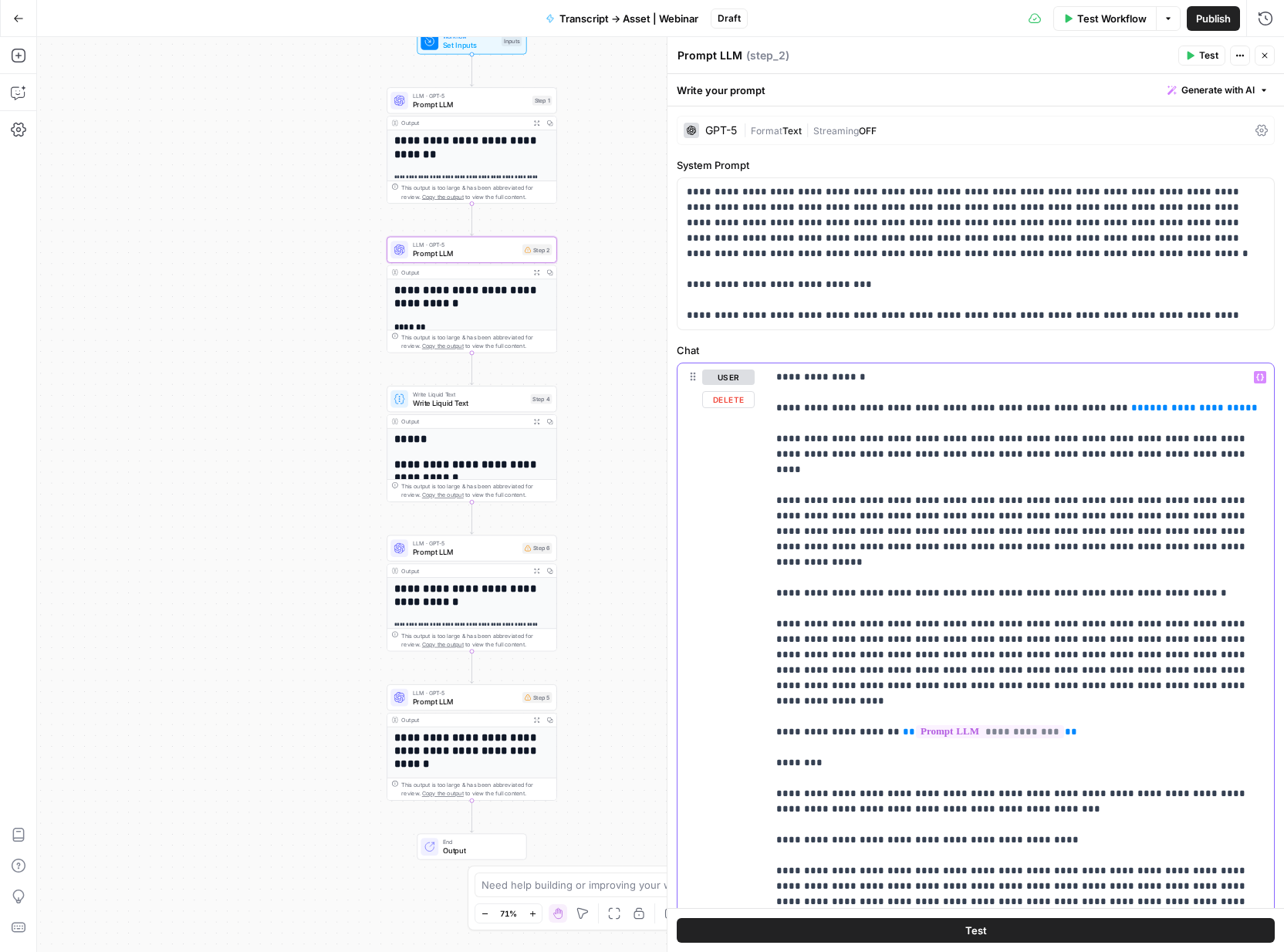
click at [1144, 406] on span "**********" at bounding box center [1195, 408] width 102 height 10
click at [1018, 409] on p "**********" at bounding box center [1021, 701] width 489 height 664
click at [1116, 406] on span "**********" at bounding box center [1167, 408] width 102 height 10
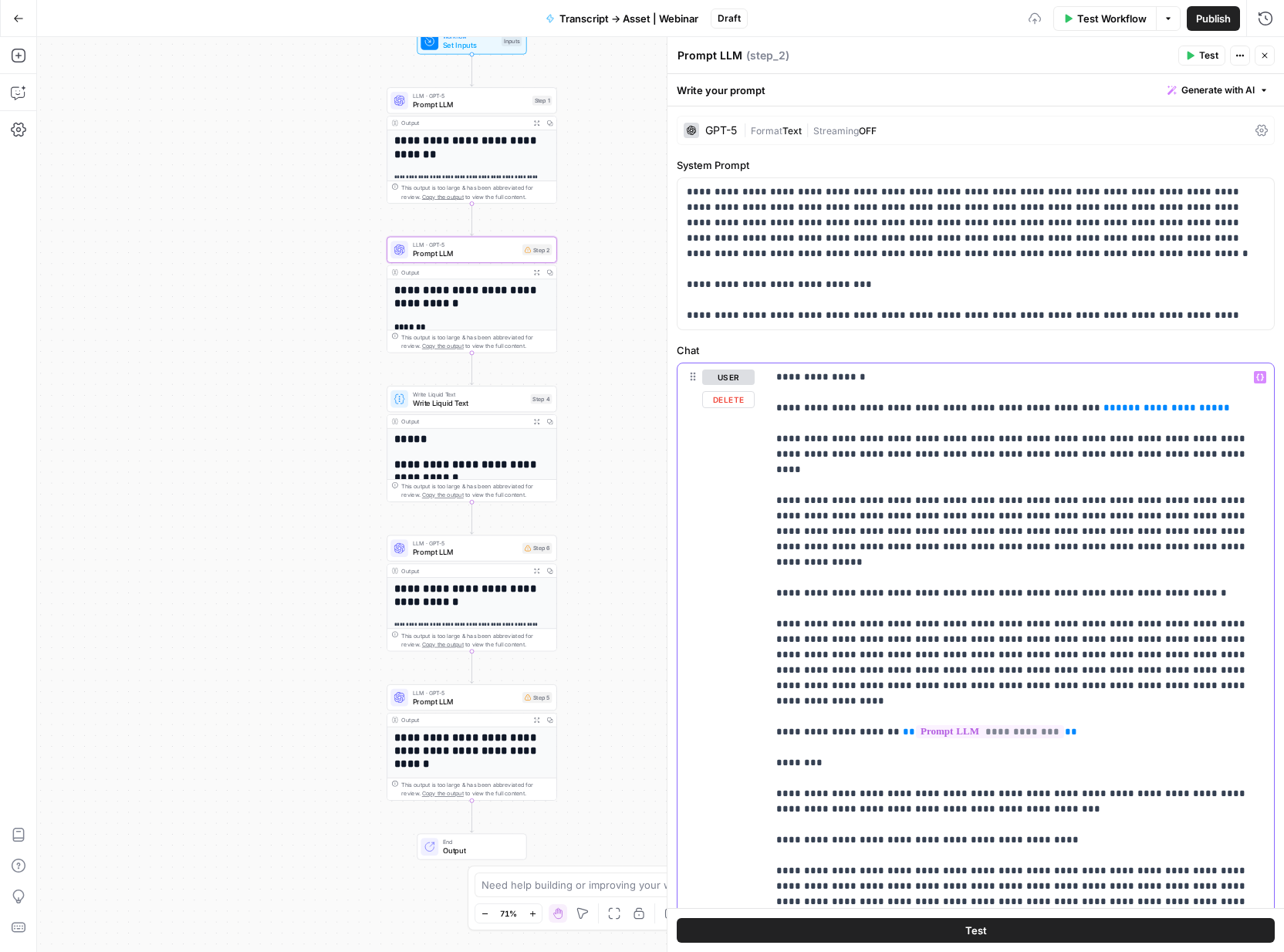
click at [1116, 406] on span "**********" at bounding box center [1167, 408] width 102 height 10
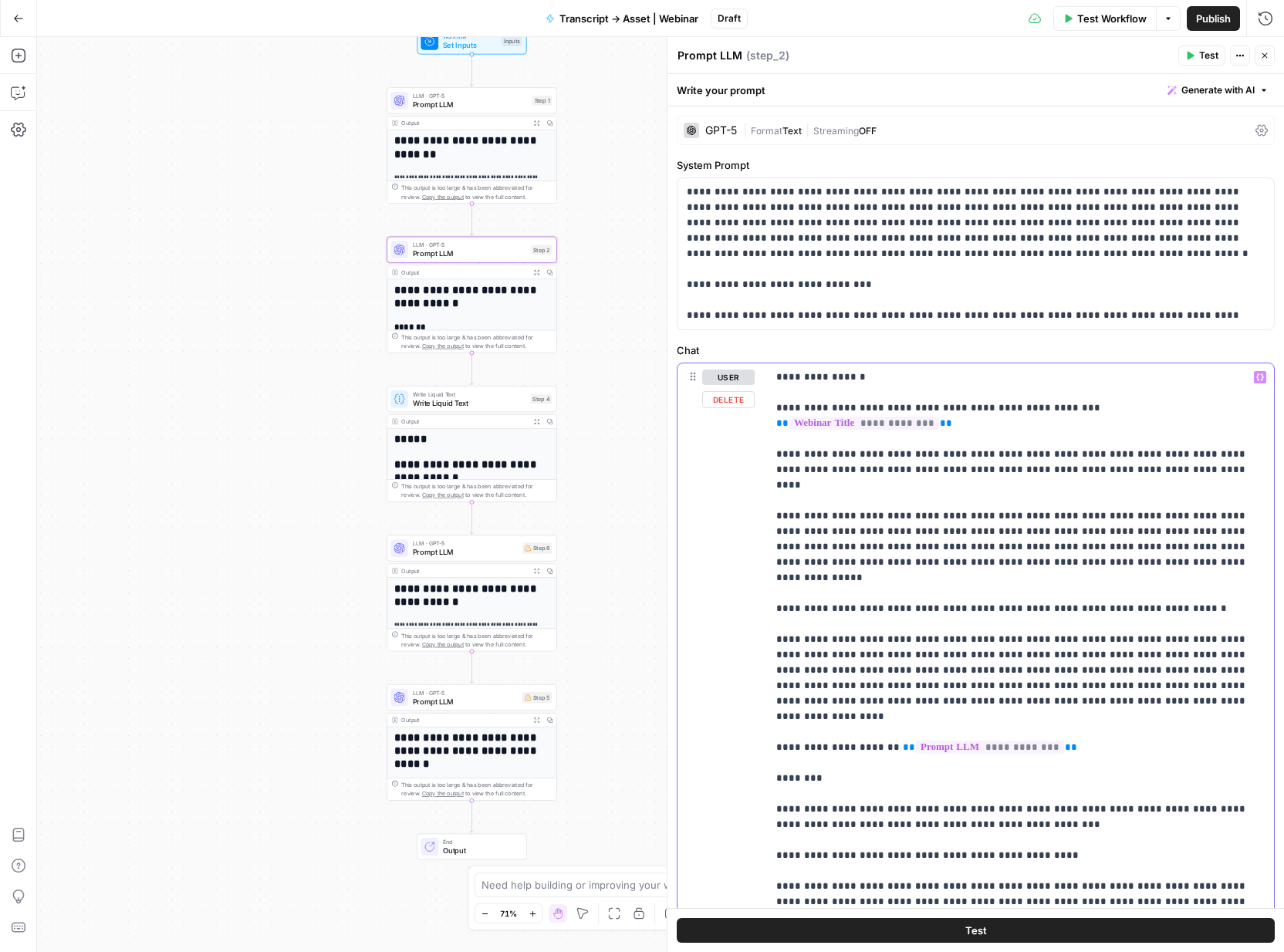
click at [958, 491] on p "**********" at bounding box center [1021, 701] width 489 height 664
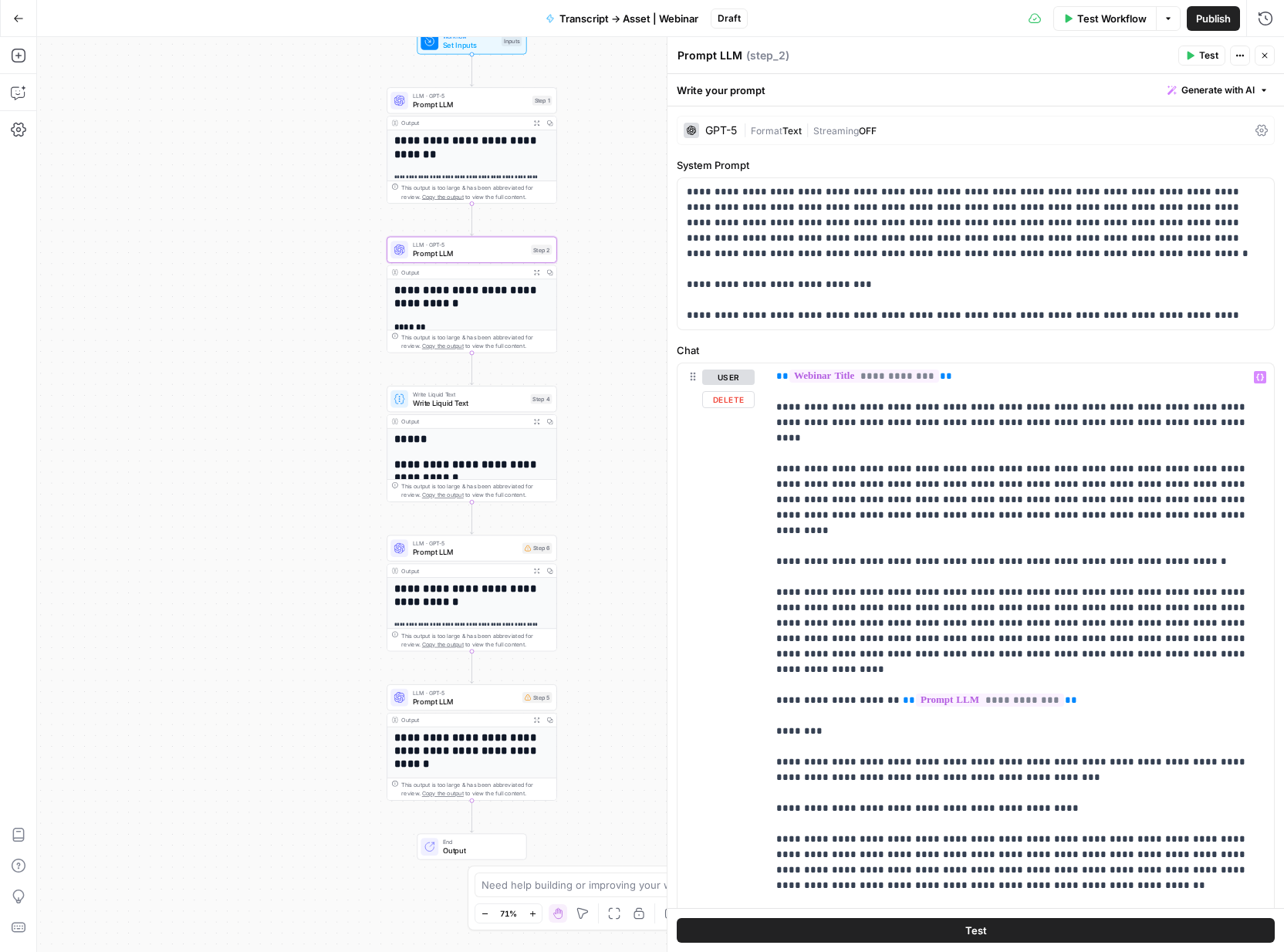
click at [1026, 944] on div "Test" at bounding box center [976, 930] width 617 height 44
click at [1013, 931] on button "Test" at bounding box center [976, 931] width 598 height 25
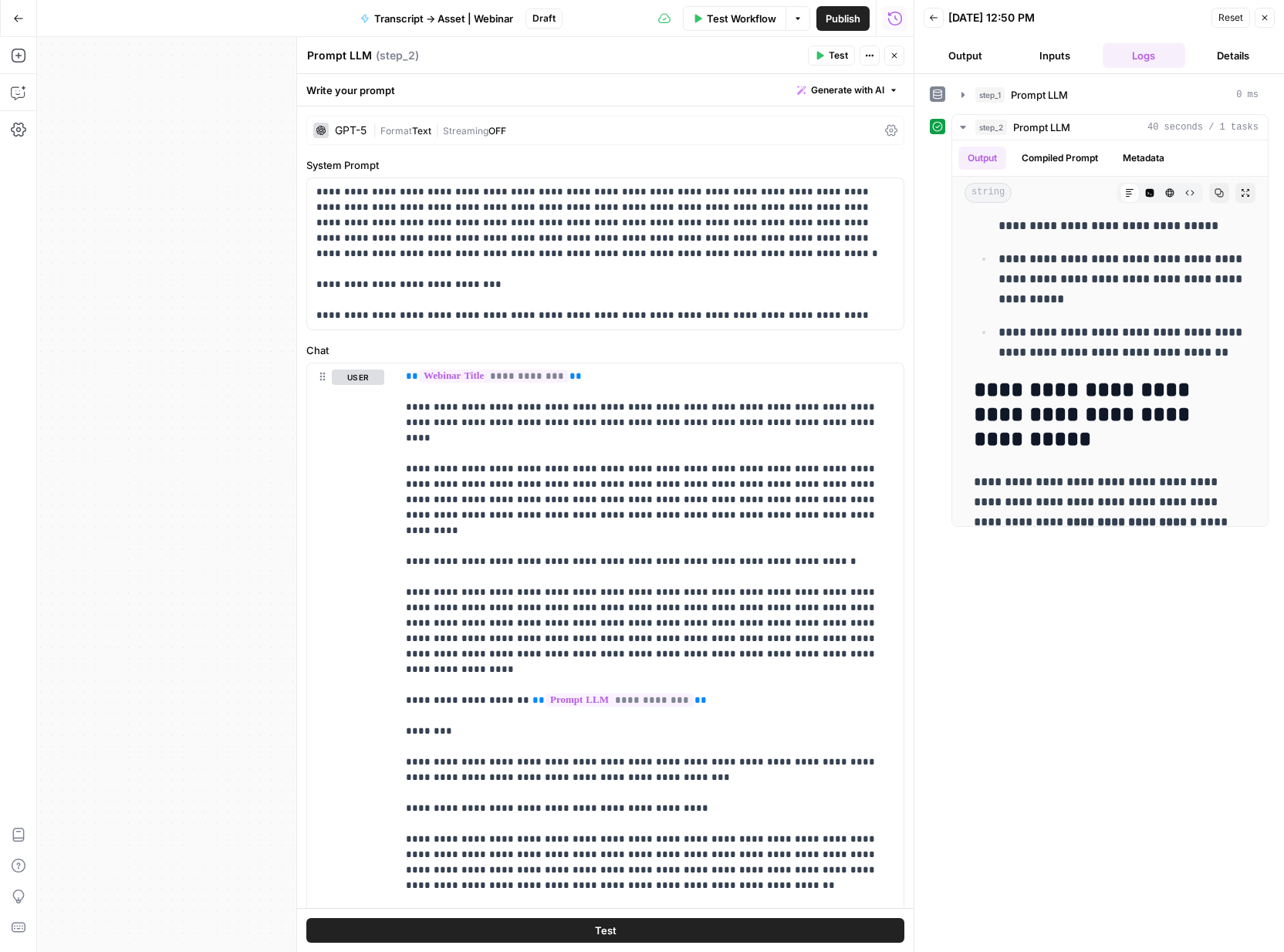
scroll to position [4949, 0]
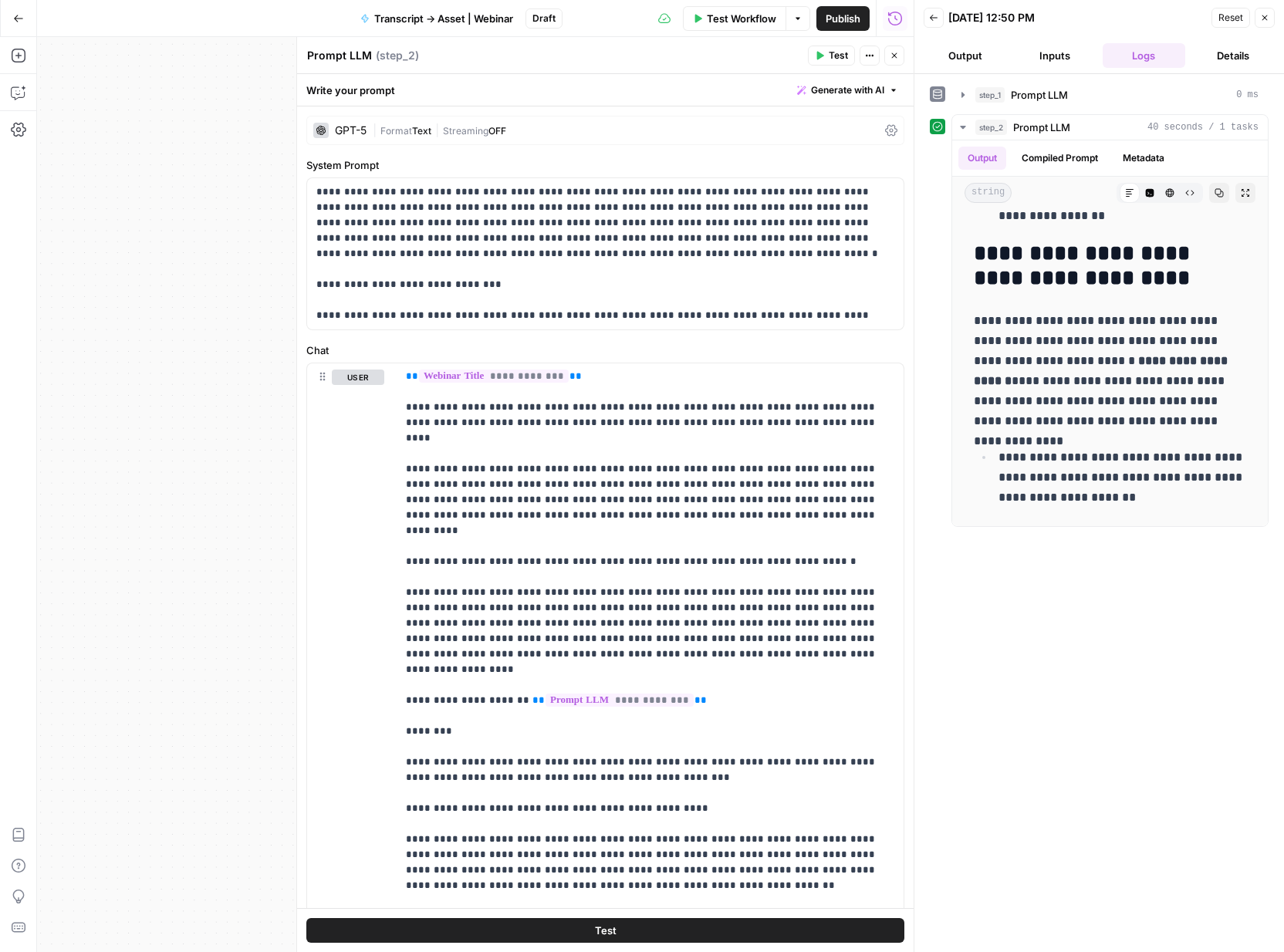
drag, startPoint x: 974, startPoint y: 233, endPoint x: 1095, endPoint y: 690, distance: 472.7
click at [1095, 690] on div "**********" at bounding box center [1099, 513] width 339 height 863
copy div "**********"
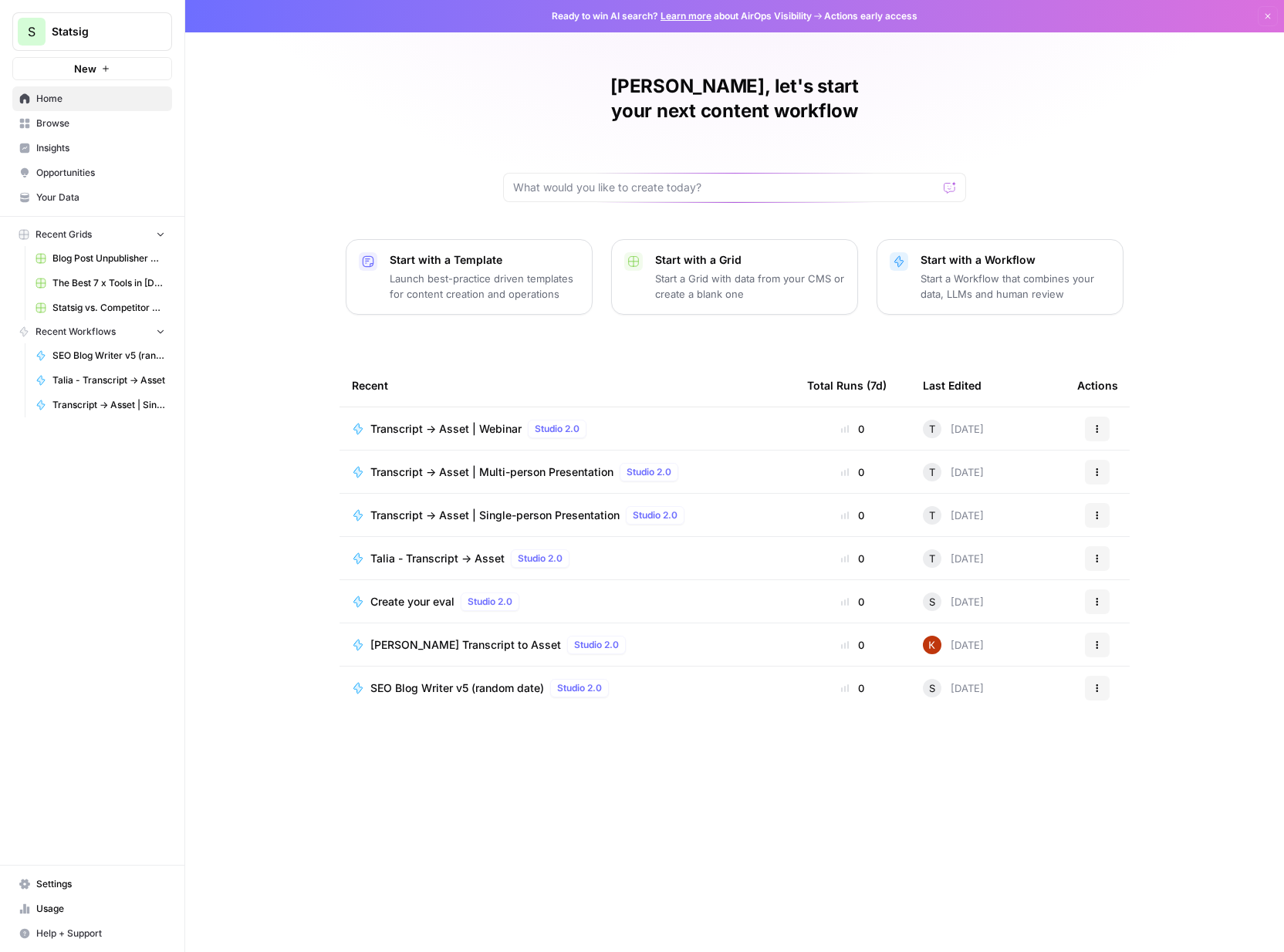
click at [452, 550] on div "Talia - Transcript -> Asset Studio 2.0" at bounding box center [473, 559] width 205 height 19
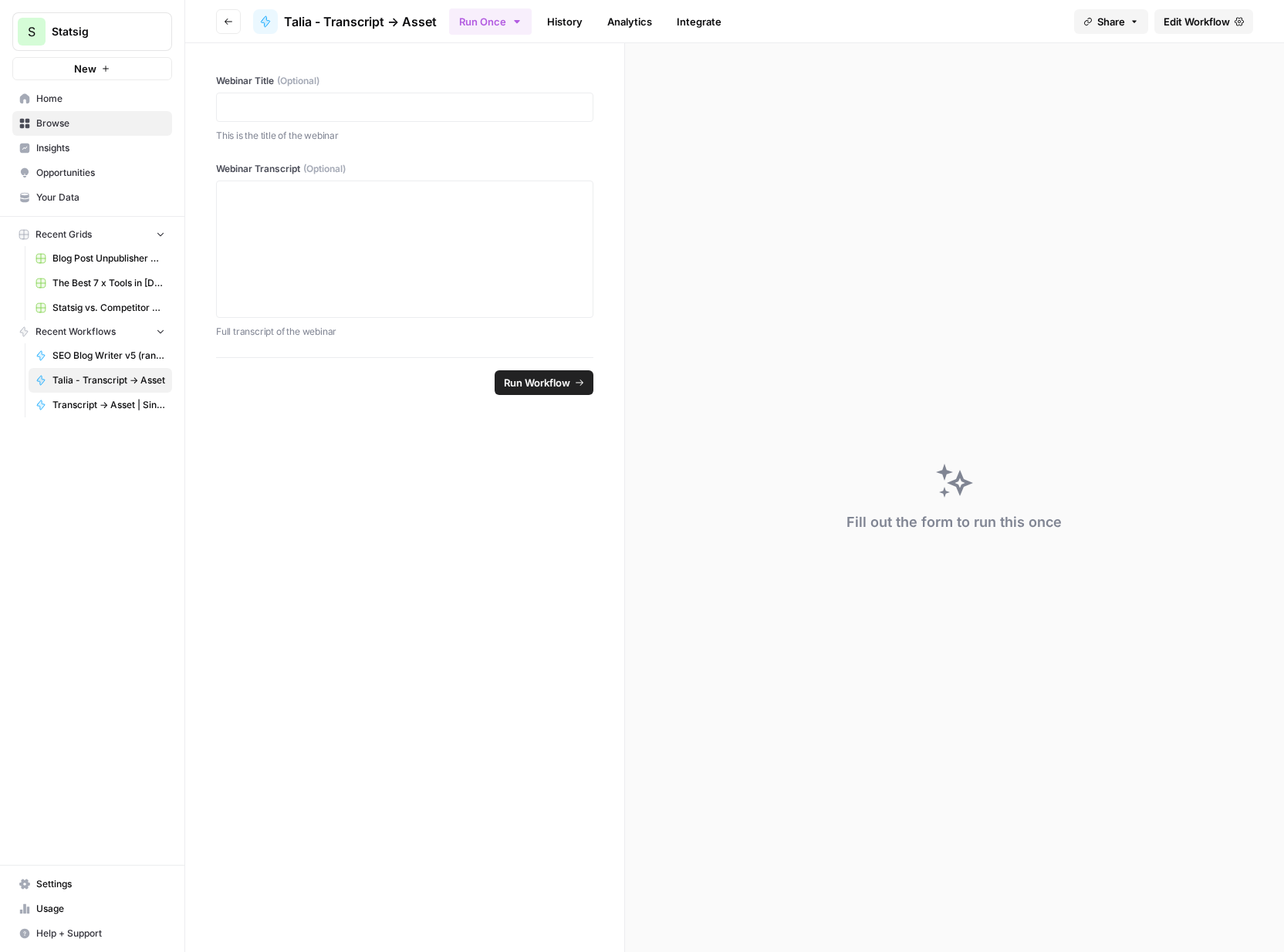
click at [561, 21] on link "History" at bounding box center [564, 22] width 54 height 25
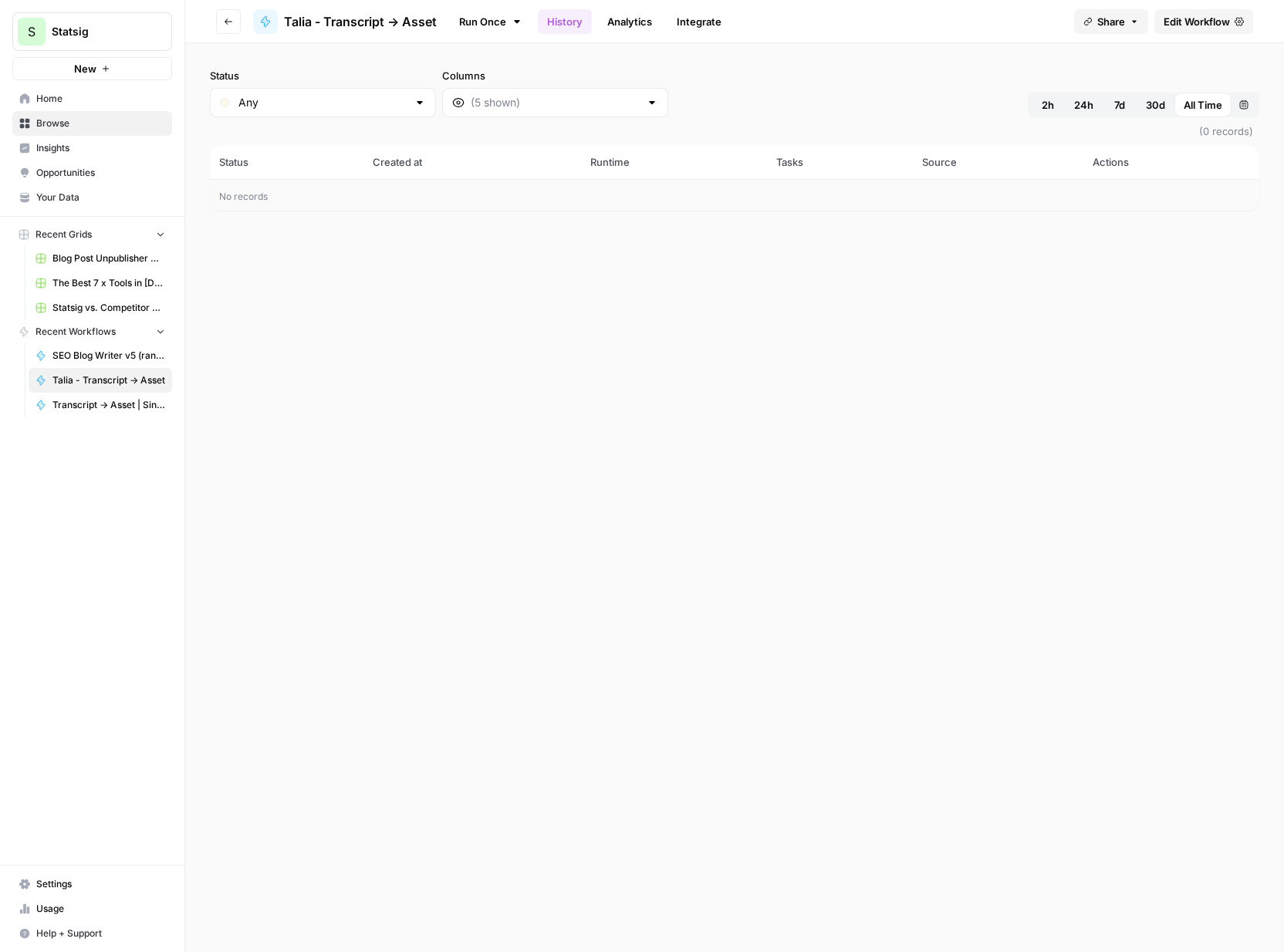
click at [1214, 27] on span "Edit Workflow" at bounding box center [1197, 22] width 67 height 16
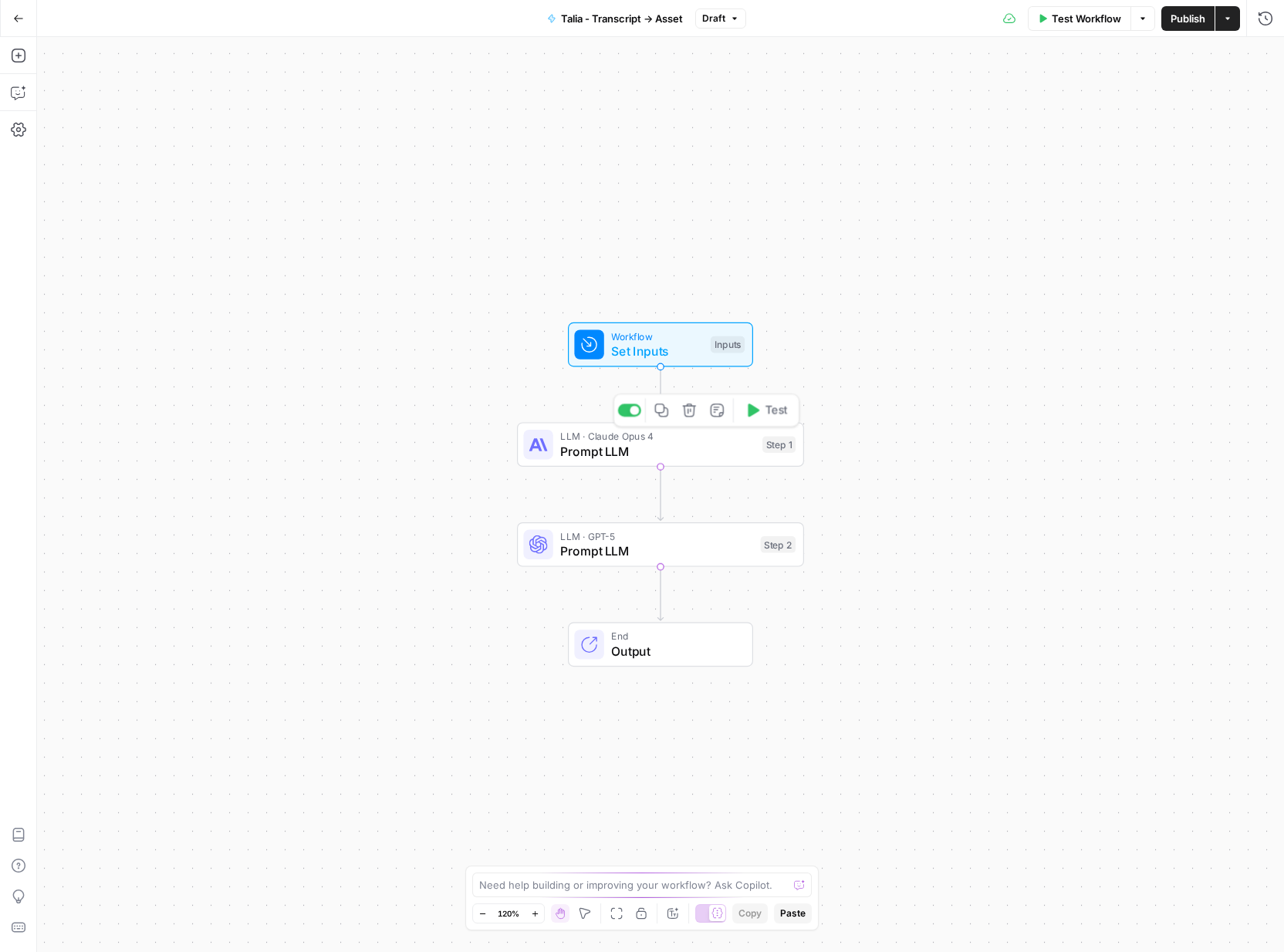
click at [692, 455] on span "Prompt LLM" at bounding box center [658, 452] width 194 height 19
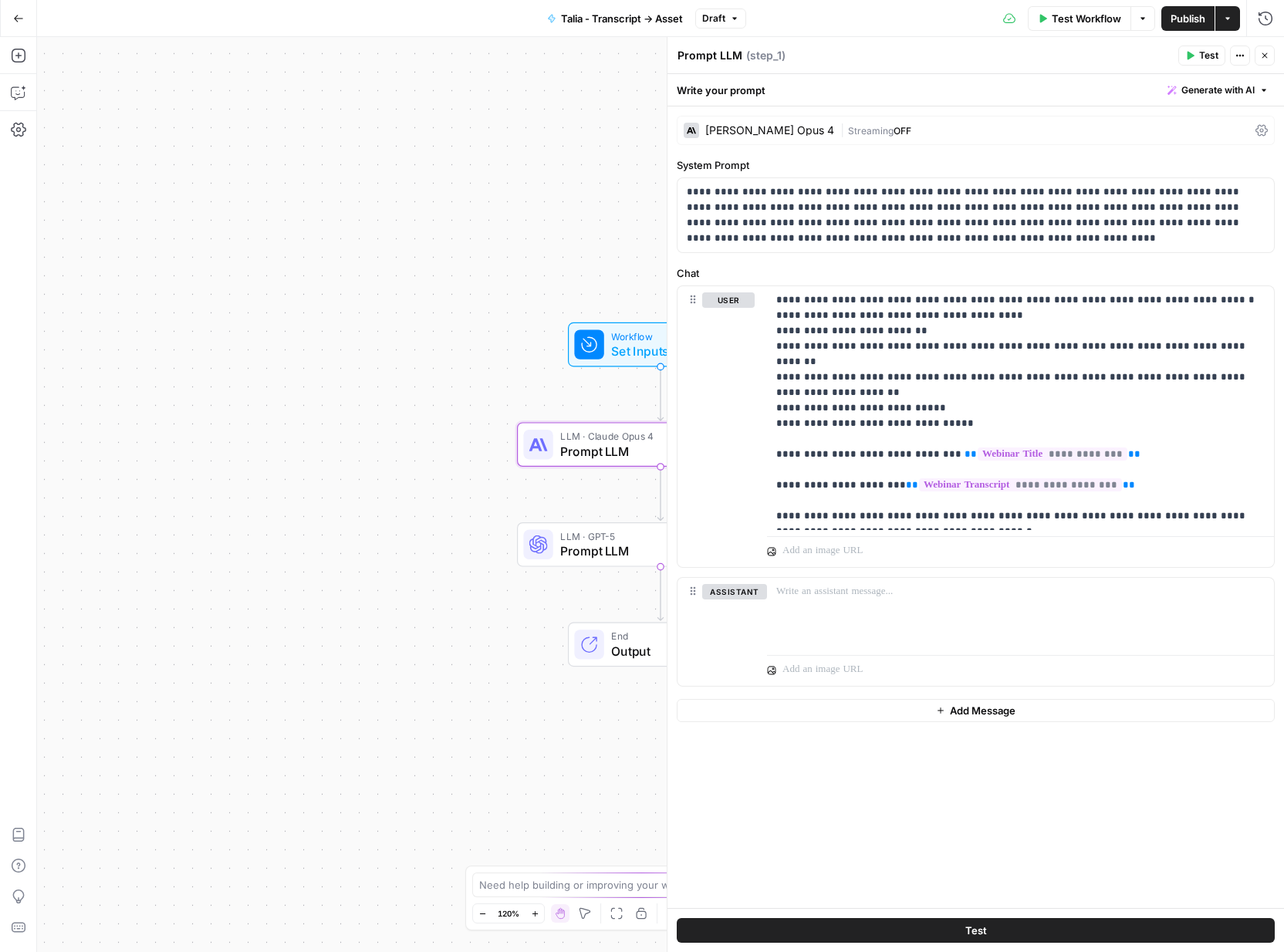
click at [528, 242] on div "Workflow Set Inputs Inputs LLM · [PERSON_NAME] Opus 4 Prompt LLM Step 1 LLM · G…" at bounding box center [660, 494] width 1247 height 915
click at [617, 349] on span "Set Inputs" at bounding box center [657, 352] width 92 height 19
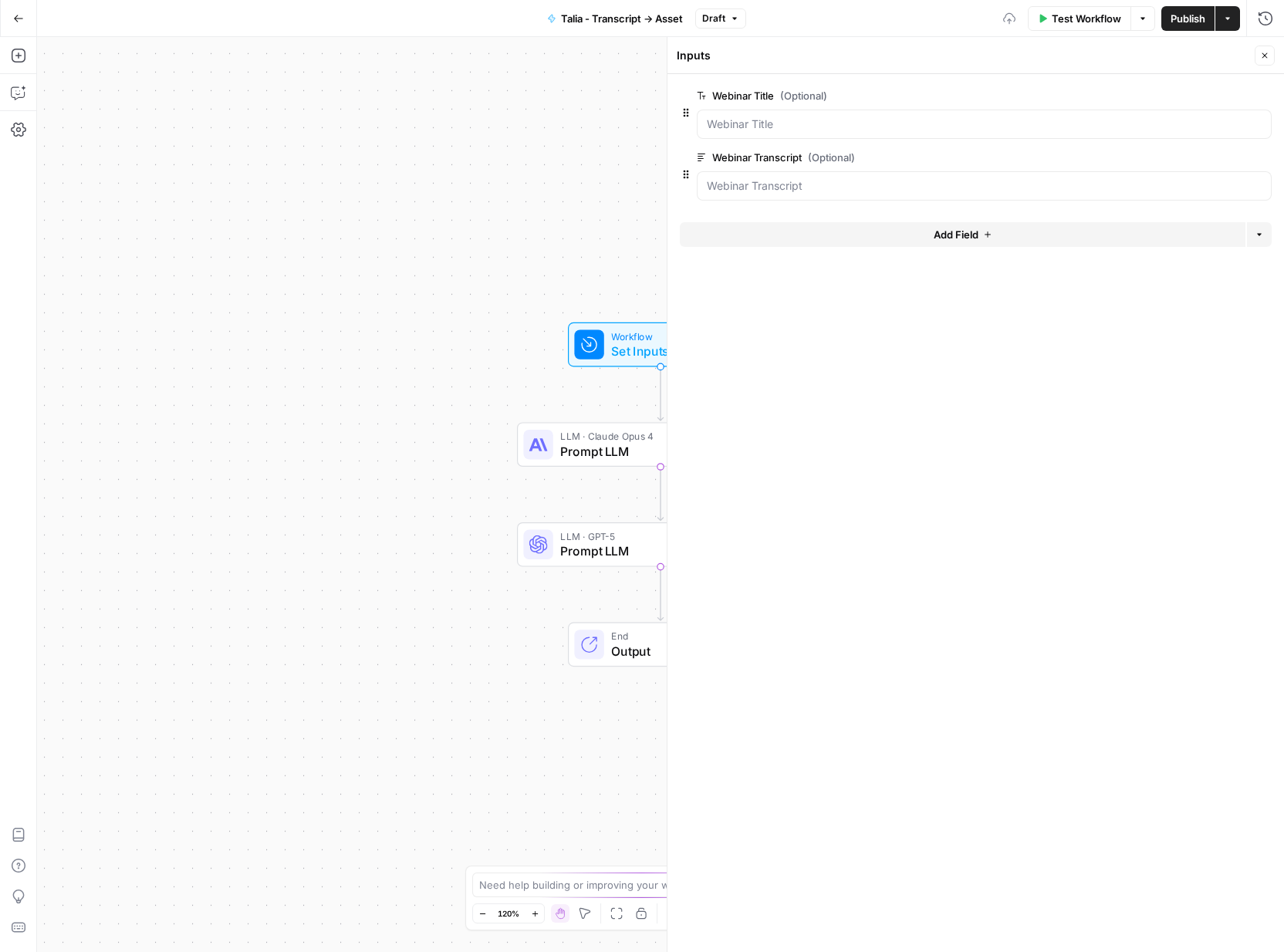
click at [1069, 24] on span "Test Workflow" at bounding box center [1087, 19] width 70 height 16
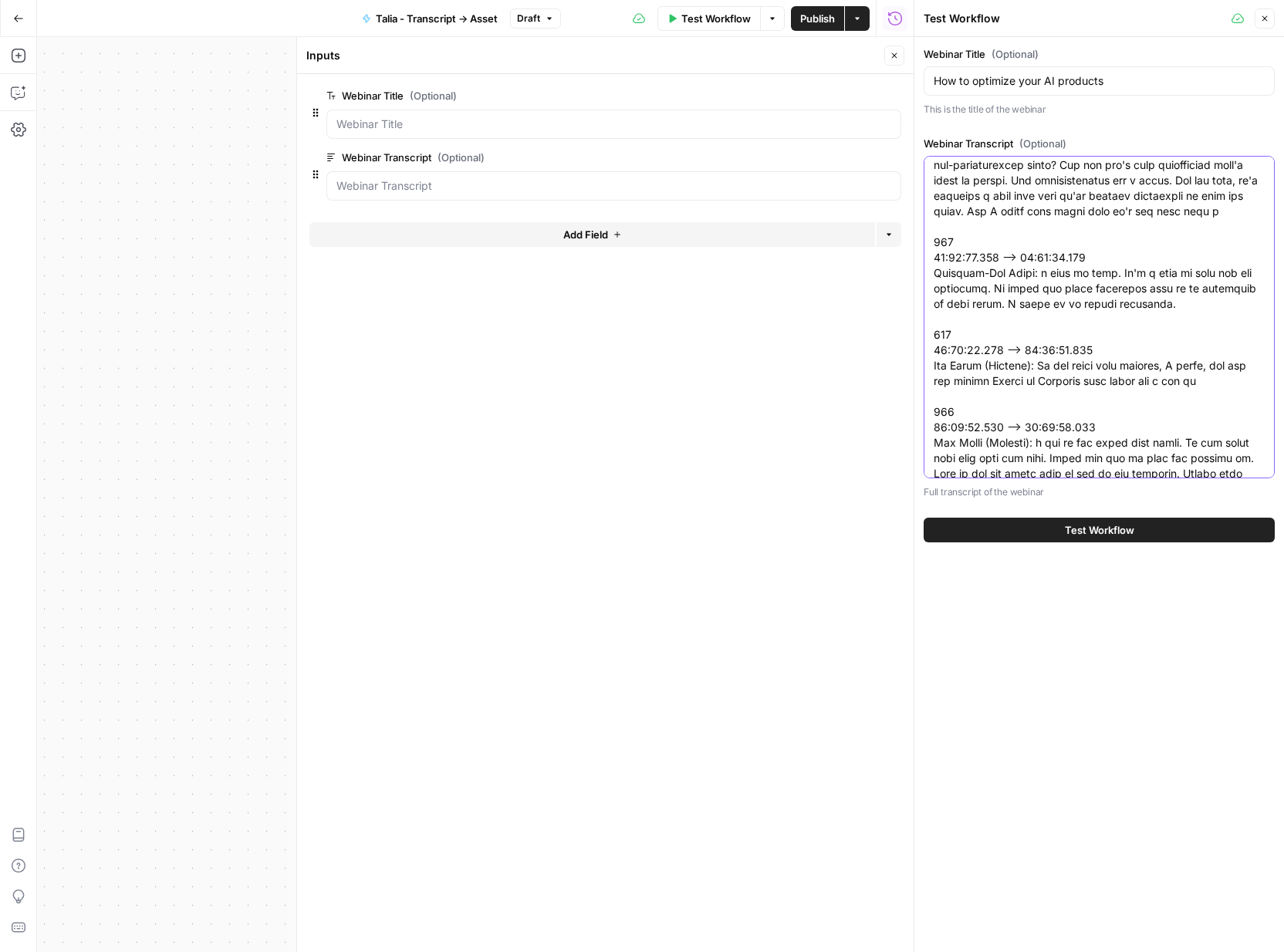
scroll to position [26564, 0]
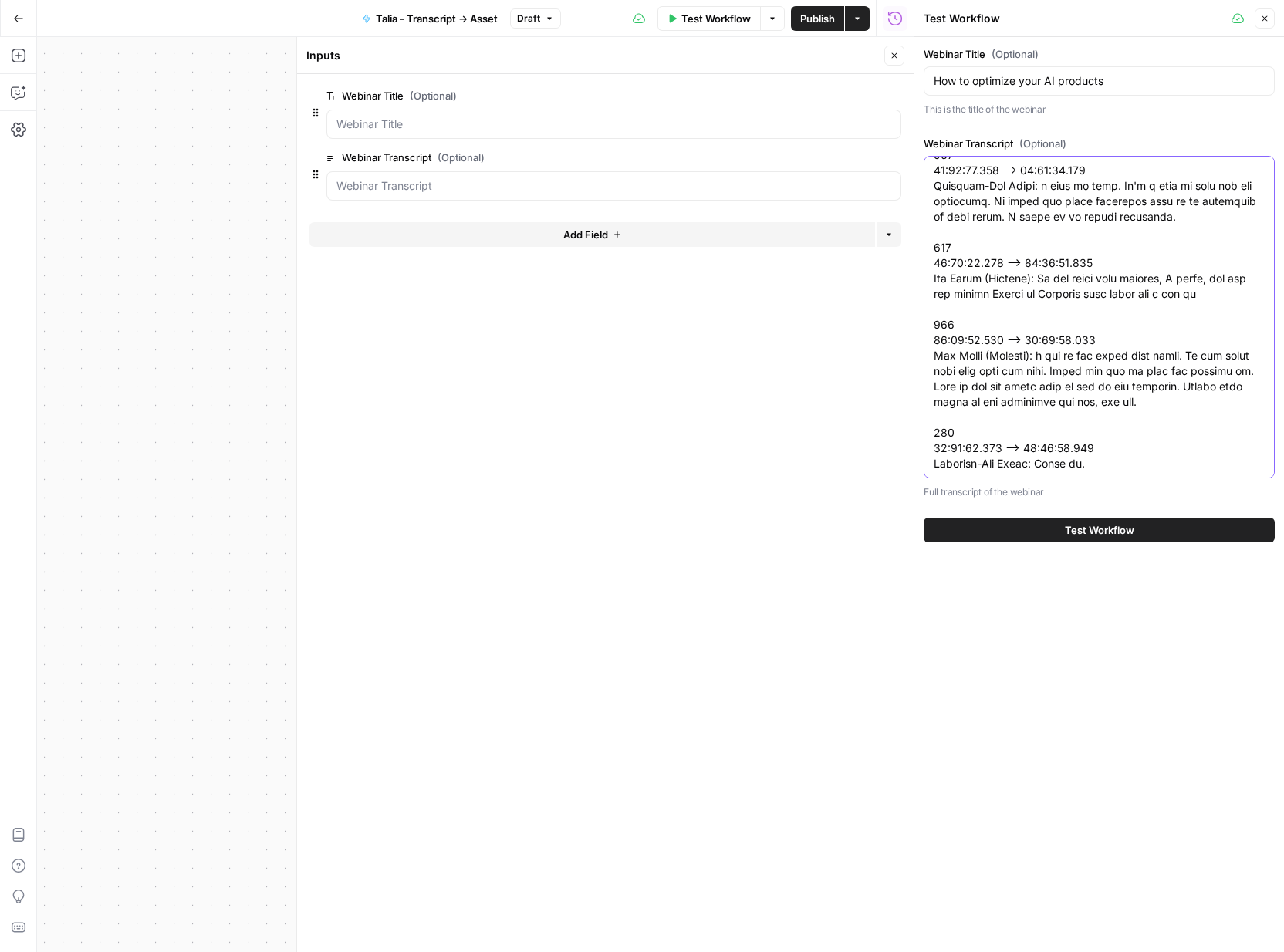
drag, startPoint x: 939, startPoint y: 172, endPoint x: 1155, endPoint y: 527, distance: 415.5
click at [1155, 527] on div "Webinar Title (Optional) How to optimize your AI products This is the title of …" at bounding box center [1099, 294] width 370 height 515
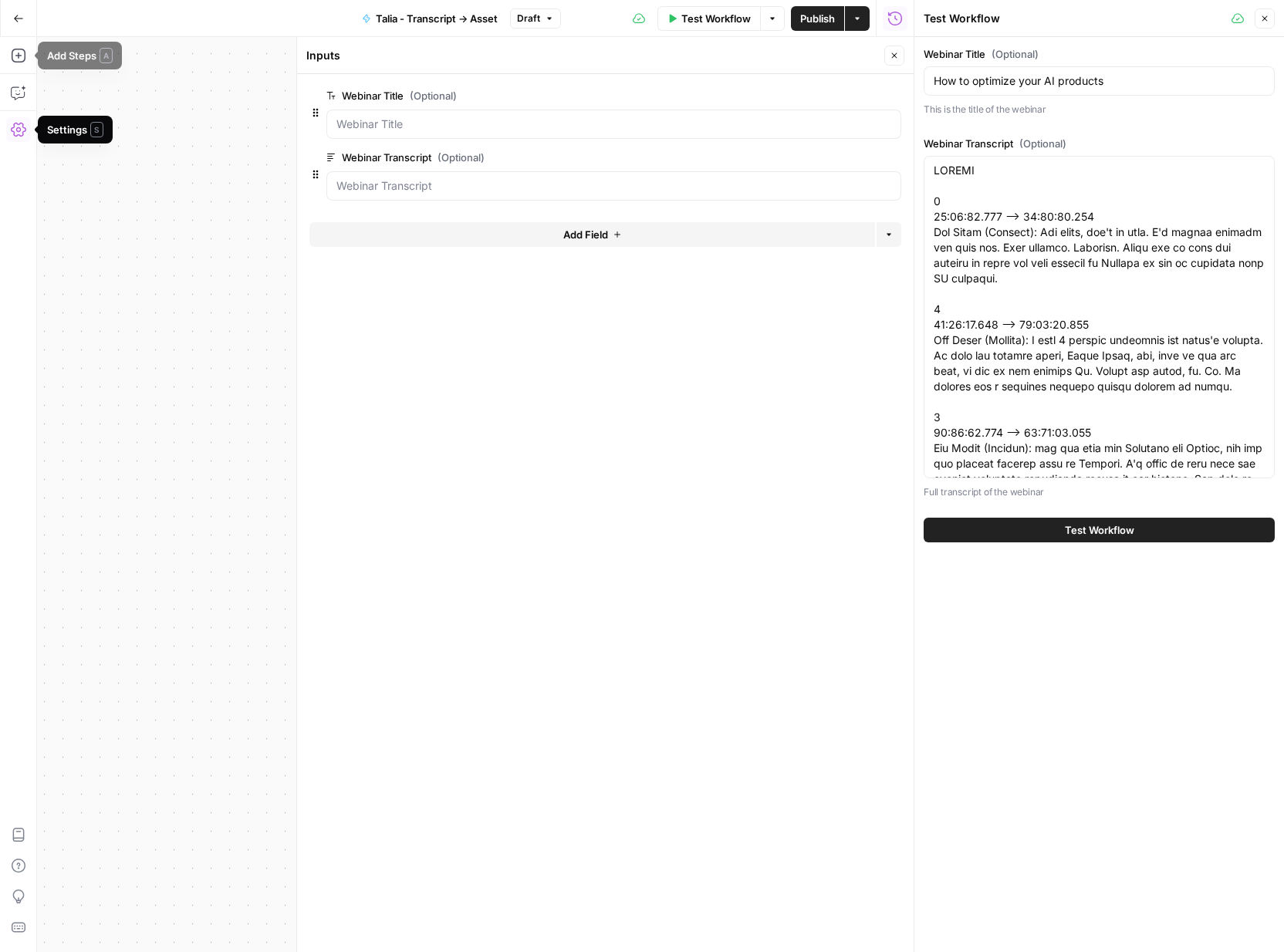
click at [20, 29] on button "Go Back" at bounding box center [18, 18] width 27 height 27
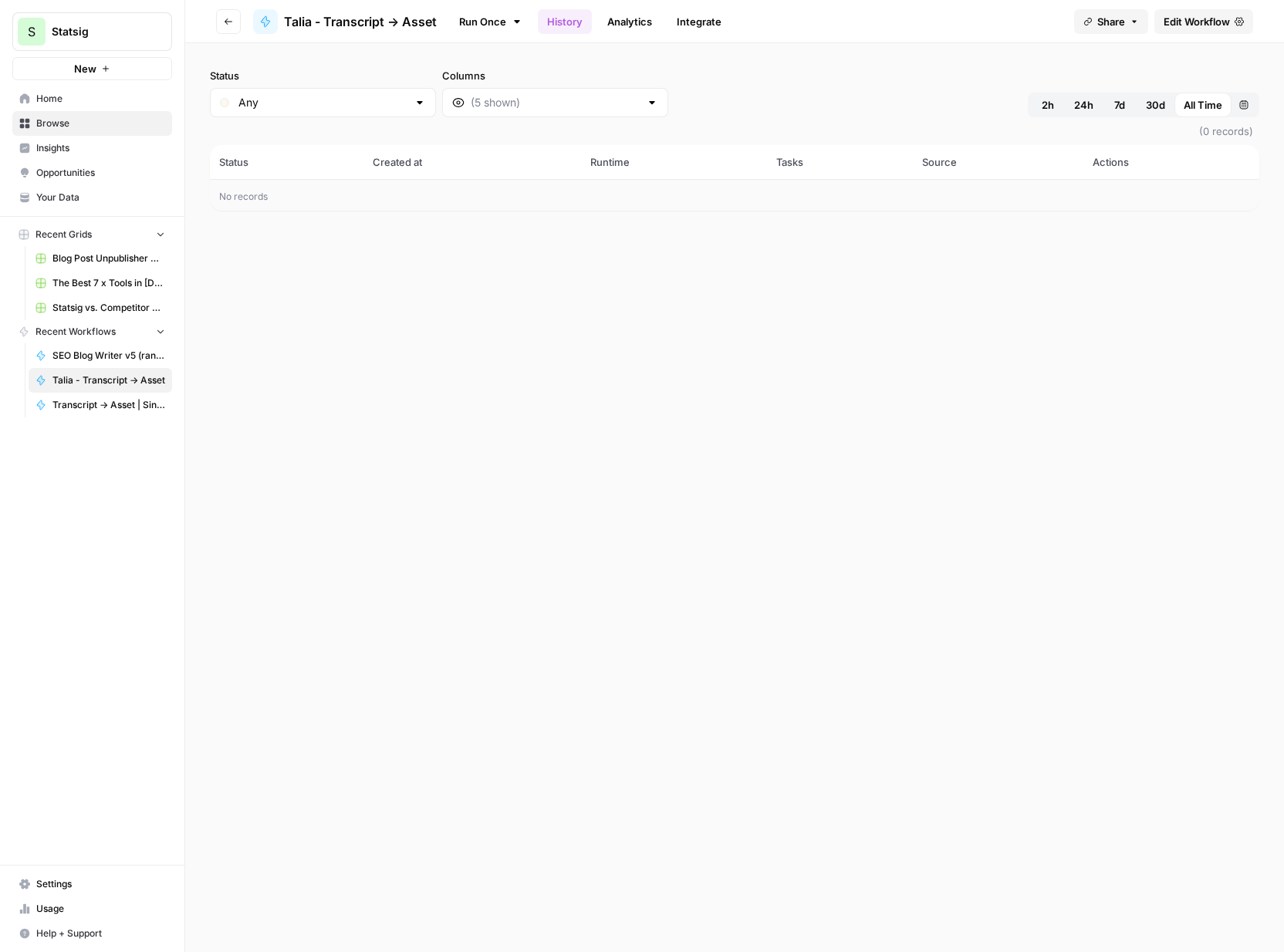
click at [231, 20] on icon "button" at bounding box center [229, 22] width 9 height 9
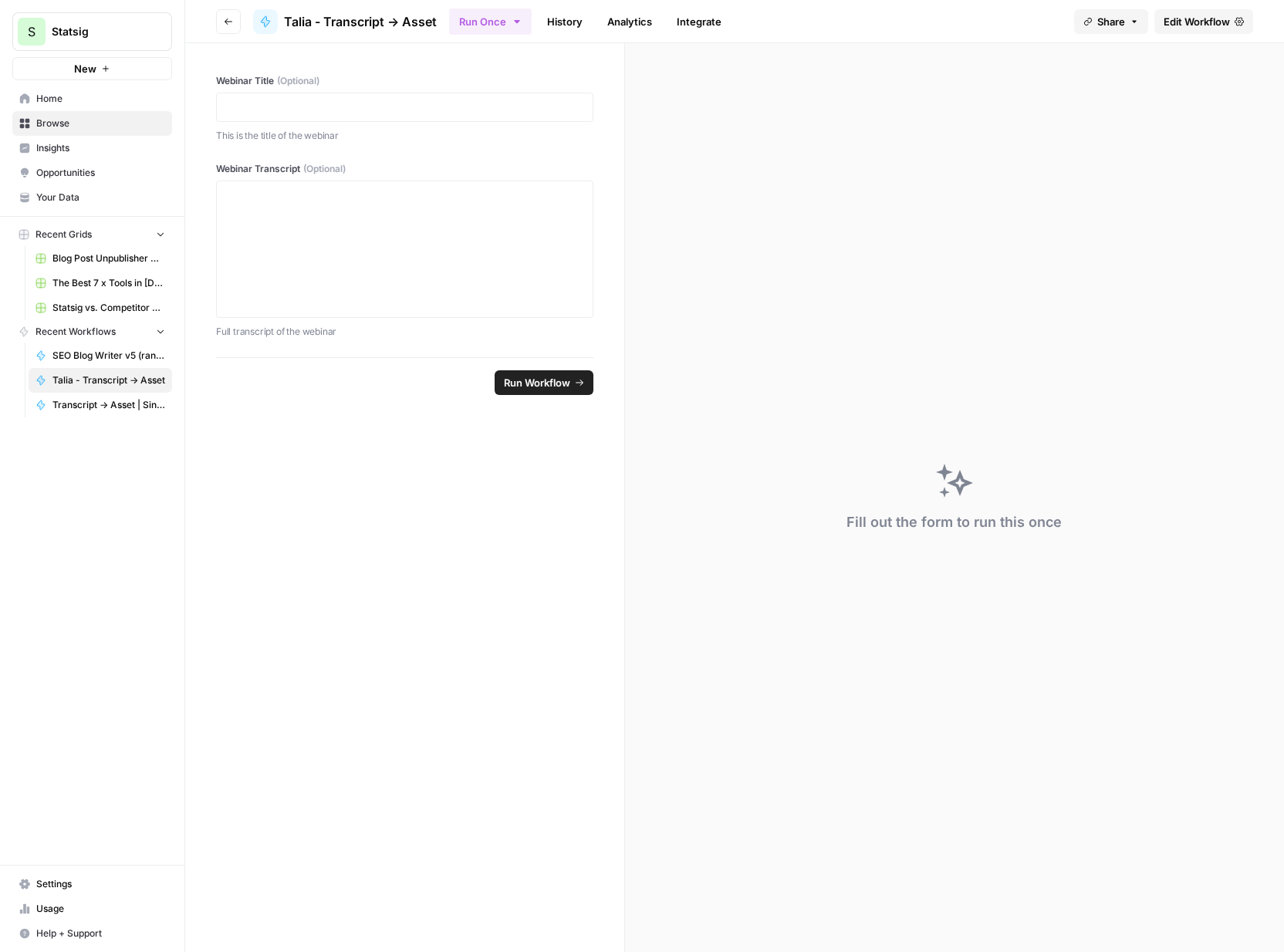
click at [45, 100] on span "Home" at bounding box center [100, 99] width 129 height 14
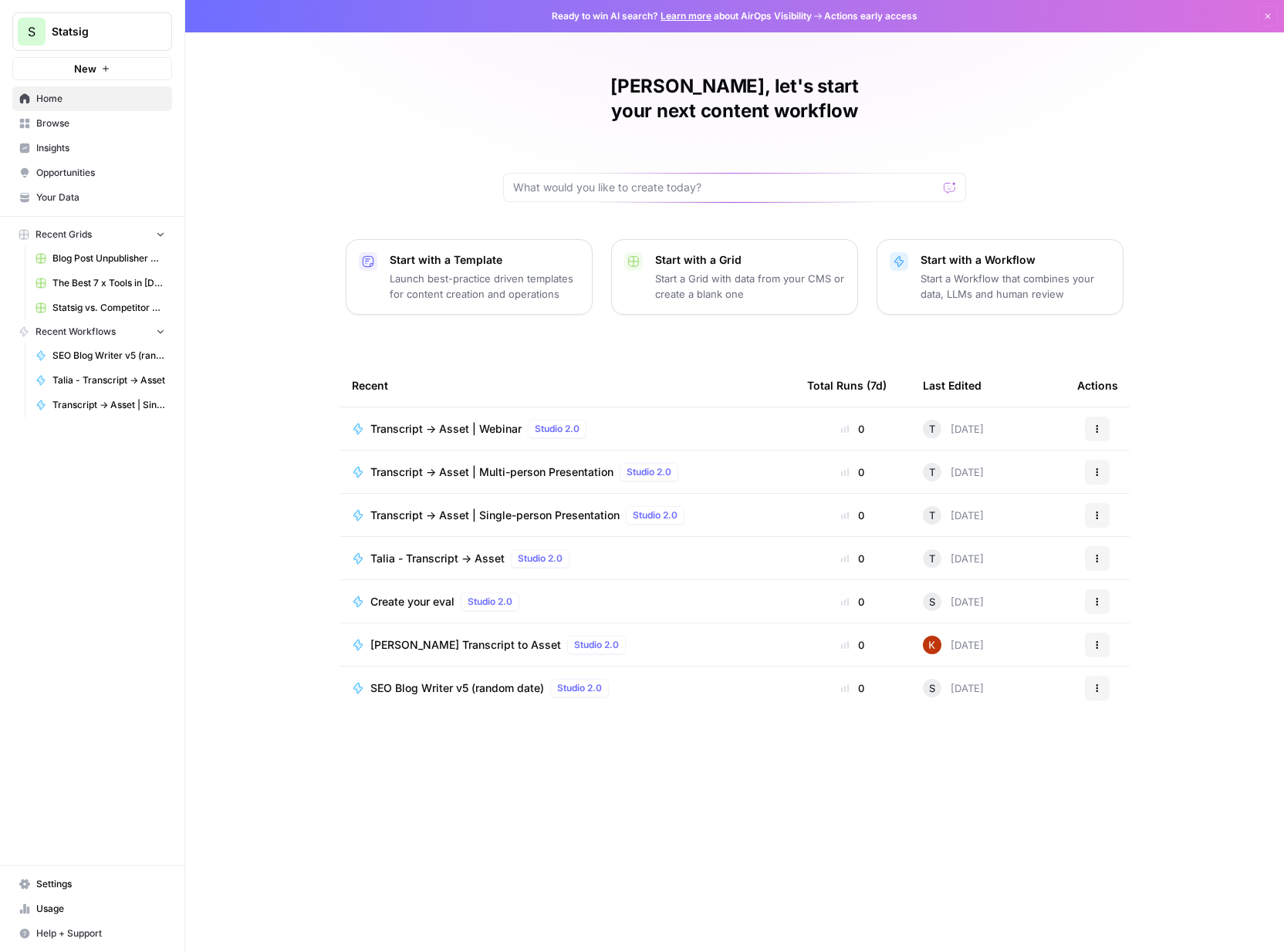
click at [572, 464] on span "Transcript -> Asset | Multi-person Presentation" at bounding box center [492, 472] width 243 height 16
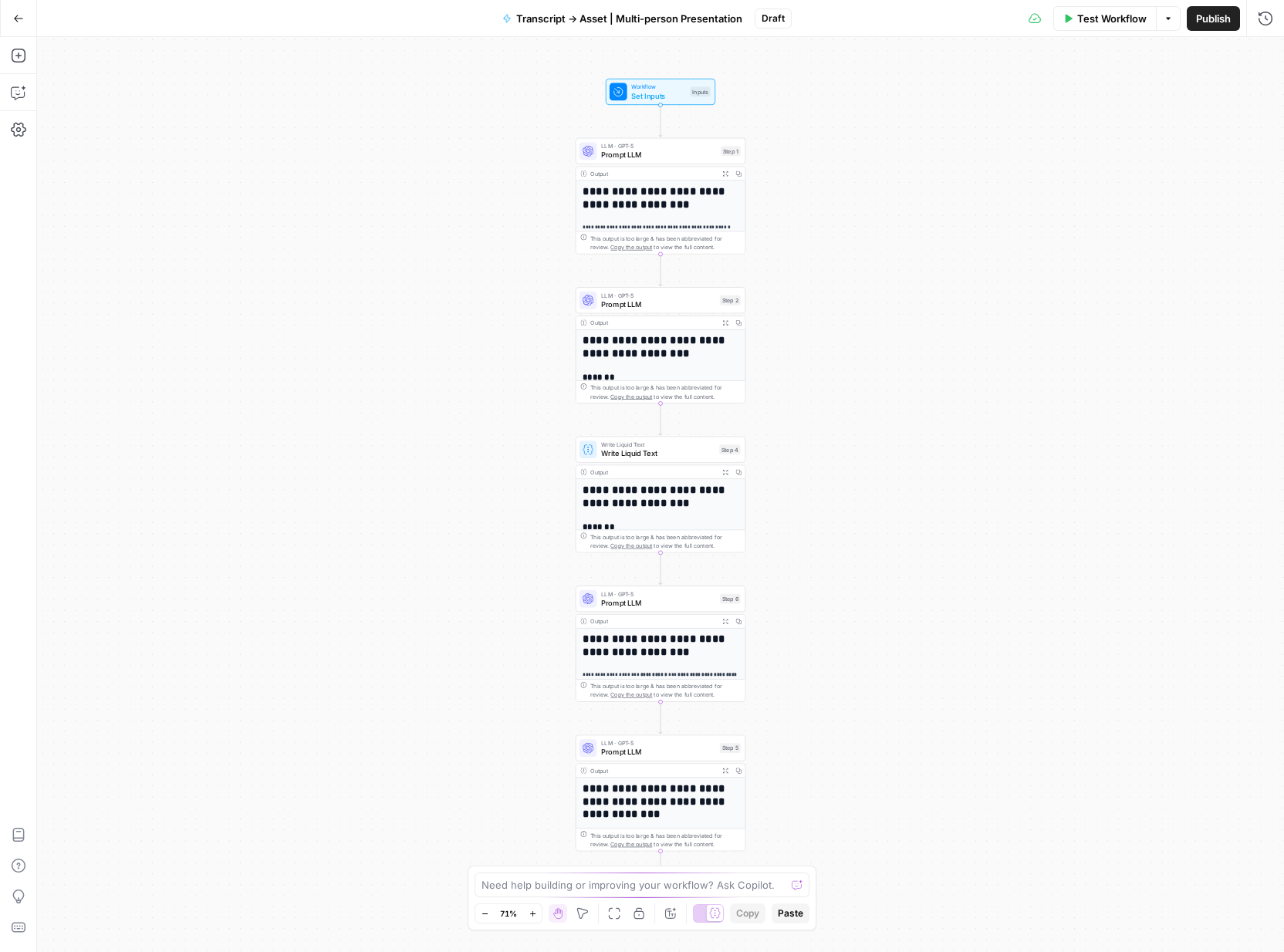
click at [1204, 19] on span "Publish" at bounding box center [1214, 19] width 34 height 16
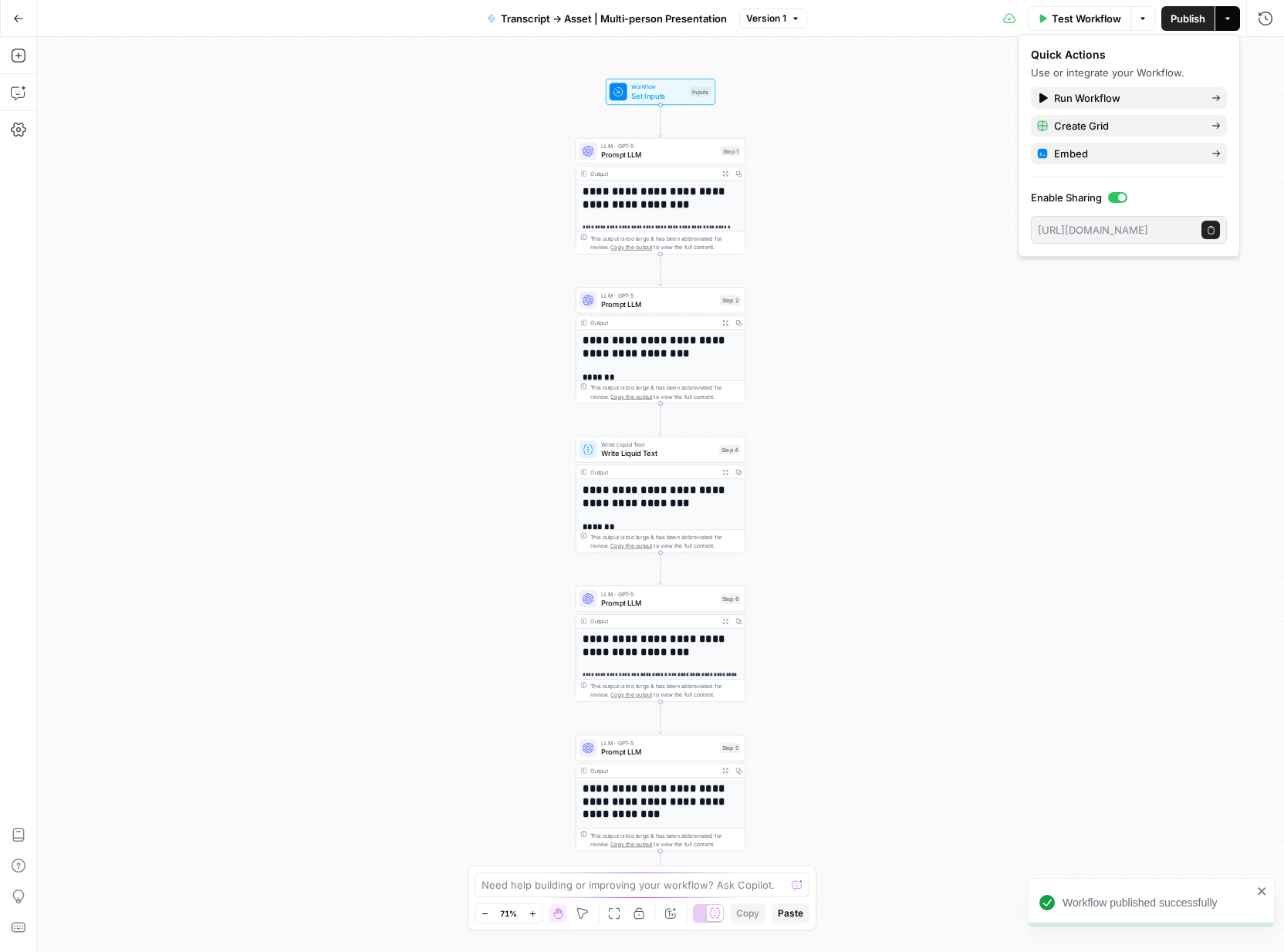
click at [1155, 326] on div "**********" at bounding box center [660, 494] width 1247 height 915
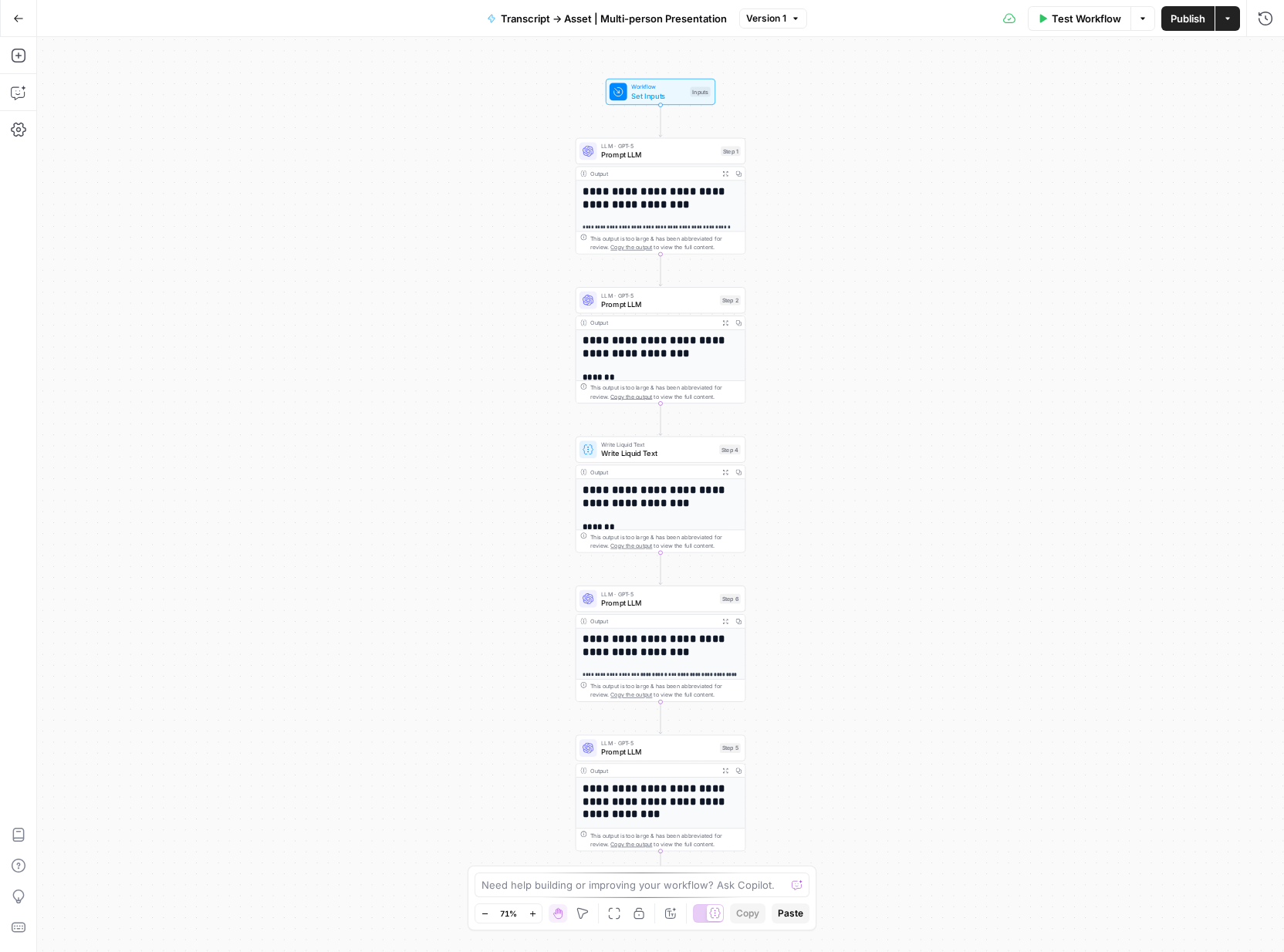
click at [1192, 26] on span "Publish" at bounding box center [1188, 19] width 34 height 16
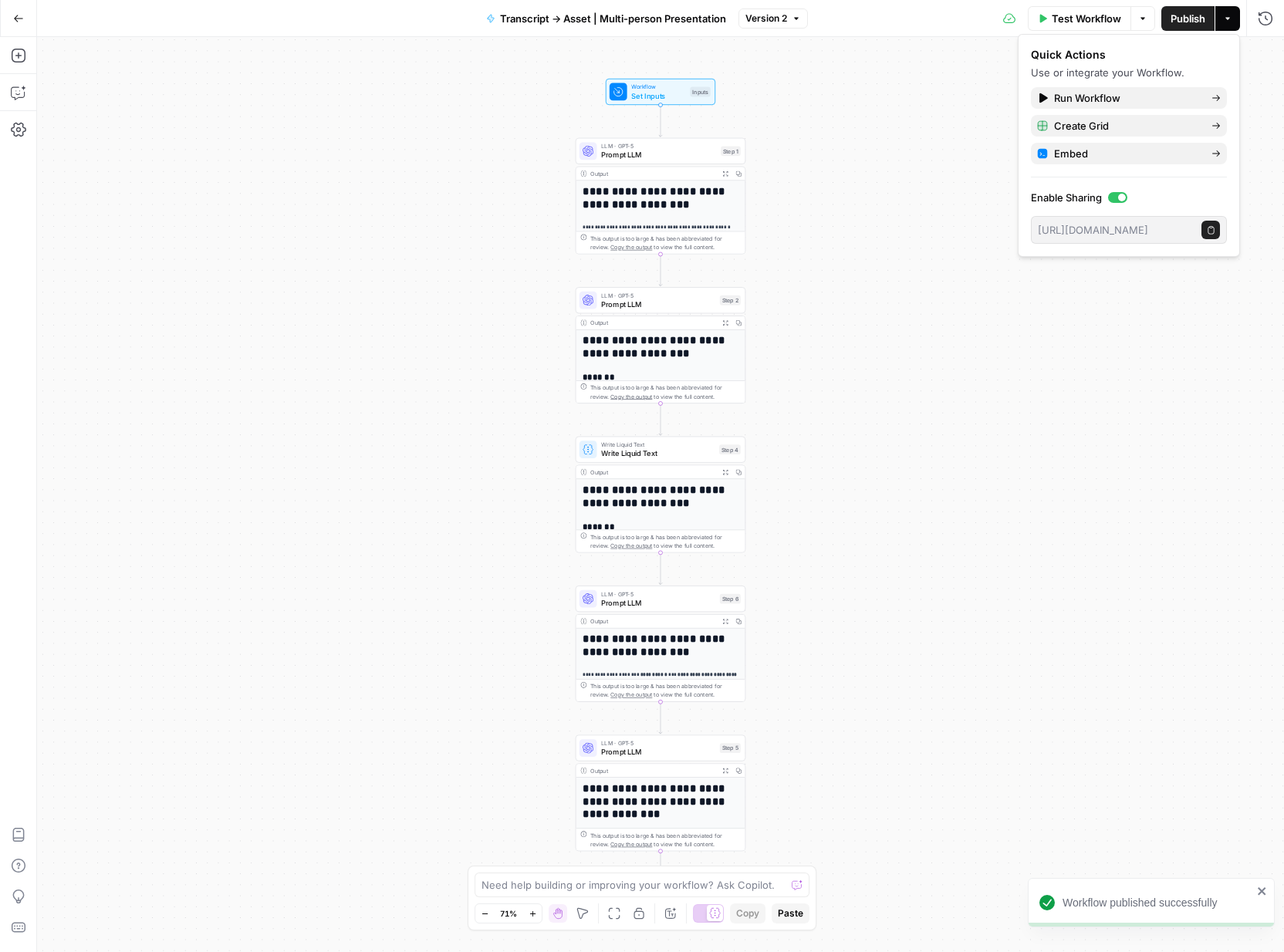
click at [198, 13] on div "Go Back Transcript -> Asset | Multi-person Presentation Version 2 Test Workflow…" at bounding box center [642, 18] width 1284 height 36
click at [21, 22] on icon "button" at bounding box center [19, 19] width 11 height 11
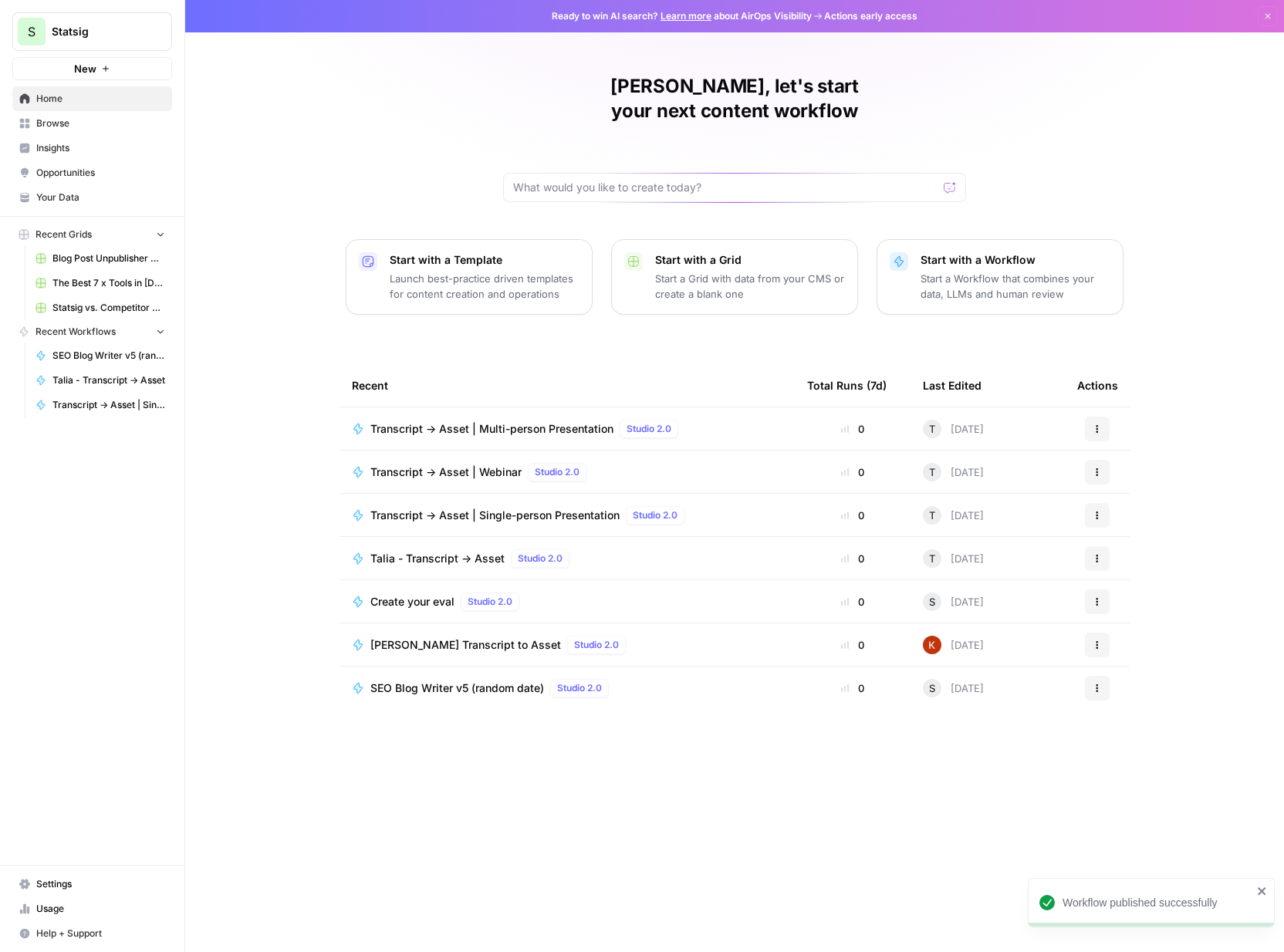
click at [1100, 424] on icon "button" at bounding box center [1098, 429] width 9 height 9
click at [515, 421] on span "Transcript -> Asset | Multi-person Presentation" at bounding box center [492, 429] width 243 height 16
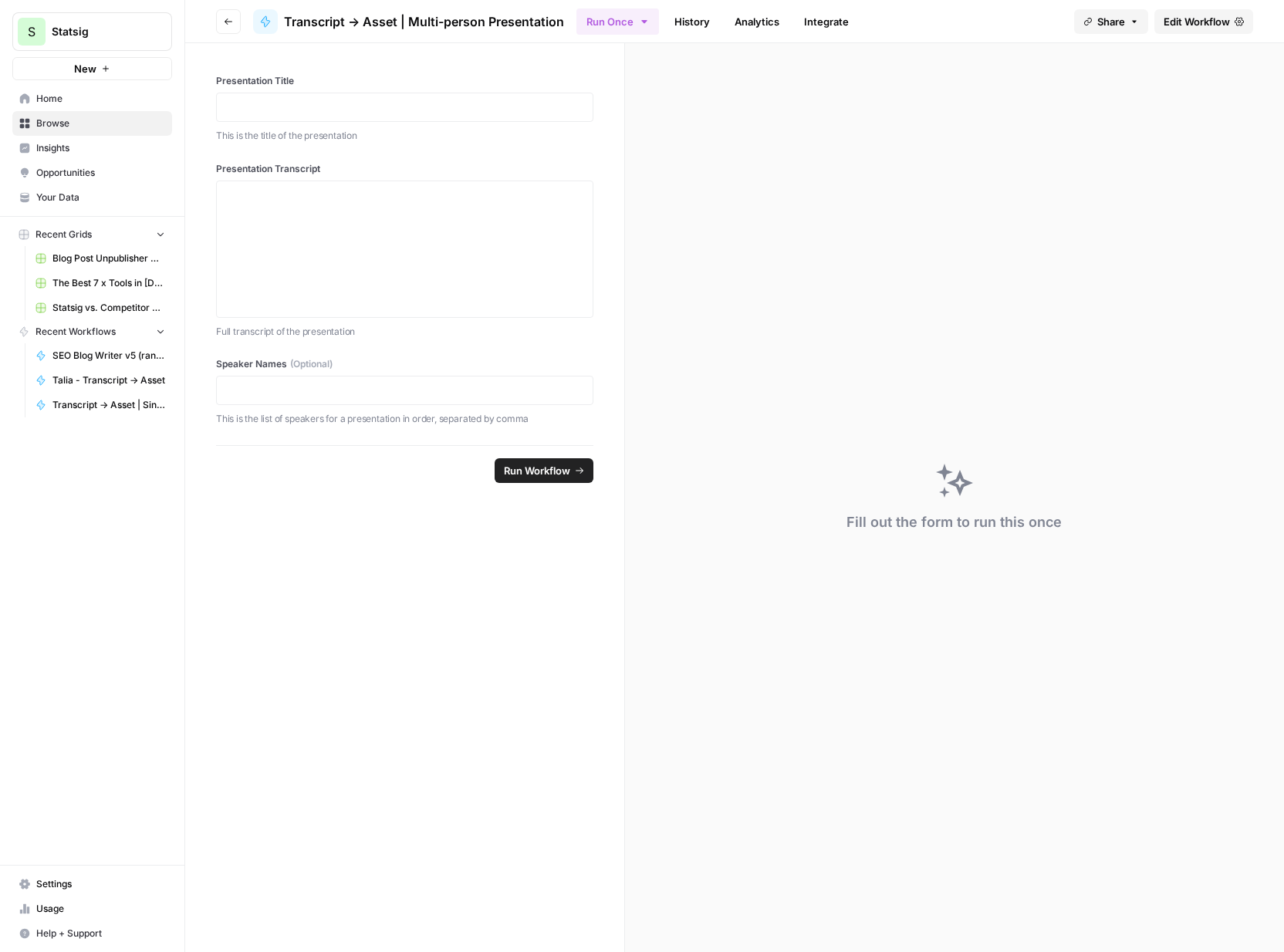
click at [1116, 20] on span "Share" at bounding box center [1111, 22] width 27 height 16
click at [1115, 99] on button "Copy" at bounding box center [1140, 96] width 50 height 16
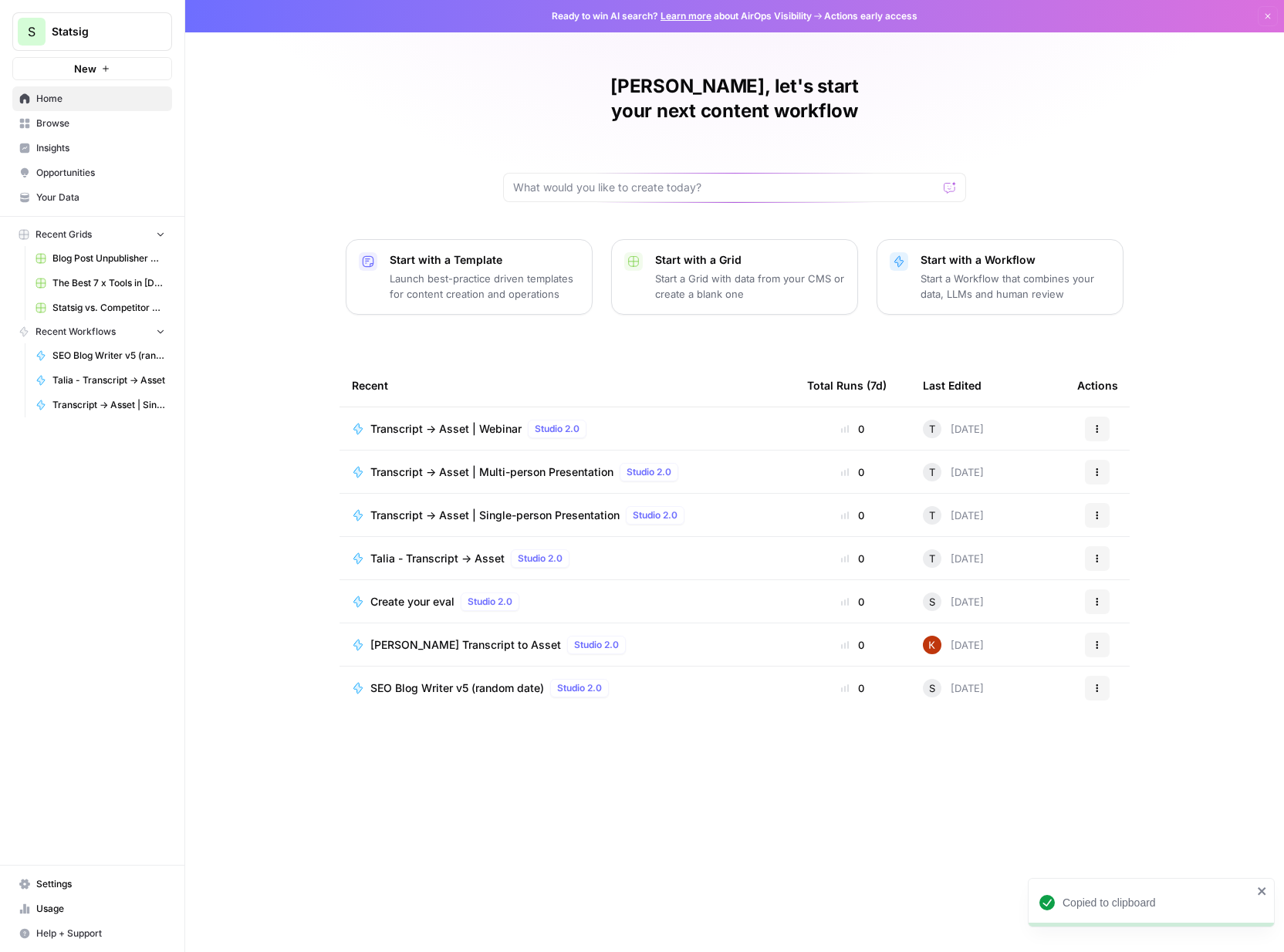
click at [432, 551] on span "Talia - Transcript -> Asset" at bounding box center [438, 559] width 135 height 16
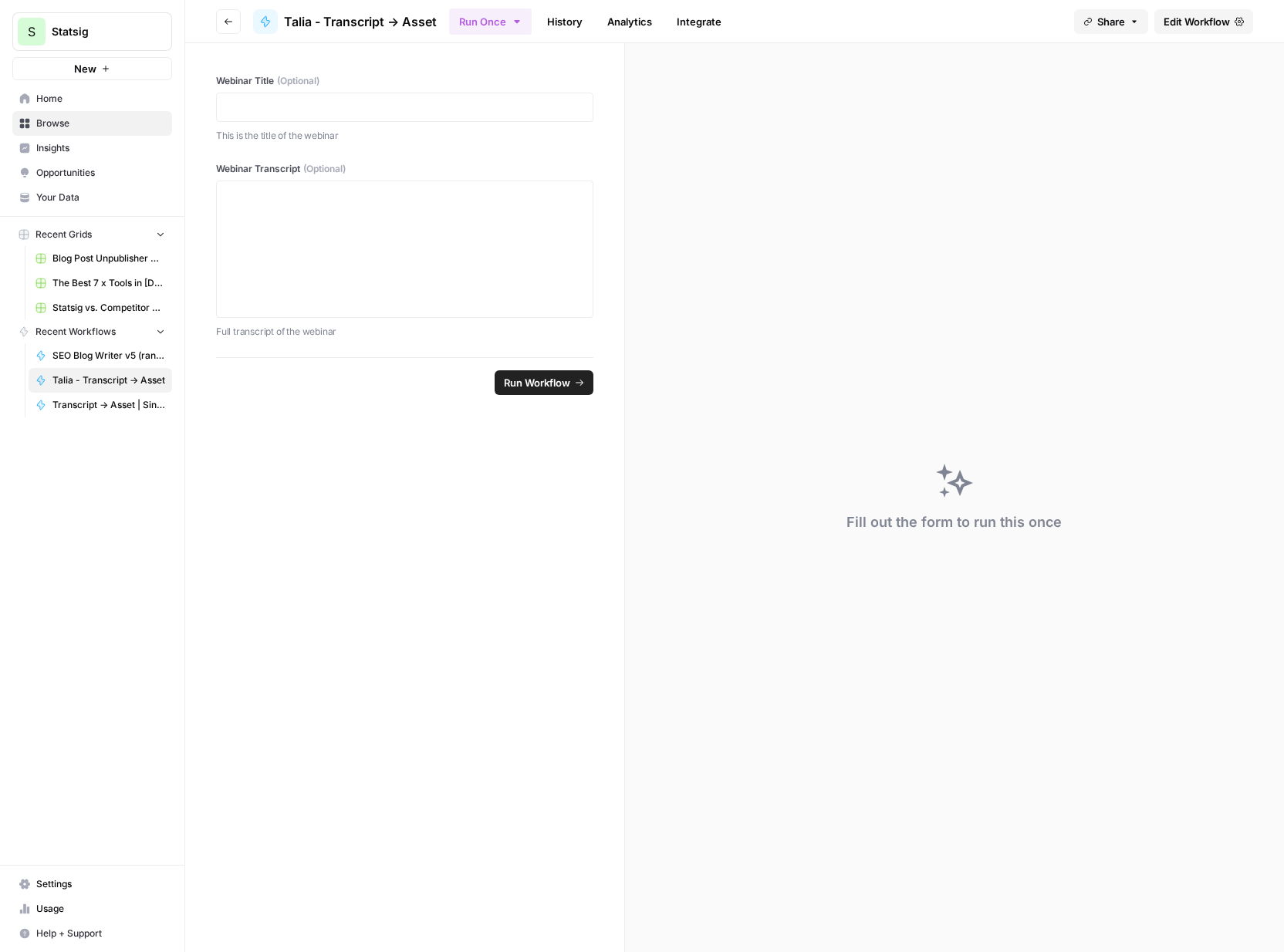
click at [1191, 29] on link "Edit Workflow" at bounding box center [1204, 22] width 99 height 25
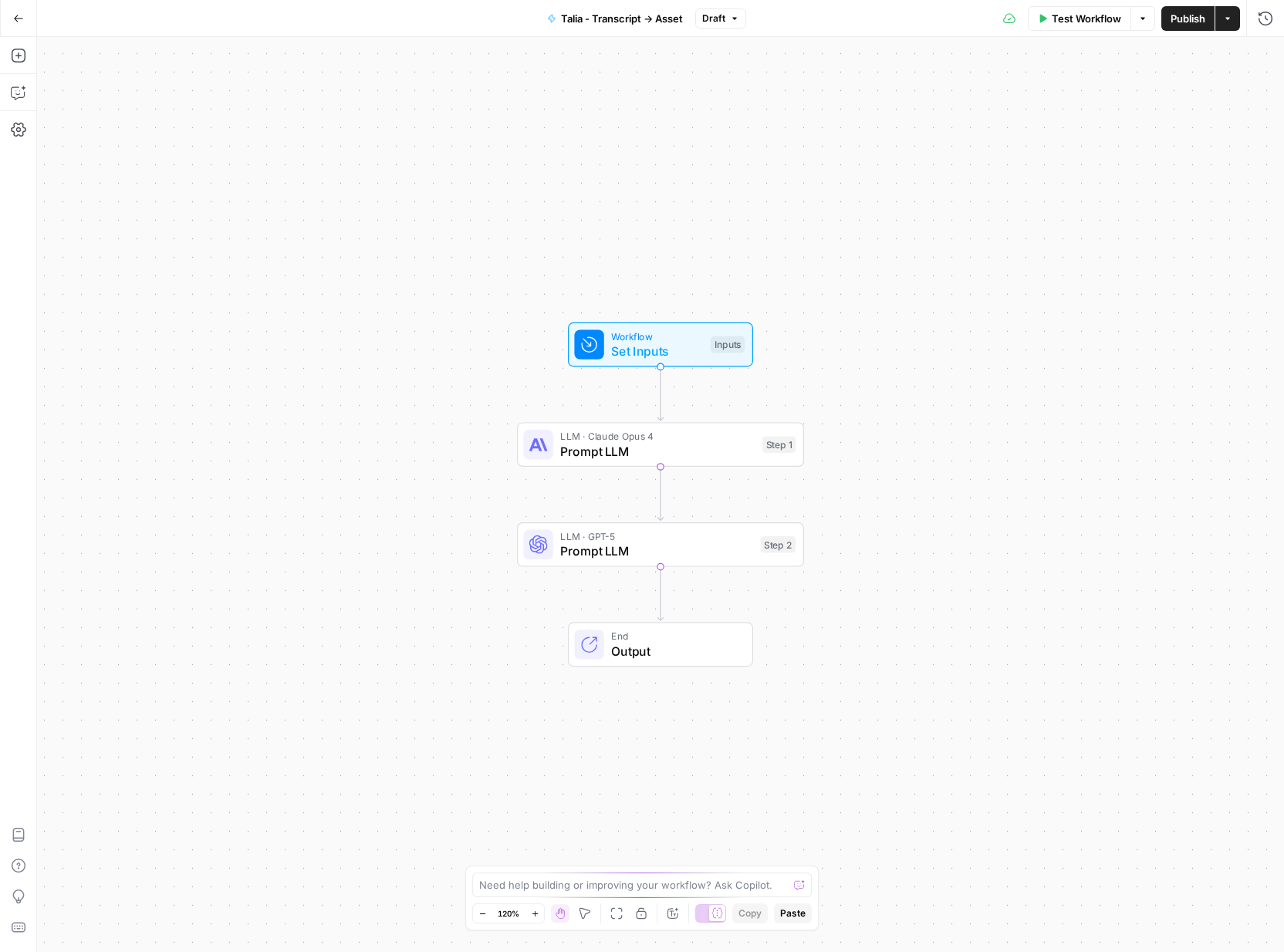
click at [1072, 13] on span "Test Workflow" at bounding box center [1087, 19] width 70 height 16
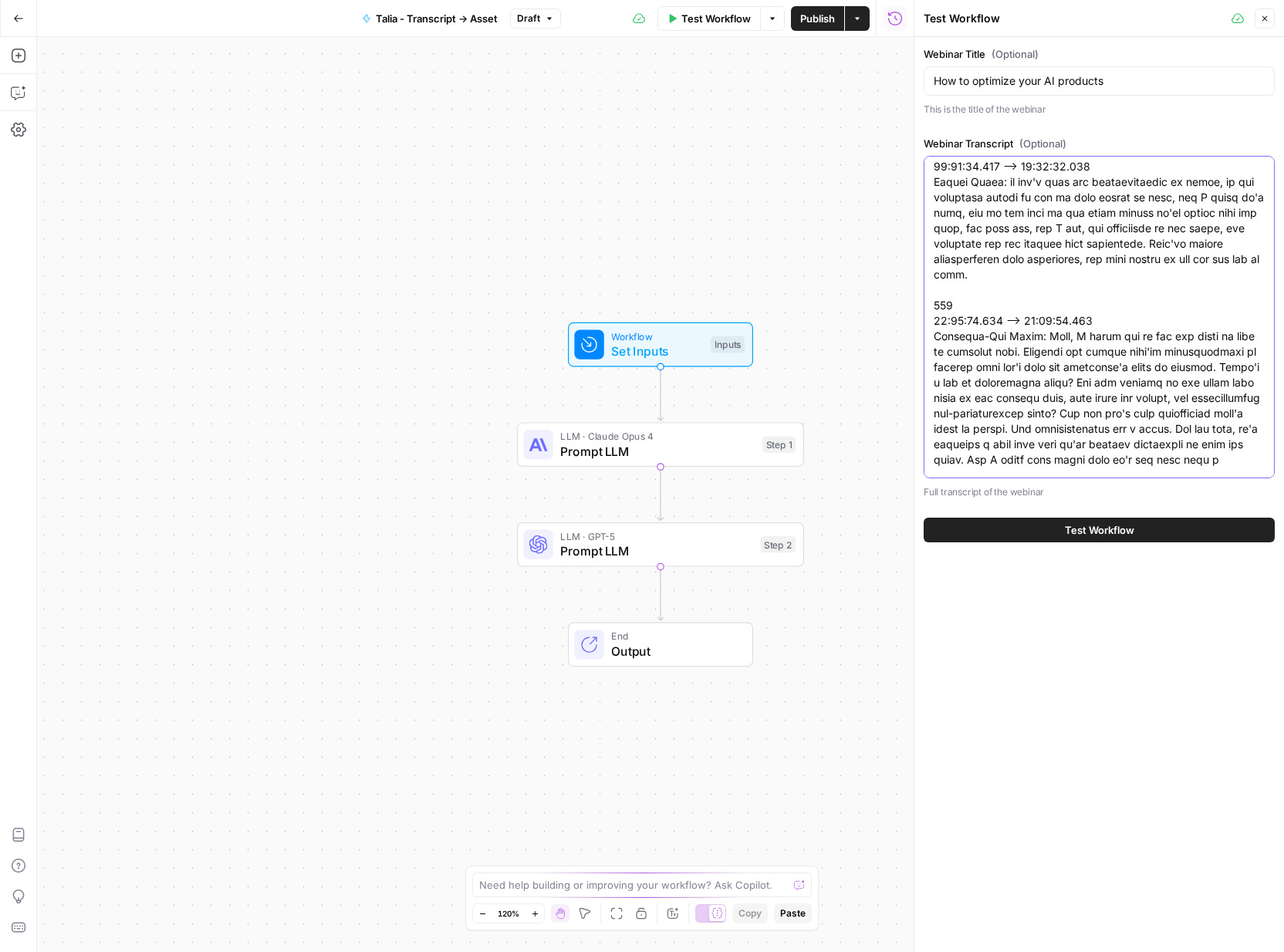
scroll to position [26564, 0]
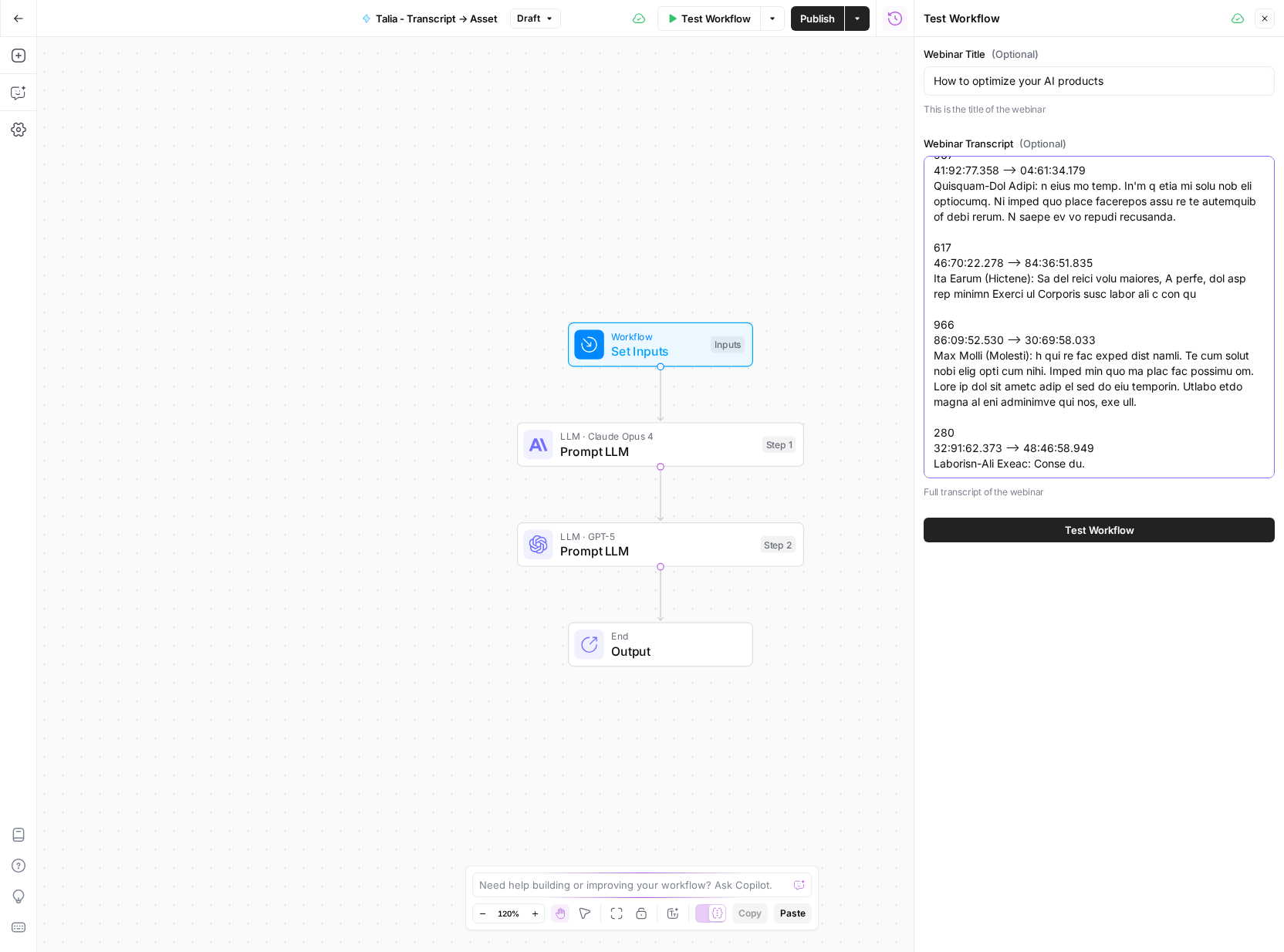
drag, startPoint x: 939, startPoint y: 178, endPoint x: 1167, endPoint y: 621, distance: 498.2
click at [1167, 621] on div "Webinar Title (Optional) How to optimize your AI products This is the title of …" at bounding box center [1099, 494] width 370 height 915
